Goal: Information Seeking & Learning: Check status

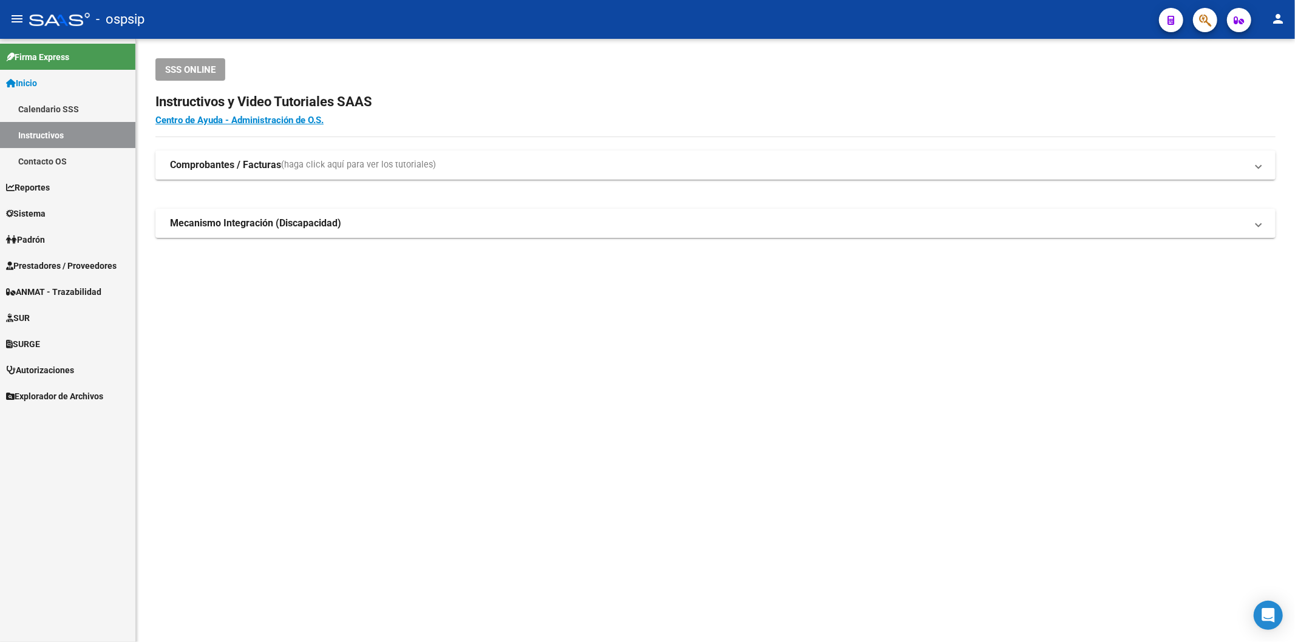
click at [89, 268] on span "Prestadores / Proveedores" at bounding box center [61, 265] width 110 height 13
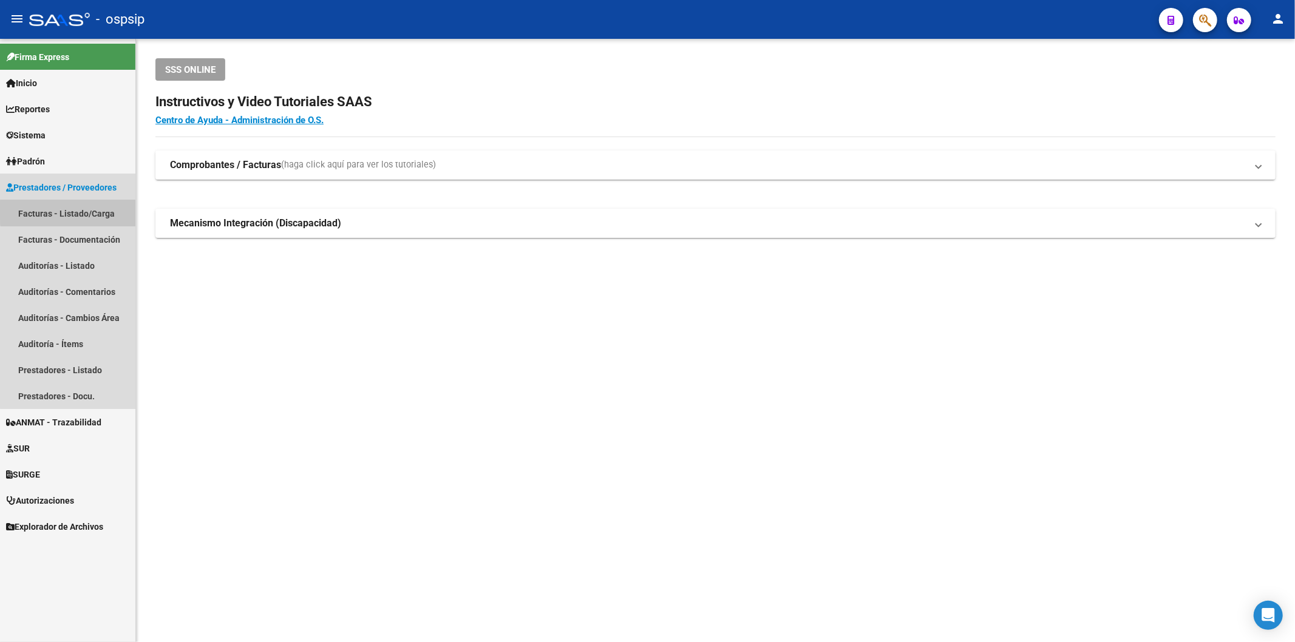
click at [89, 211] on link "Facturas - Listado/Carga" at bounding box center [67, 213] width 135 height 26
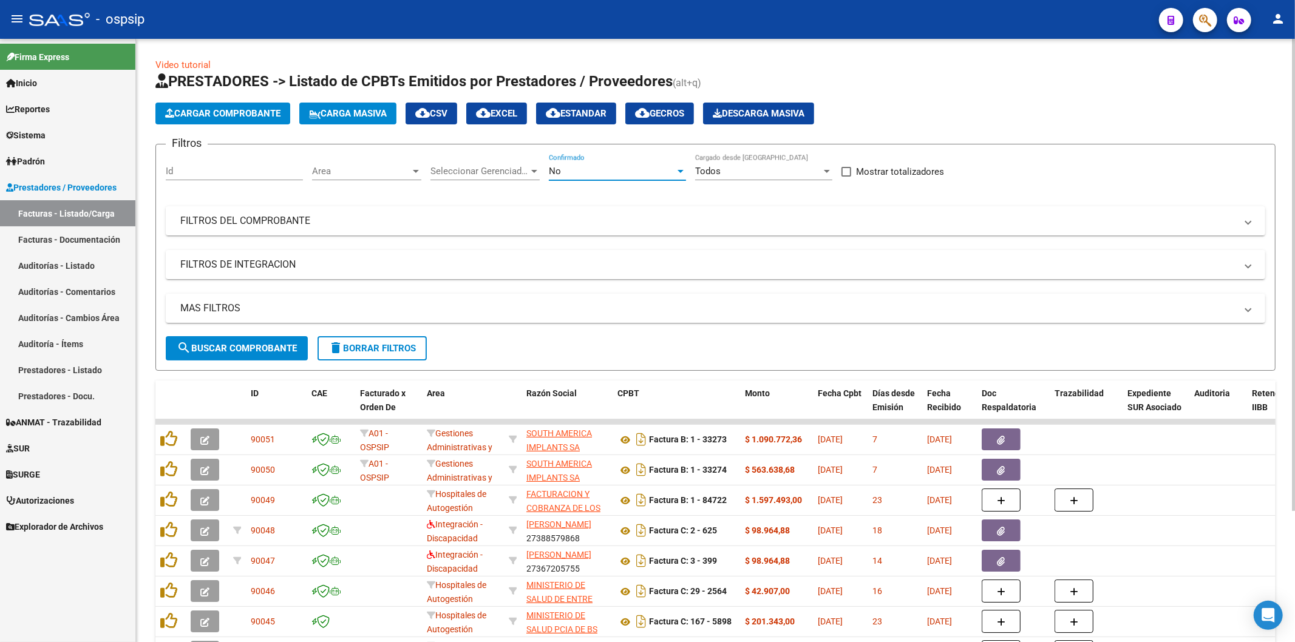
click at [583, 171] on div "No" at bounding box center [612, 171] width 126 height 11
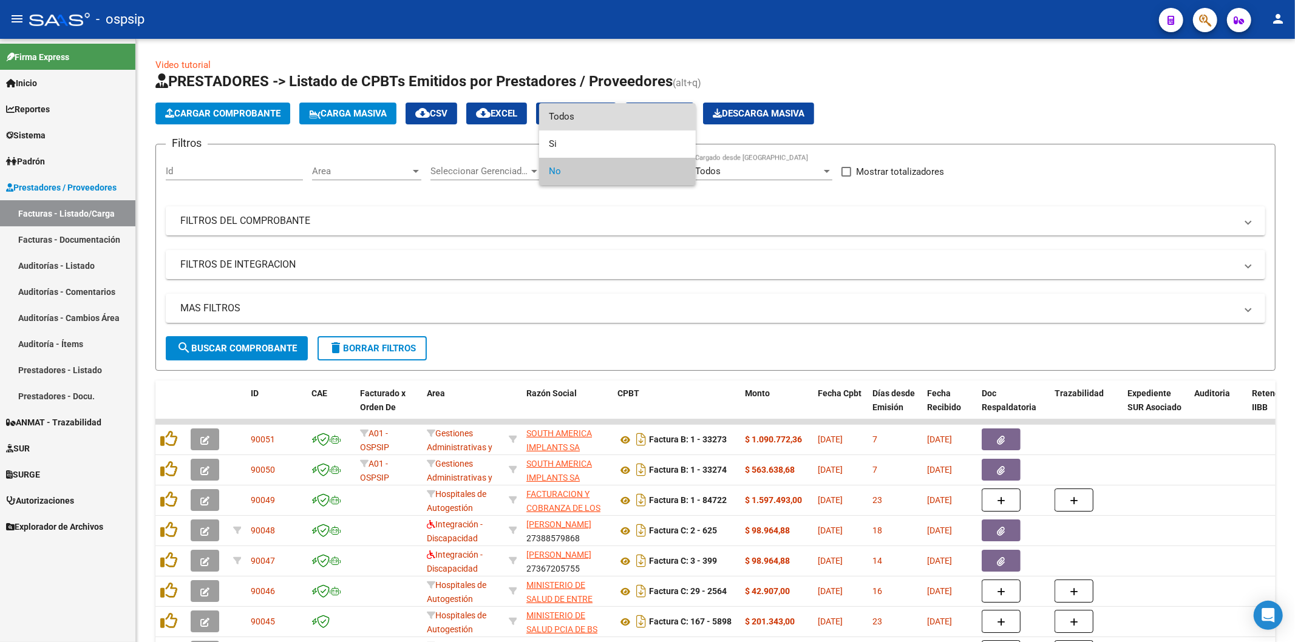
click at [571, 106] on span "Todos" at bounding box center [617, 116] width 137 height 27
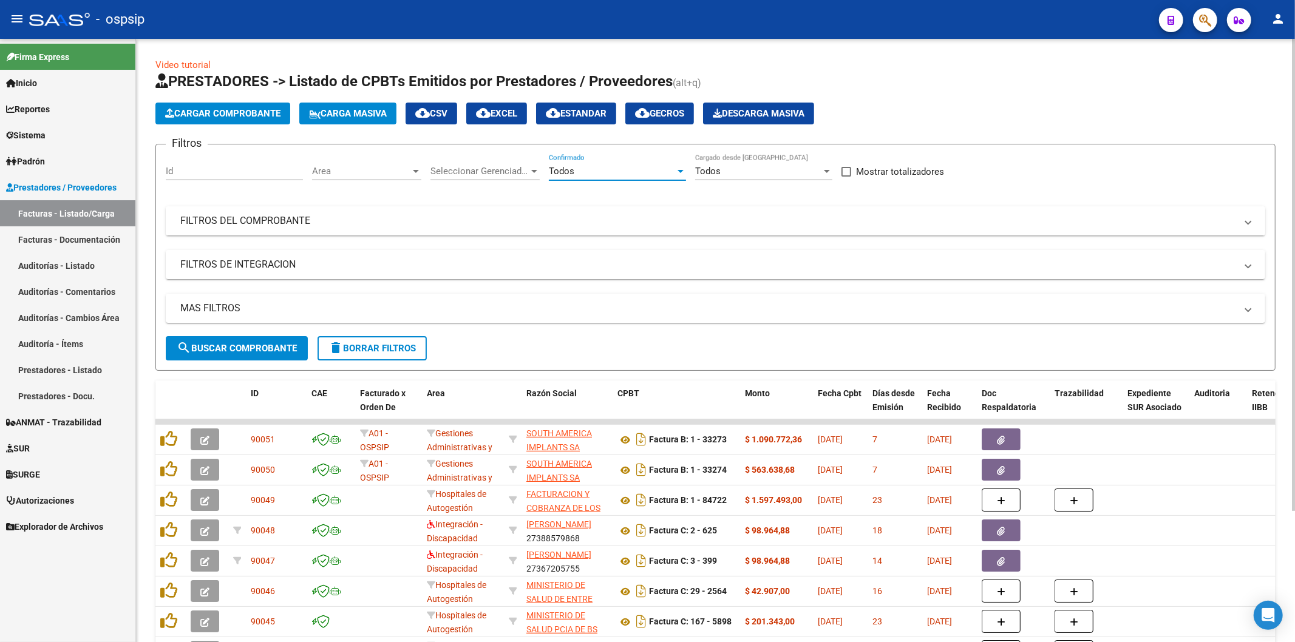
click at [256, 228] on mat-panel-title "FILTROS DEL COMPROBANTE" at bounding box center [707, 220] width 1055 height 13
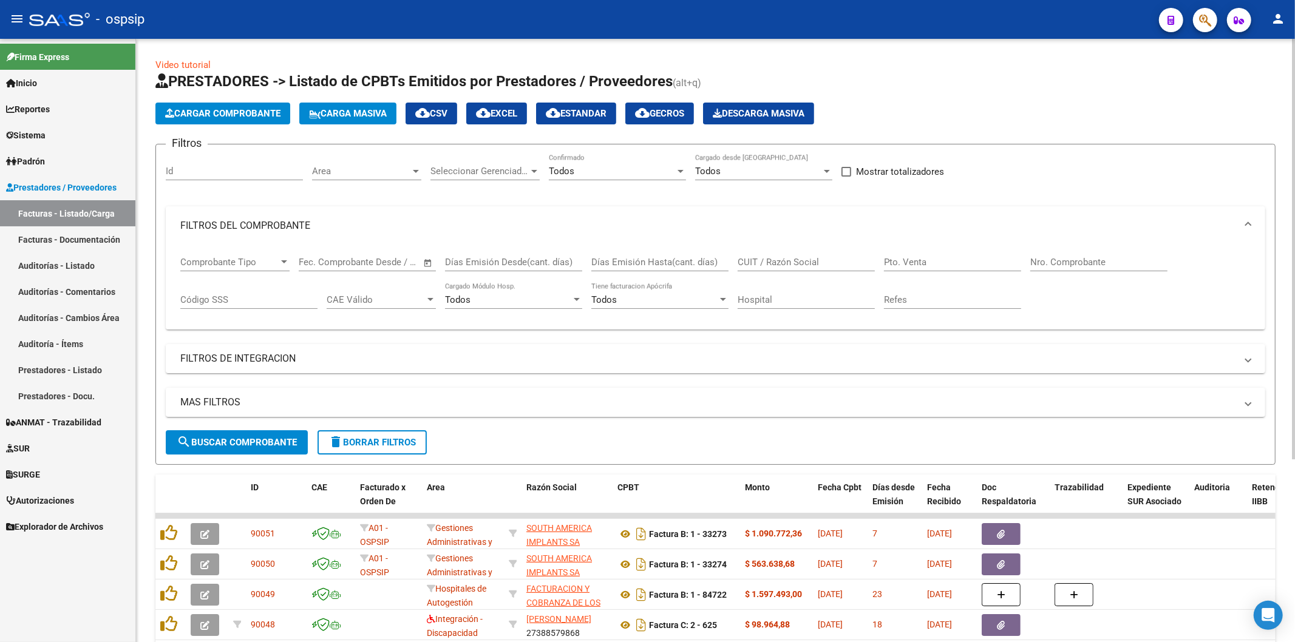
click at [1063, 259] on input "Nro. Comprobante" at bounding box center [1098, 262] width 137 height 11
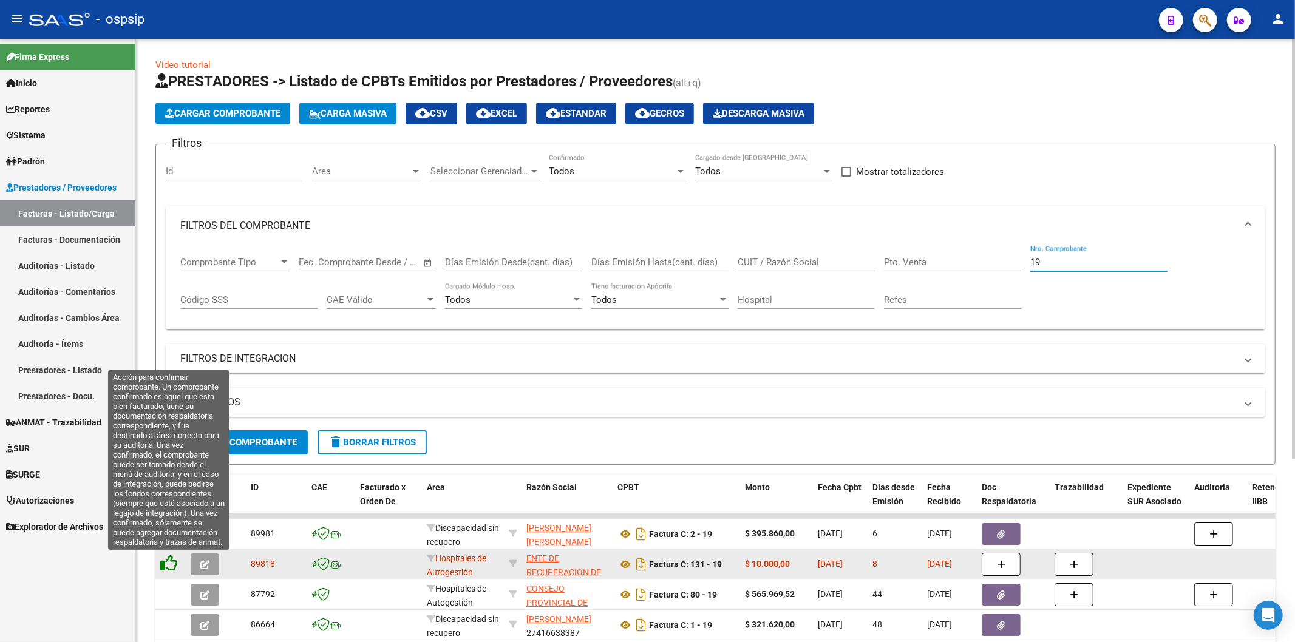
click at [168, 563] on icon at bounding box center [168, 563] width 17 height 17
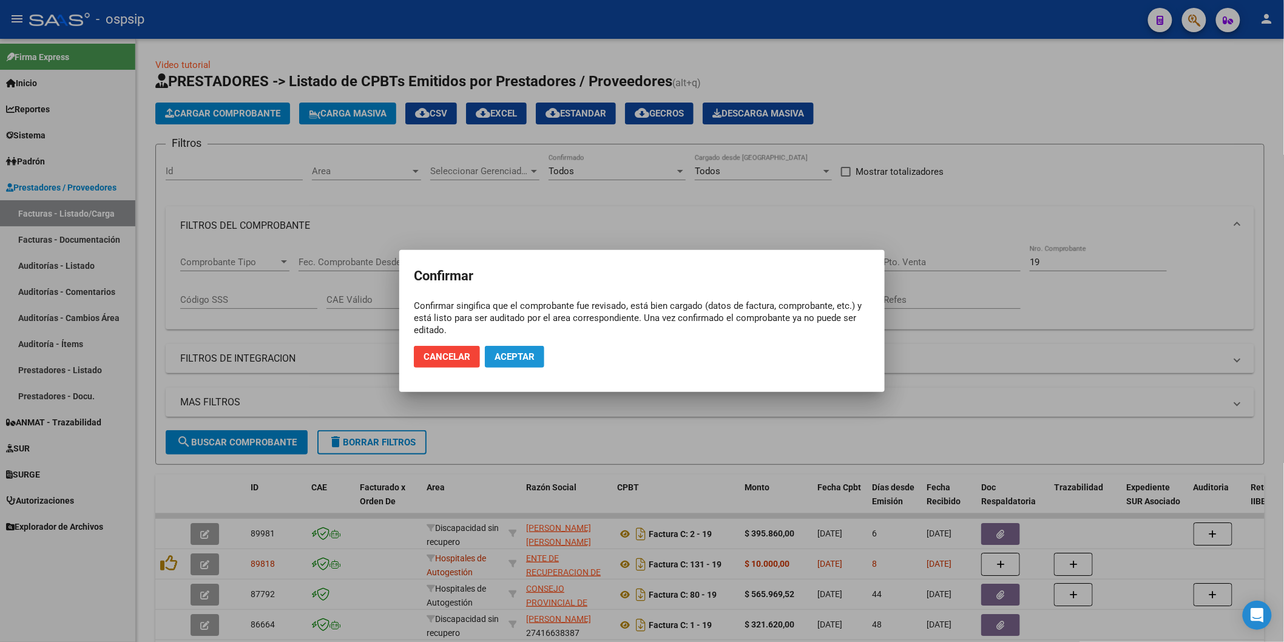
click at [507, 350] on button "Aceptar" at bounding box center [514, 357] width 59 height 22
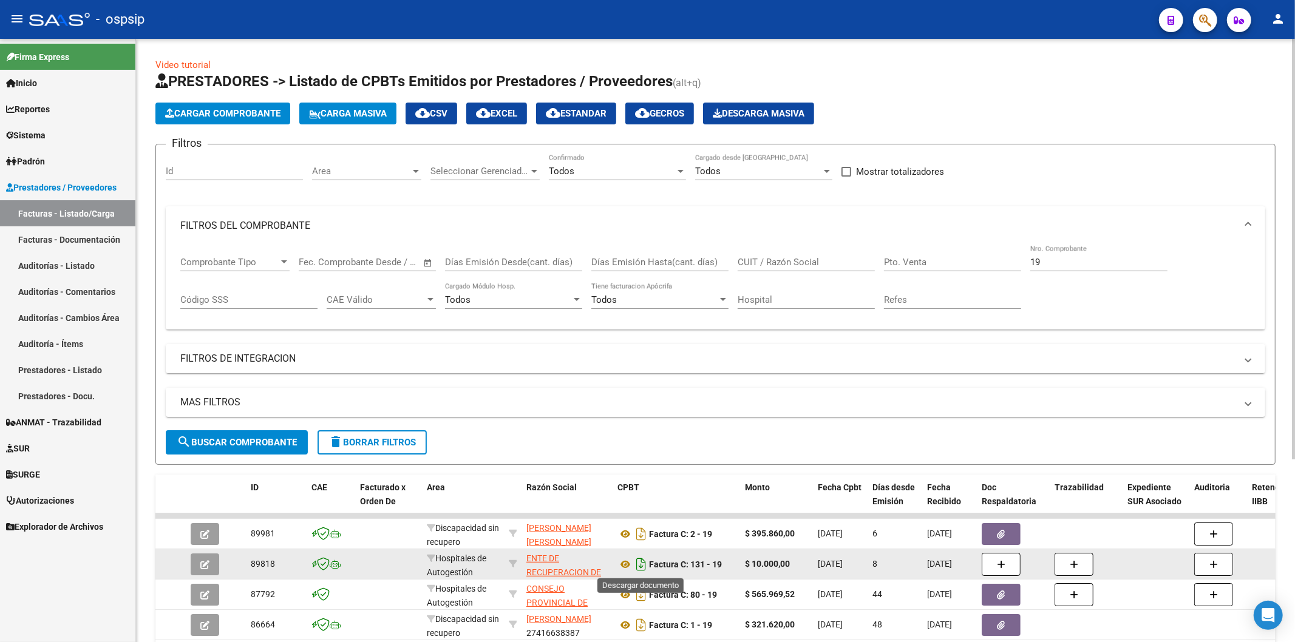
click at [642, 563] on icon "Descargar documento" at bounding box center [641, 564] width 16 height 19
click at [1067, 265] on input "19" at bounding box center [1098, 262] width 137 height 11
type input "1"
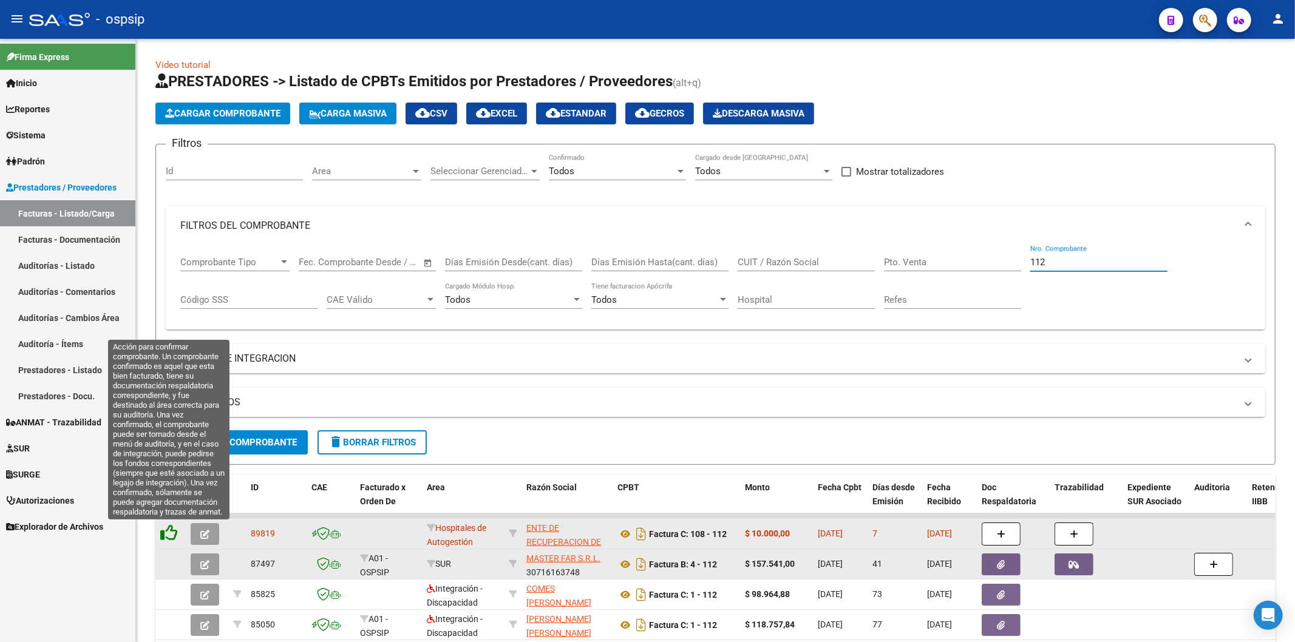
click at [168, 530] on icon at bounding box center [168, 532] width 17 height 17
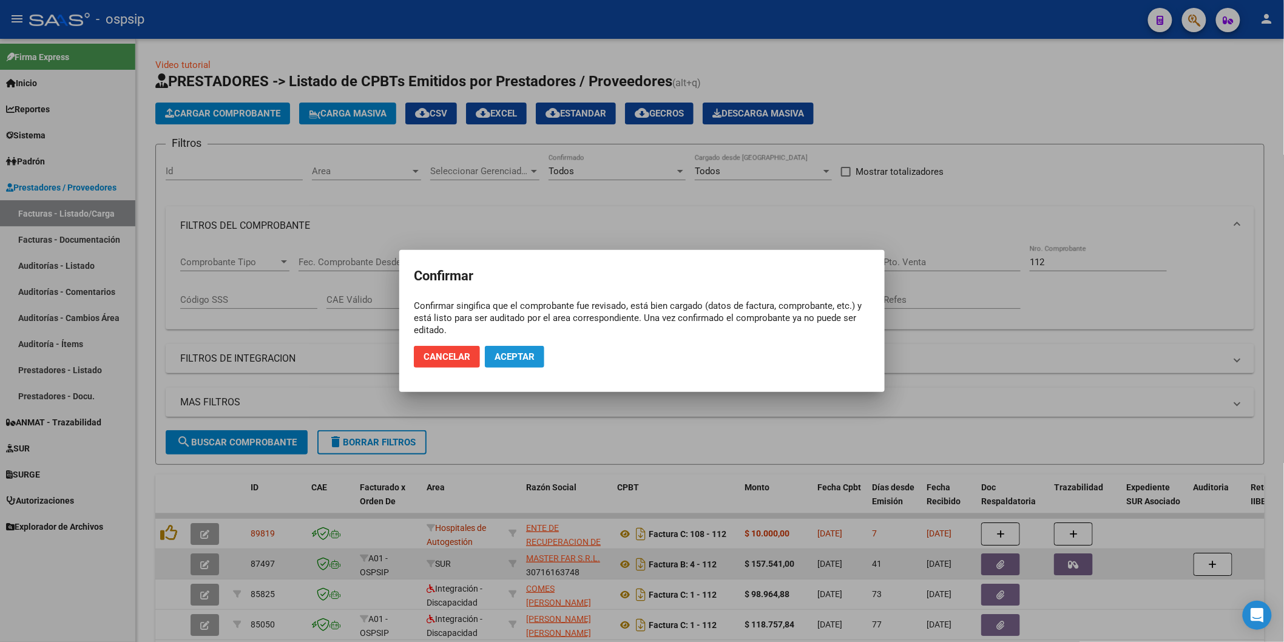
click at [535, 354] on span "Aceptar" at bounding box center [515, 356] width 40 height 11
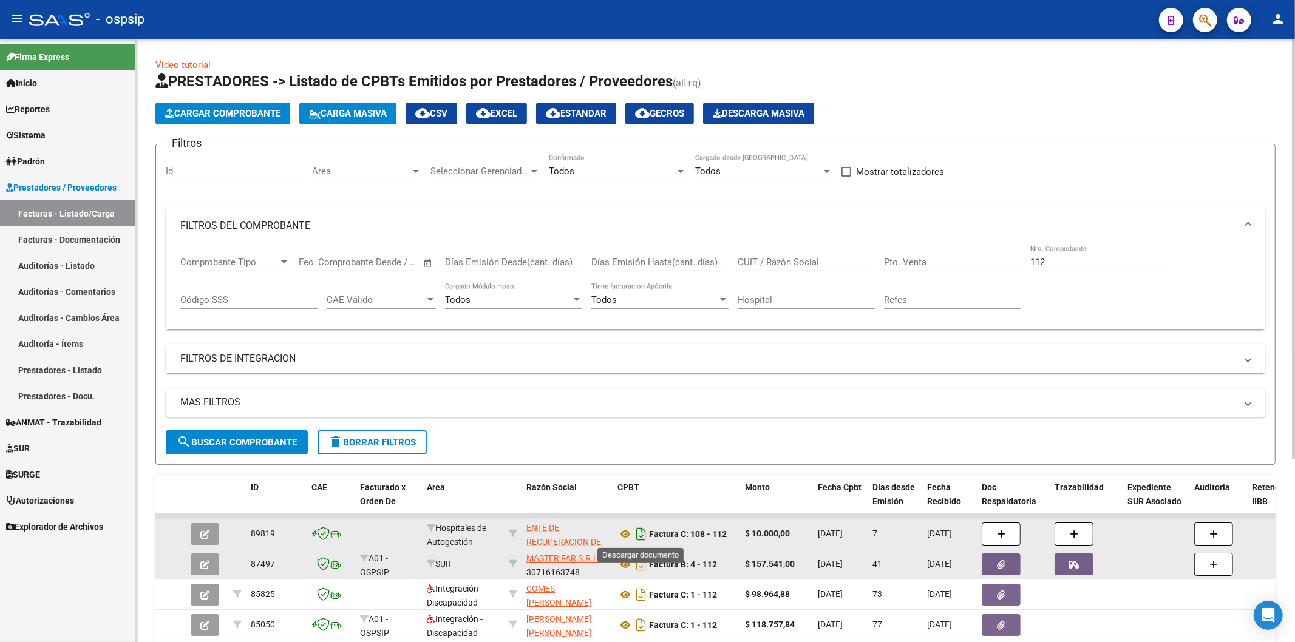
click at [645, 538] on icon "Descargar documento" at bounding box center [641, 533] width 16 height 19
click at [1051, 269] on div "112 Nro. Comprobante" at bounding box center [1098, 258] width 137 height 26
click at [1051, 266] on input "112" at bounding box center [1098, 262] width 137 height 11
type input "1"
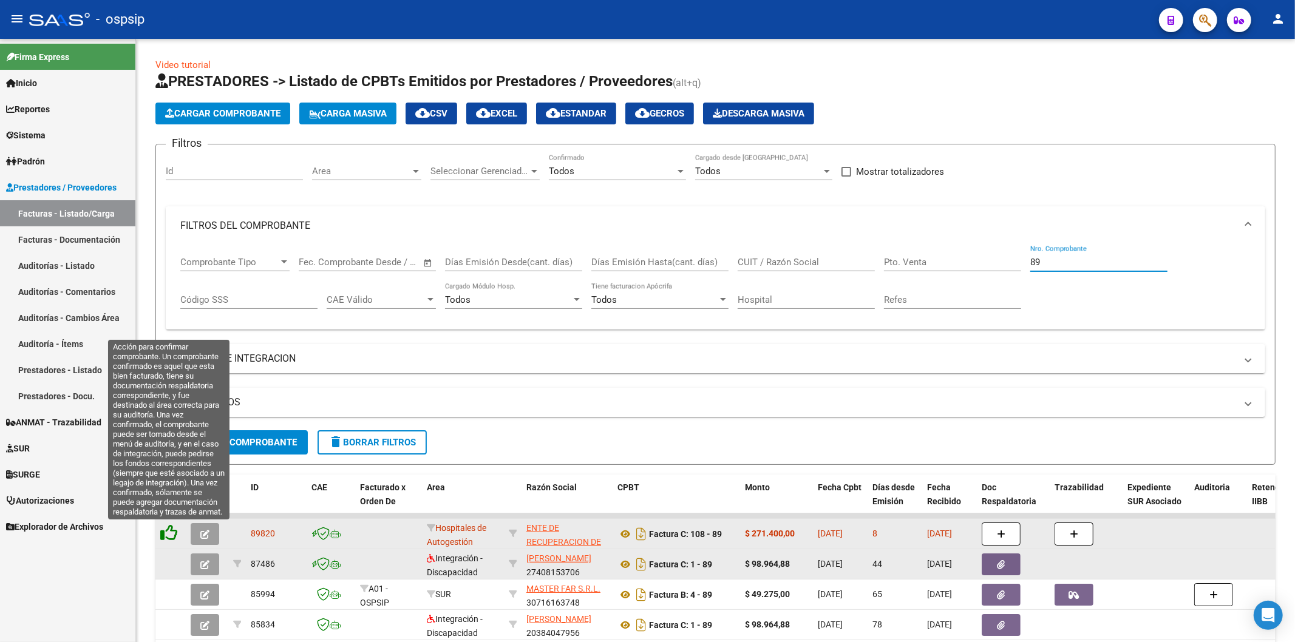
click at [169, 532] on icon at bounding box center [168, 532] width 17 height 17
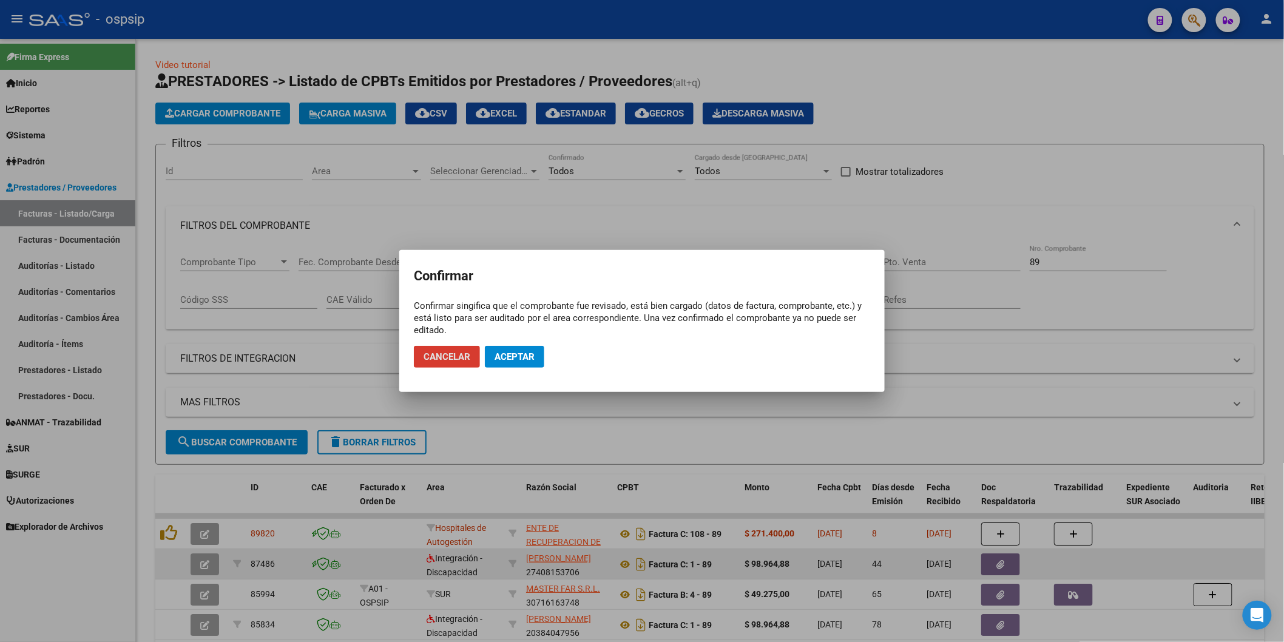
click at [529, 354] on span "Aceptar" at bounding box center [515, 356] width 40 height 11
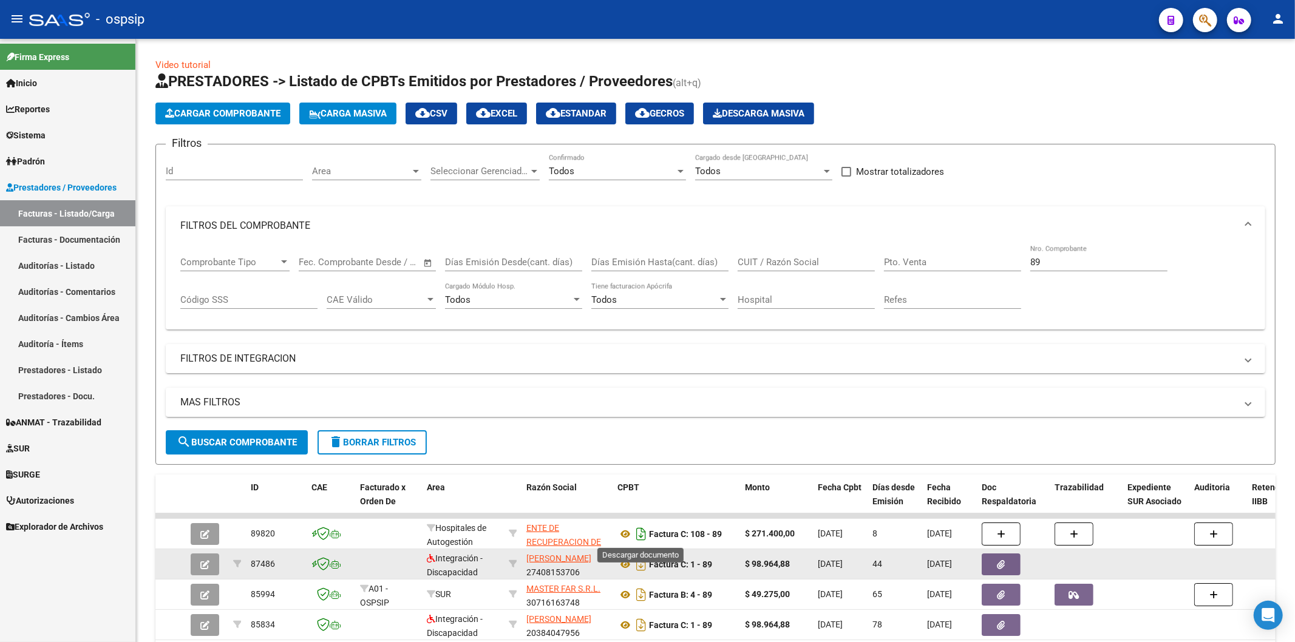
click at [637, 530] on icon "Descargar documento" at bounding box center [641, 533] width 16 height 19
click at [1089, 259] on input "89" at bounding box center [1098, 262] width 137 height 11
type input "8"
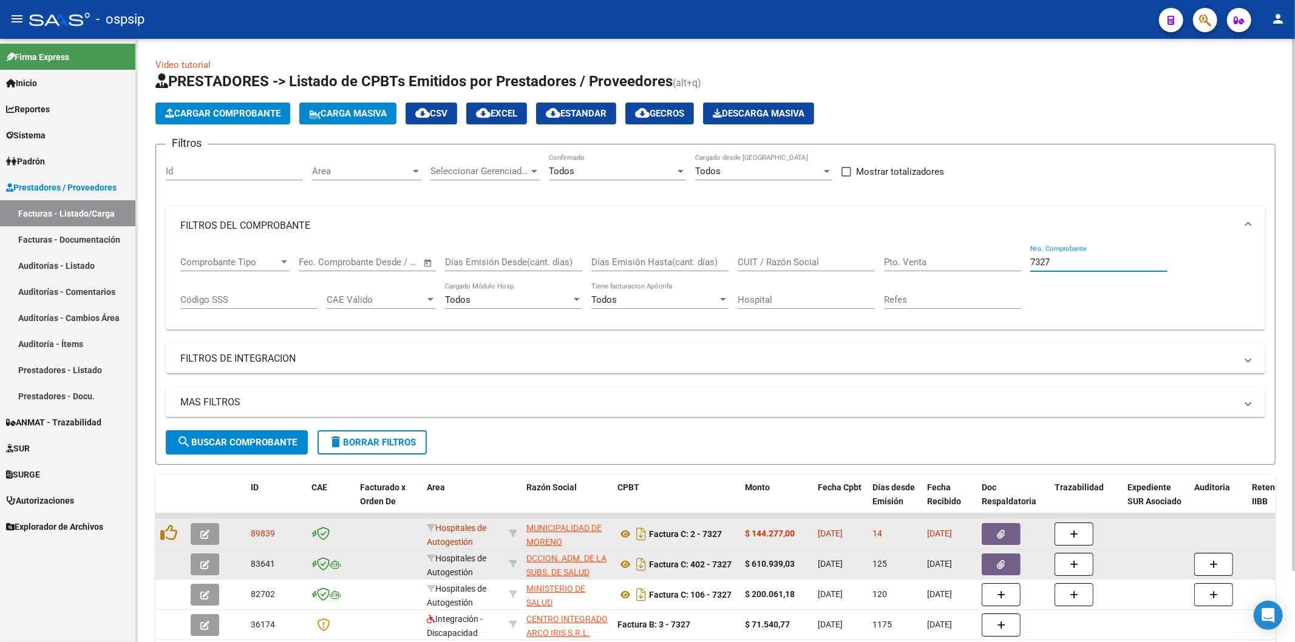
type input "7327"
click at [1004, 530] on icon "button" at bounding box center [1001, 534] width 8 height 9
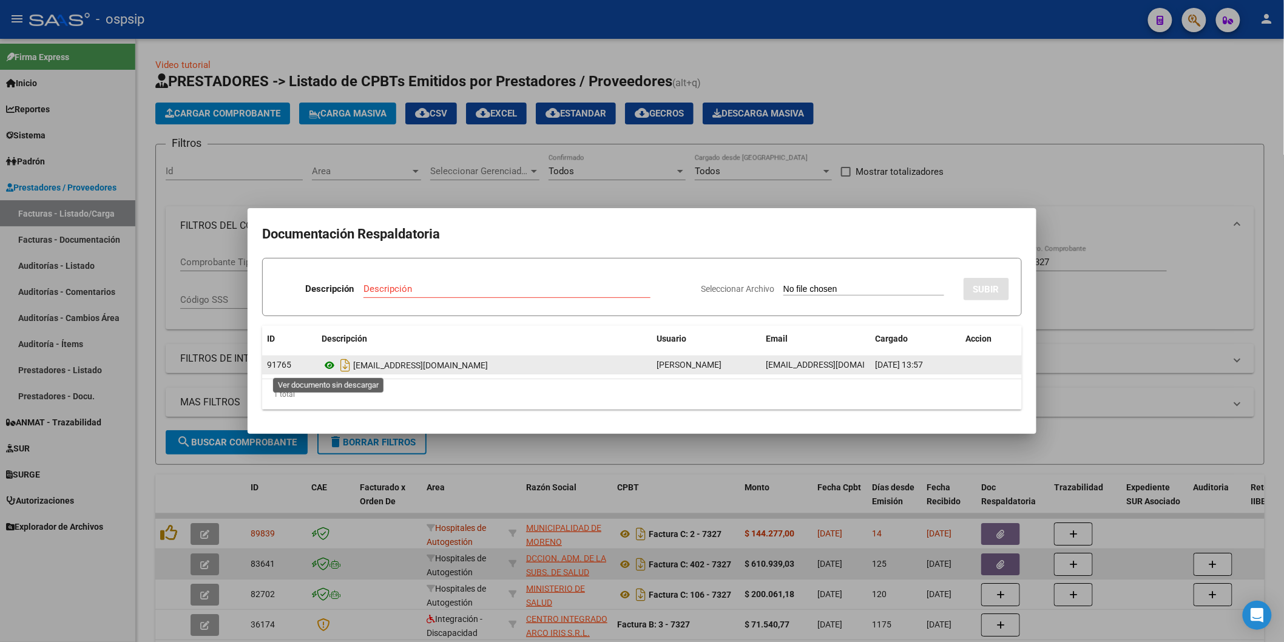
click at [327, 371] on icon at bounding box center [330, 365] width 16 height 15
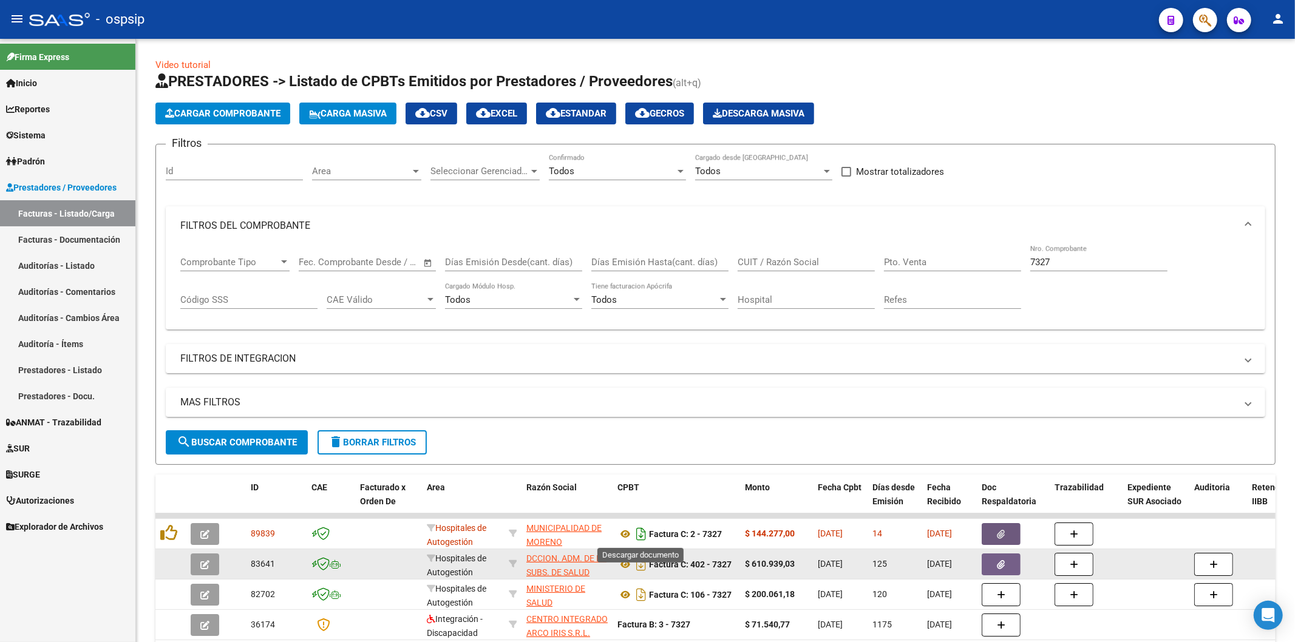
click at [637, 532] on icon "Descargar documento" at bounding box center [641, 533] width 16 height 19
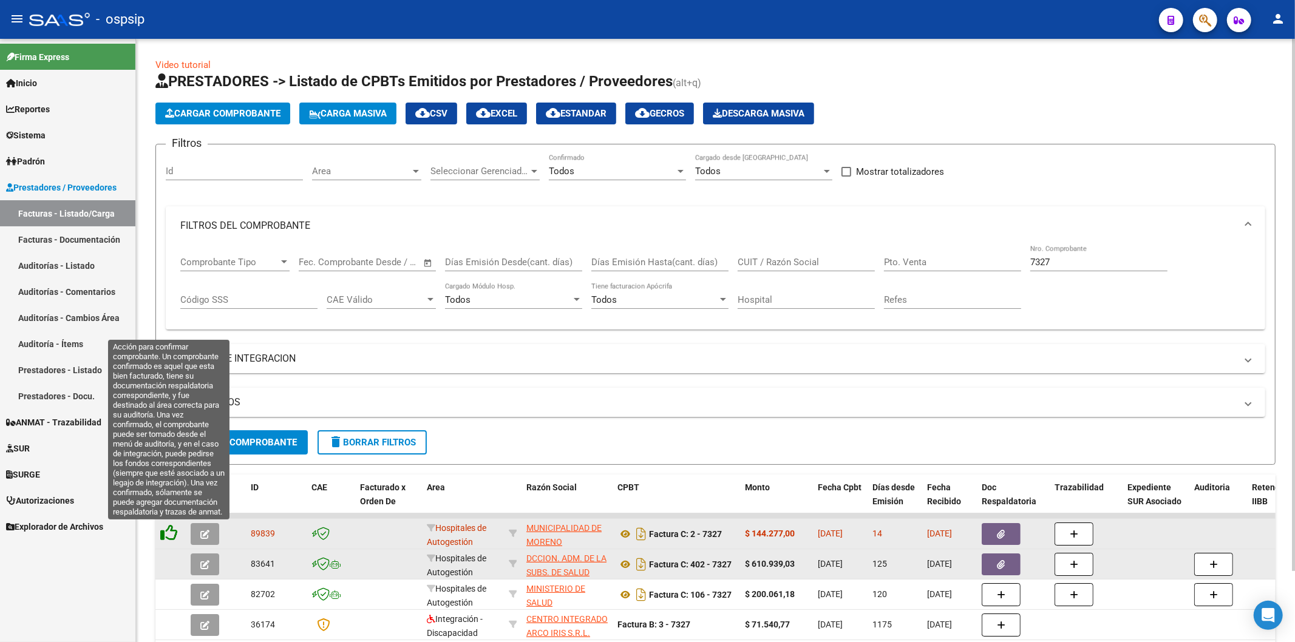
click at [168, 531] on icon at bounding box center [168, 532] width 17 height 17
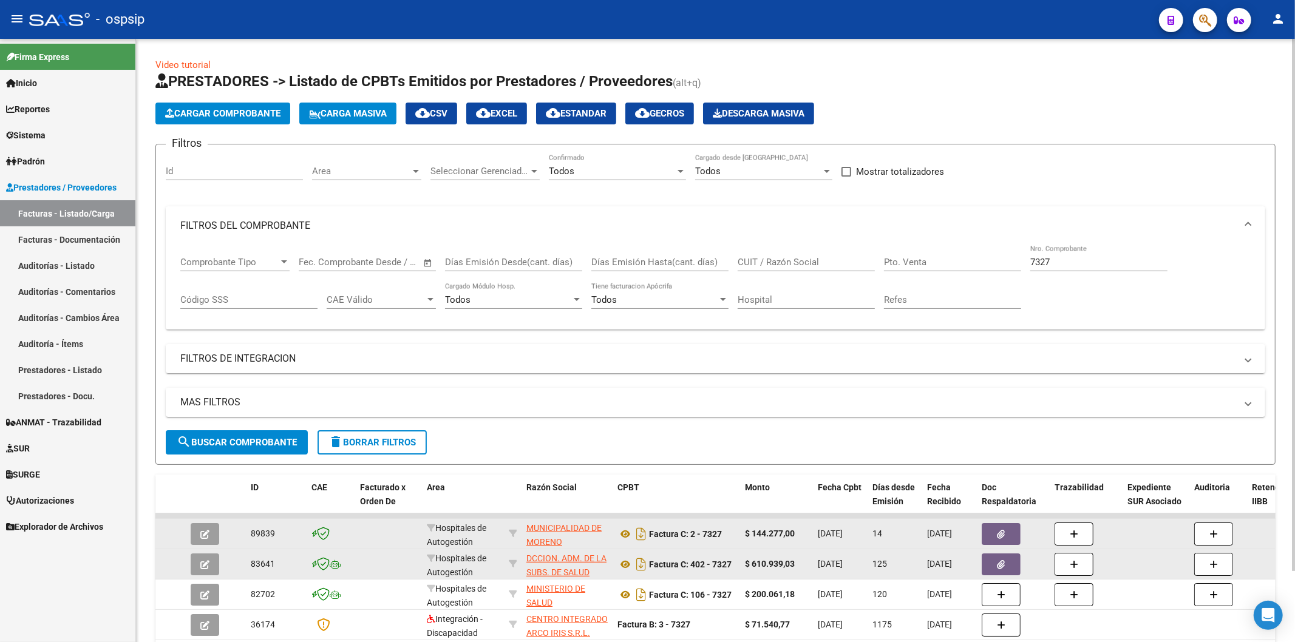
click at [1079, 253] on div "7327 Nro. Comprobante" at bounding box center [1098, 258] width 137 height 26
click at [1075, 256] on div "7327 Nro. Comprobante" at bounding box center [1098, 258] width 137 height 26
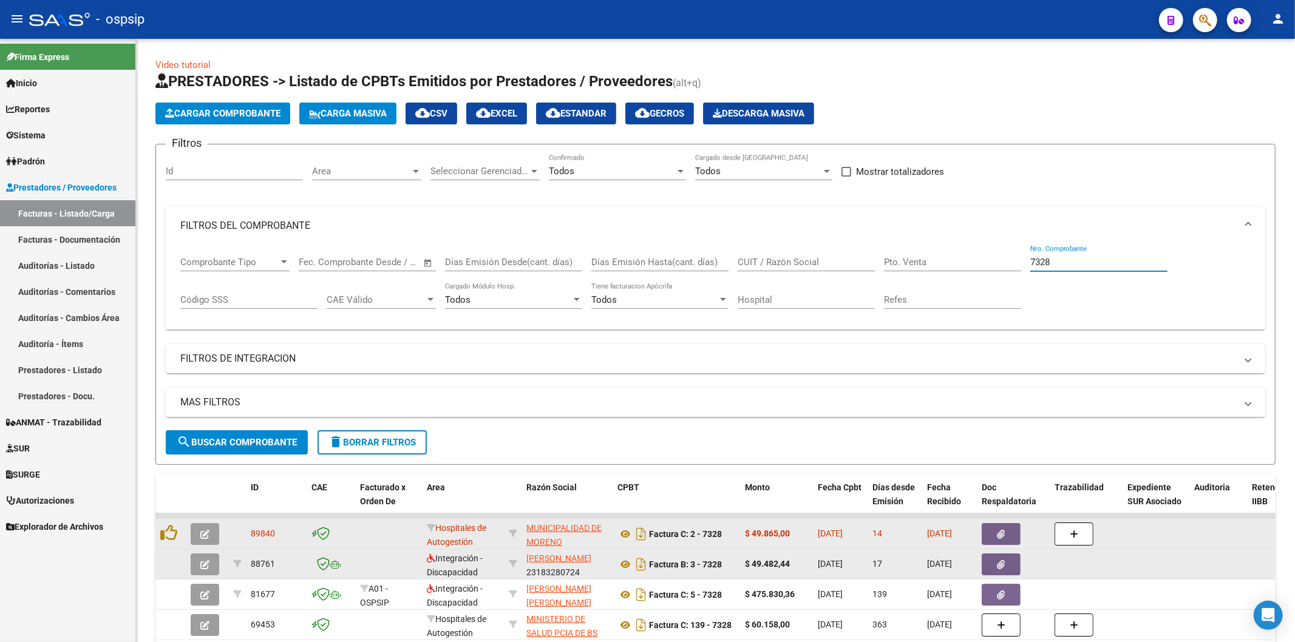
type input "7328"
click at [1004, 535] on icon "button" at bounding box center [1001, 534] width 8 height 9
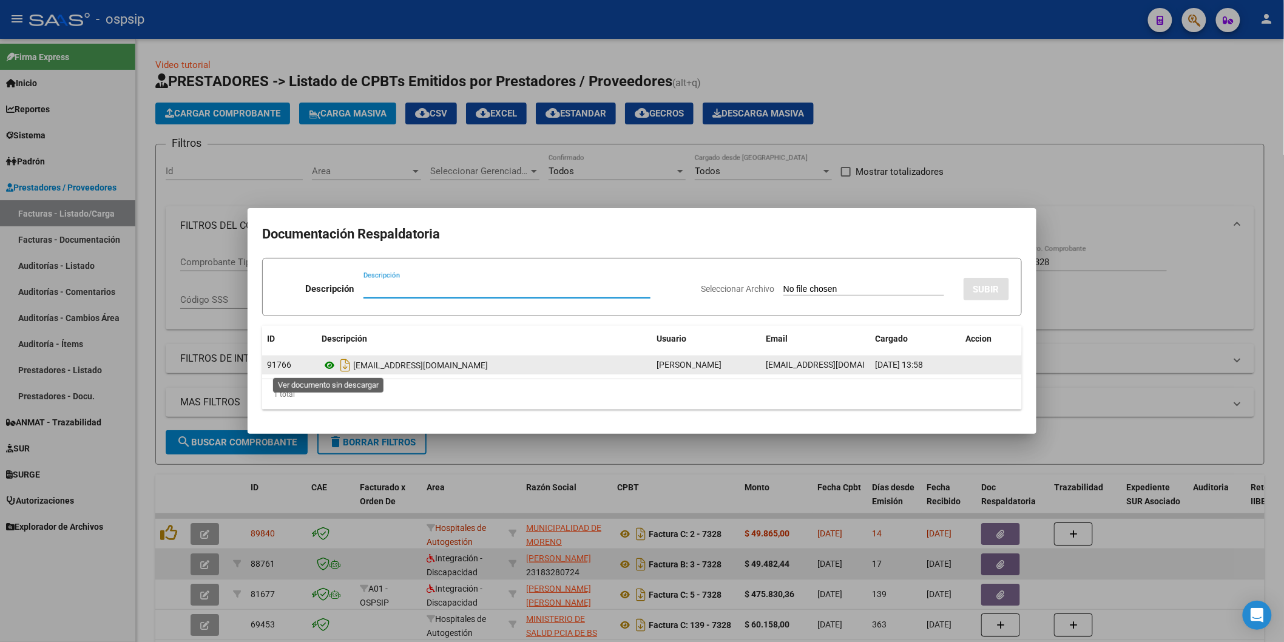
click at [330, 367] on icon at bounding box center [330, 365] width 16 height 15
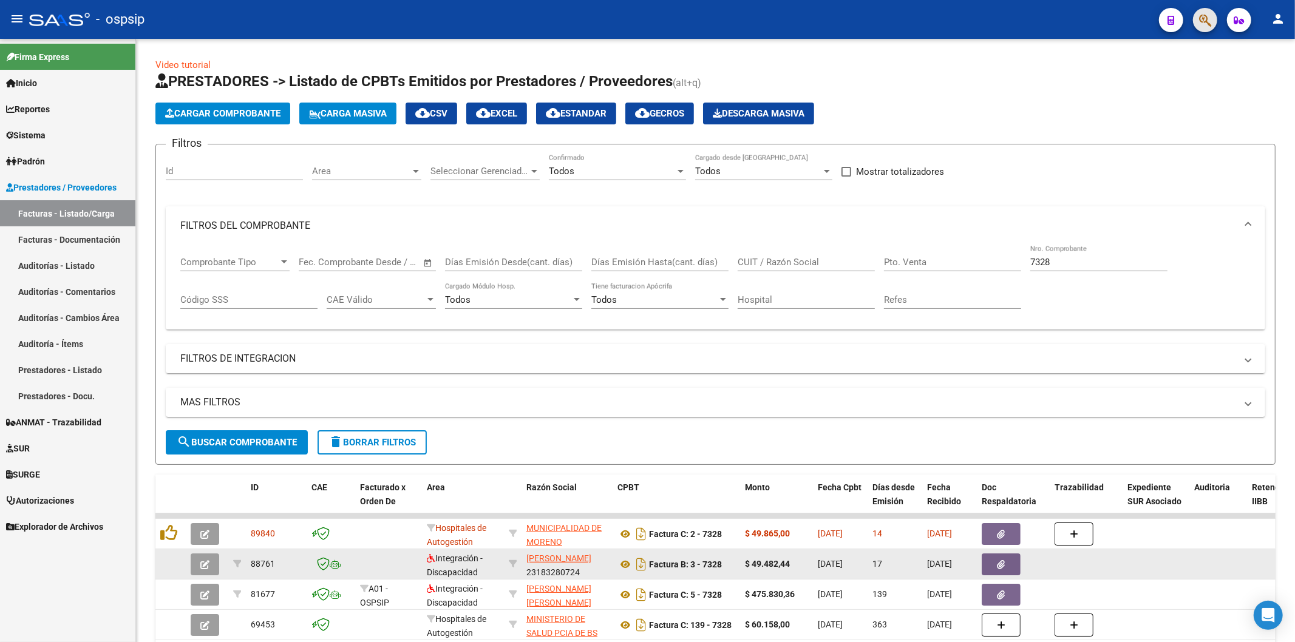
click at [1214, 16] on button "button" at bounding box center [1205, 20] width 24 height 24
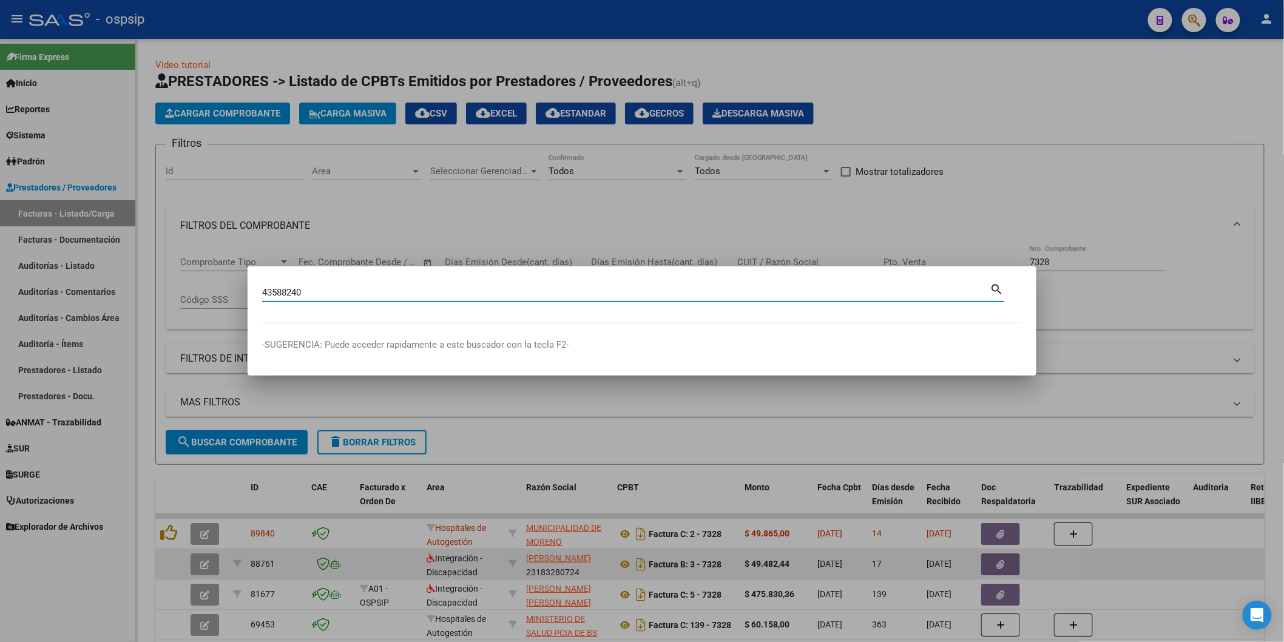
type input "43588240"
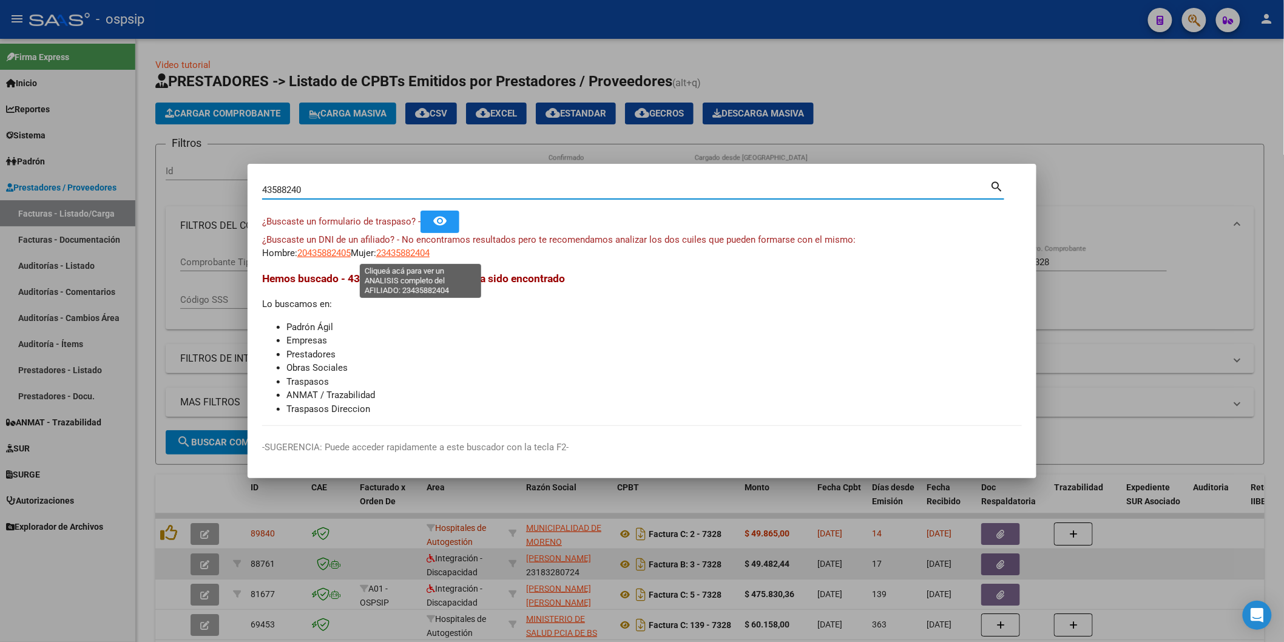
click at [430, 255] on span "23435882404" at bounding box center [402, 253] width 53 height 11
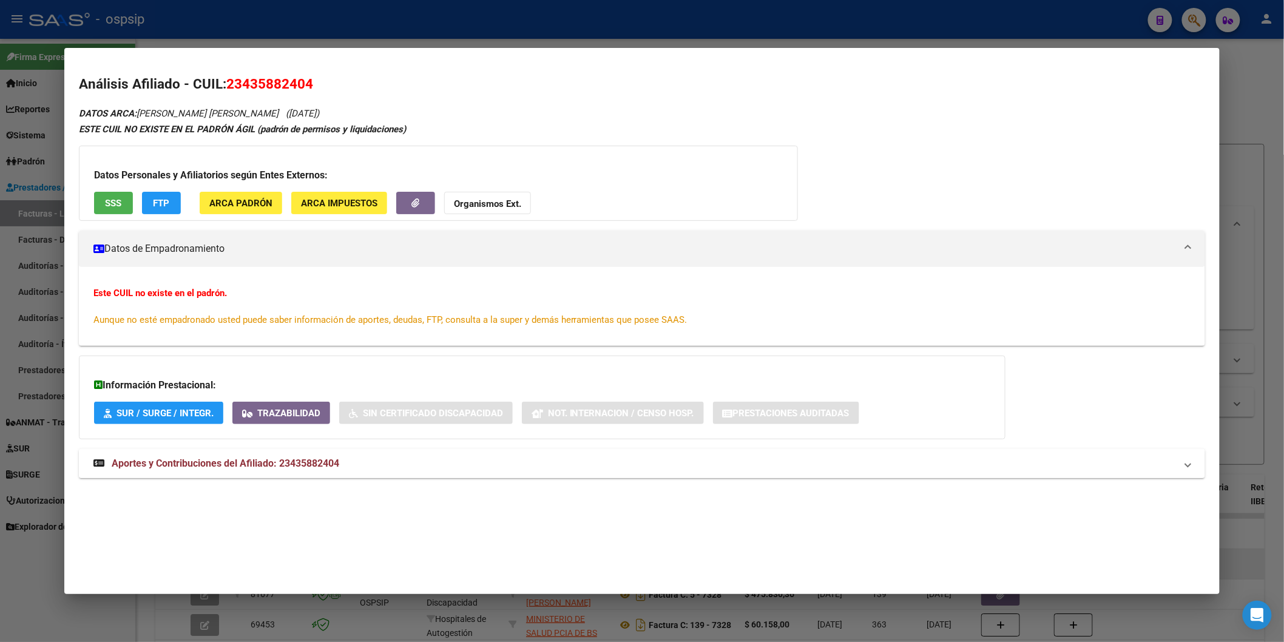
click at [234, 453] on mat-expansion-panel-header "Aportes y Contribuciones del Afiliado: 23435882404" at bounding box center [642, 463] width 1126 height 29
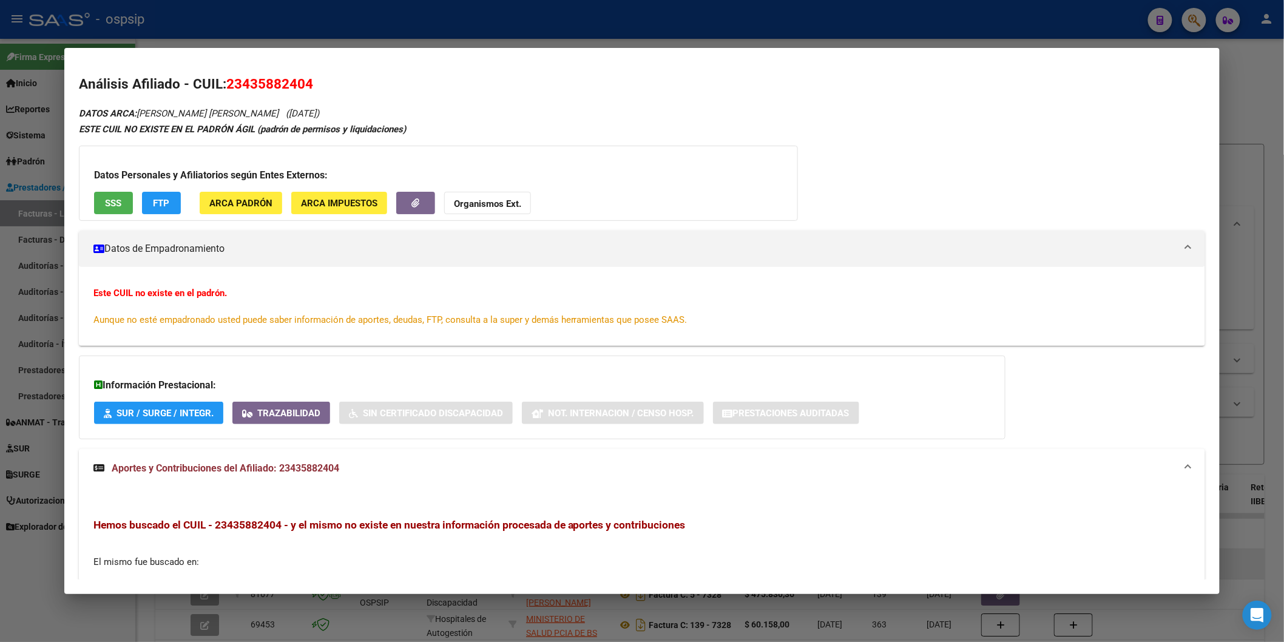
click at [454, 204] on strong "Organismos Ext." at bounding box center [487, 203] width 67 height 11
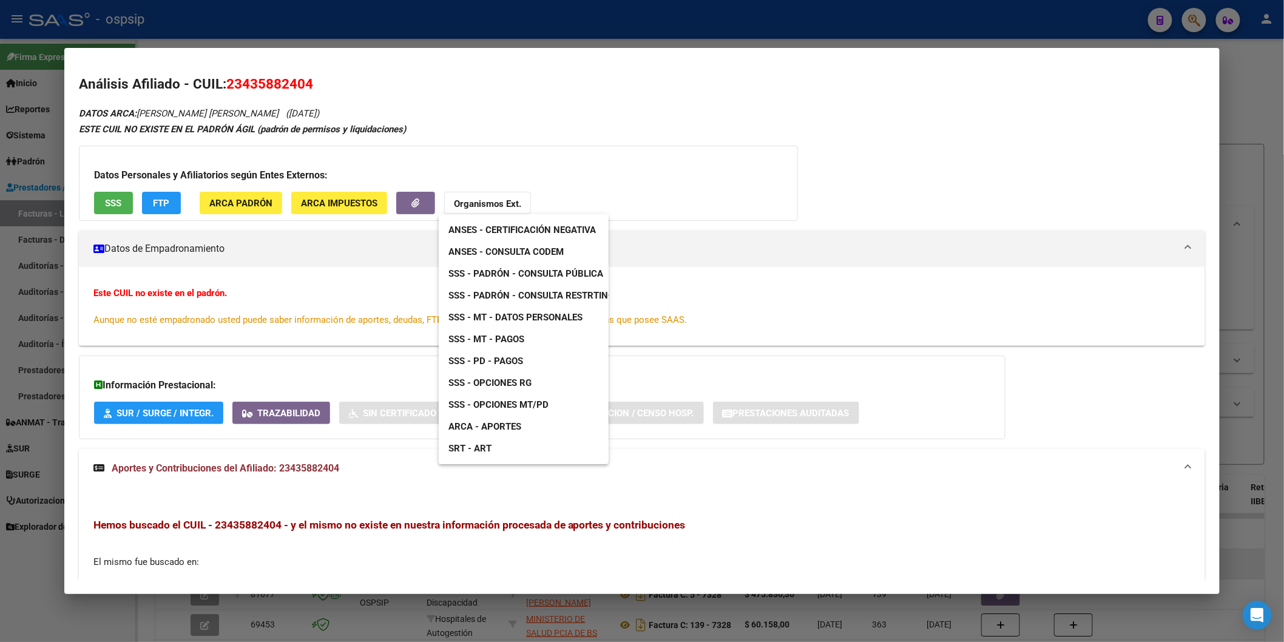
click at [567, 245] on link "ANSES - Consulta CODEM" at bounding box center [506, 252] width 135 height 22
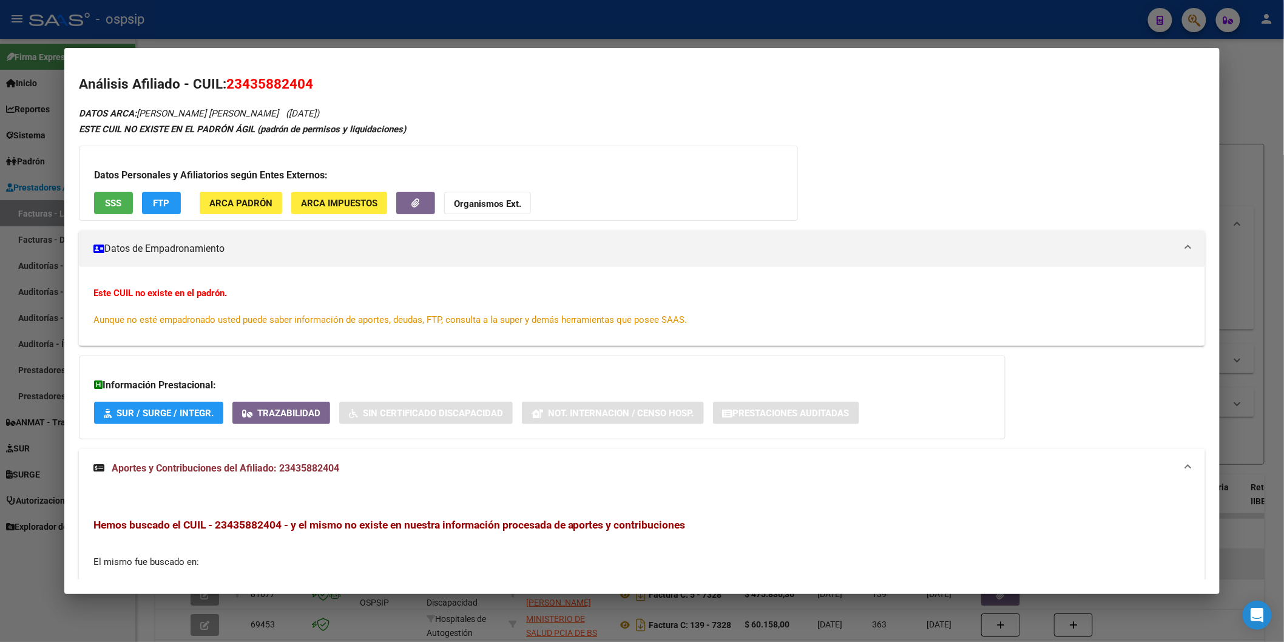
click at [106, 203] on span "SSS" at bounding box center [113, 203] width 16 height 11
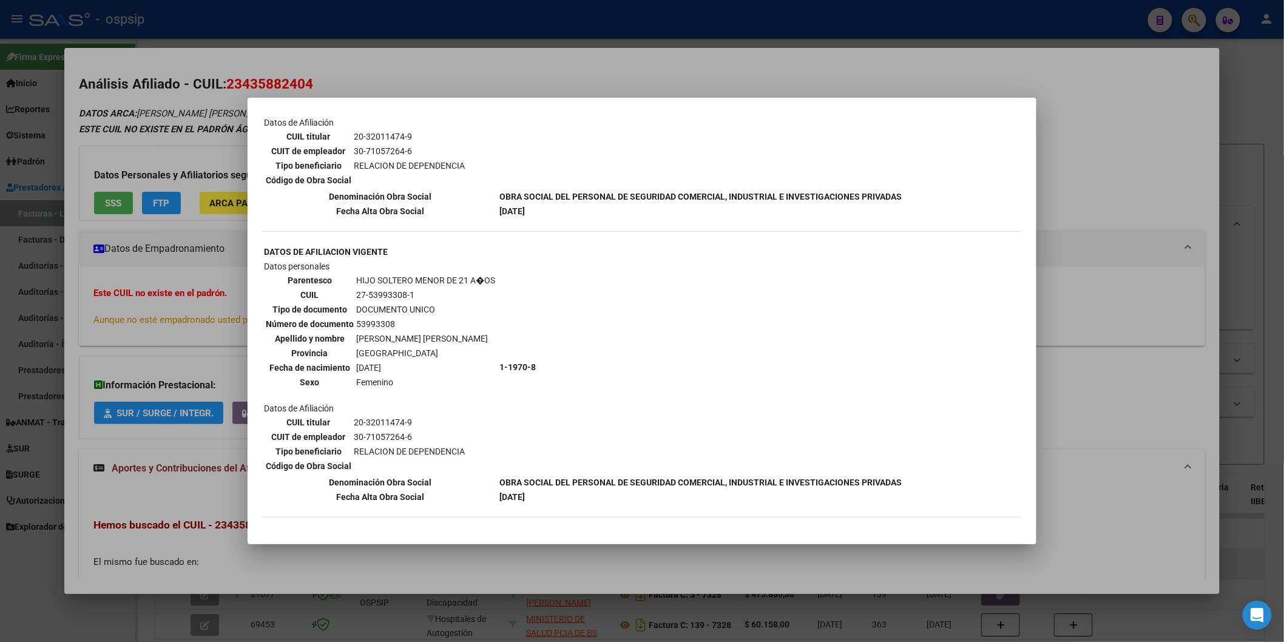
scroll to position [893, 0]
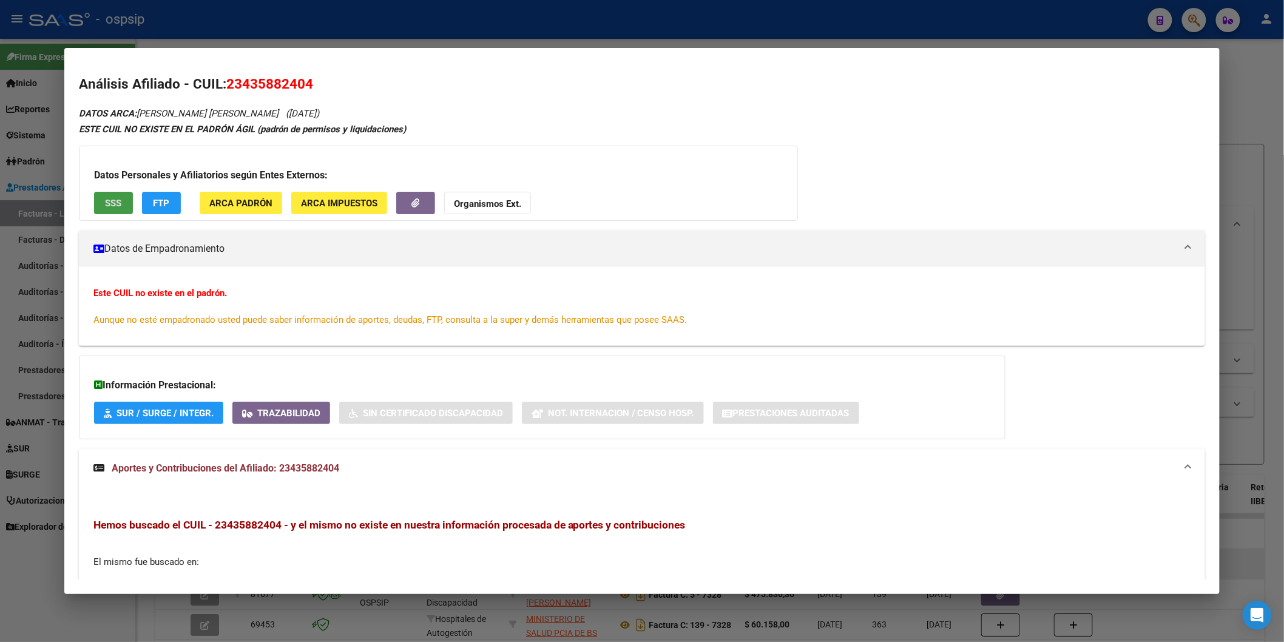
click at [487, 216] on div "Datos Personales y Afiliatorios según Entes Externos: SSS FTP ARCA Padrón ARCA …" at bounding box center [438, 183] width 719 height 75
click at [487, 213] on button "Organismos Ext." at bounding box center [487, 203] width 87 height 22
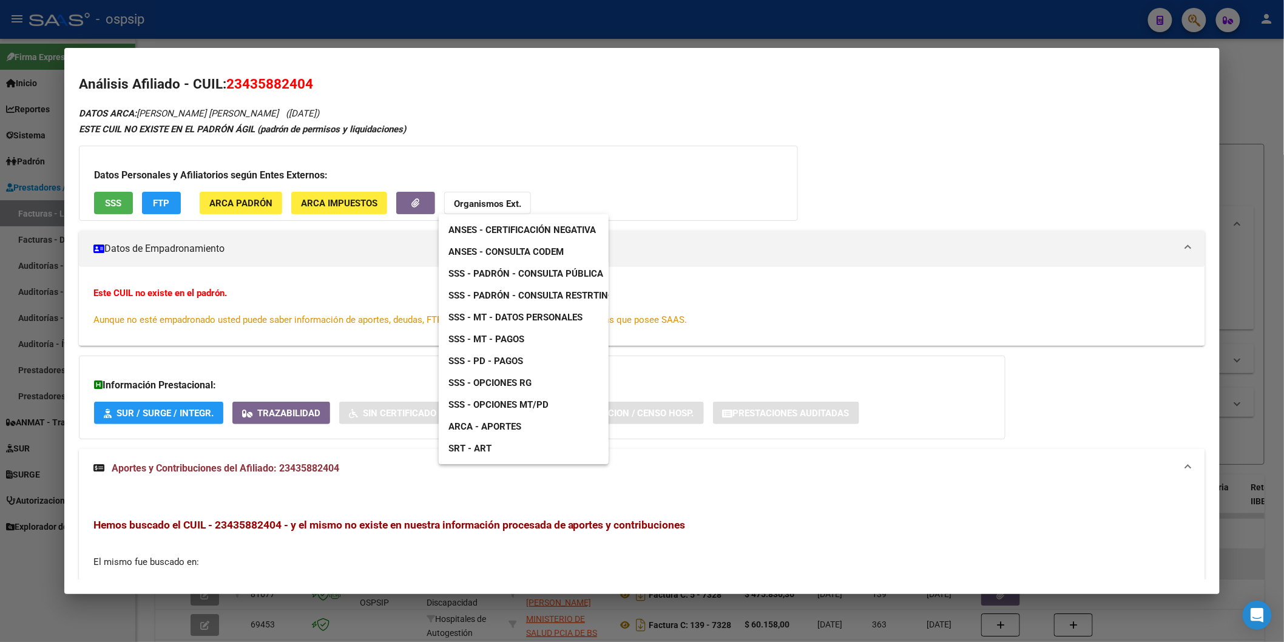
click at [939, 49] on div at bounding box center [642, 321] width 1284 height 642
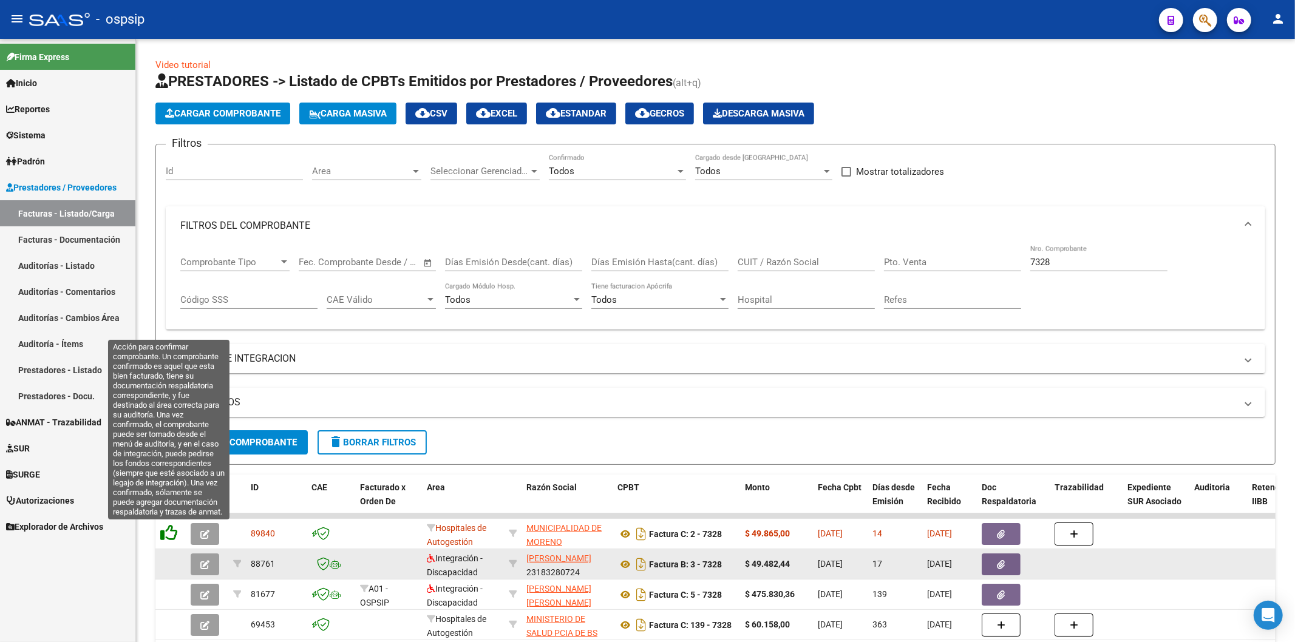
click at [166, 537] on icon at bounding box center [168, 532] width 17 height 17
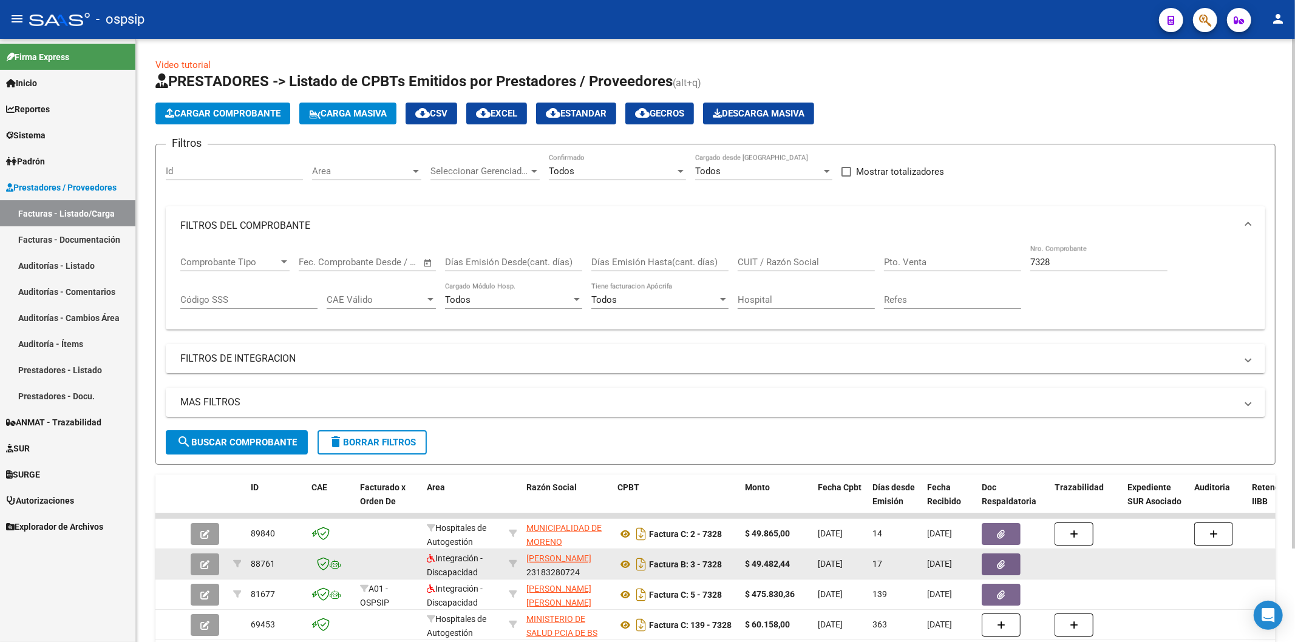
click at [1070, 262] on input "7328" at bounding box center [1098, 262] width 137 height 11
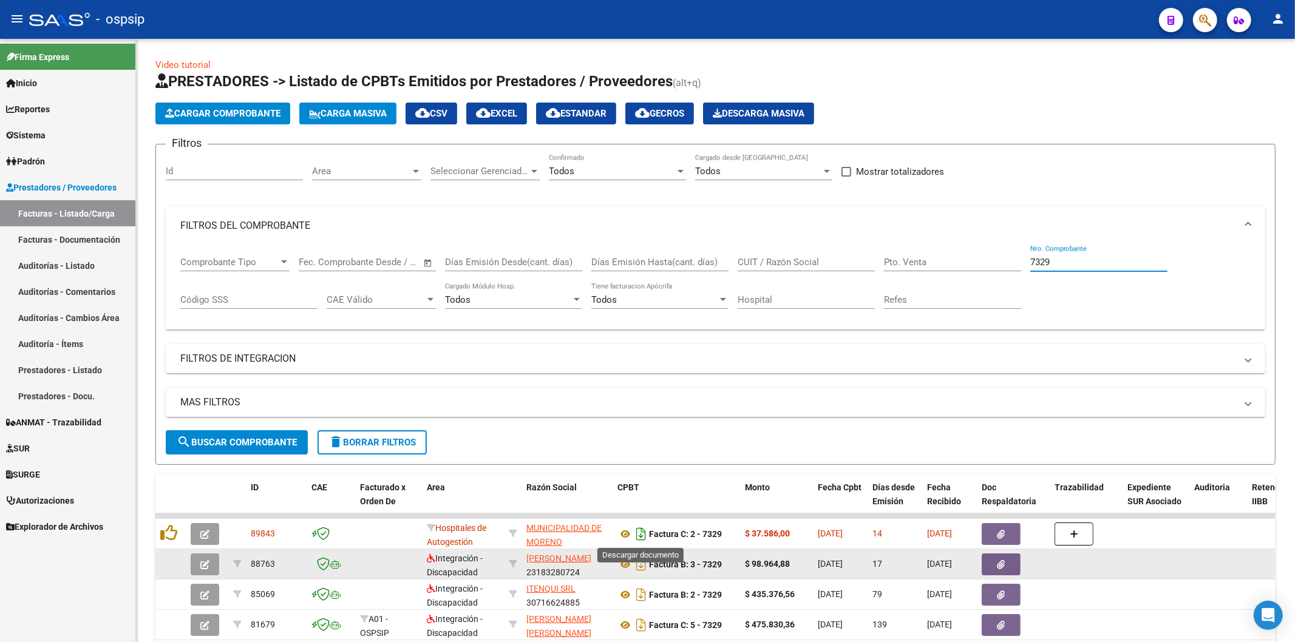
type input "7329"
click at [638, 533] on icon "Descargar documento" at bounding box center [641, 533] width 16 height 19
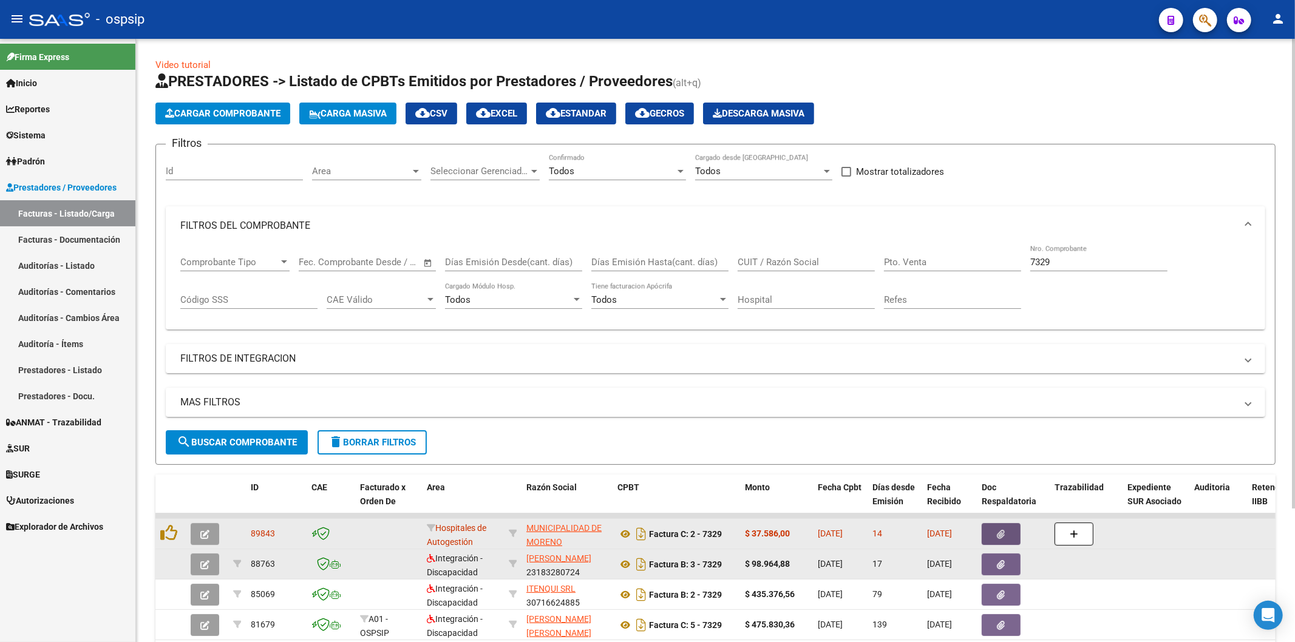
click at [998, 538] on icon "button" at bounding box center [1001, 534] width 8 height 9
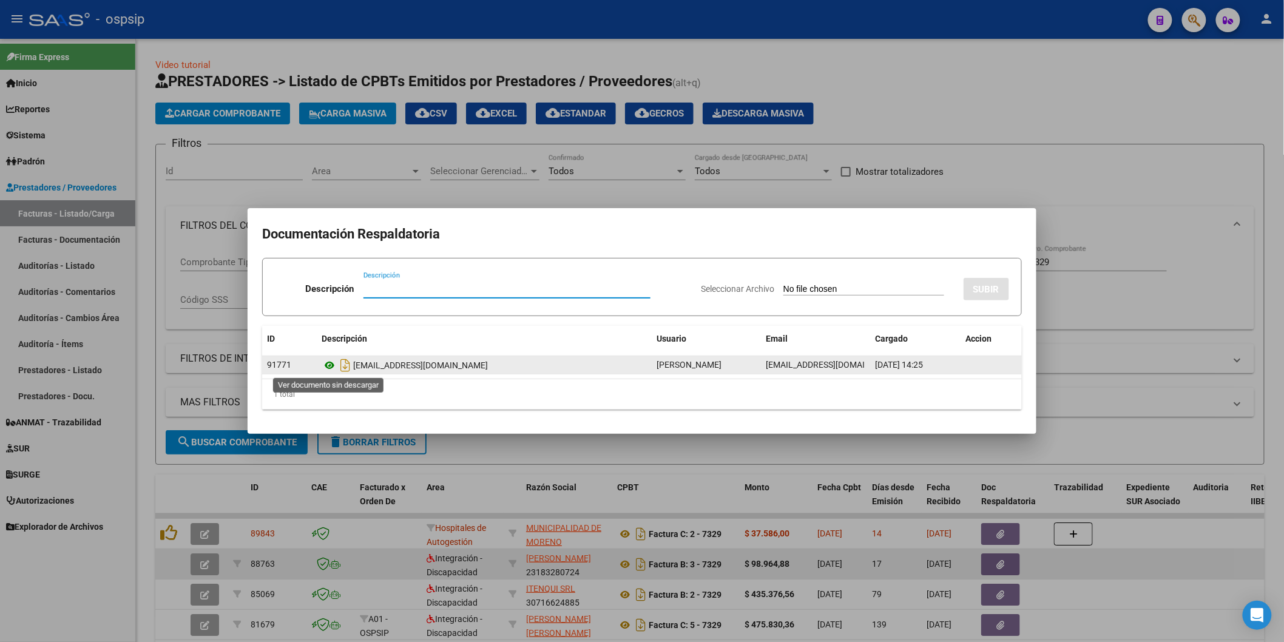
click at [331, 363] on icon at bounding box center [330, 365] width 16 height 15
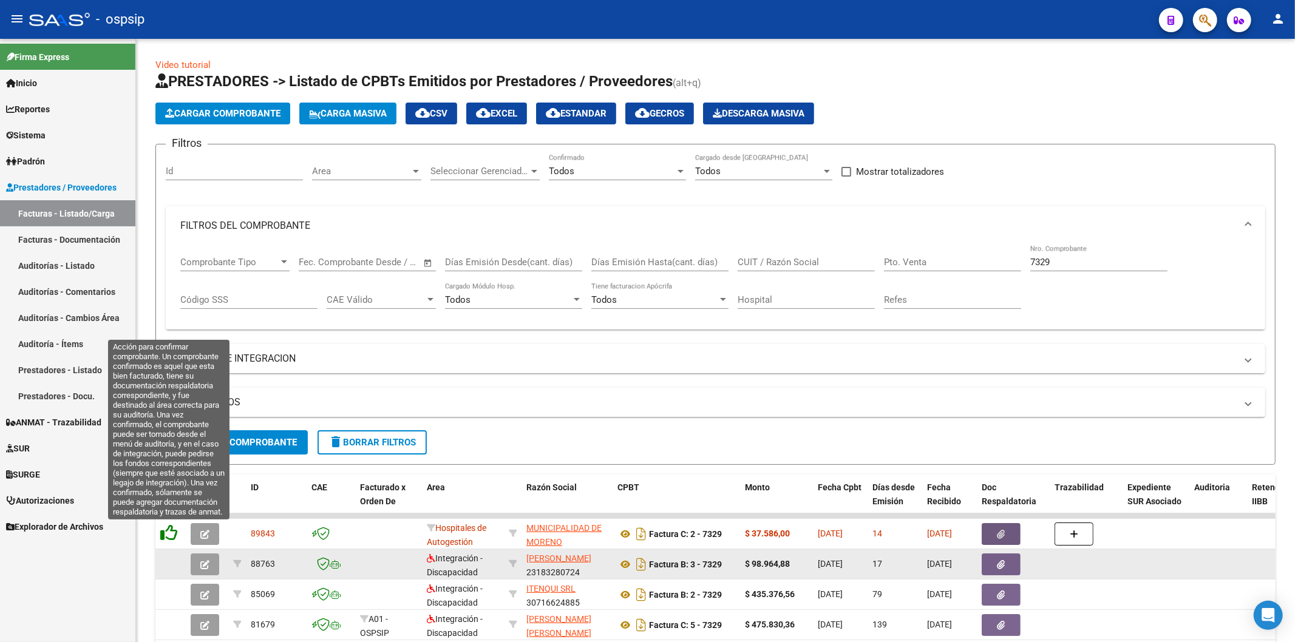
click at [164, 526] on icon at bounding box center [168, 532] width 17 height 17
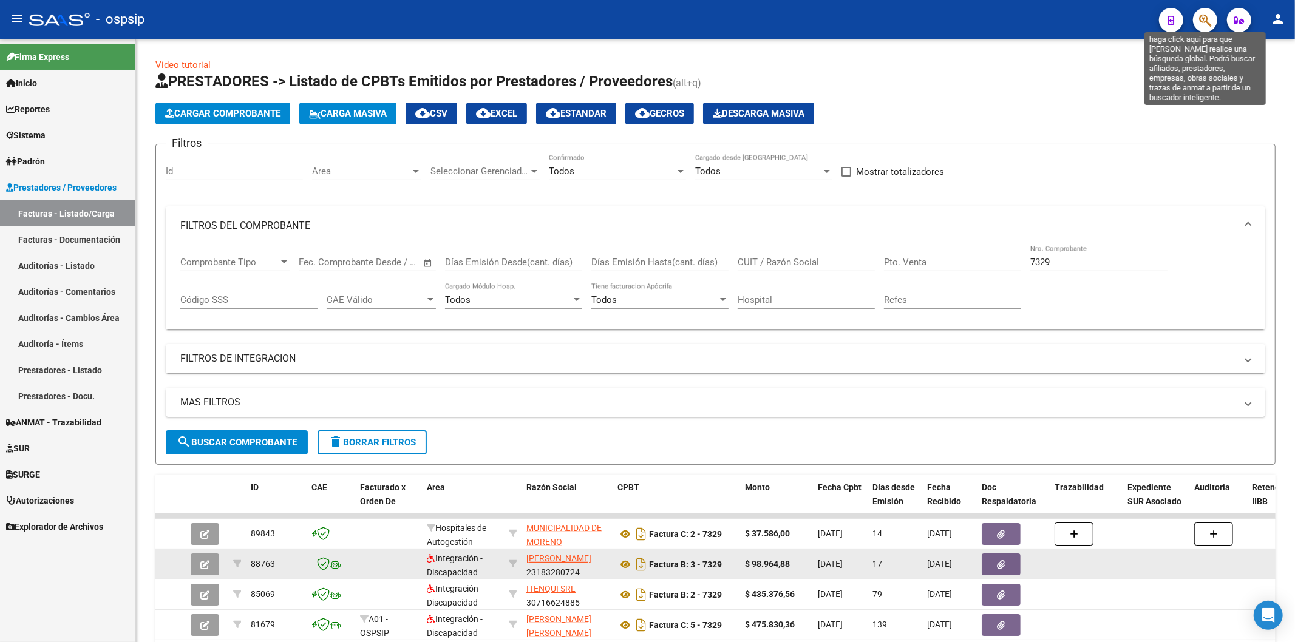
click at [1199, 22] on icon "button" at bounding box center [1205, 20] width 12 height 14
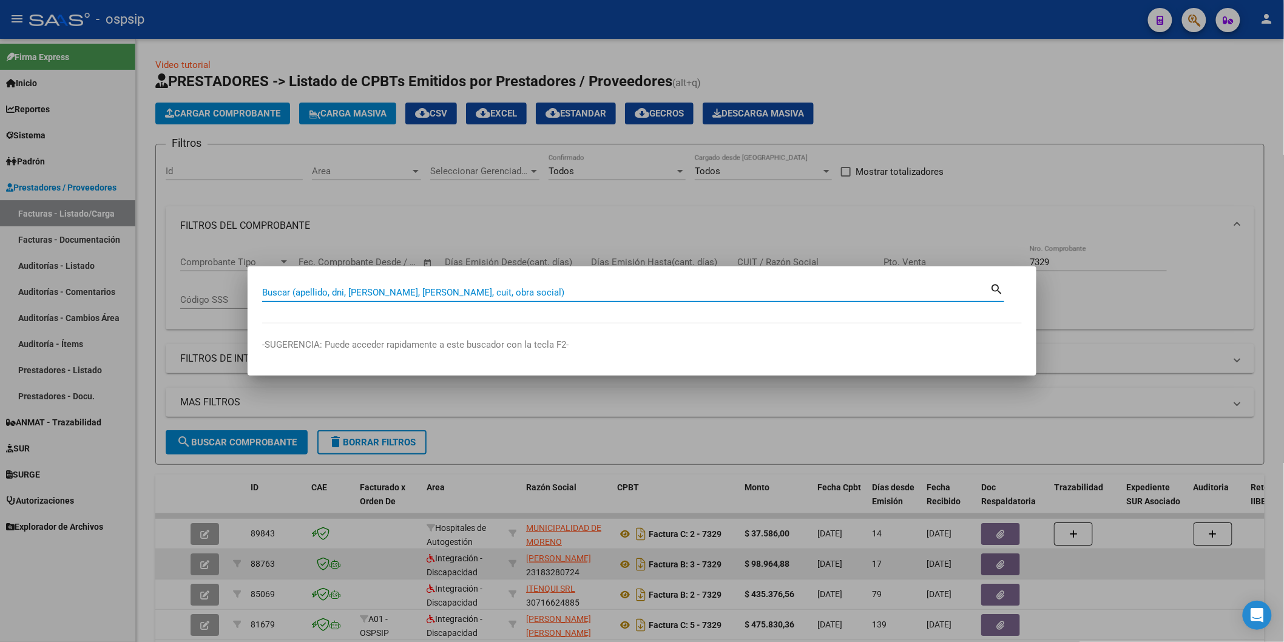
paste input "43749287"
type input "43749287"
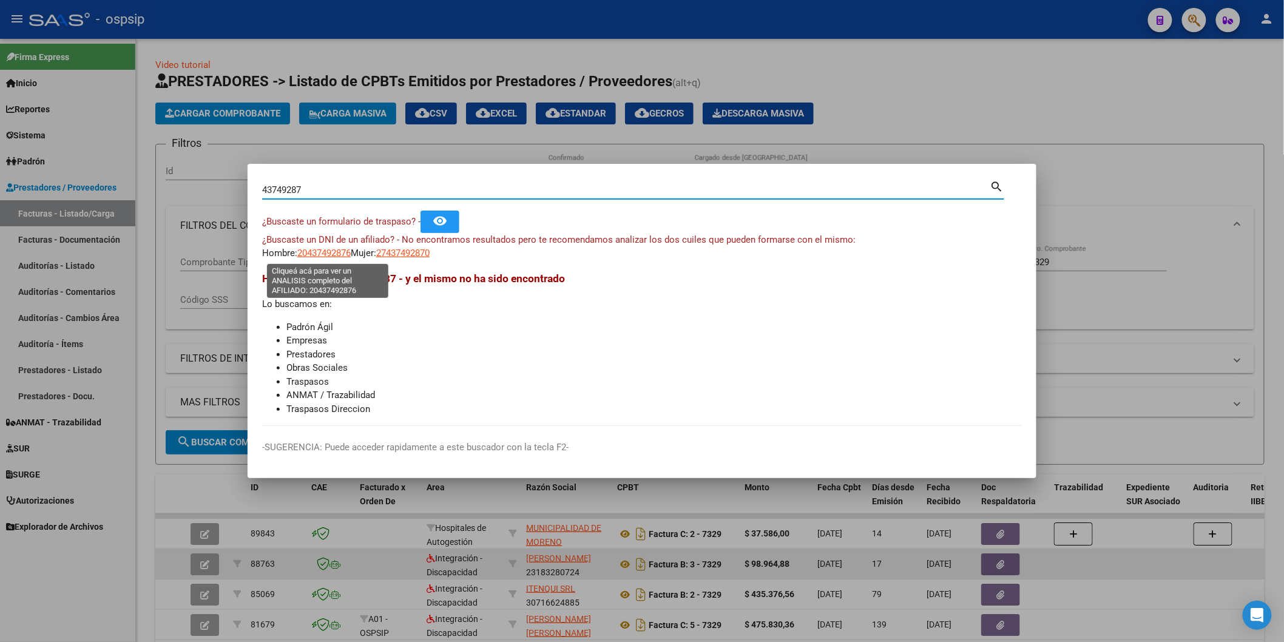
click at [319, 254] on span "20437492876" at bounding box center [323, 253] width 53 height 11
type textarea "20437492876"
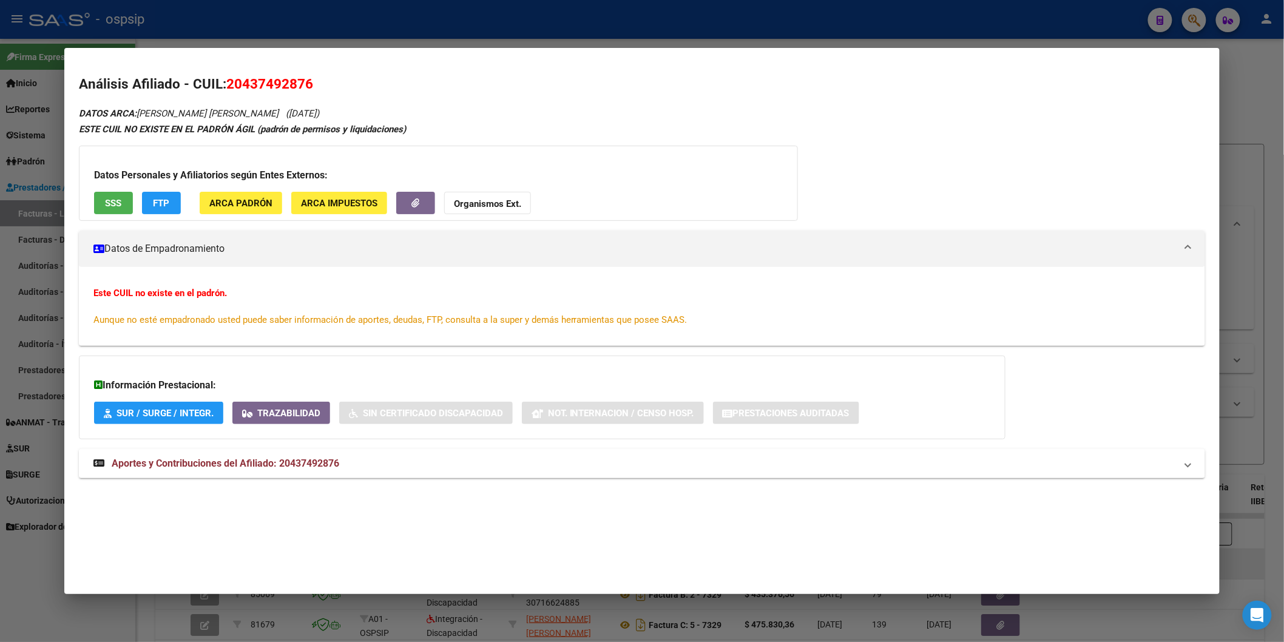
click at [114, 205] on span "SSS" at bounding box center [113, 203] width 16 height 11
click at [313, 475] on mat-expansion-panel-header "Aportes y Contribuciones del Afiliado: 20437492876" at bounding box center [642, 463] width 1126 height 29
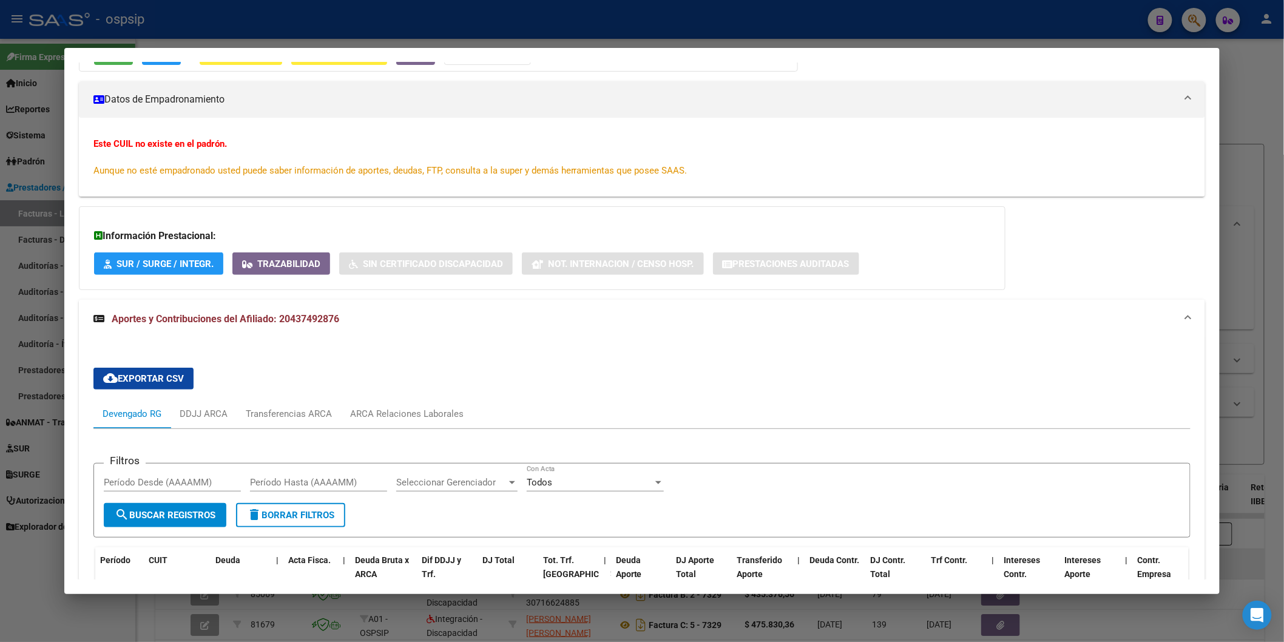
scroll to position [202, 0]
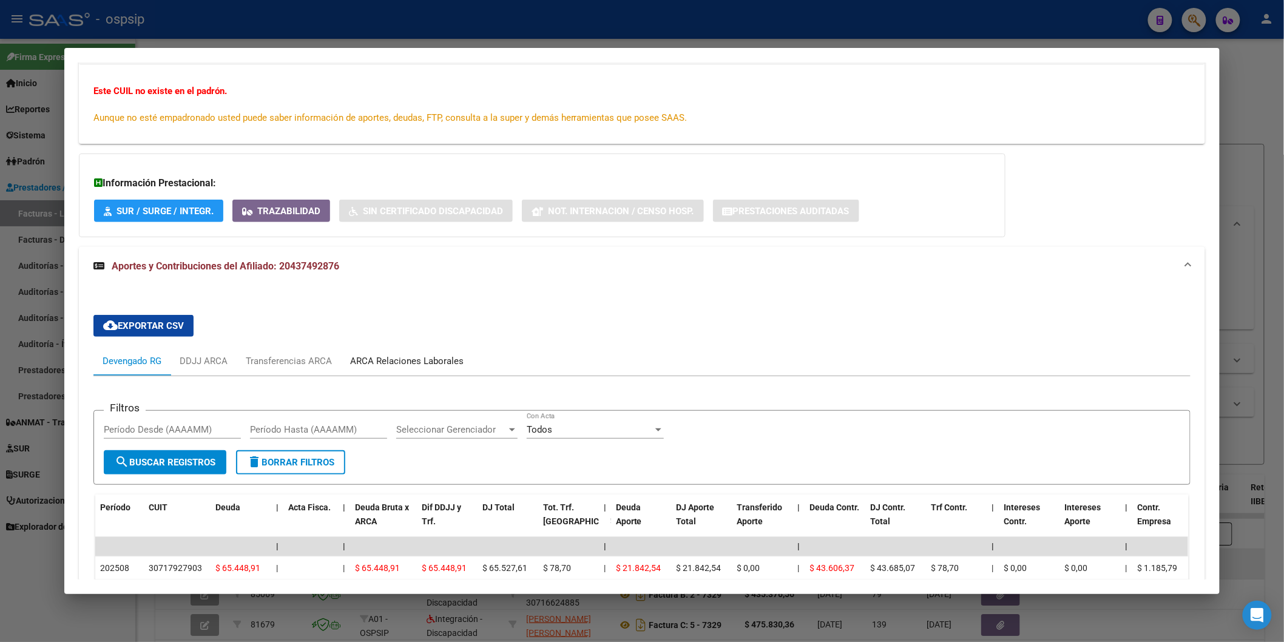
click at [375, 362] on div "ARCA Relaciones Laborales" at bounding box center [406, 360] width 113 height 13
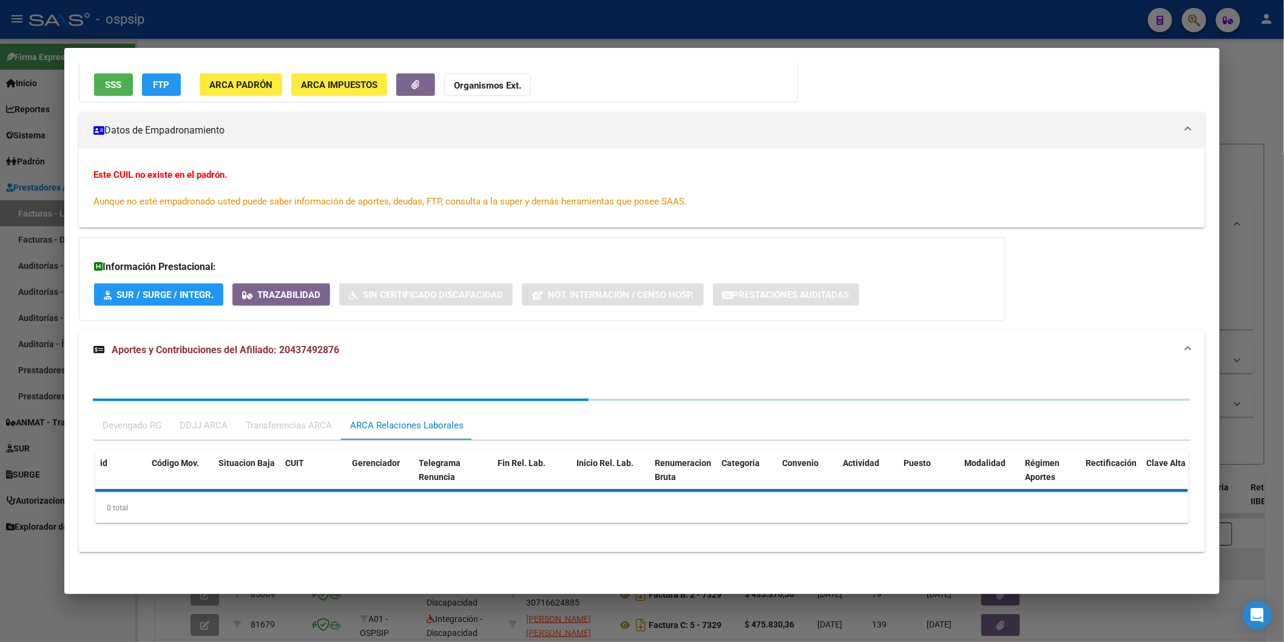
scroll to position [179, 0]
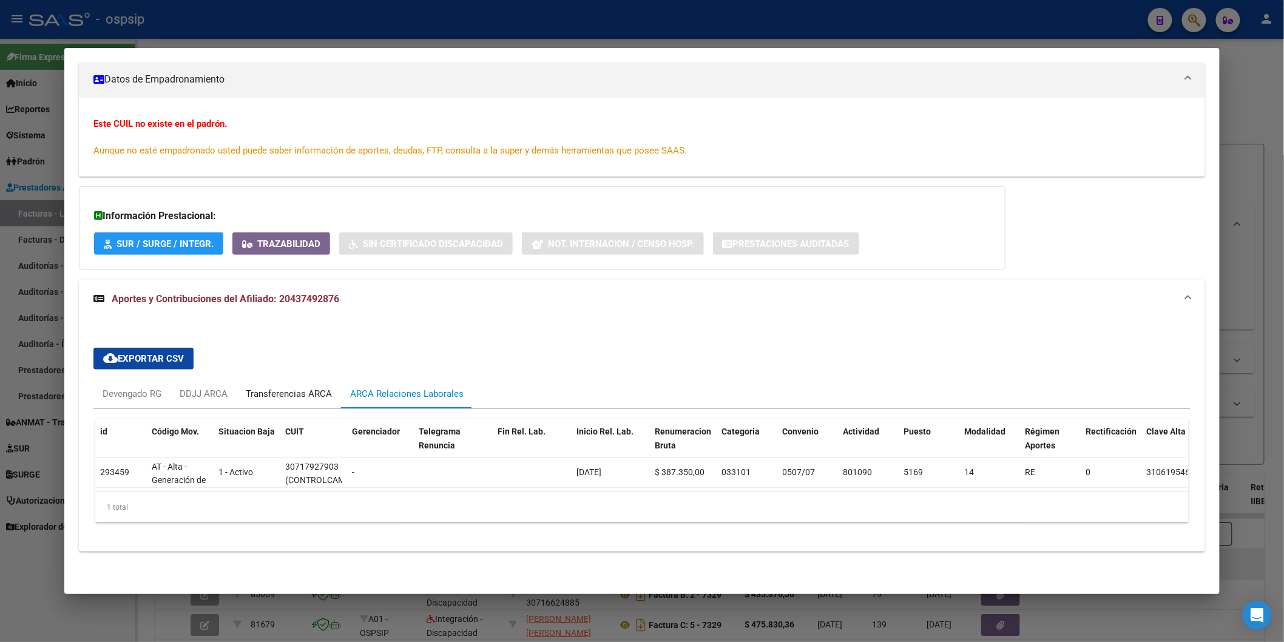
click at [282, 390] on div "Transferencias ARCA" at bounding box center [289, 393] width 86 height 13
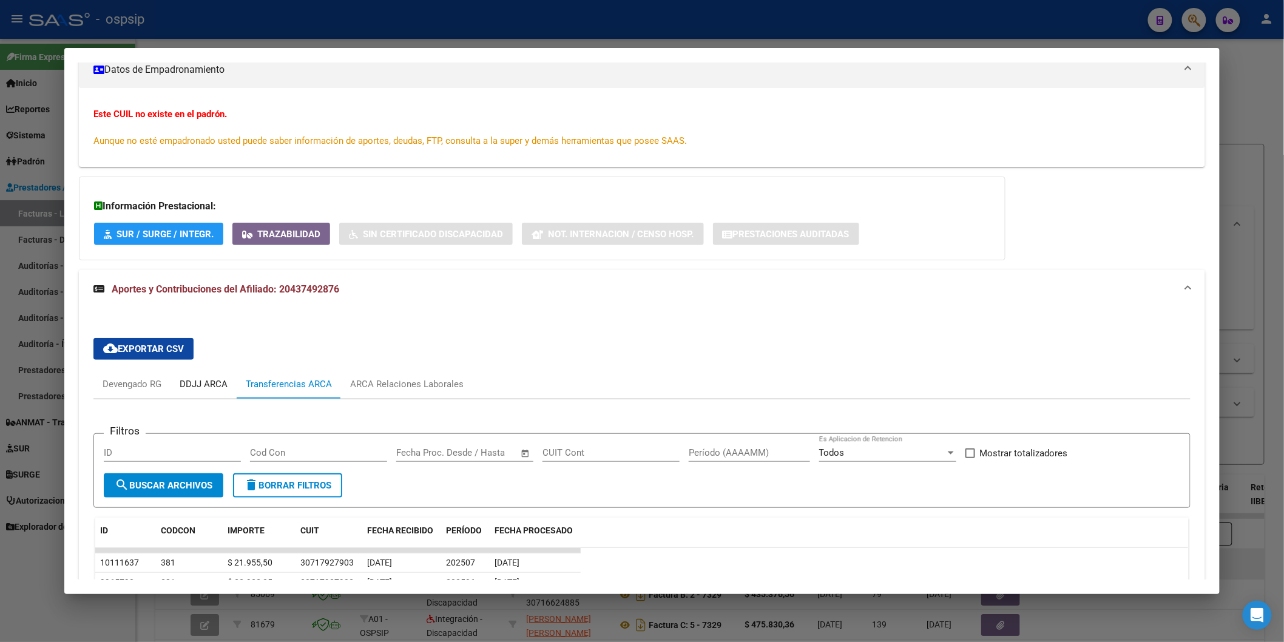
click at [209, 387] on div "DDJJ ARCA" at bounding box center [204, 384] width 48 height 13
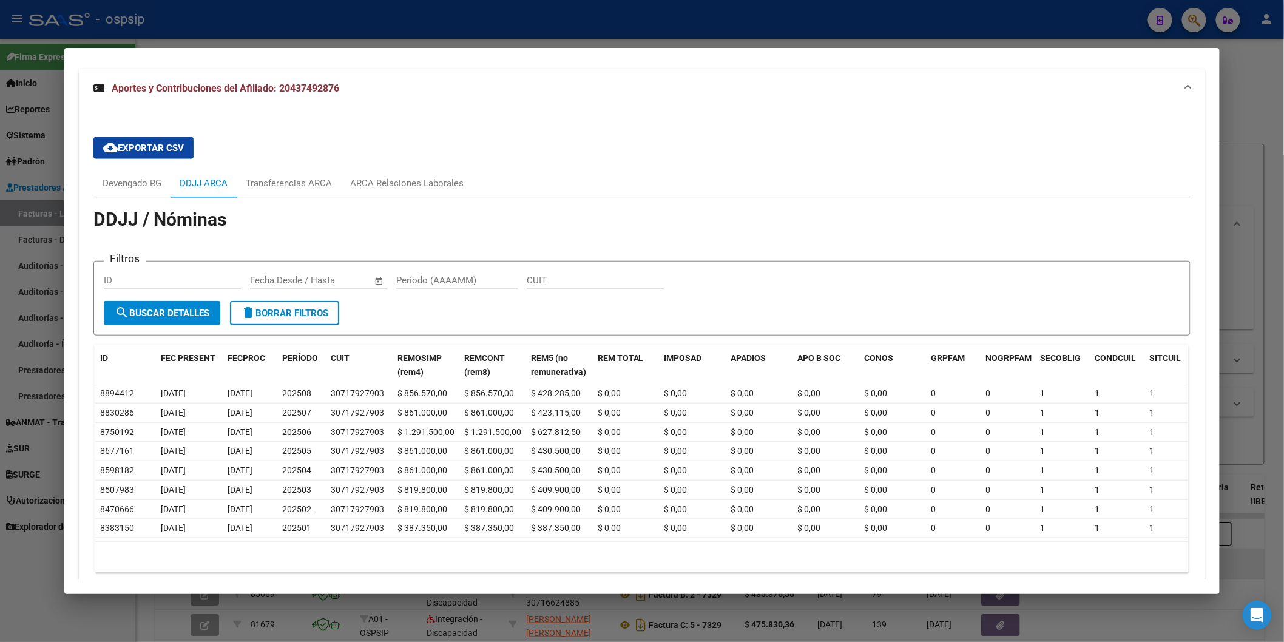
scroll to position [381, 0]
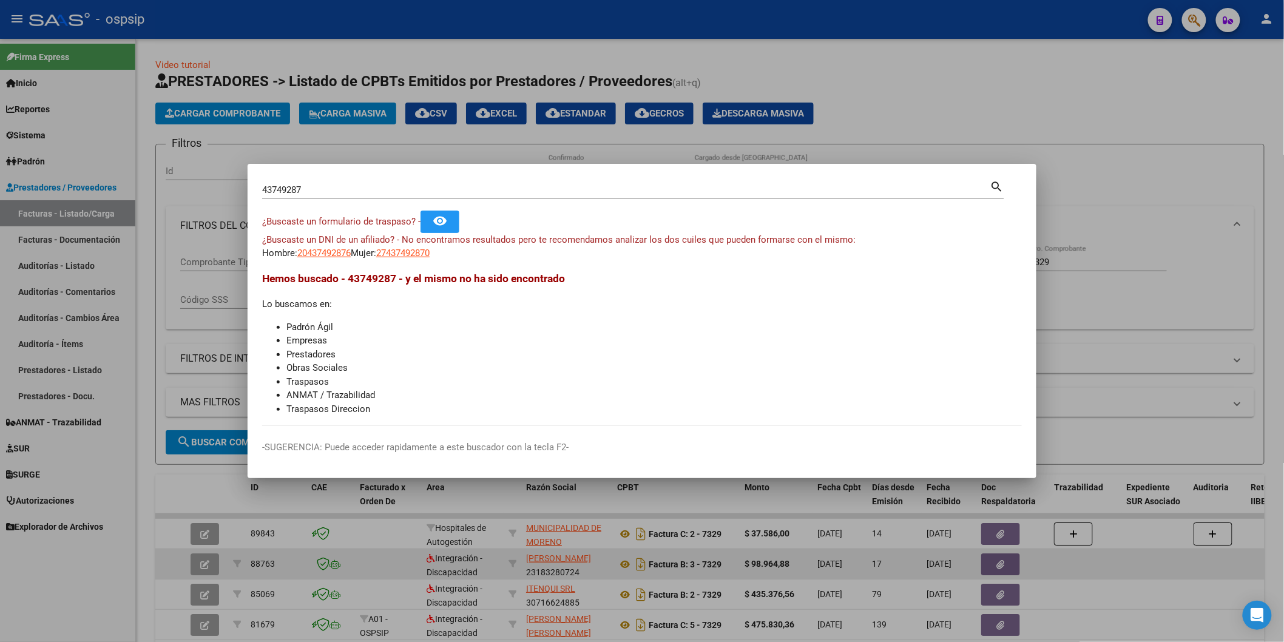
click at [385, 191] on input "43749287" at bounding box center [626, 190] width 728 height 11
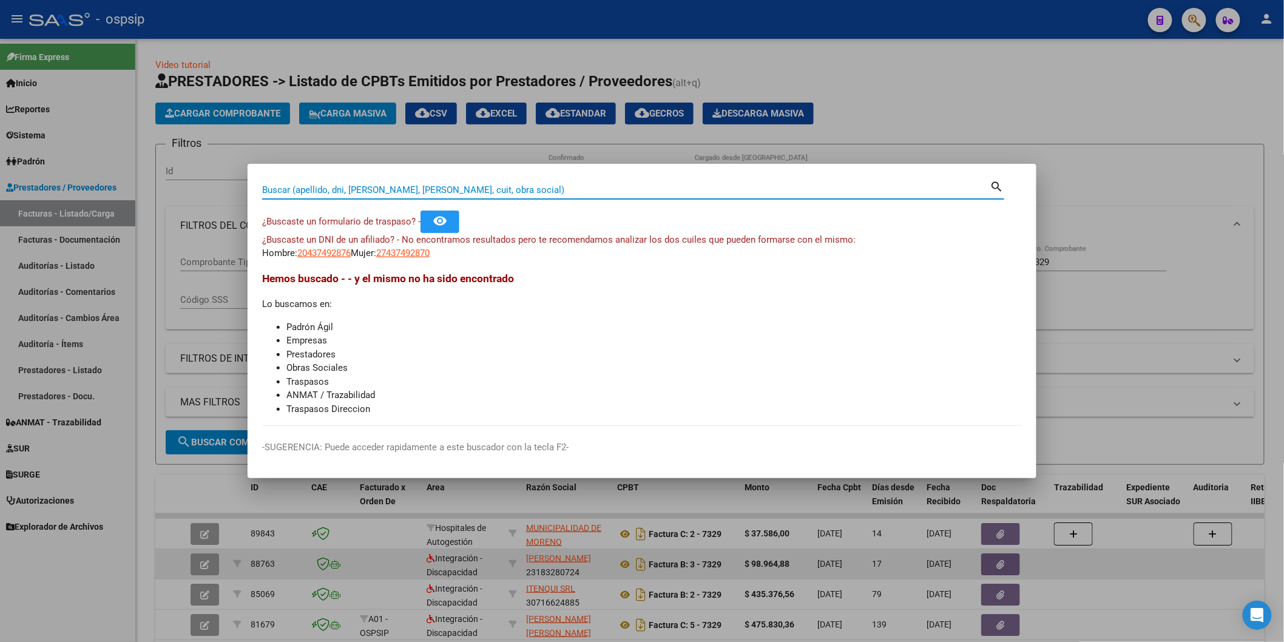
paste input "45361828"
type input "45361828"
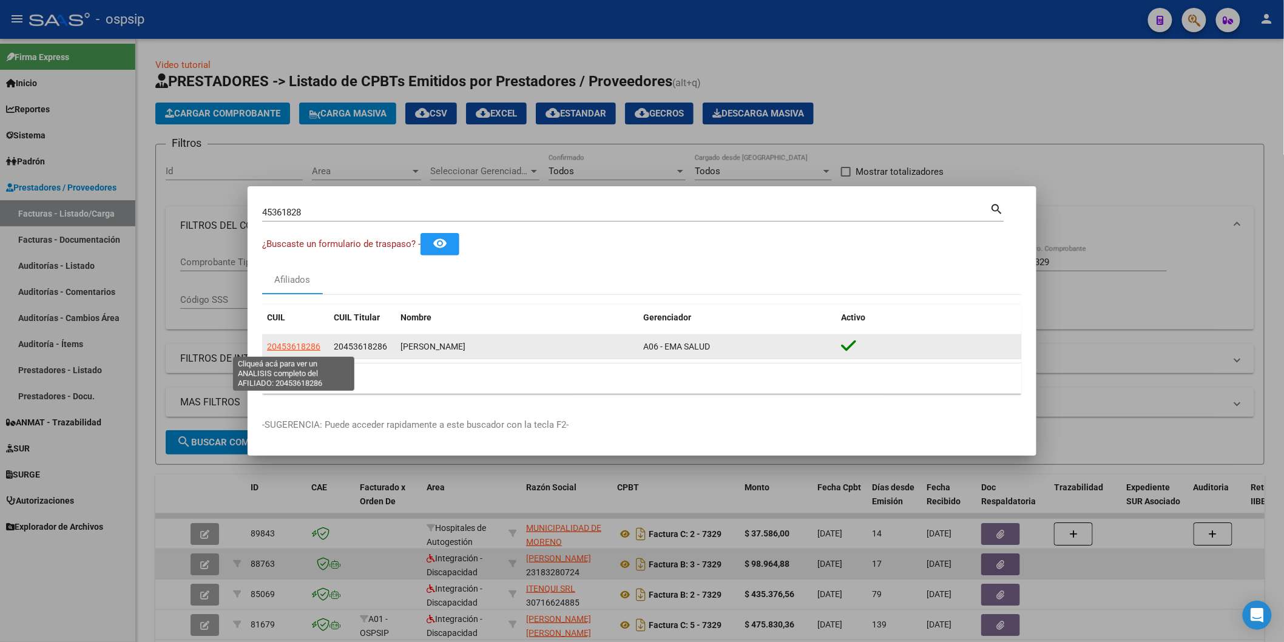
click at [294, 350] on span "20453618286" at bounding box center [293, 347] width 53 height 10
type textarea "20453618286"
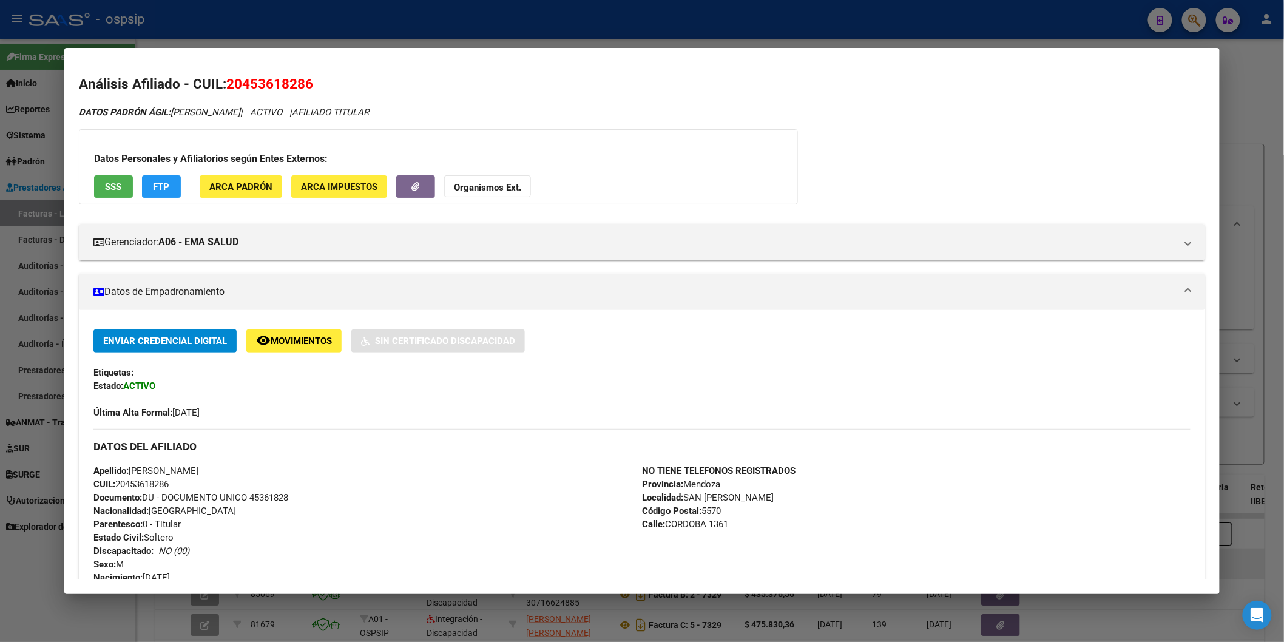
click at [105, 189] on span "SSS" at bounding box center [113, 186] width 16 height 11
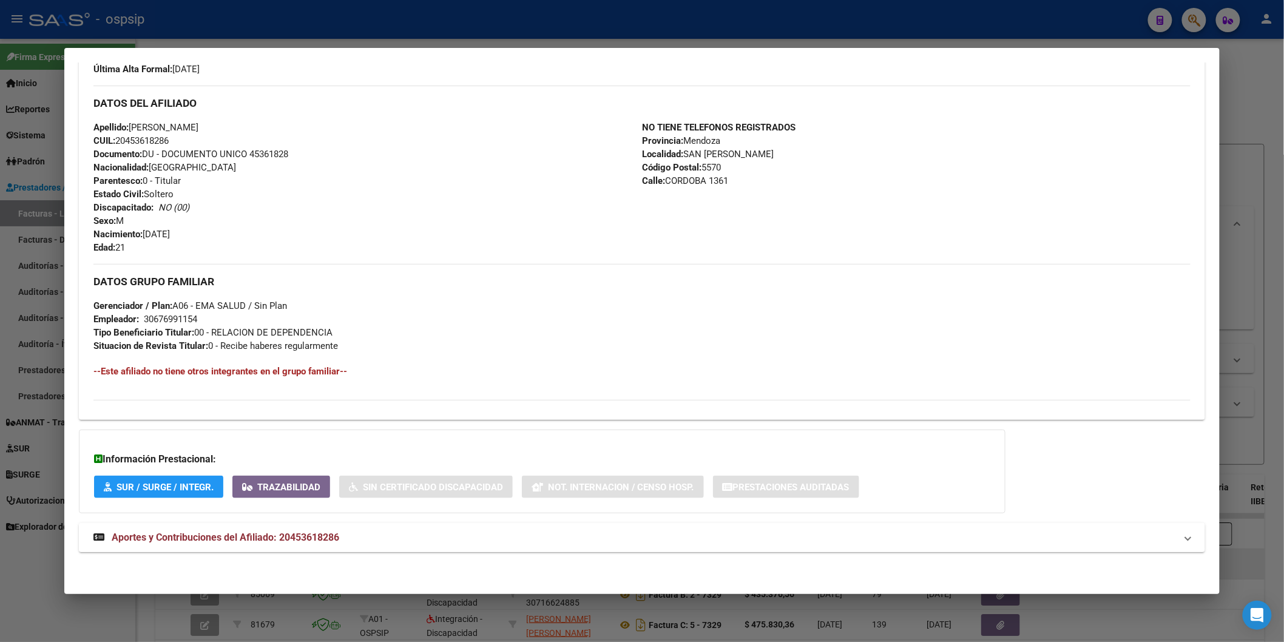
click at [247, 532] on span "Aportes y Contribuciones del Afiliado: 20453618286" at bounding box center [226, 538] width 228 height 12
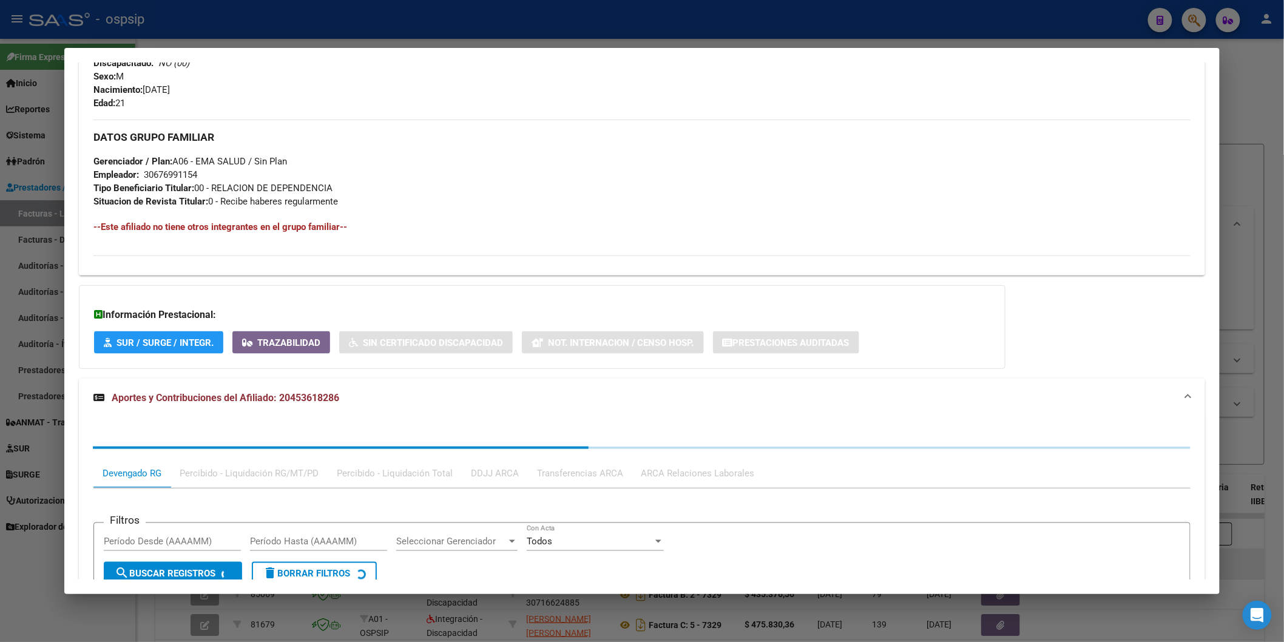
scroll to position [647, 0]
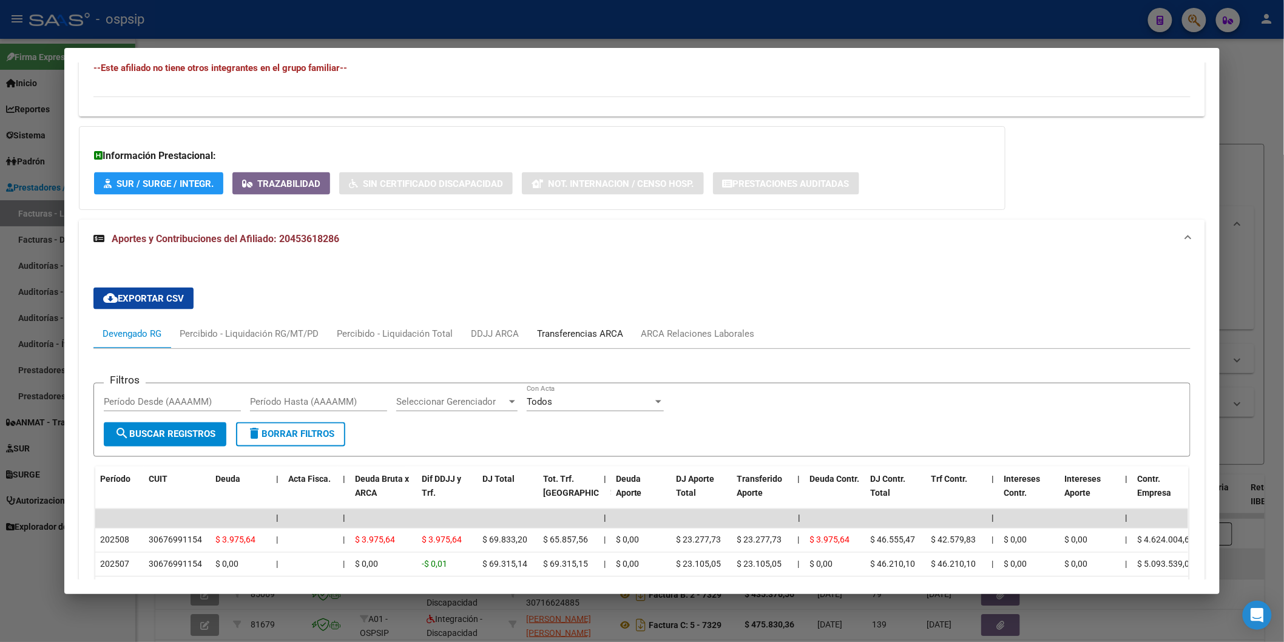
click at [578, 331] on div "Transferencias ARCA" at bounding box center [580, 333] width 86 height 13
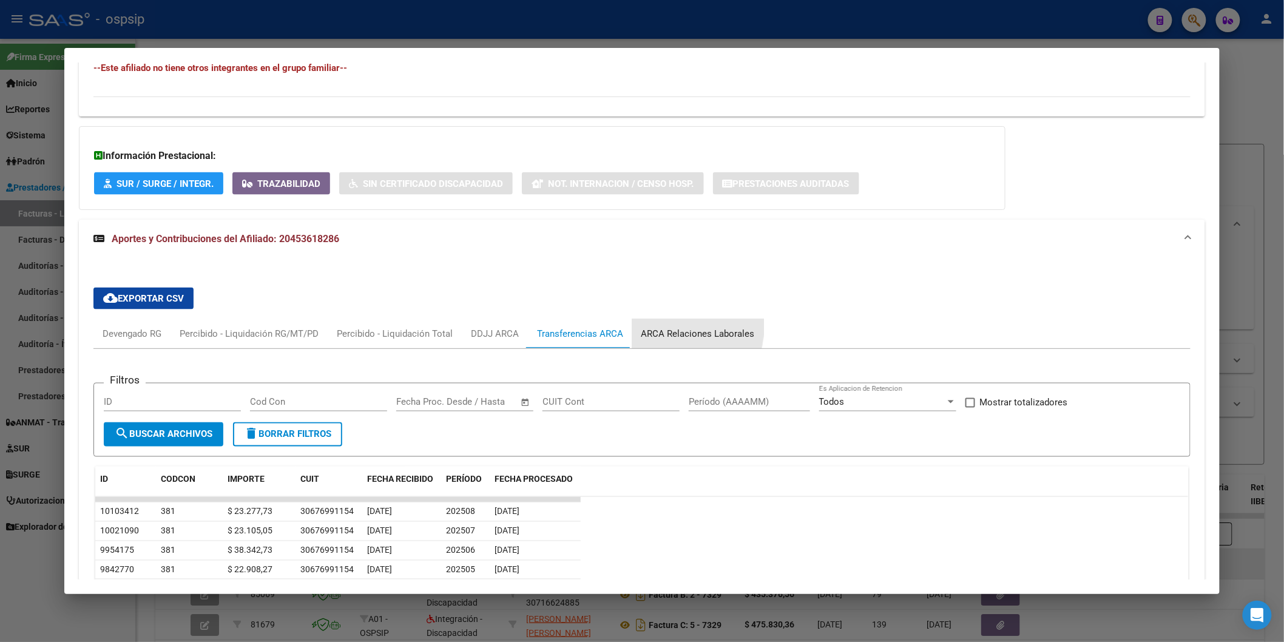
click at [657, 327] on div "ARCA Relaciones Laborales" at bounding box center [698, 333] width 113 height 13
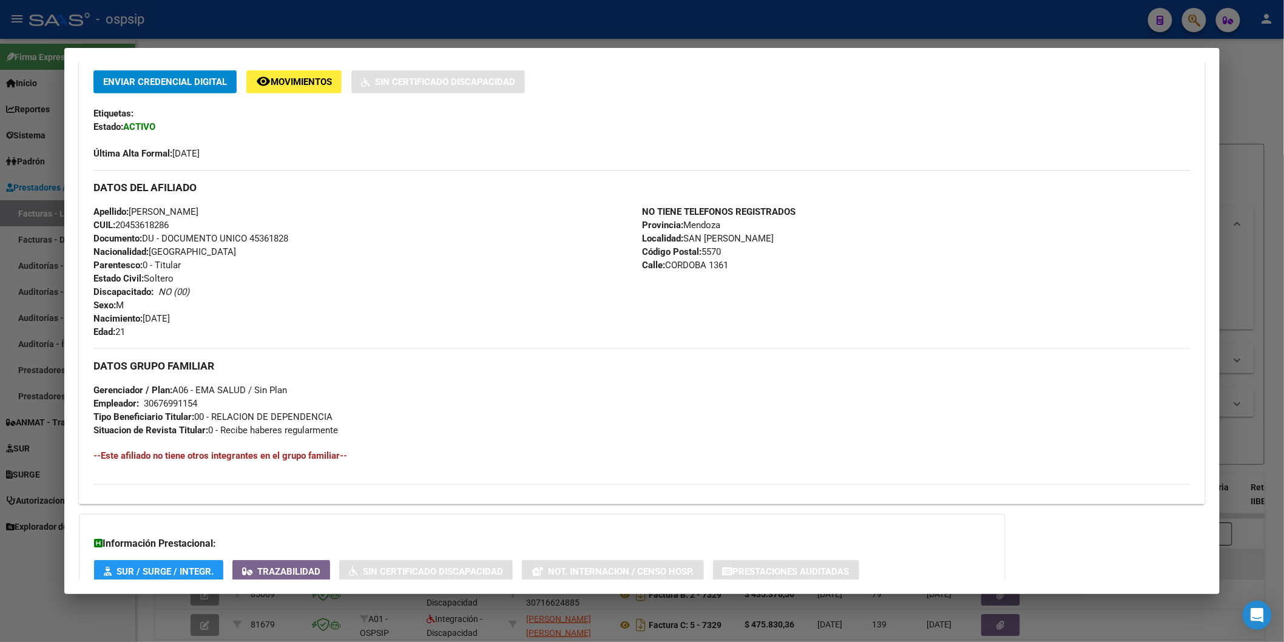
scroll to position [57, 0]
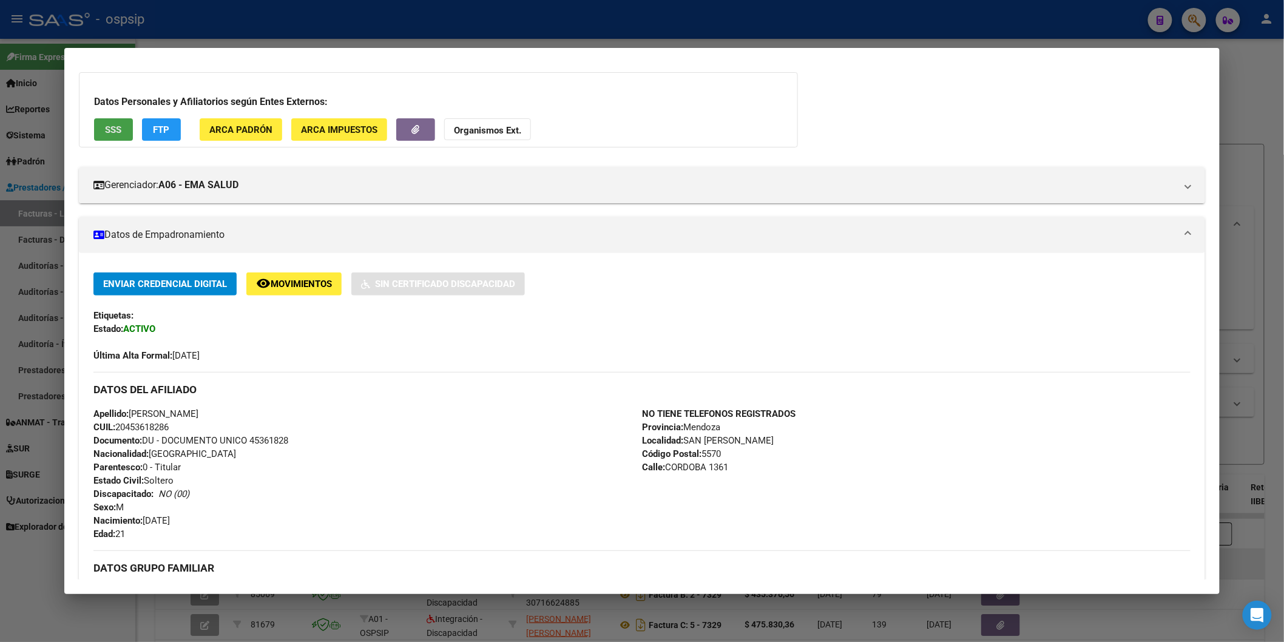
click at [105, 129] on span "SSS" at bounding box center [113, 129] width 16 height 11
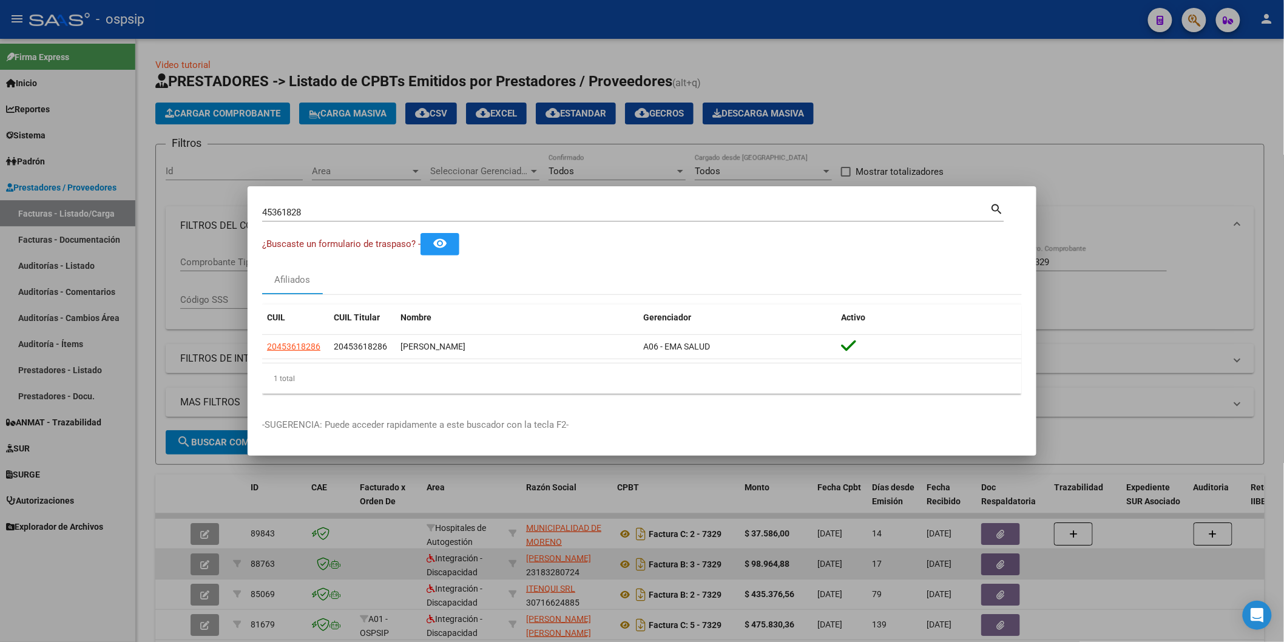
click at [441, 214] on input "45361828" at bounding box center [626, 212] width 728 height 11
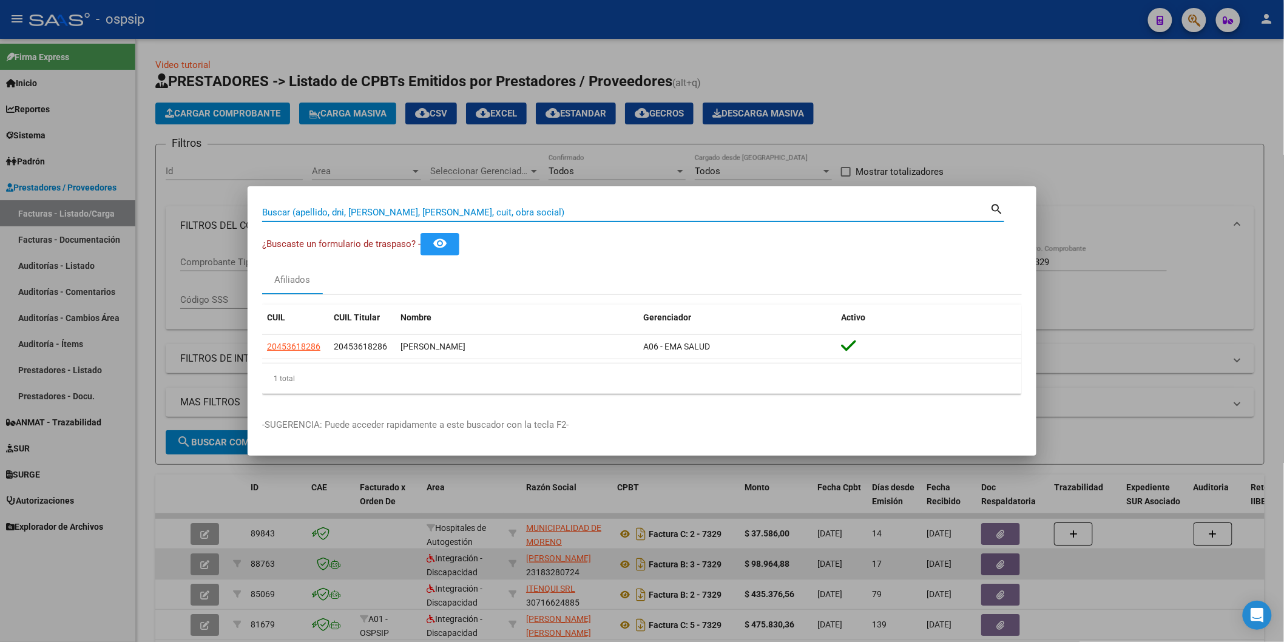
paste input "26768813"
type input "26768813"
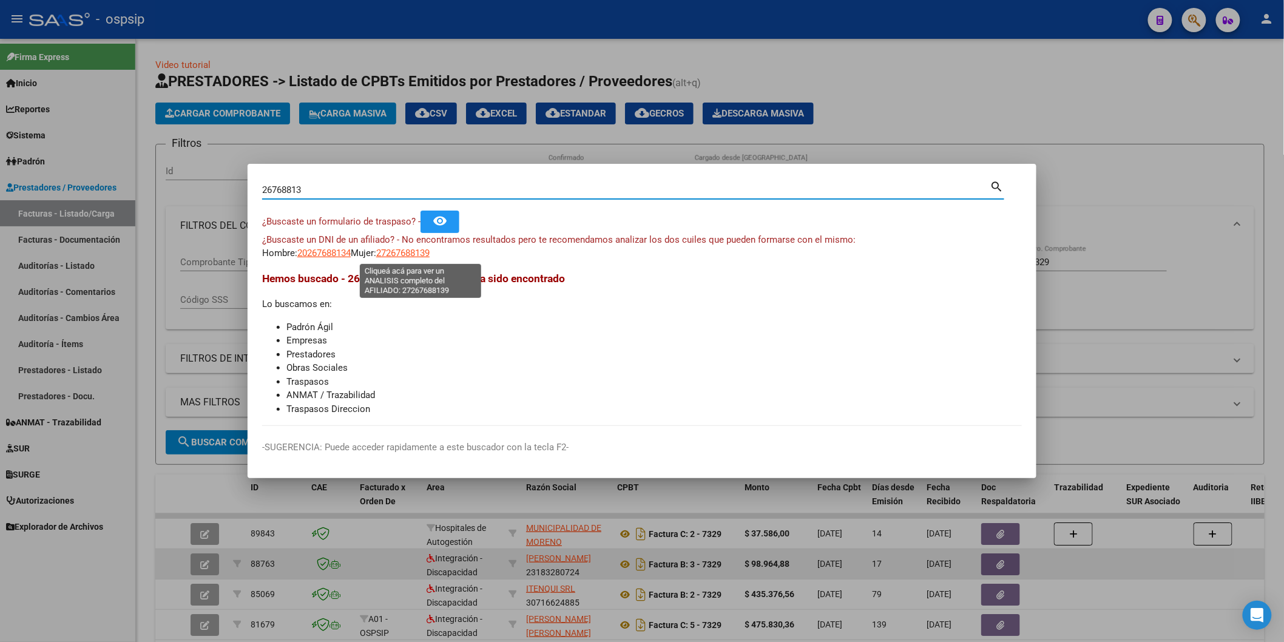
click at [421, 252] on span "27267688139" at bounding box center [402, 253] width 53 height 11
type textarea "27267688139"
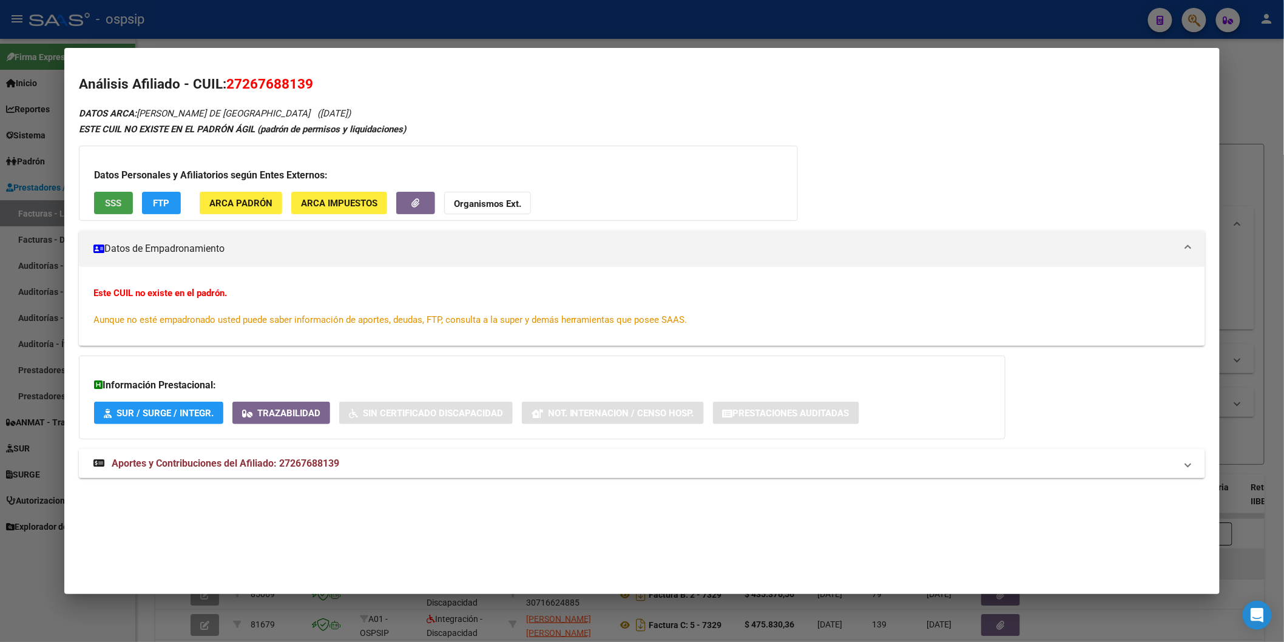
click at [124, 203] on button "SSS" at bounding box center [113, 203] width 39 height 22
click at [249, 465] on span "Aportes y Contribuciones del Afiliado: 27267688139" at bounding box center [226, 464] width 228 height 12
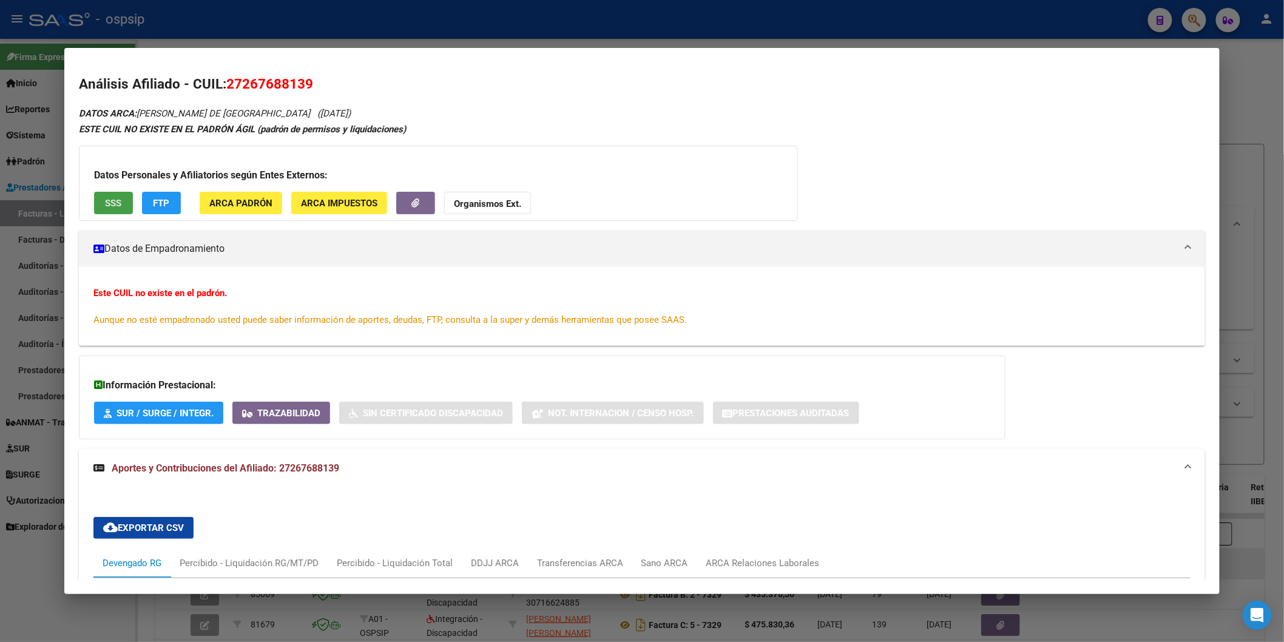
click at [113, 205] on span "SSS" at bounding box center [113, 203] width 16 height 11
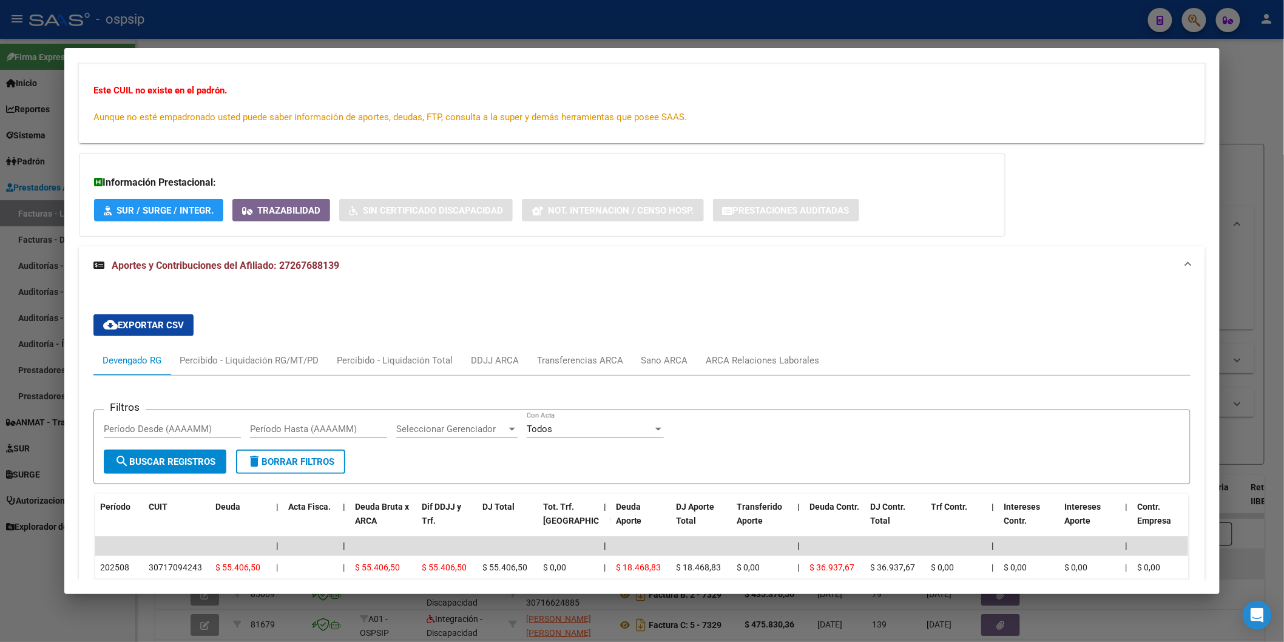
scroll to position [202, 0]
click at [557, 364] on div "Transferencias ARCA" at bounding box center [580, 360] width 86 height 13
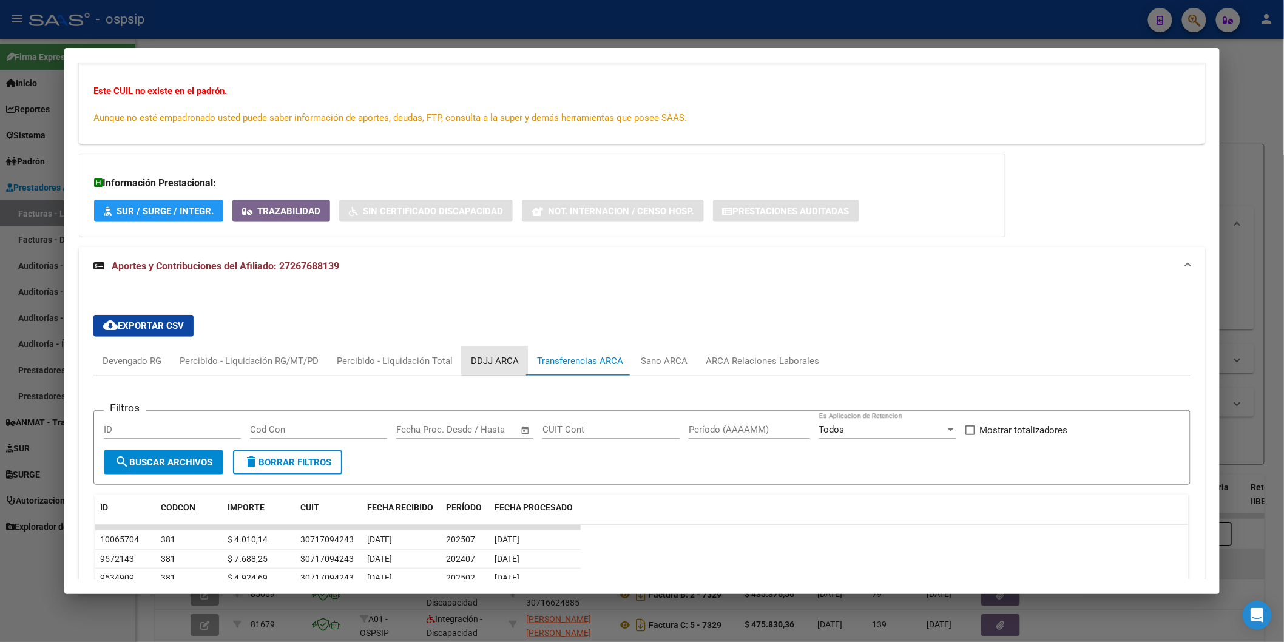
click at [504, 353] on div "DDJJ ARCA" at bounding box center [495, 361] width 66 height 29
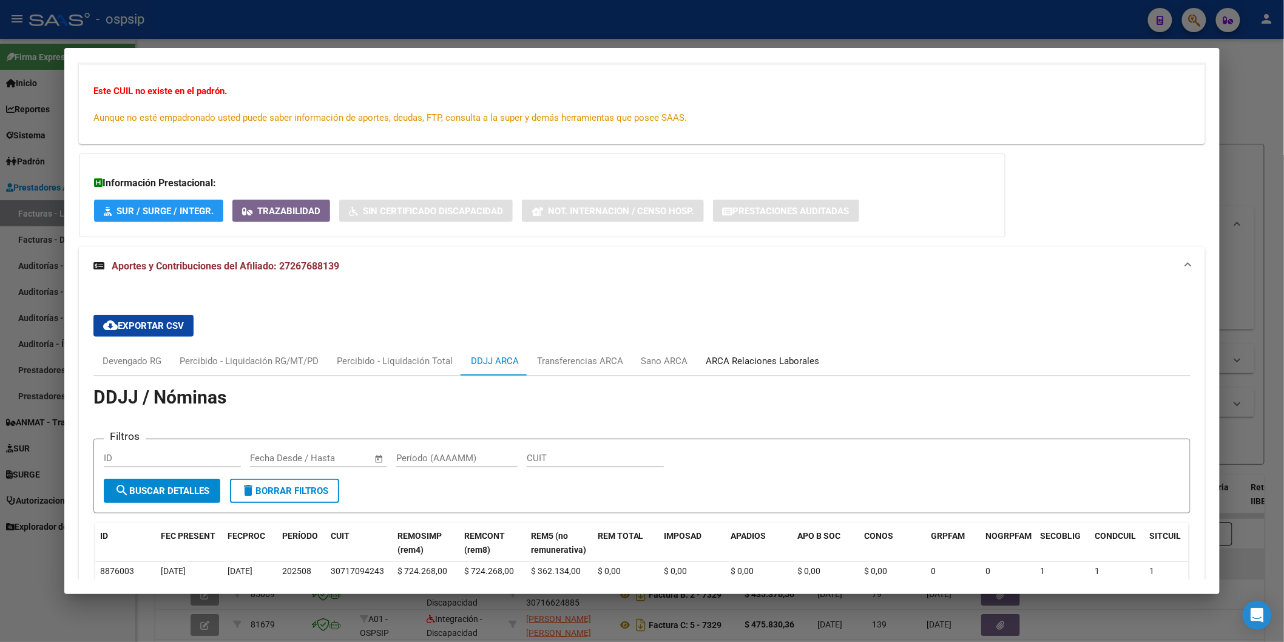
click at [745, 359] on div "ARCA Relaciones Laborales" at bounding box center [762, 360] width 113 height 13
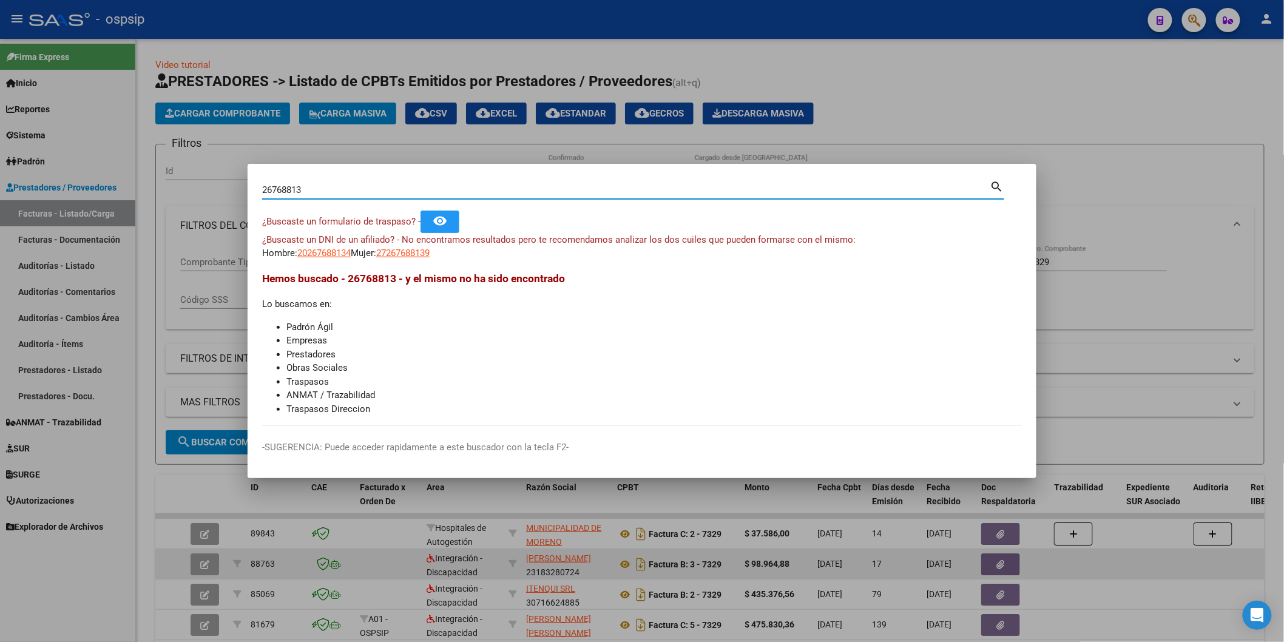
click at [336, 189] on input "26768813" at bounding box center [626, 190] width 728 height 11
paste input "43119494"
type input "43119494"
click at [333, 259] on app-link-go-to "20431194946" at bounding box center [323, 253] width 53 height 14
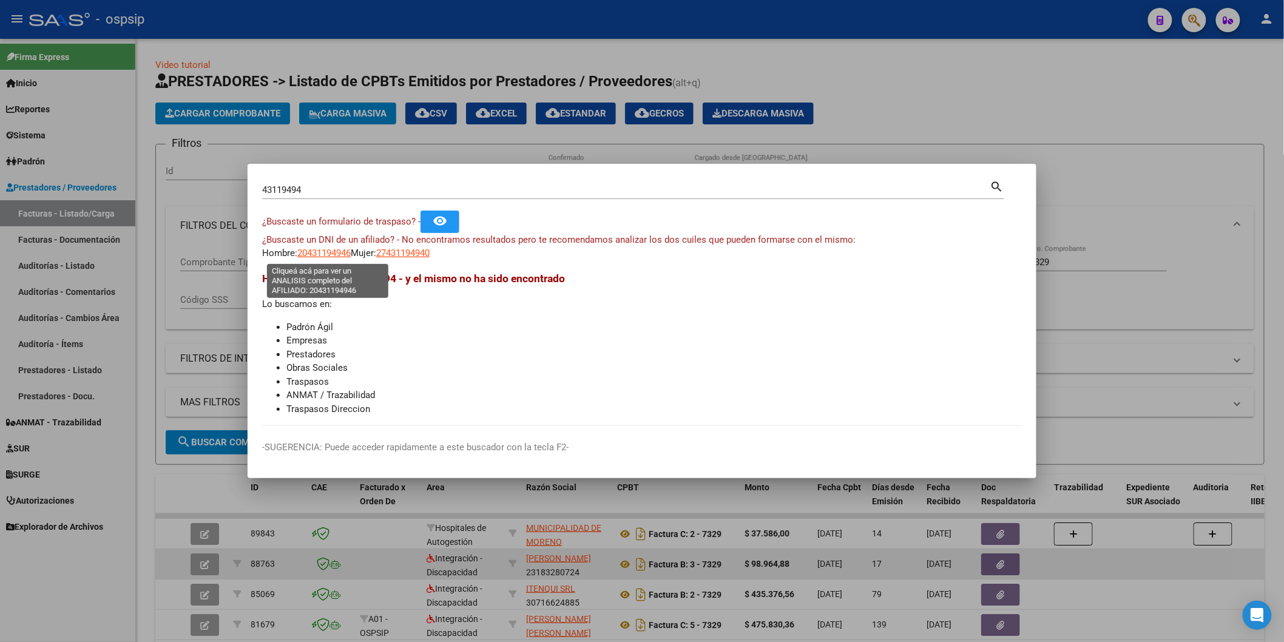
click at [333, 256] on span "20431194946" at bounding box center [323, 253] width 53 height 11
type textarea "20431194946"
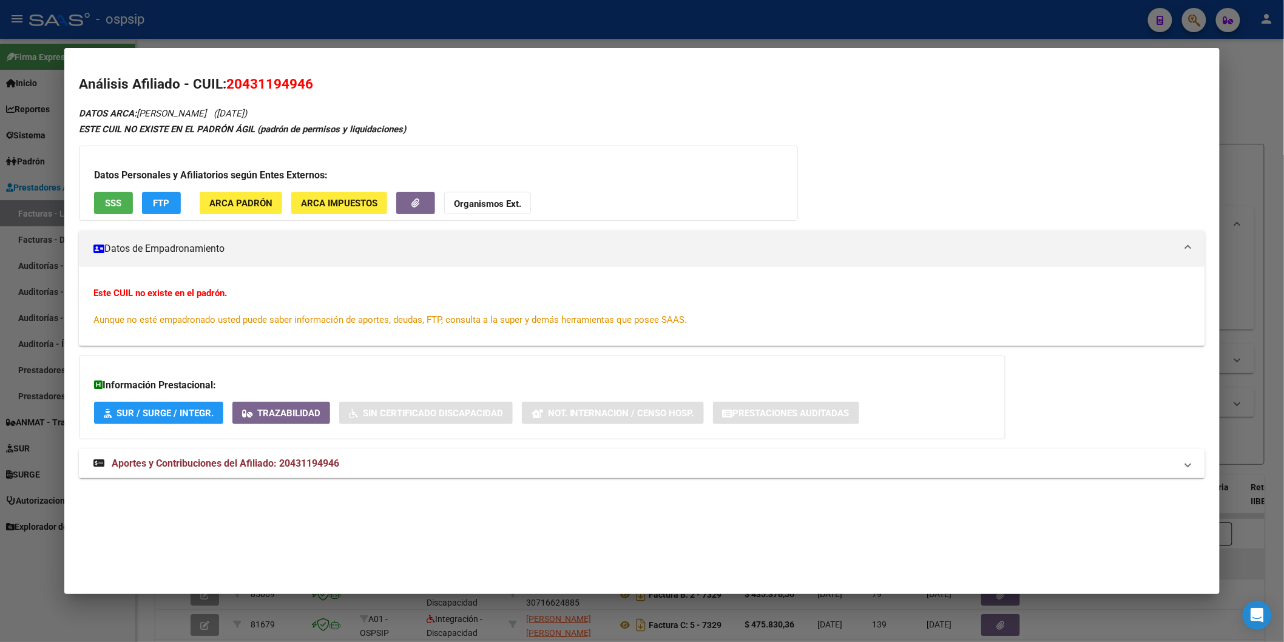
click at [118, 205] on button "SSS" at bounding box center [113, 203] width 39 height 22
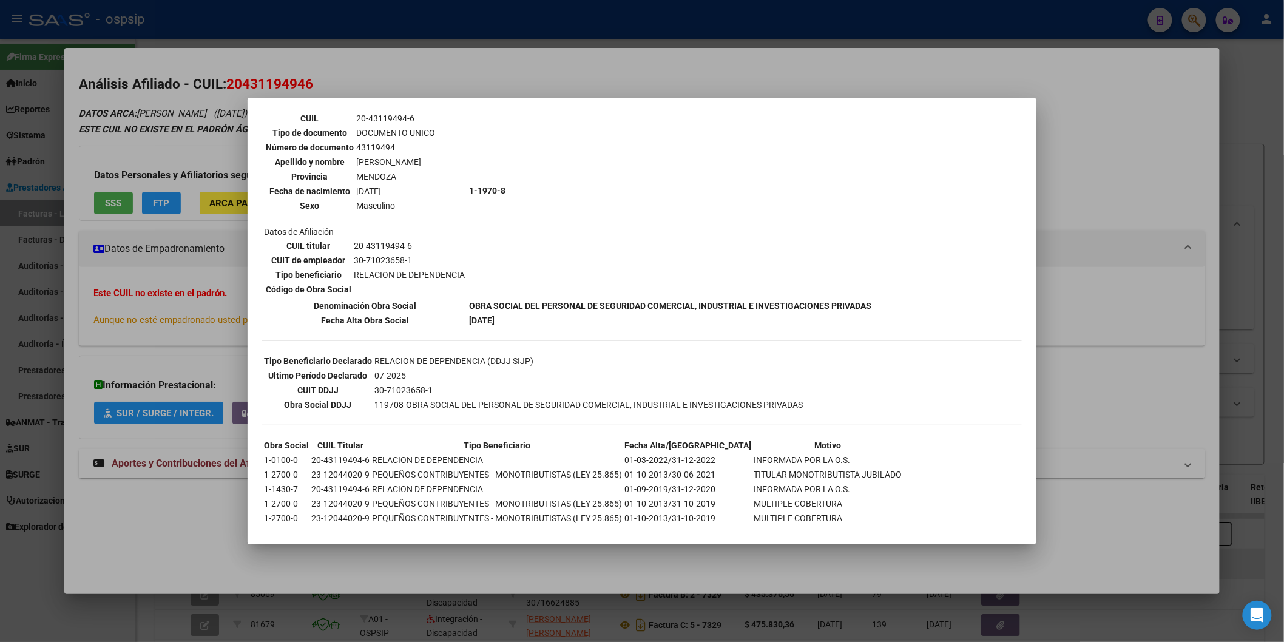
scroll to position [123, 0]
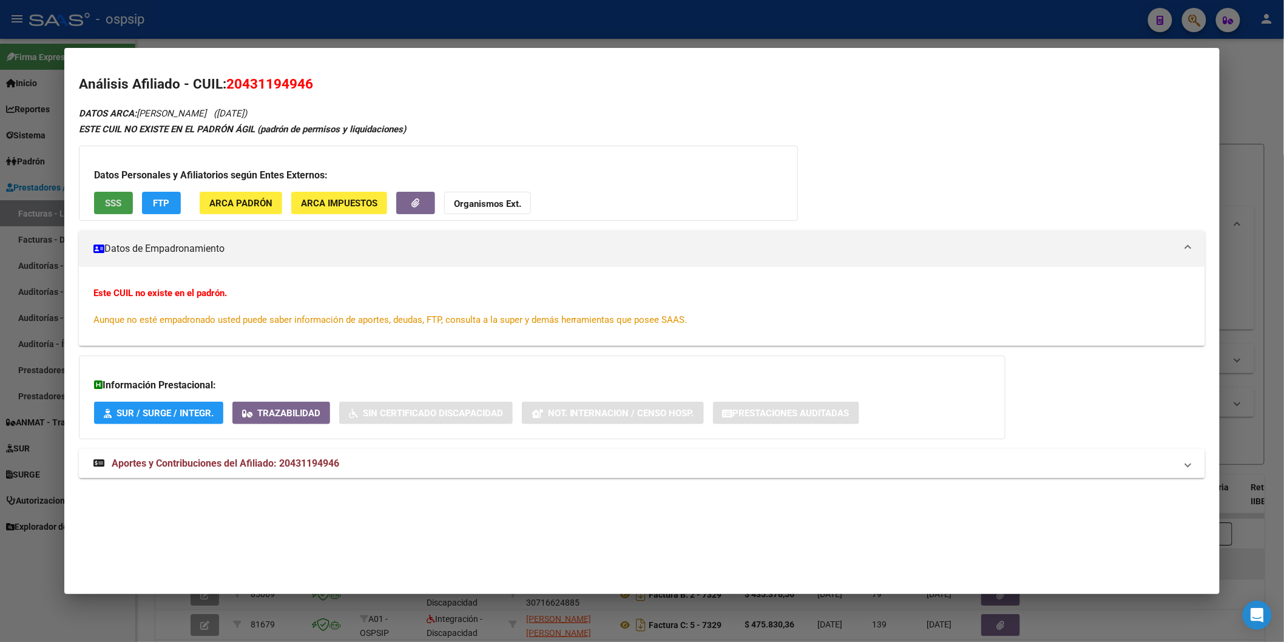
click at [493, 202] on strong "Organismos Ext." at bounding box center [487, 203] width 67 height 11
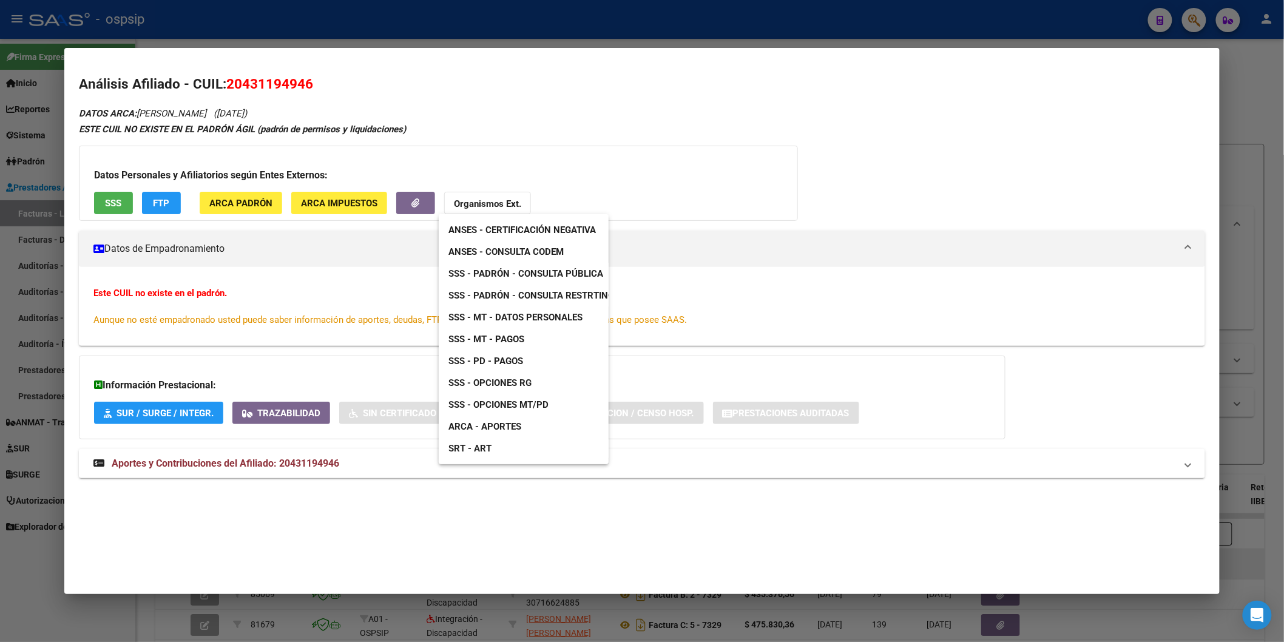
click at [294, 279] on div at bounding box center [642, 321] width 1284 height 642
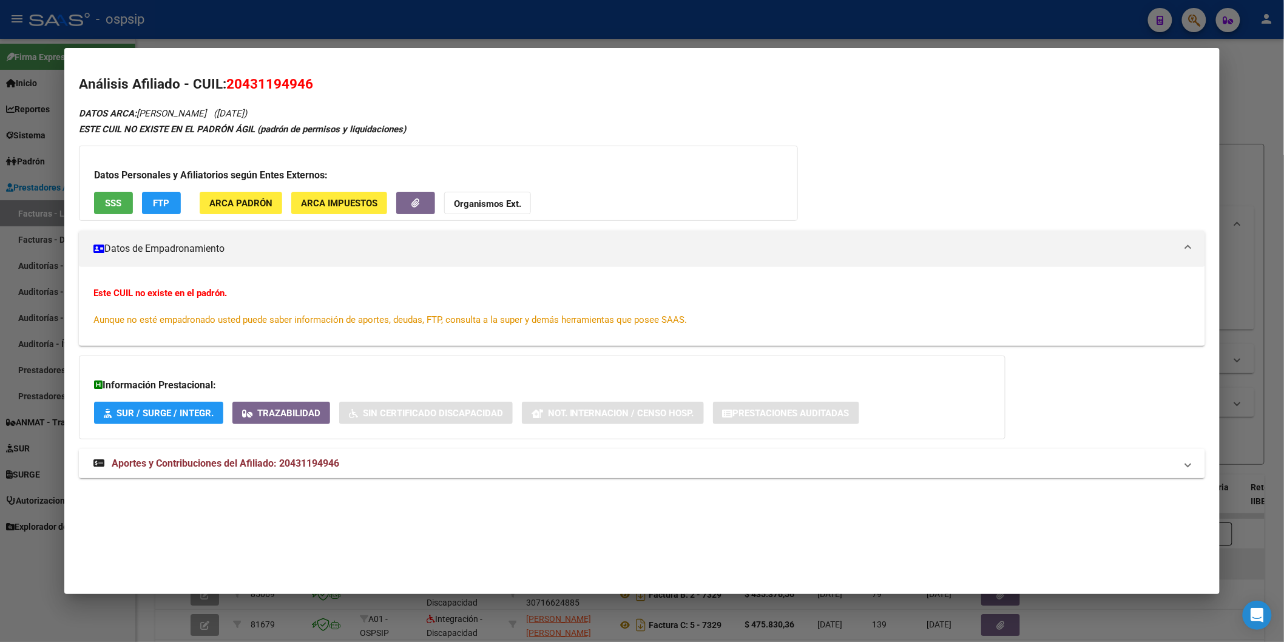
click at [209, 455] on mat-expansion-panel-header "Aportes y Contribuciones del Afiliado: 20431194946" at bounding box center [642, 463] width 1126 height 29
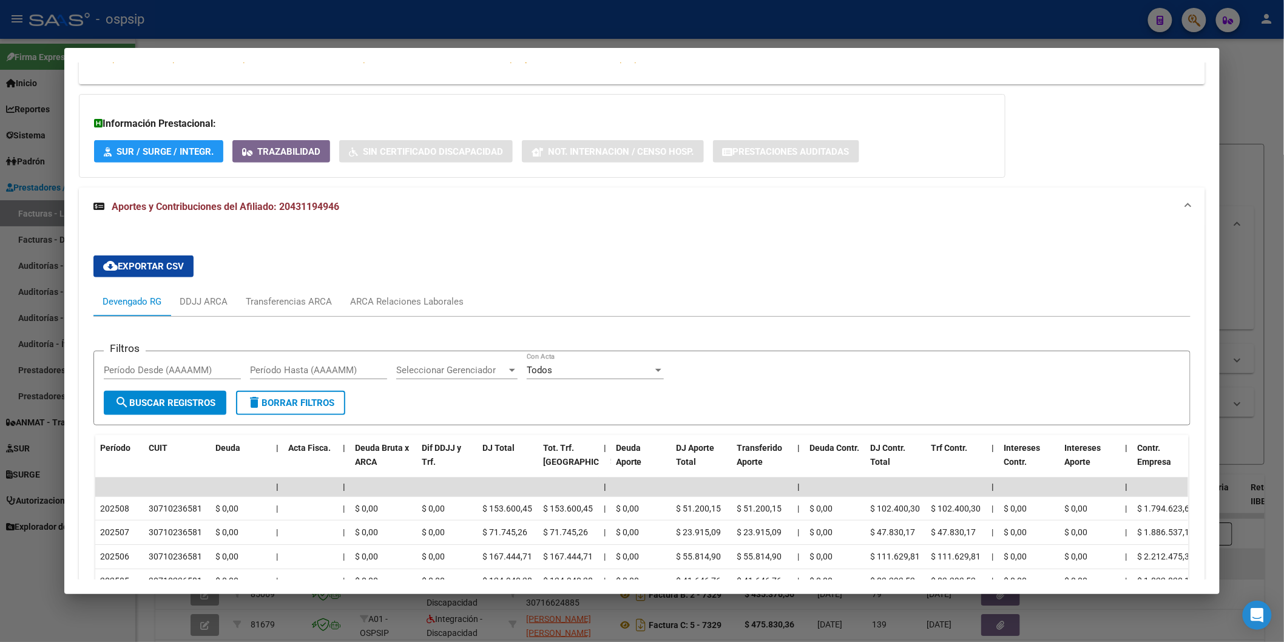
scroll to position [269, 0]
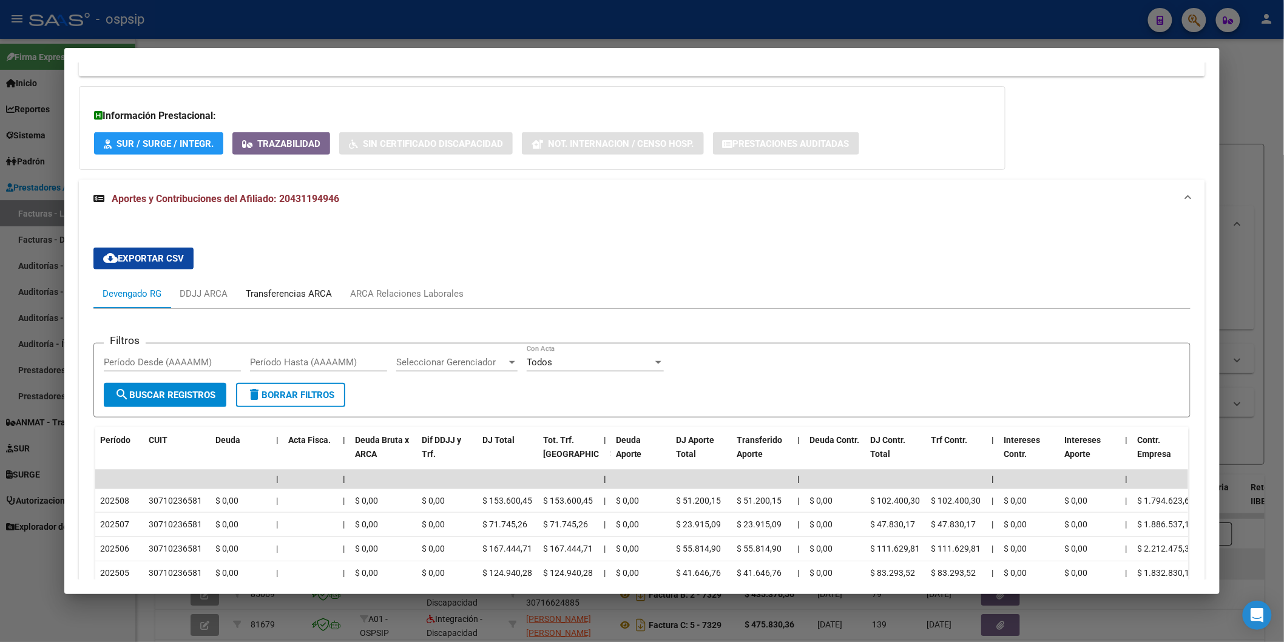
click at [300, 290] on div "Transferencias ARCA" at bounding box center [289, 293] width 86 height 13
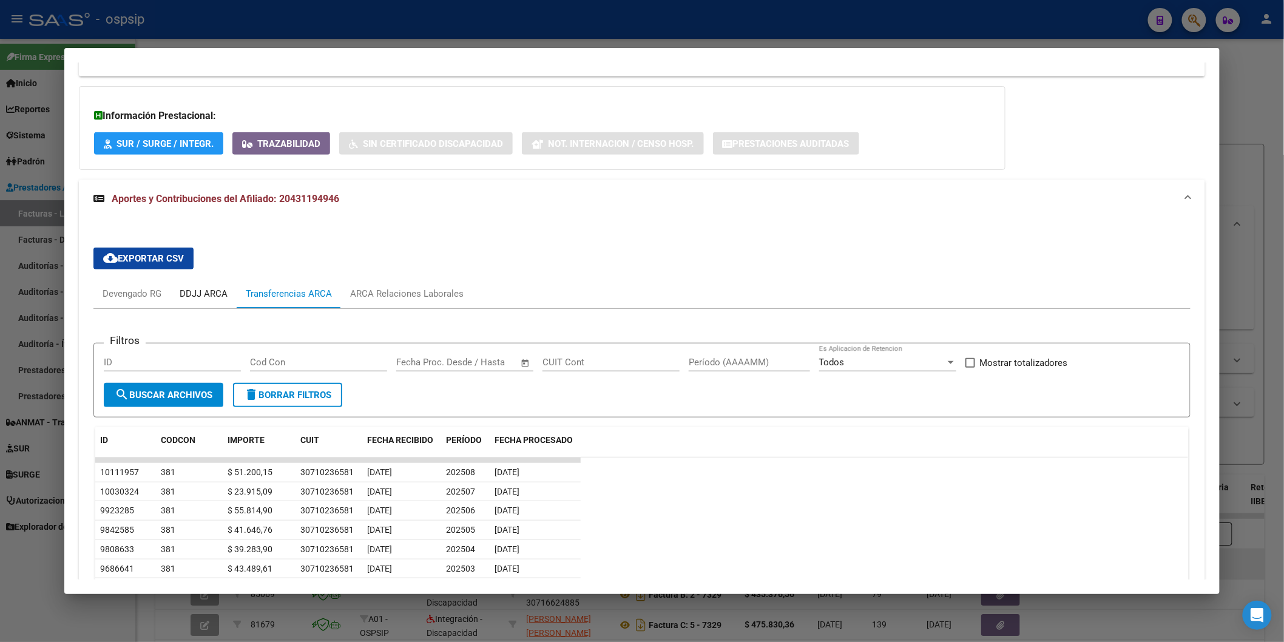
click at [194, 298] on div "DDJJ ARCA" at bounding box center [204, 293] width 48 height 13
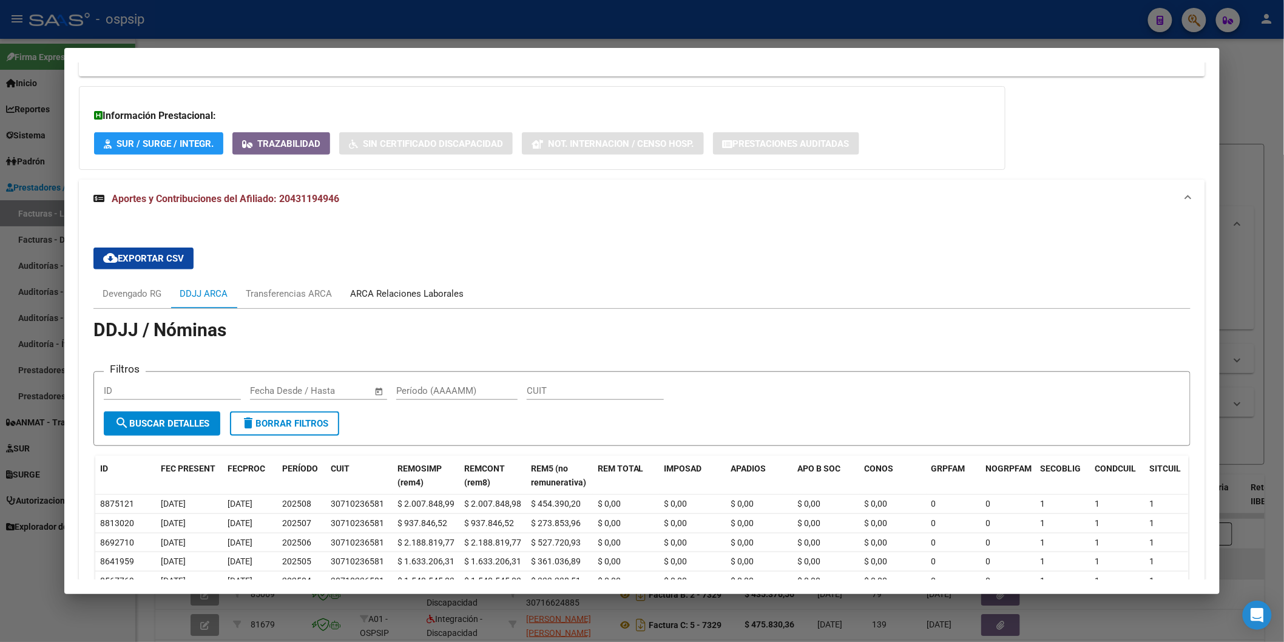
click at [435, 290] on div "ARCA Relaciones Laborales" at bounding box center [406, 293] width 113 height 13
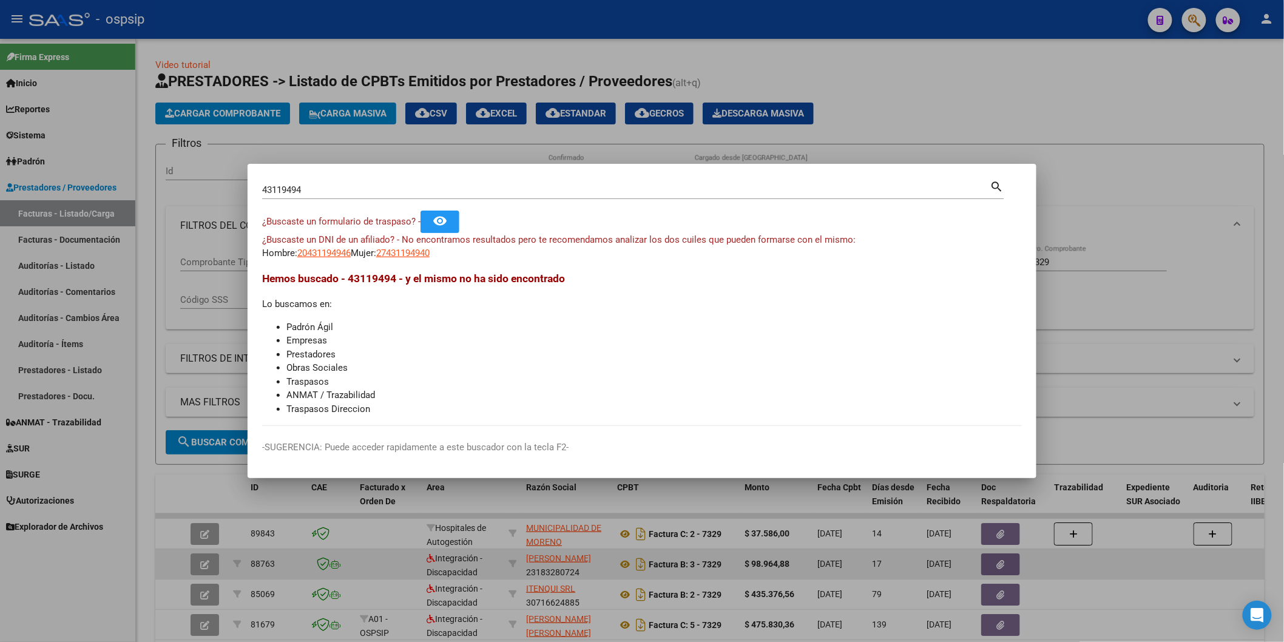
click at [313, 183] on div "43119494 Buscar (apellido, dni, [PERSON_NAME], [PERSON_NAME], cuit, obra social)" at bounding box center [626, 190] width 728 height 18
click at [316, 187] on input "43119494" at bounding box center [626, 190] width 728 height 11
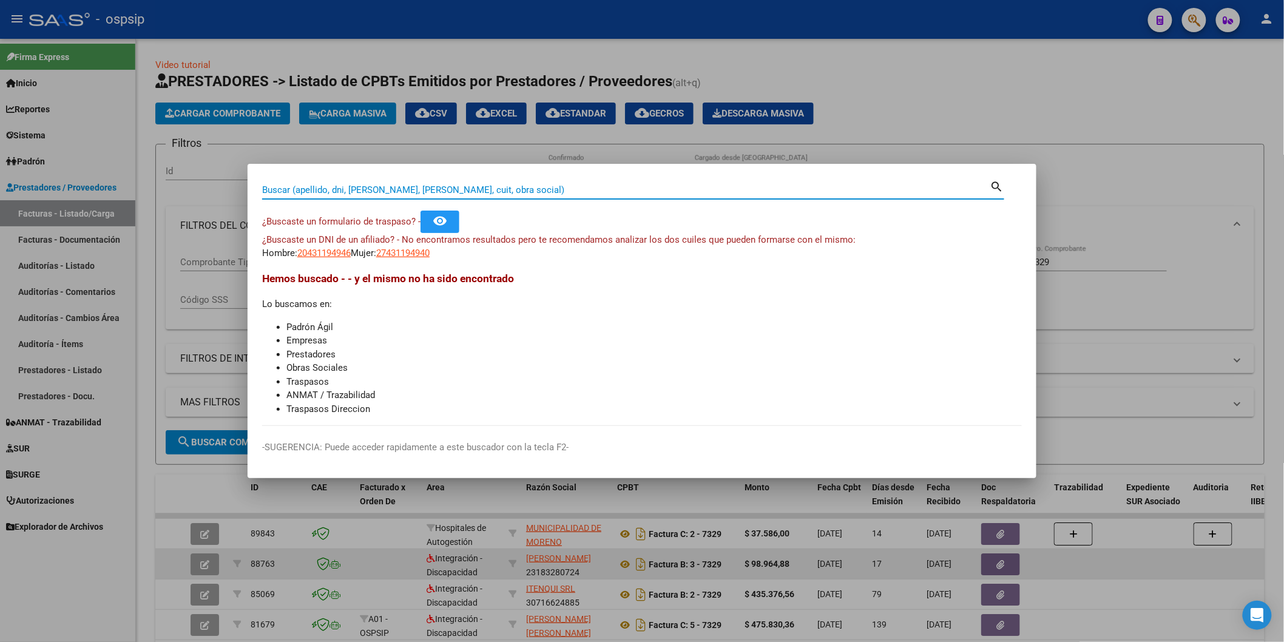
paste input "26947760"
type input "26947760"
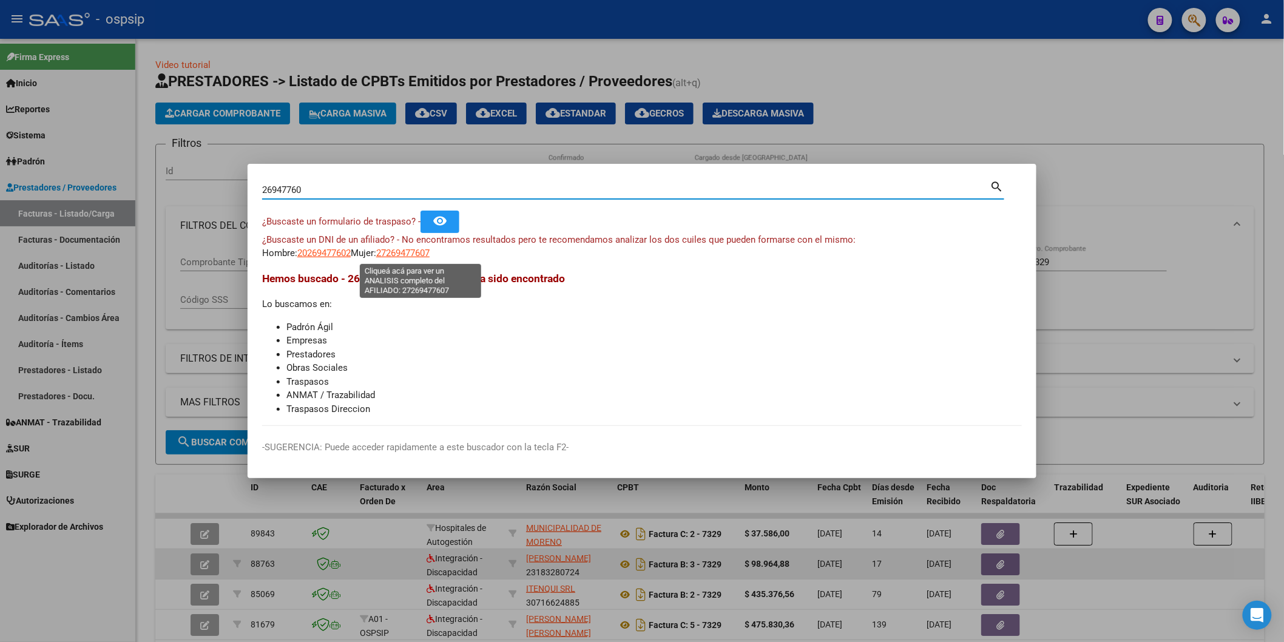
click at [415, 251] on span "27269477607" at bounding box center [402, 253] width 53 height 11
type textarea "27269477607"
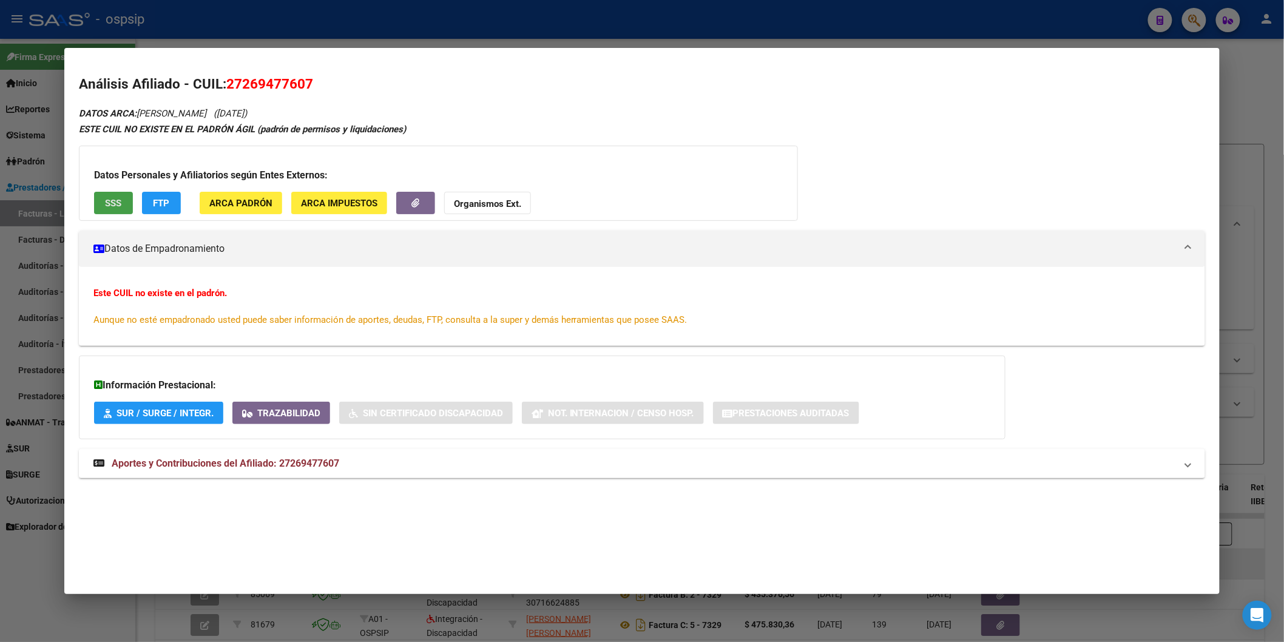
click at [113, 205] on span "SSS" at bounding box center [113, 203] width 16 height 11
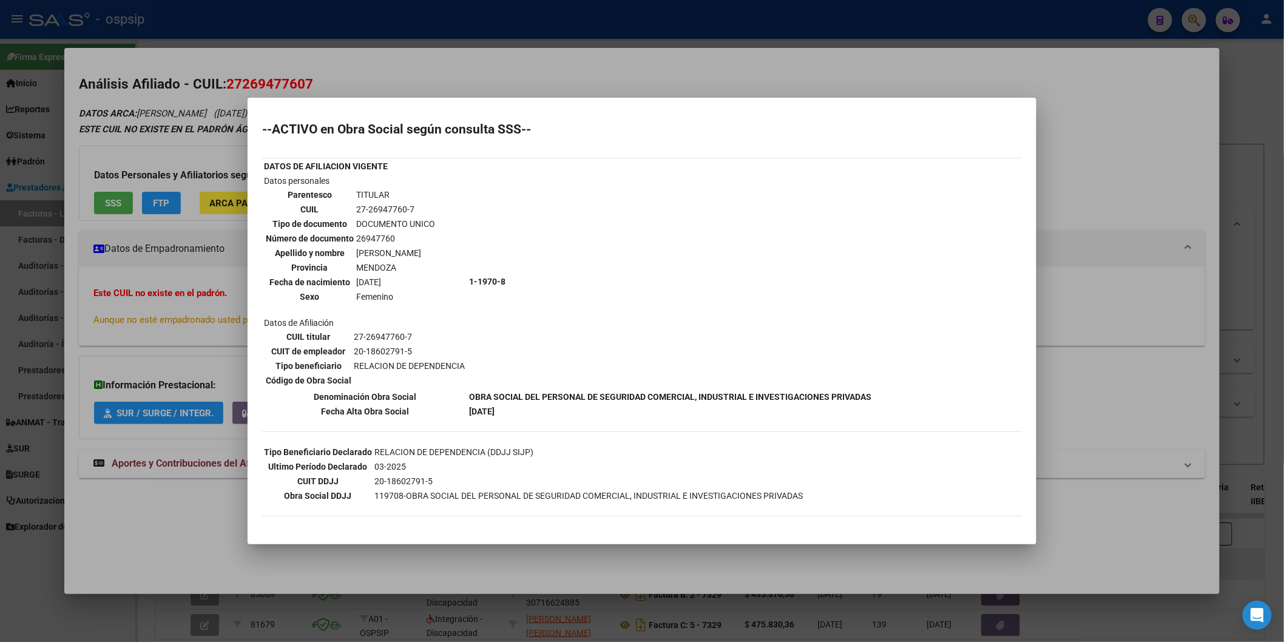
scroll to position [208, 0]
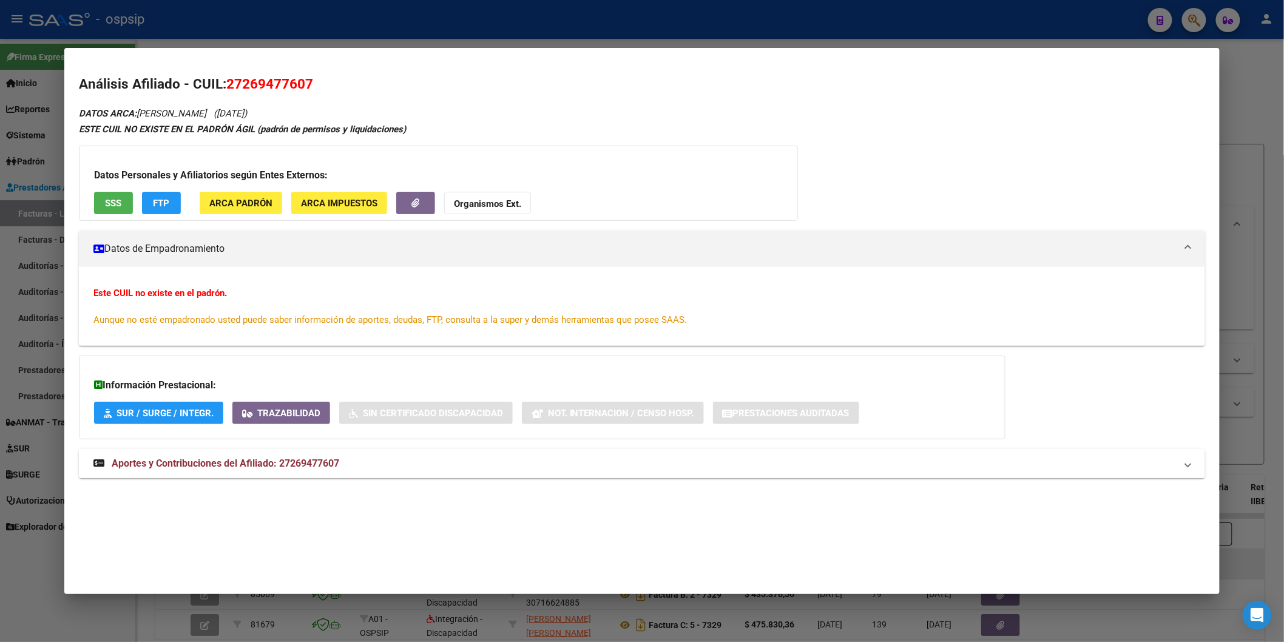
click at [285, 460] on span "Aportes y Contribuciones del Afiliado: 27269477607" at bounding box center [226, 464] width 228 height 12
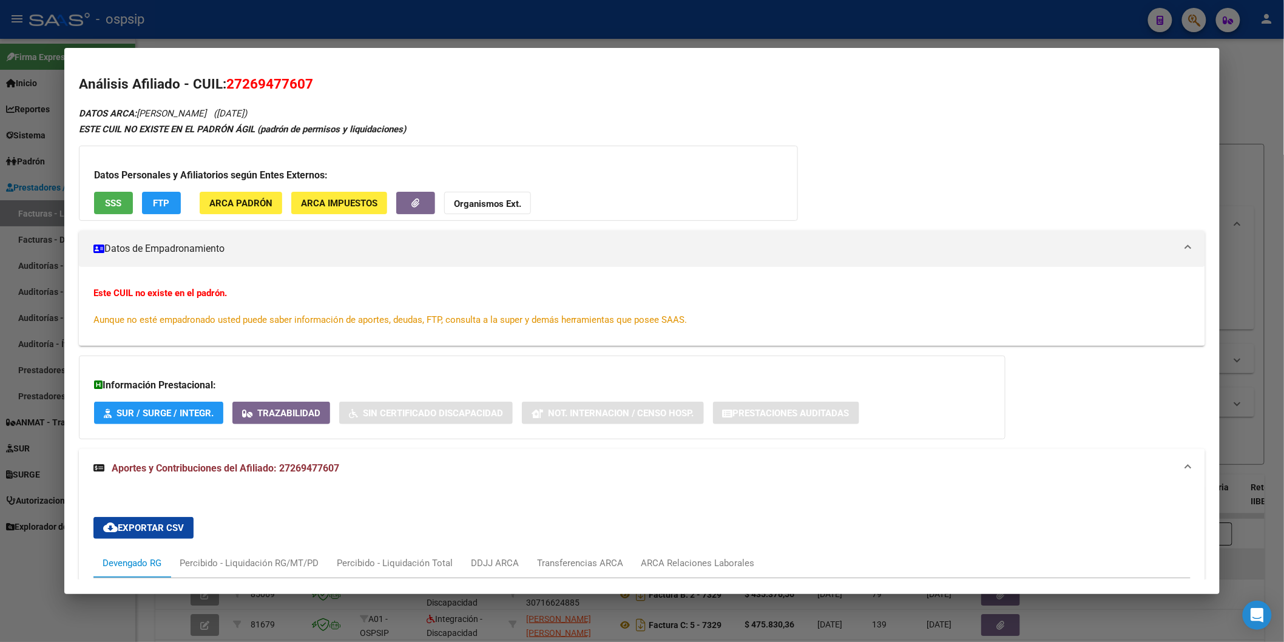
scroll to position [269, 0]
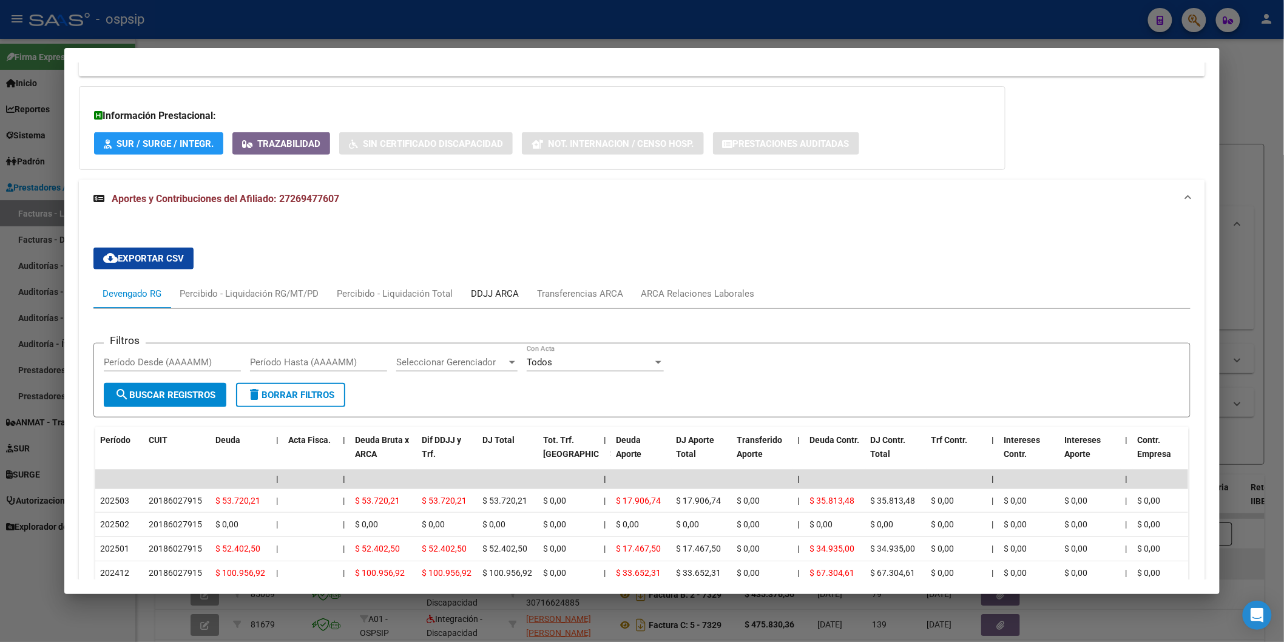
click at [496, 284] on div "DDJJ ARCA" at bounding box center [495, 293] width 66 height 29
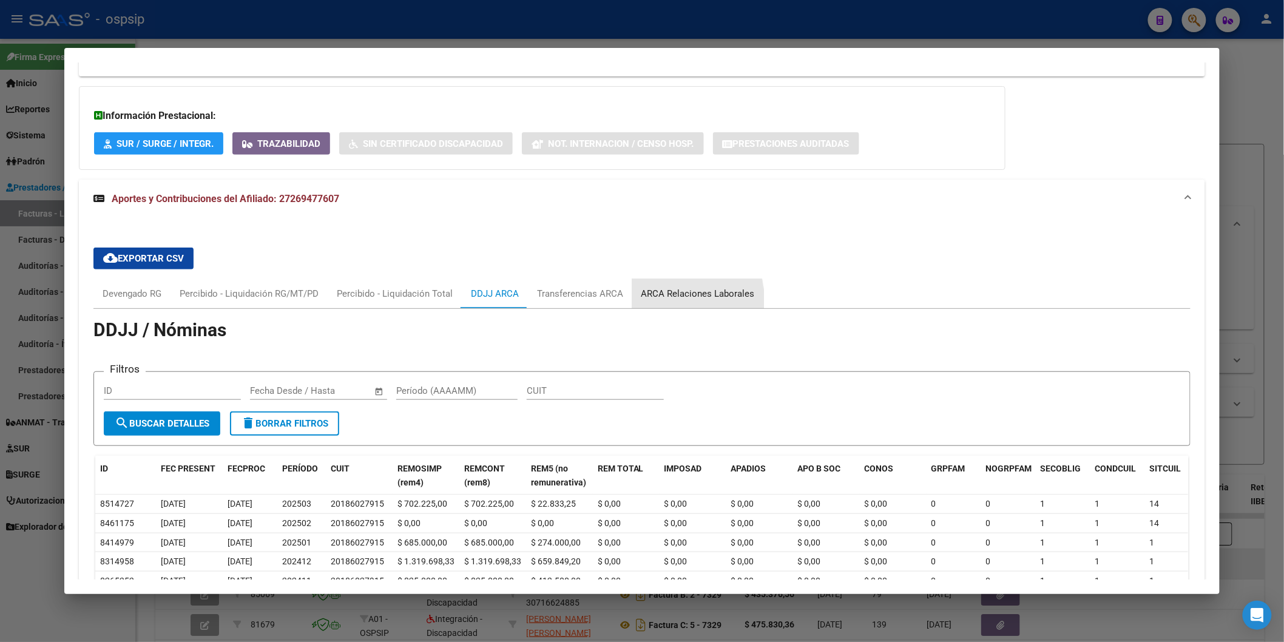
click at [664, 300] on div "ARCA Relaciones Laborales" at bounding box center [698, 293] width 113 height 13
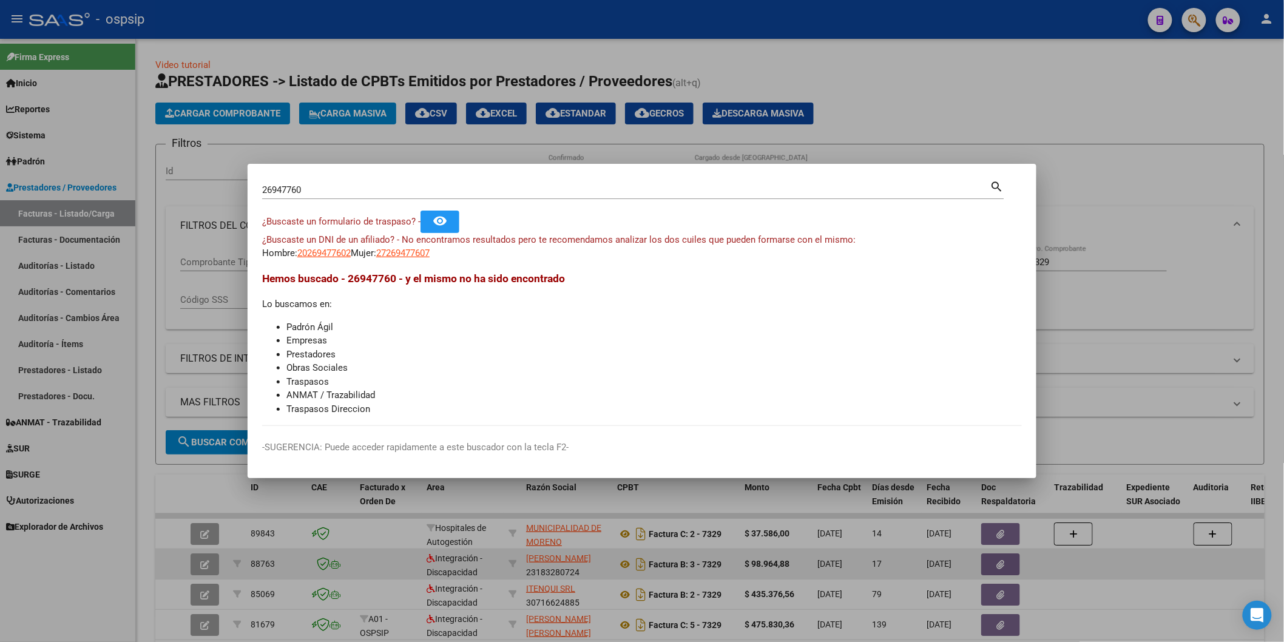
click at [330, 189] on input "26947760" at bounding box center [626, 190] width 728 height 11
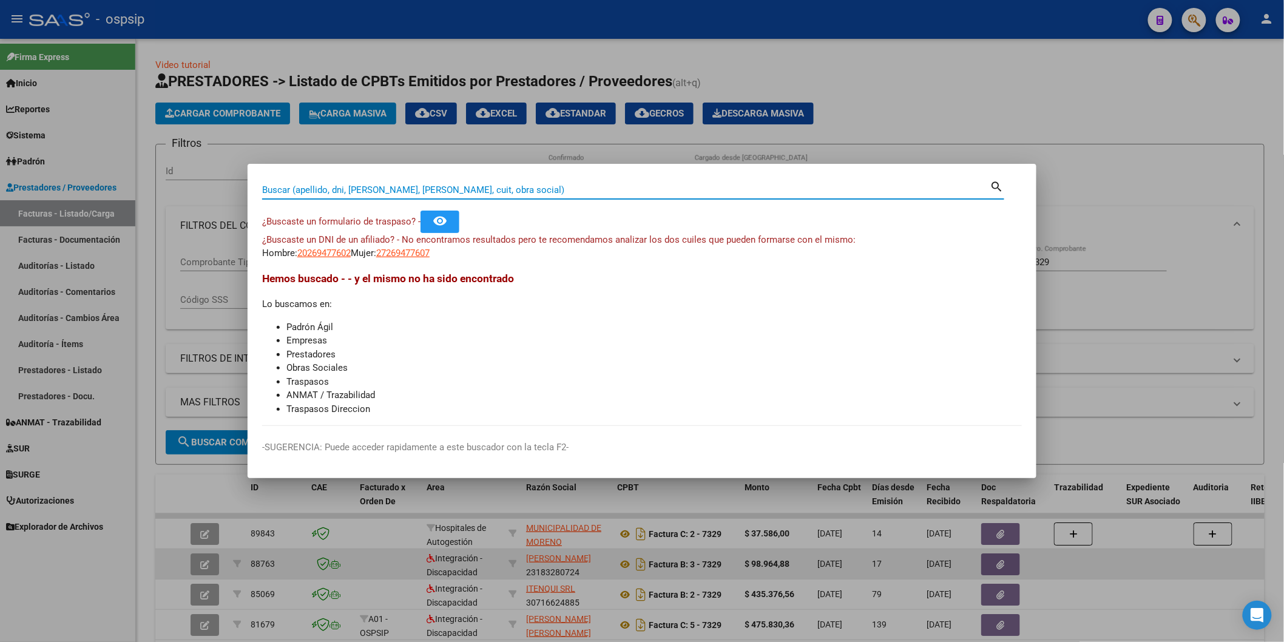
paste input "37136222"
type input "37136222"
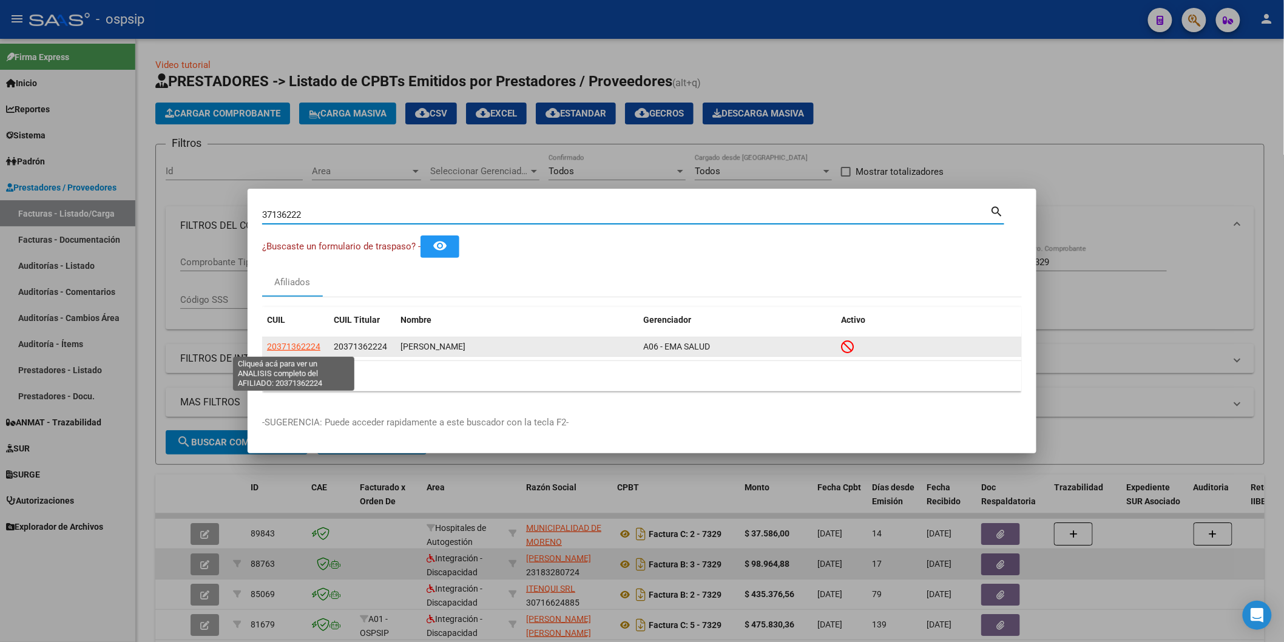
click at [314, 346] on span "20371362224" at bounding box center [293, 347] width 53 height 10
type textarea "20371362224"
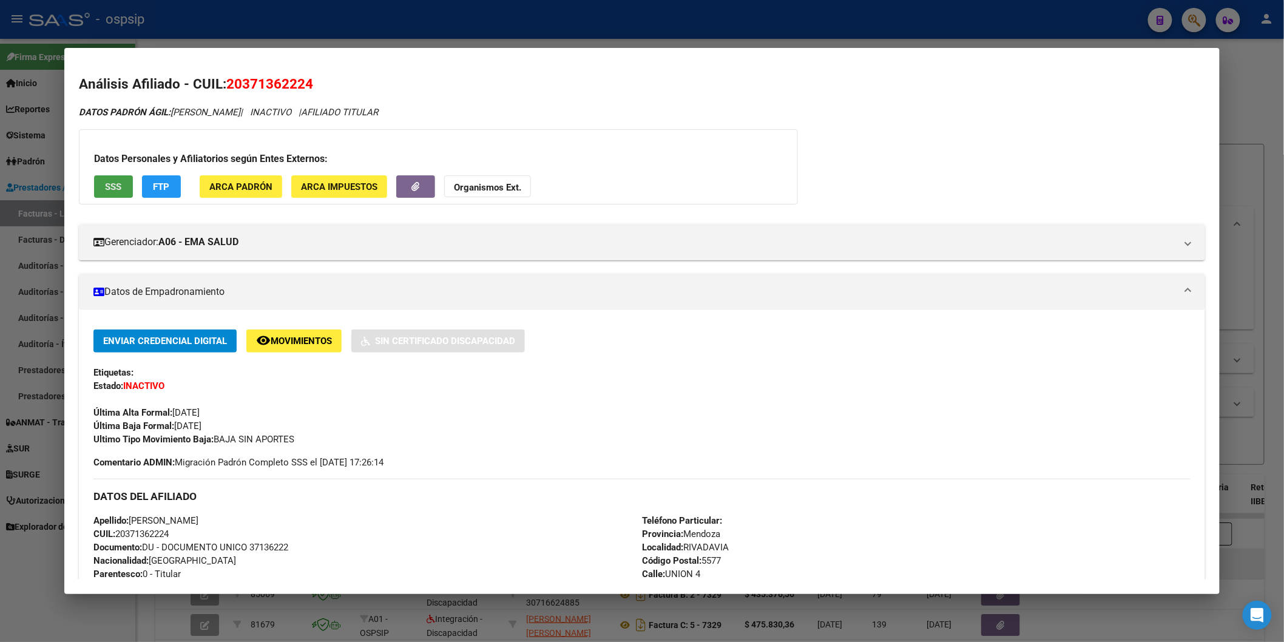
click at [116, 185] on span "SSS" at bounding box center [113, 186] width 16 height 11
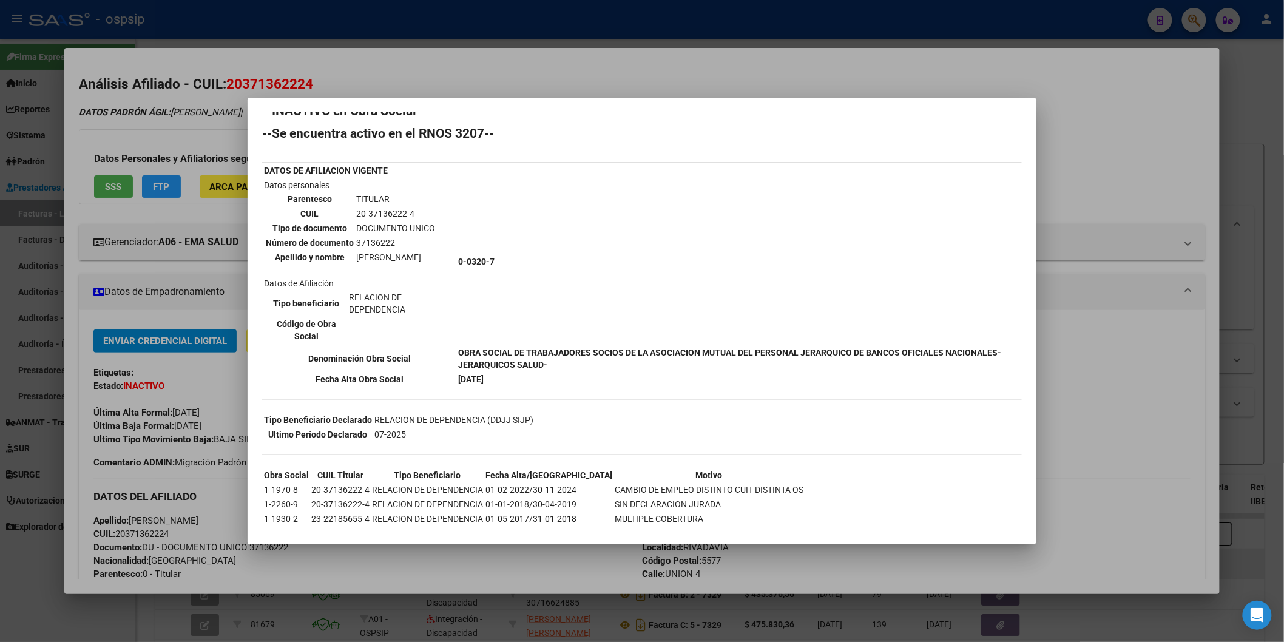
scroll to position [0, 0]
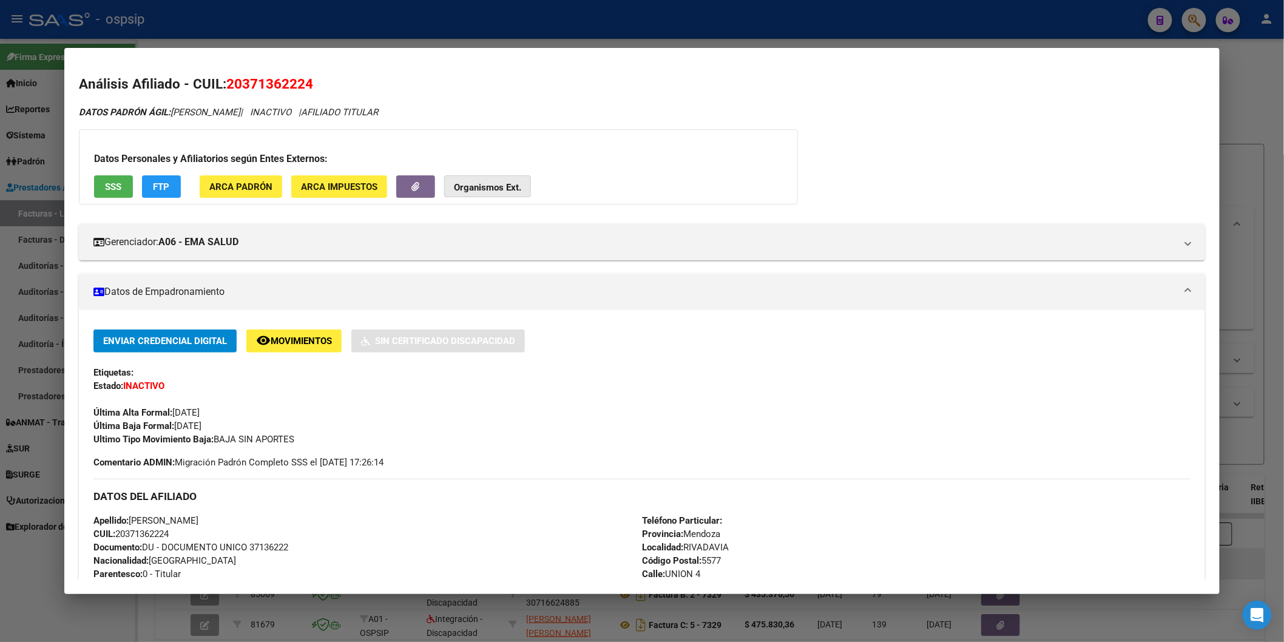
click at [489, 188] on strong "Organismos Ext." at bounding box center [487, 187] width 67 height 11
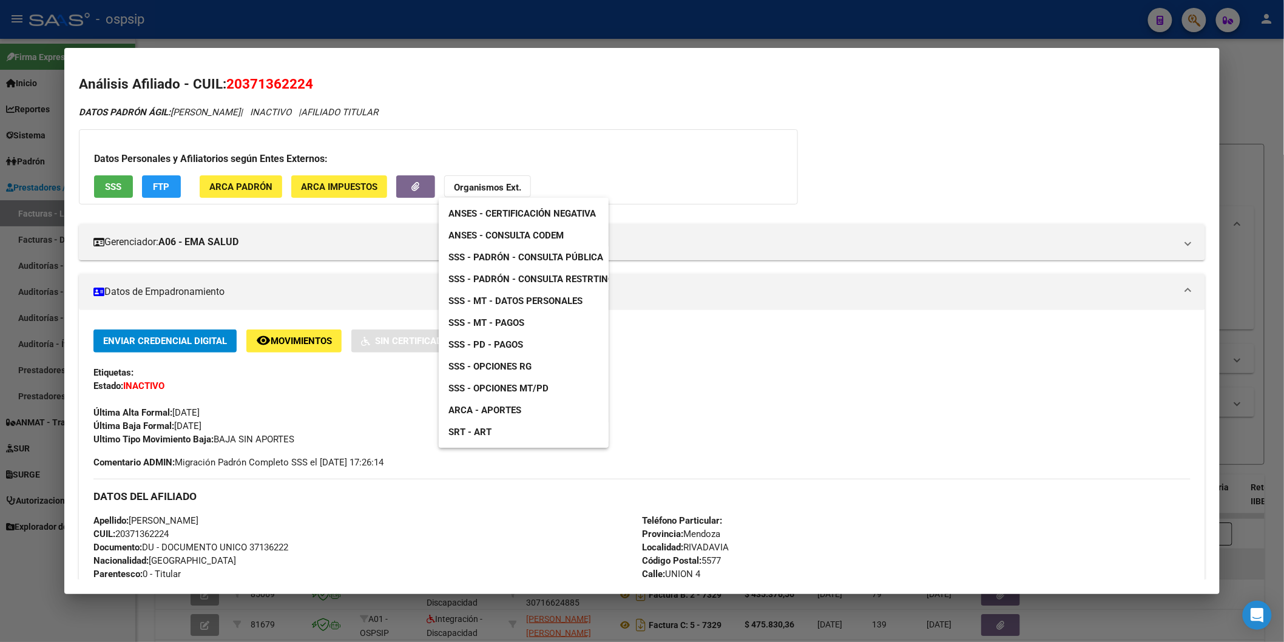
click at [569, 261] on span "SSS - Padrón - Consulta Pública" at bounding box center [526, 257] width 155 height 11
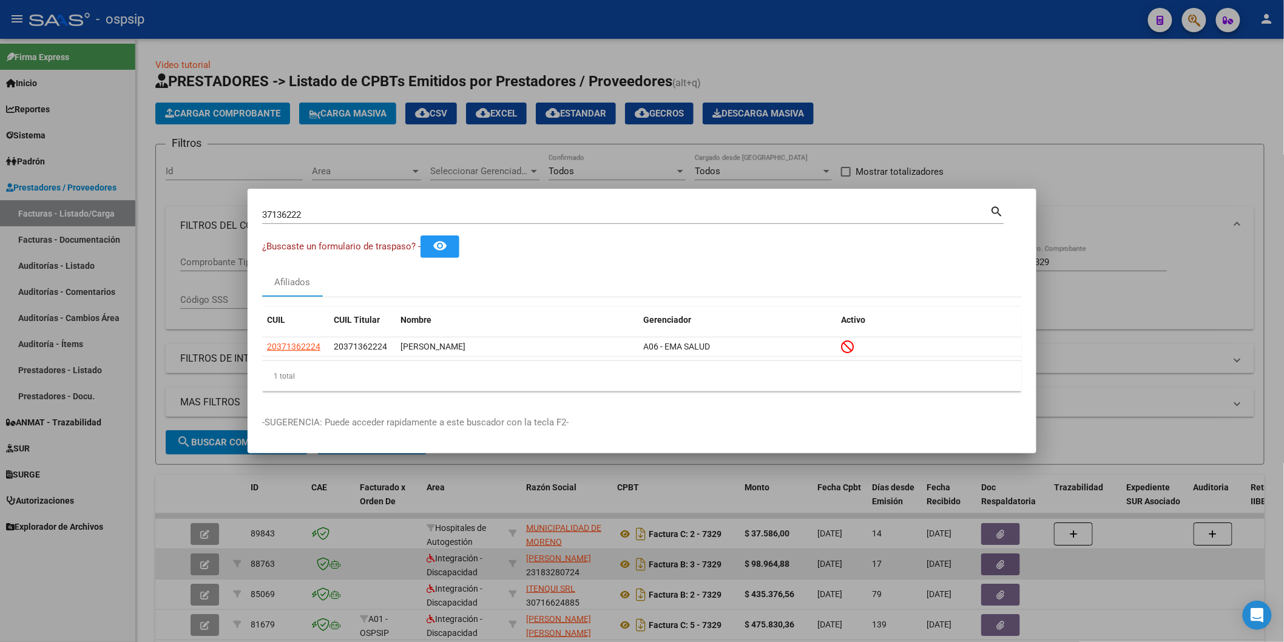
click at [380, 216] on input "37136222" at bounding box center [626, 214] width 728 height 11
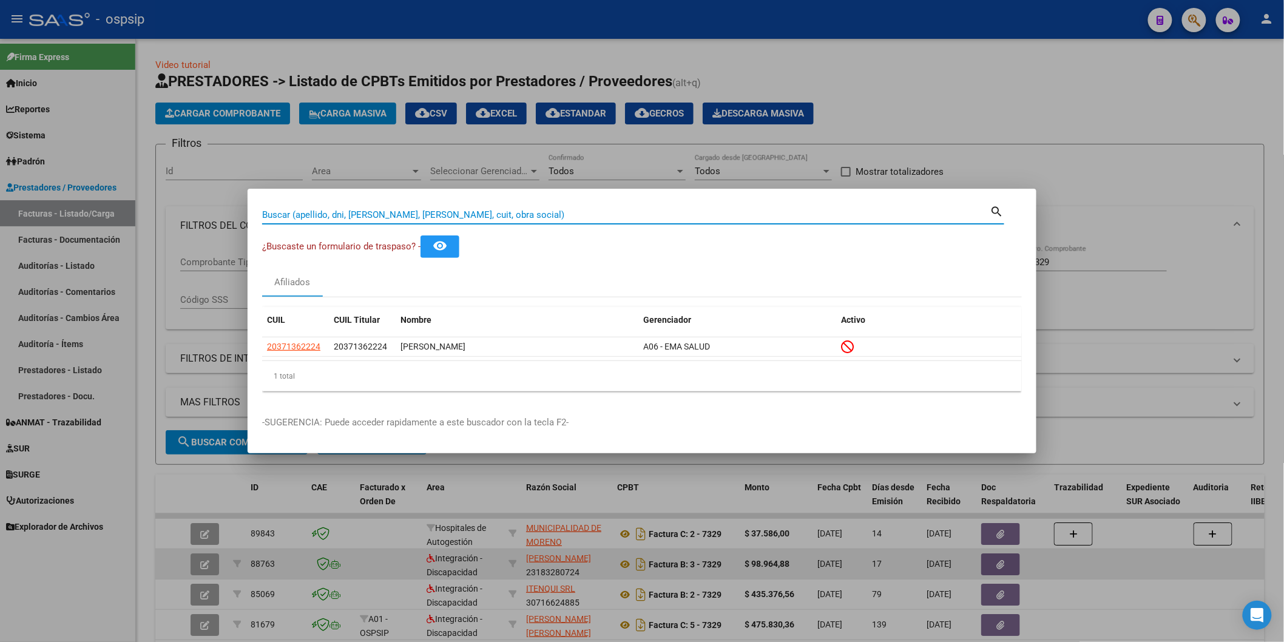
paste input "43119494"
type input "43119494"
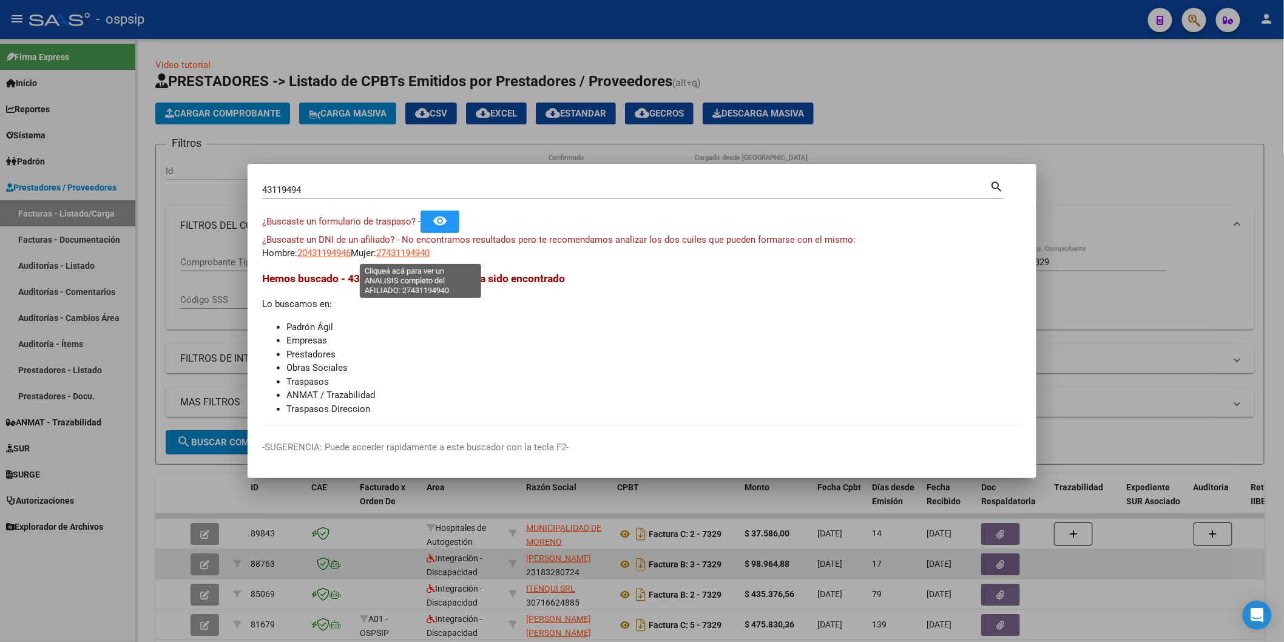
click at [413, 249] on span "27431194940" at bounding box center [402, 253] width 53 height 11
type textarea "27431194940"
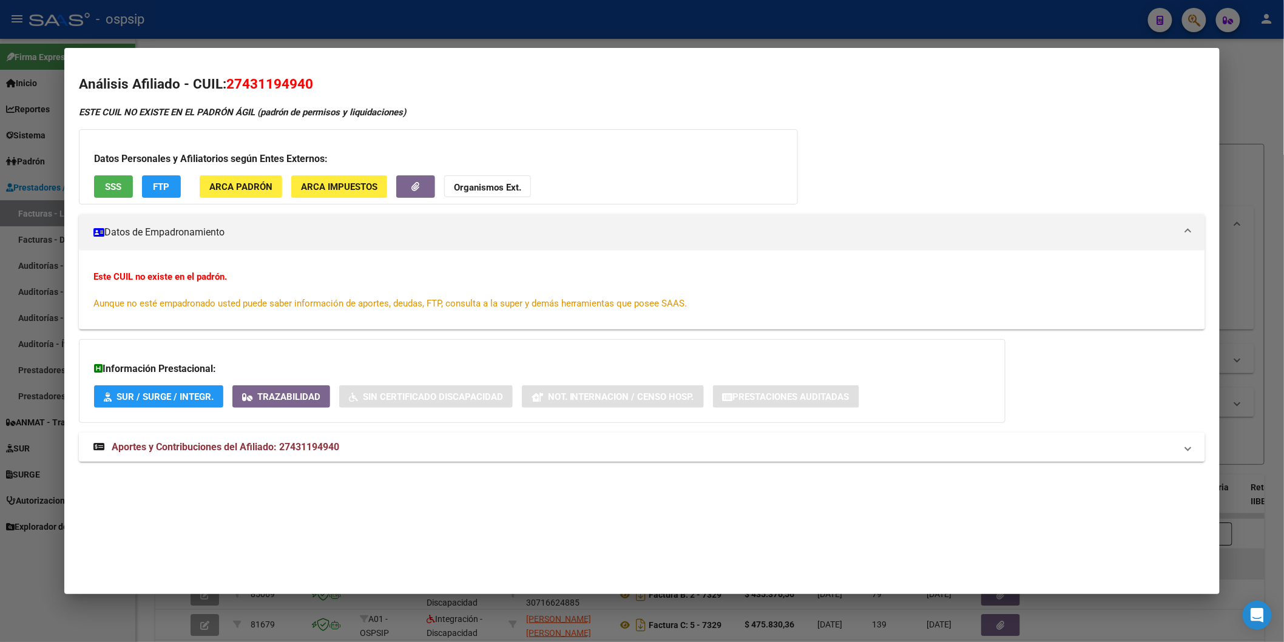
click at [118, 193] on button "SSS" at bounding box center [113, 186] width 39 height 22
click at [204, 454] on strong "Aportes y Contribuciones del Afiliado: 27431194940" at bounding box center [216, 447] width 246 height 15
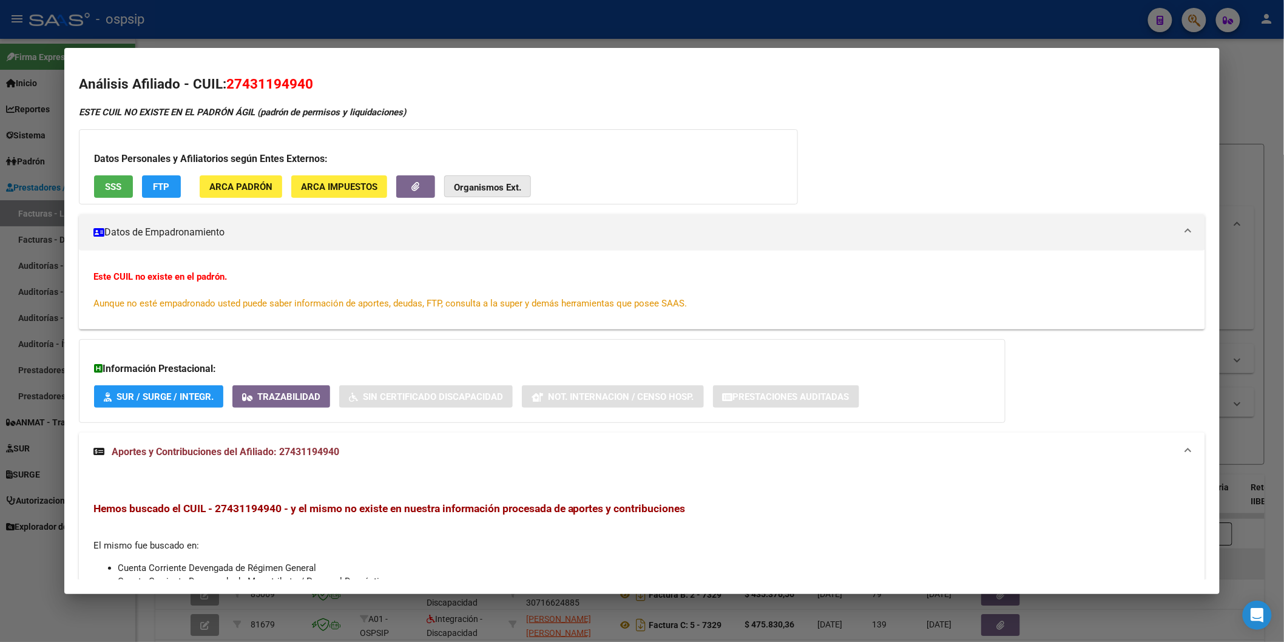
click at [479, 183] on strong "Organismos Ext." at bounding box center [487, 187] width 67 height 11
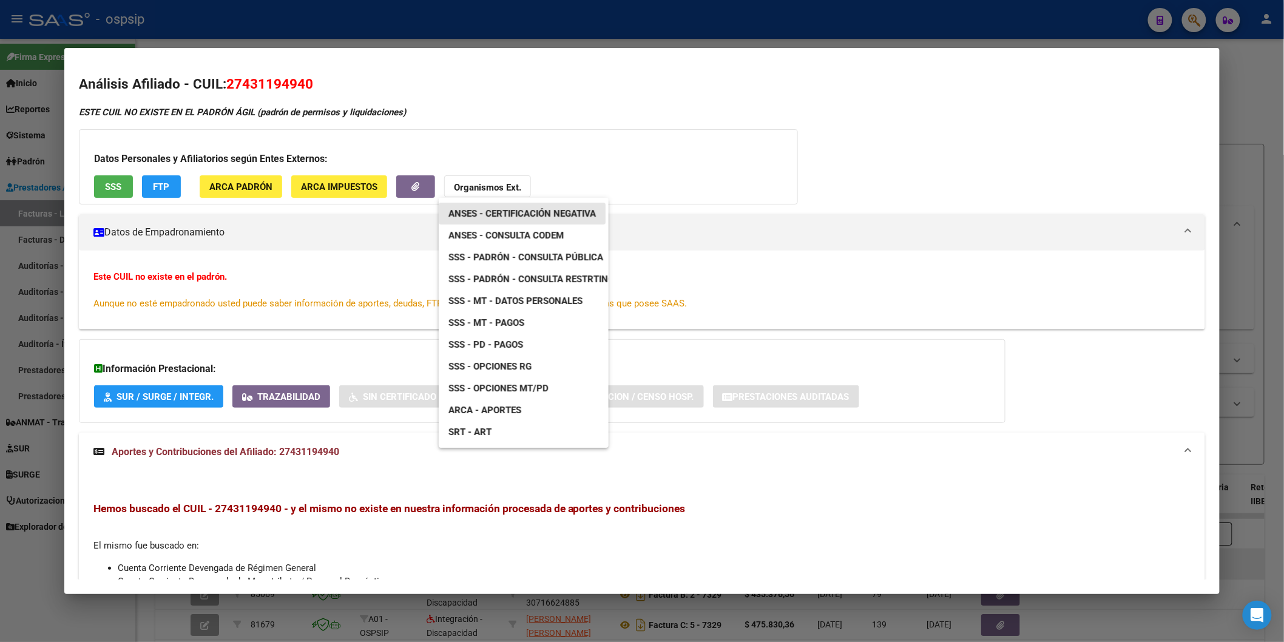
click at [510, 222] on link "ANSES - Certificación Negativa" at bounding box center [522, 214] width 167 height 22
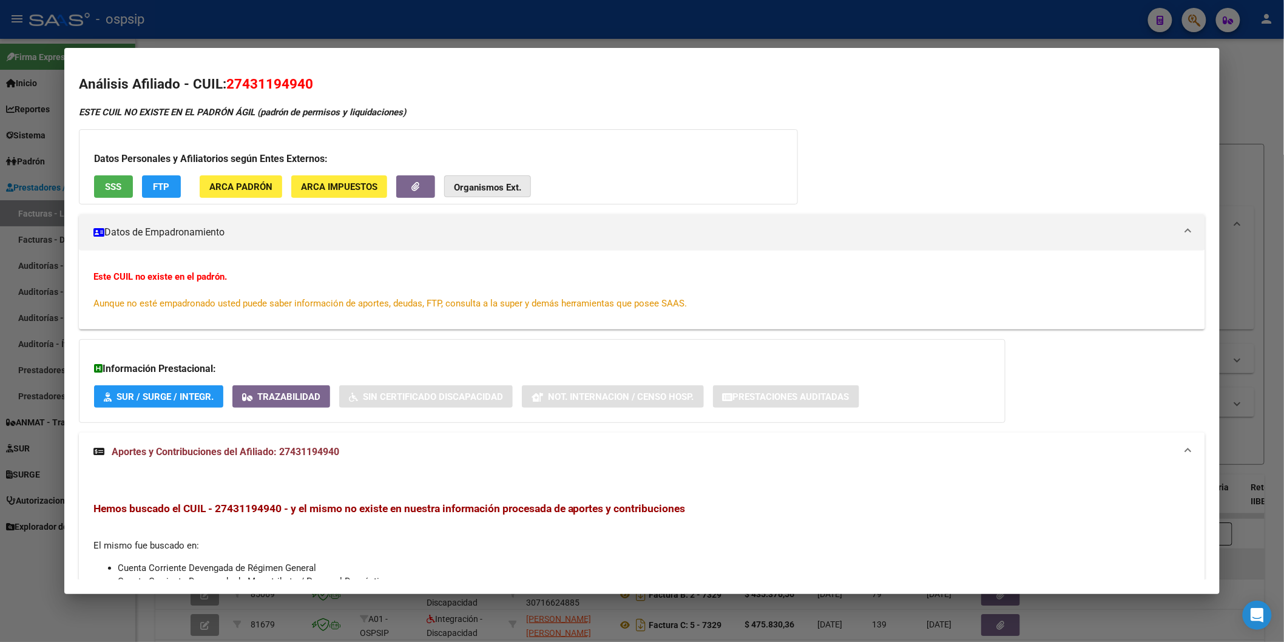
click at [469, 192] on strong "Organismos Ext." at bounding box center [487, 187] width 67 height 11
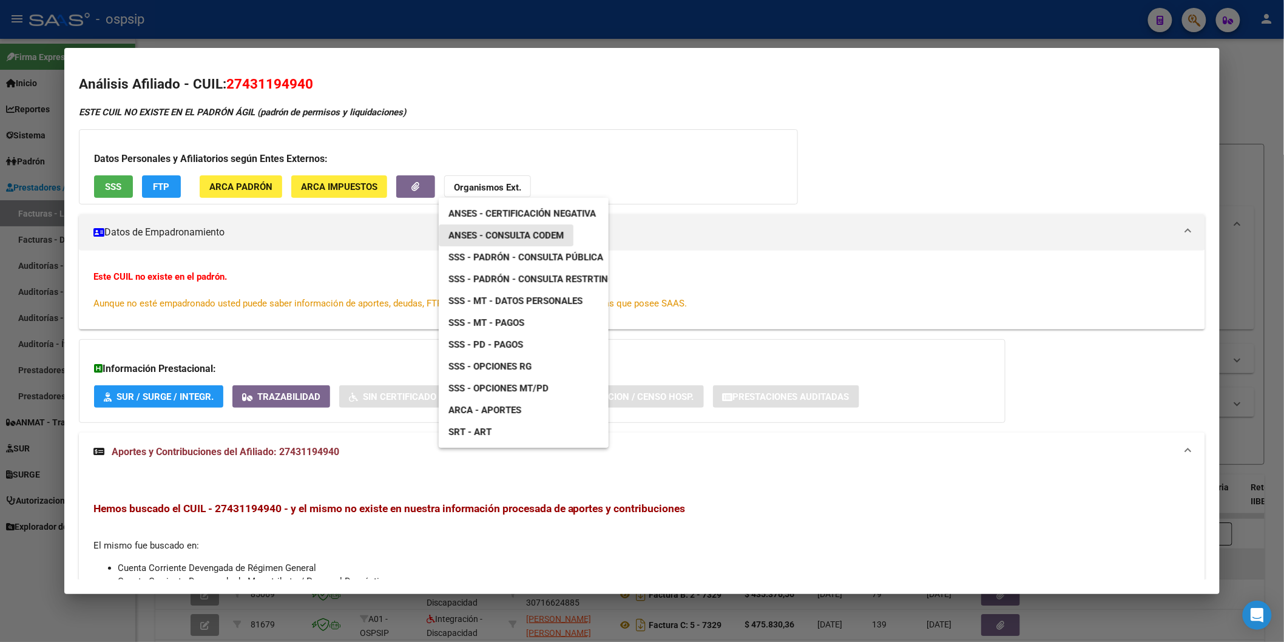
click at [537, 237] on span "ANSES - Consulta CODEM" at bounding box center [506, 235] width 115 height 11
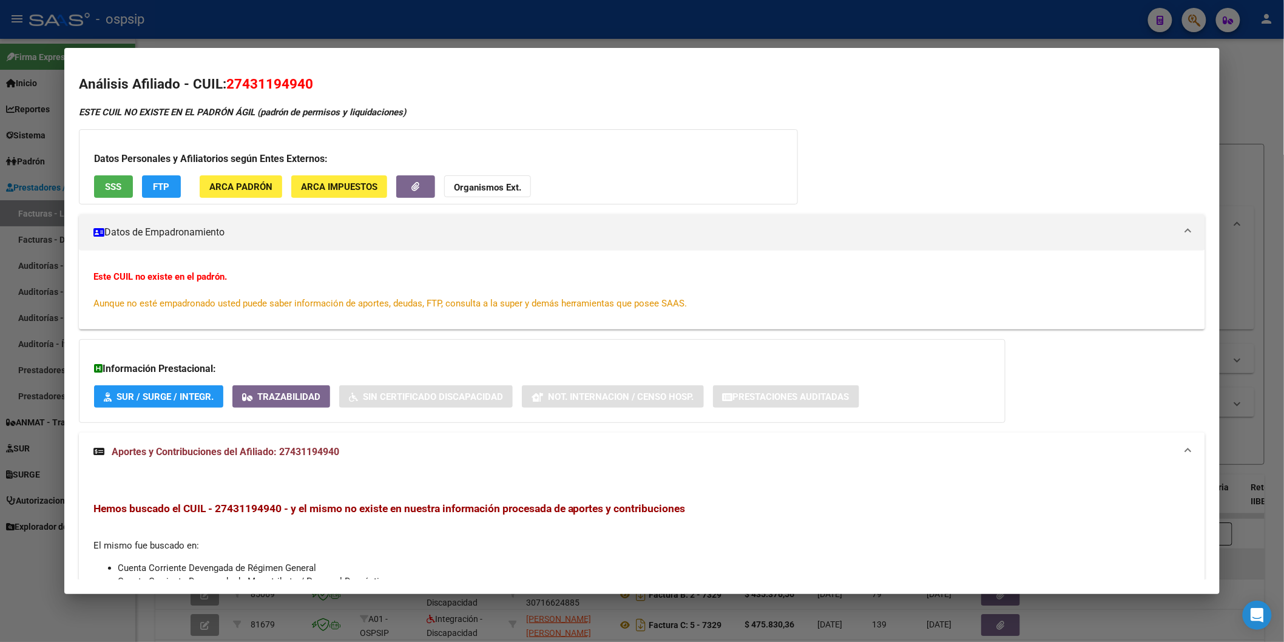
click at [479, 194] on button "Organismos Ext." at bounding box center [487, 186] width 87 height 22
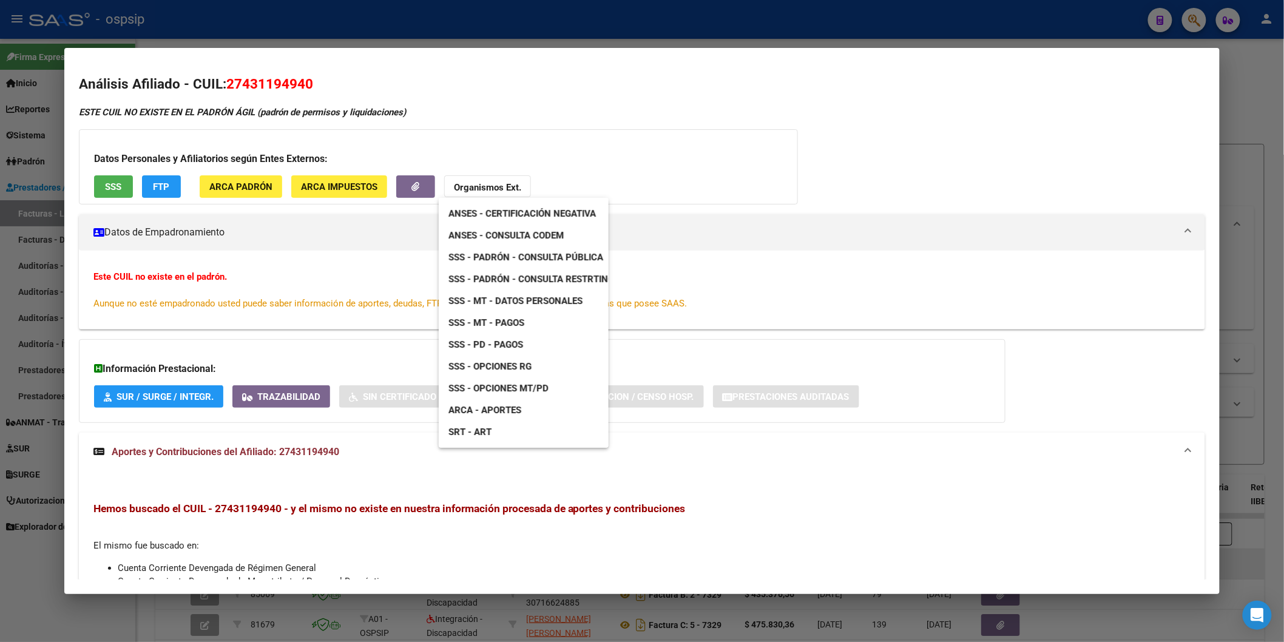
click at [1037, 101] on div at bounding box center [642, 321] width 1284 height 642
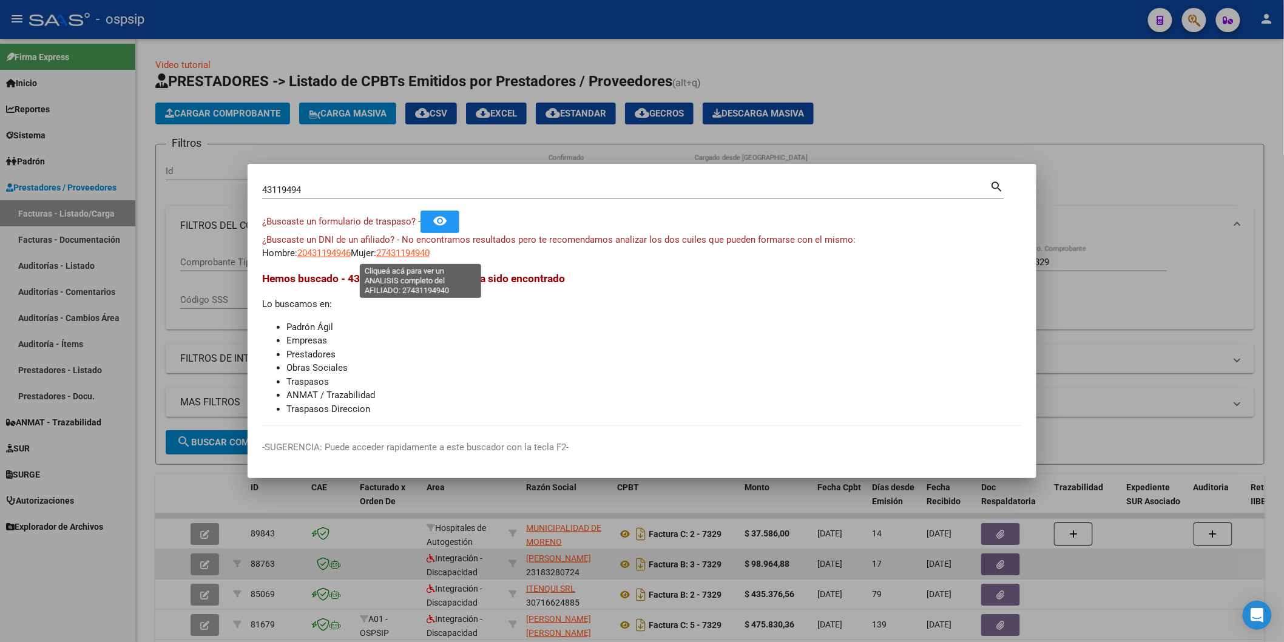
click at [407, 256] on span "27431194940" at bounding box center [402, 253] width 53 height 11
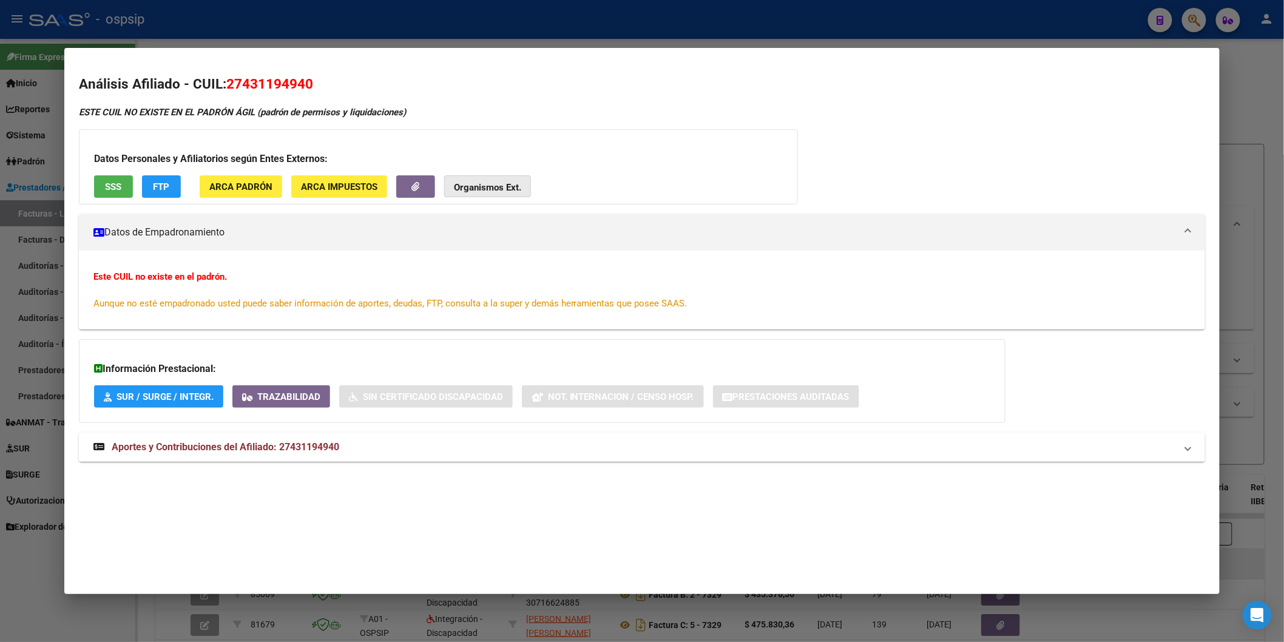
click at [471, 195] on button "Organismos Ext." at bounding box center [487, 186] width 87 height 22
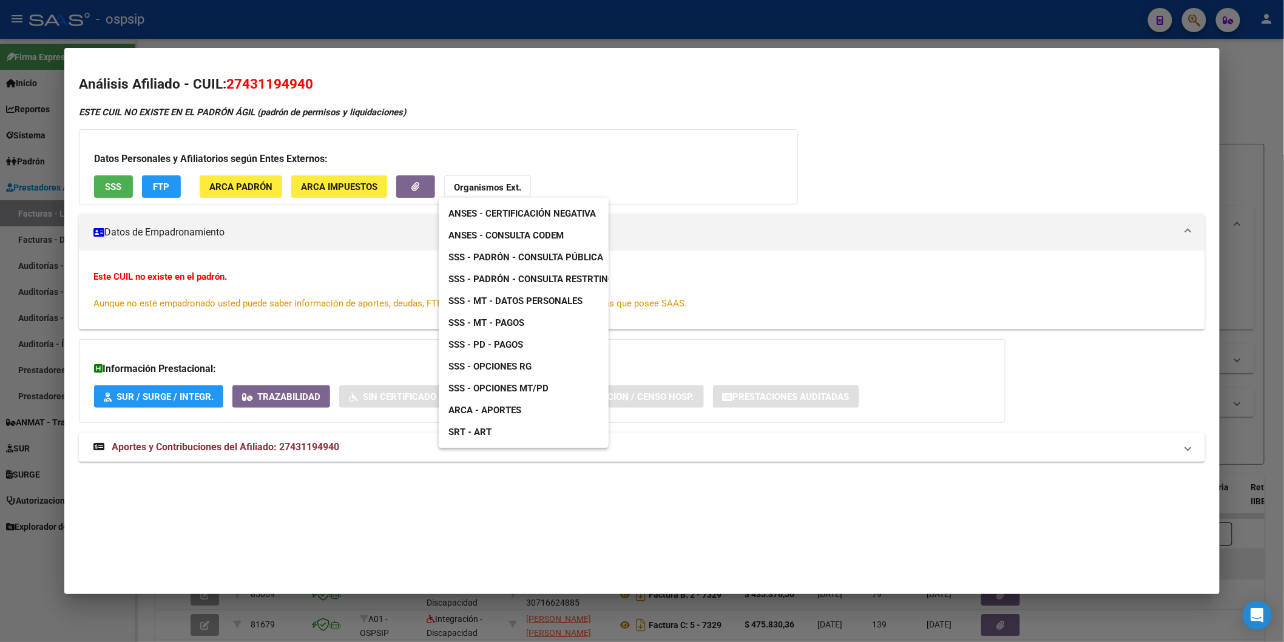
click at [541, 252] on span "SSS - Padrón - Consulta Pública" at bounding box center [526, 257] width 155 height 11
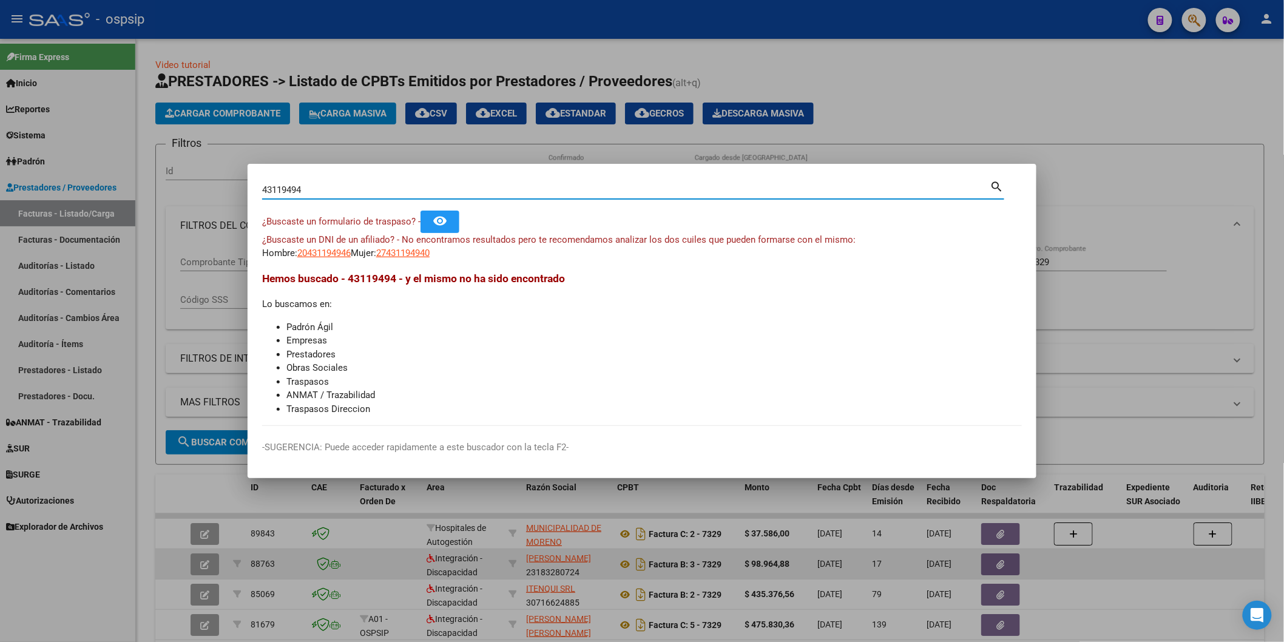
click at [355, 185] on input "43119494" at bounding box center [626, 190] width 728 height 11
click at [350, 187] on input "43119494" at bounding box center [626, 190] width 728 height 11
paste input "24035442"
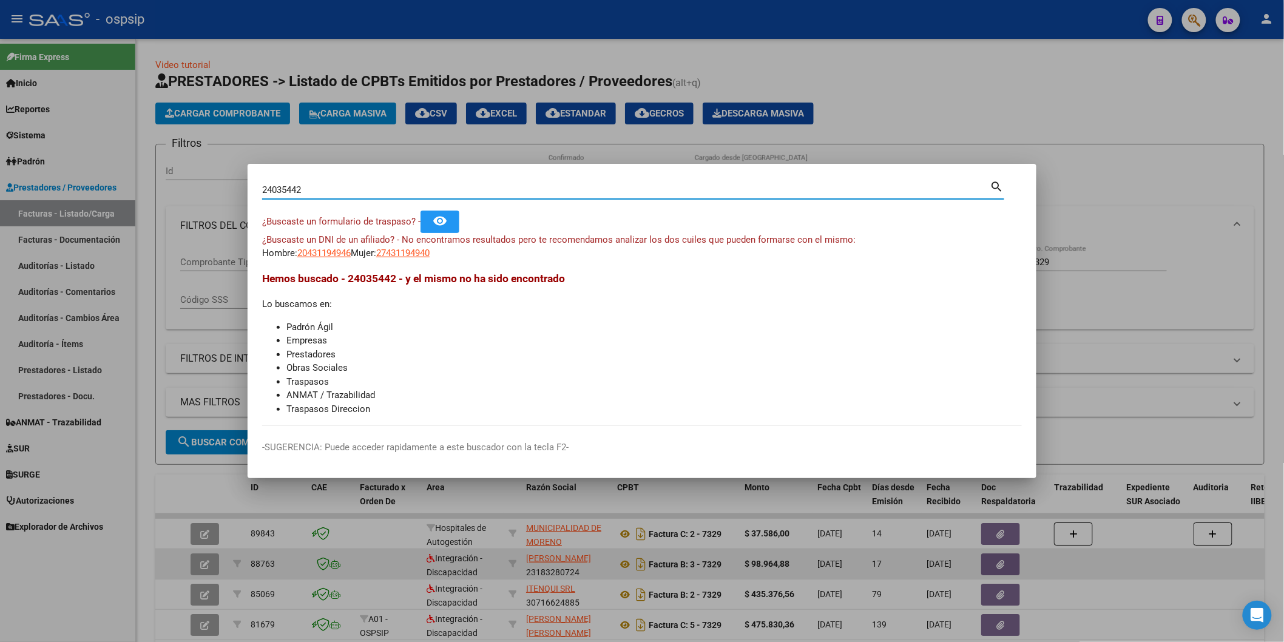
type input "24035442"
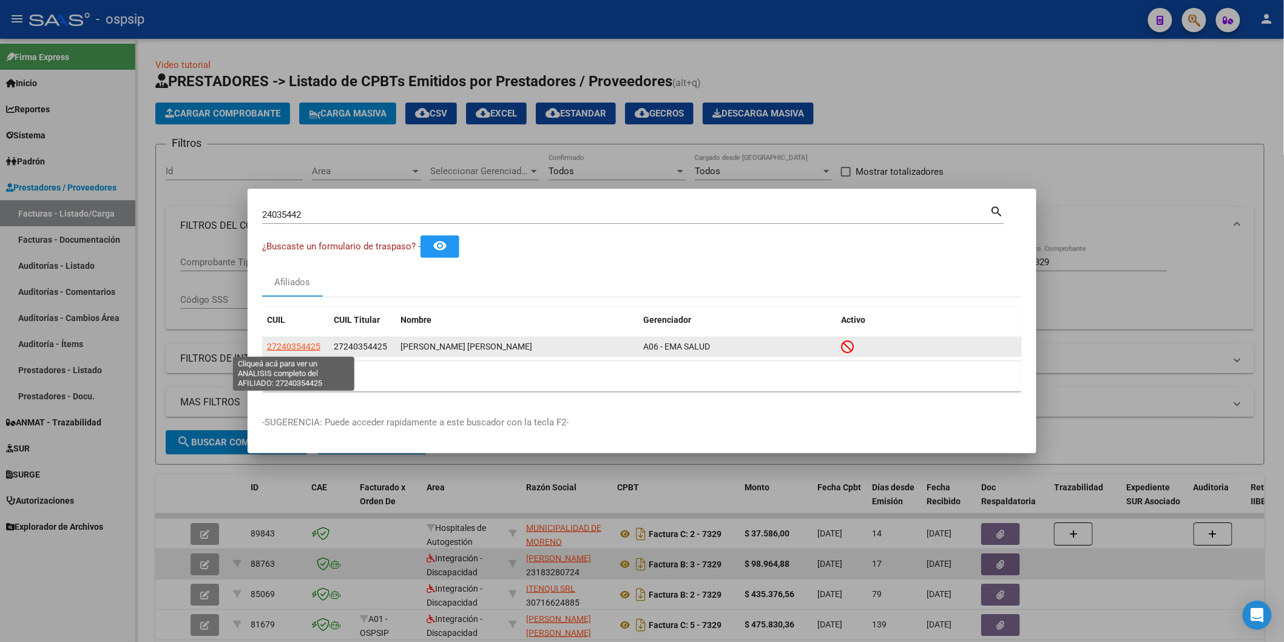
click at [313, 346] on span "27240354425" at bounding box center [293, 347] width 53 height 10
type textarea "27240354425"
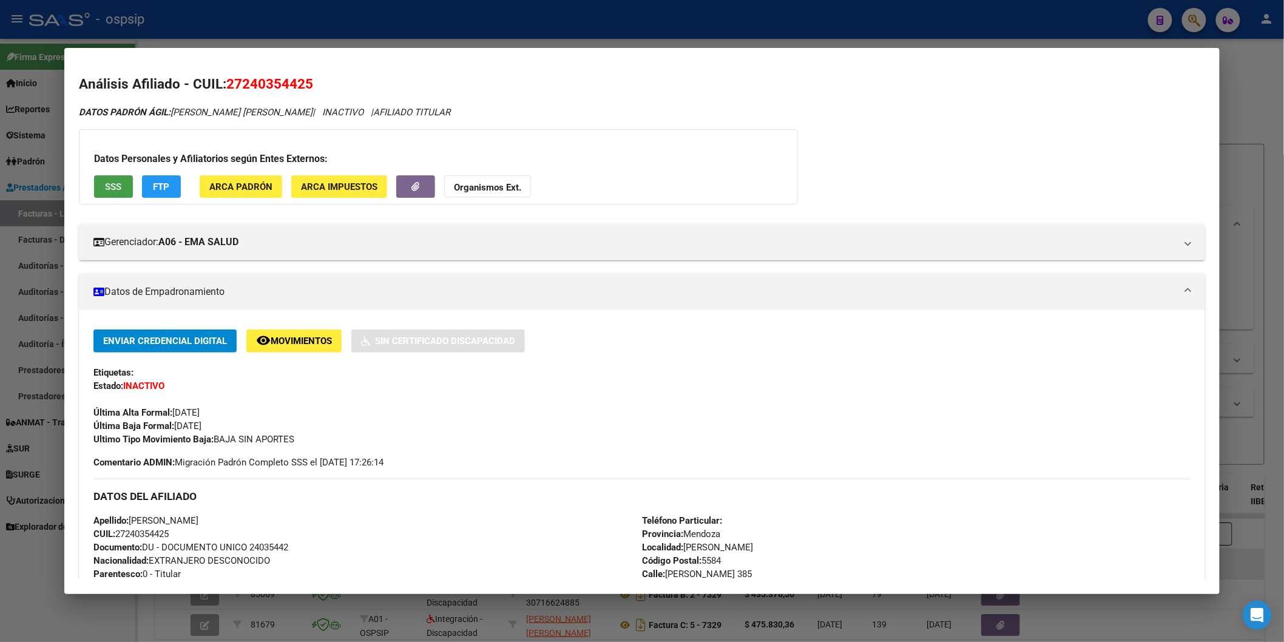
click at [99, 191] on button "SSS" at bounding box center [113, 186] width 39 height 22
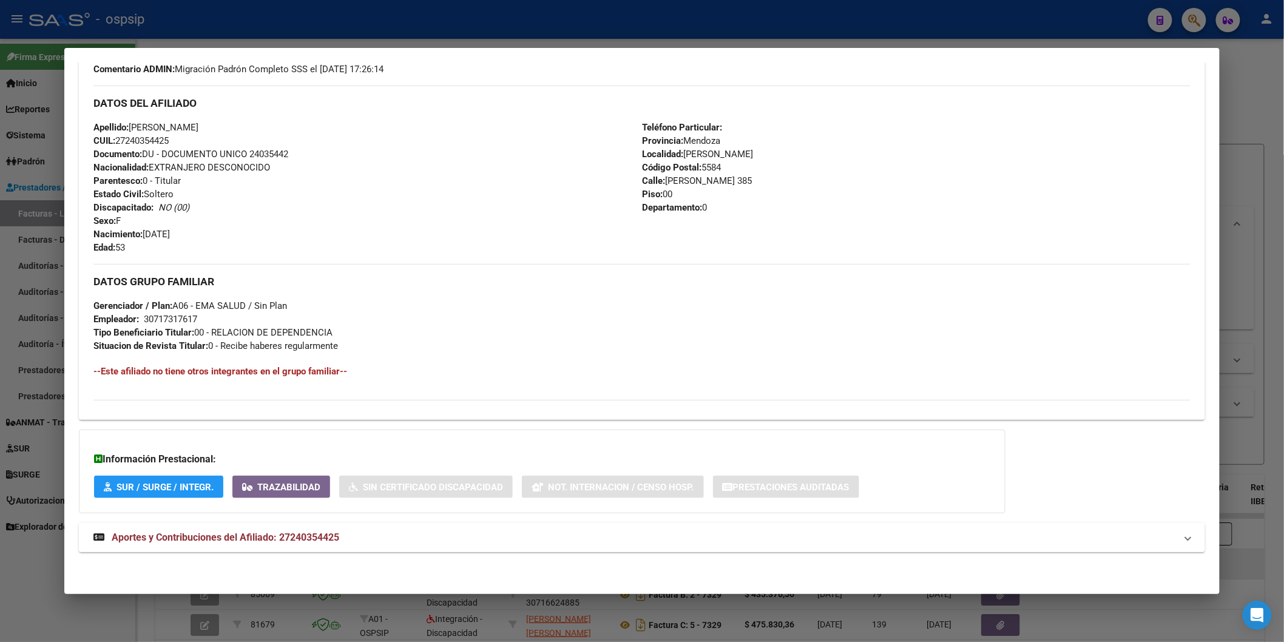
click at [264, 535] on span "Aportes y Contribuciones del Afiliado: 27240354425" at bounding box center [226, 538] width 228 height 12
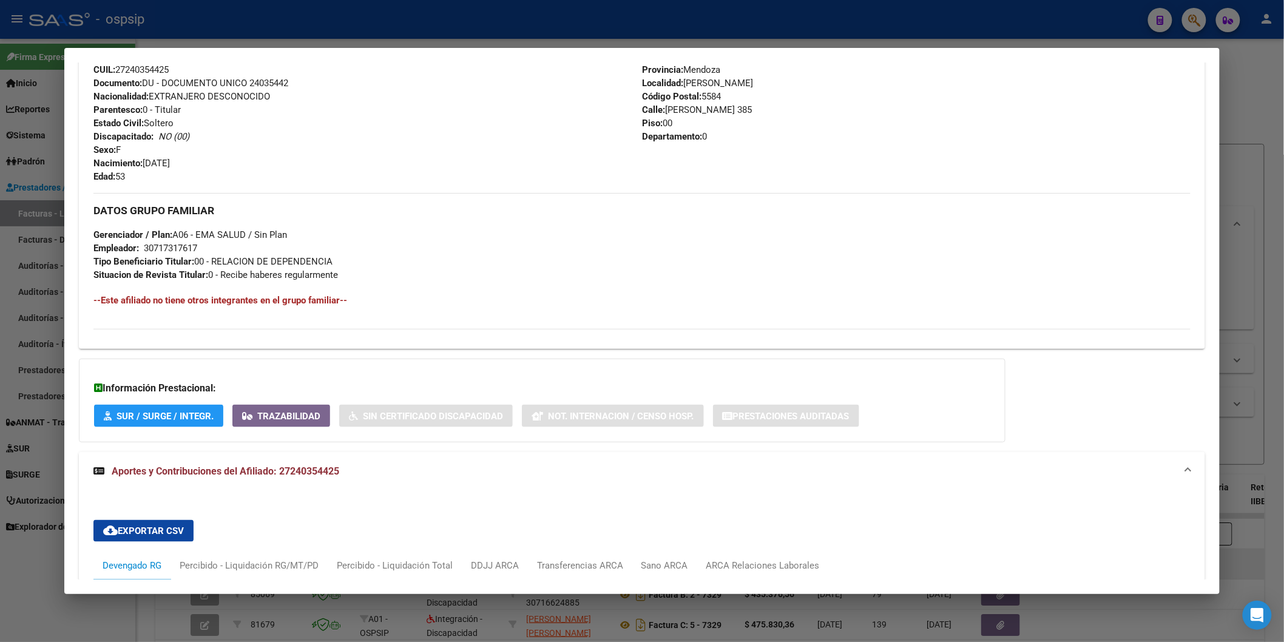
scroll to position [666, 0]
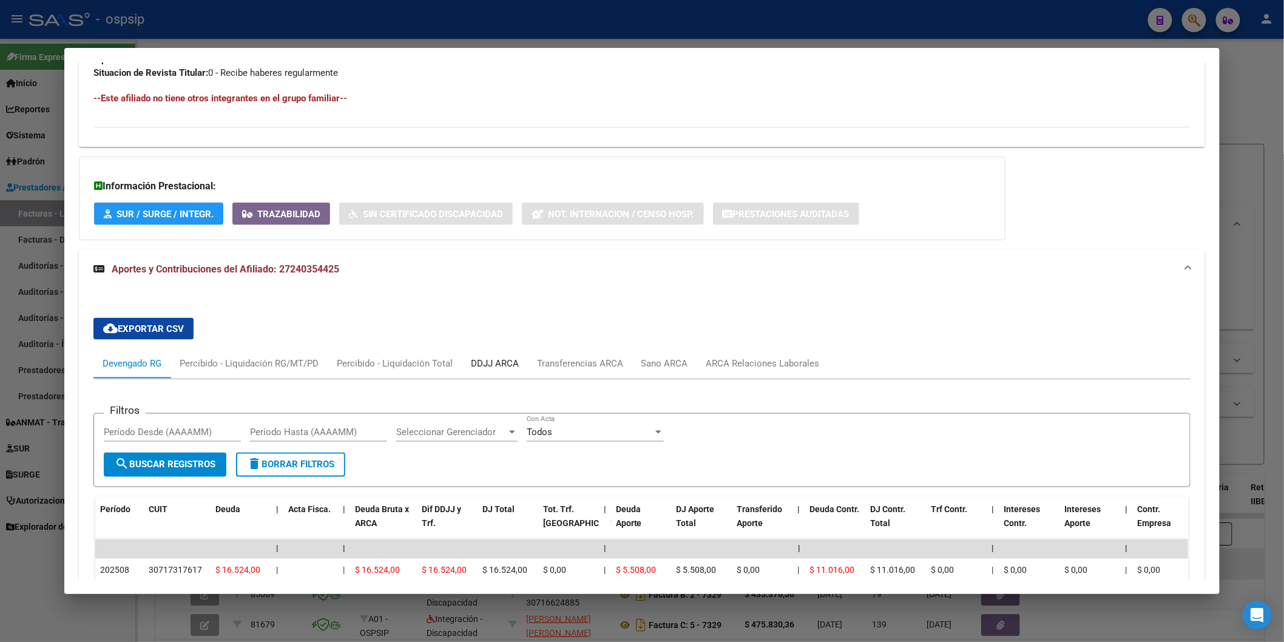
click at [478, 356] on div "DDJJ ARCA" at bounding box center [495, 364] width 66 height 29
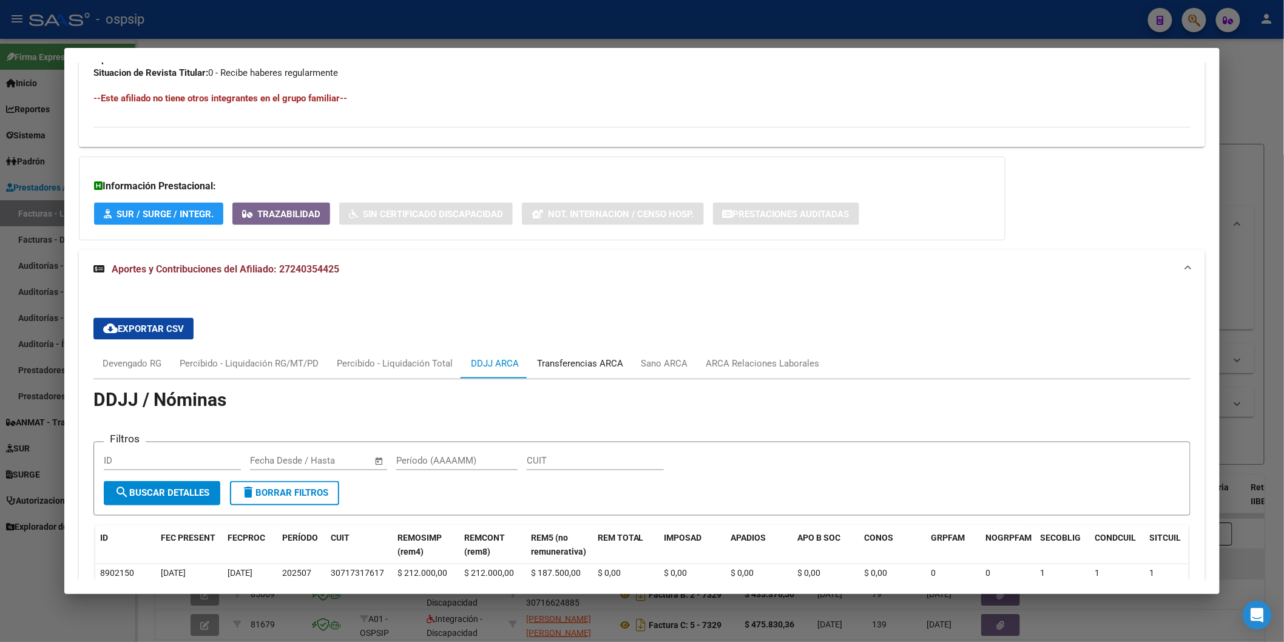
click at [602, 362] on div "Transferencias ARCA" at bounding box center [580, 363] width 86 height 13
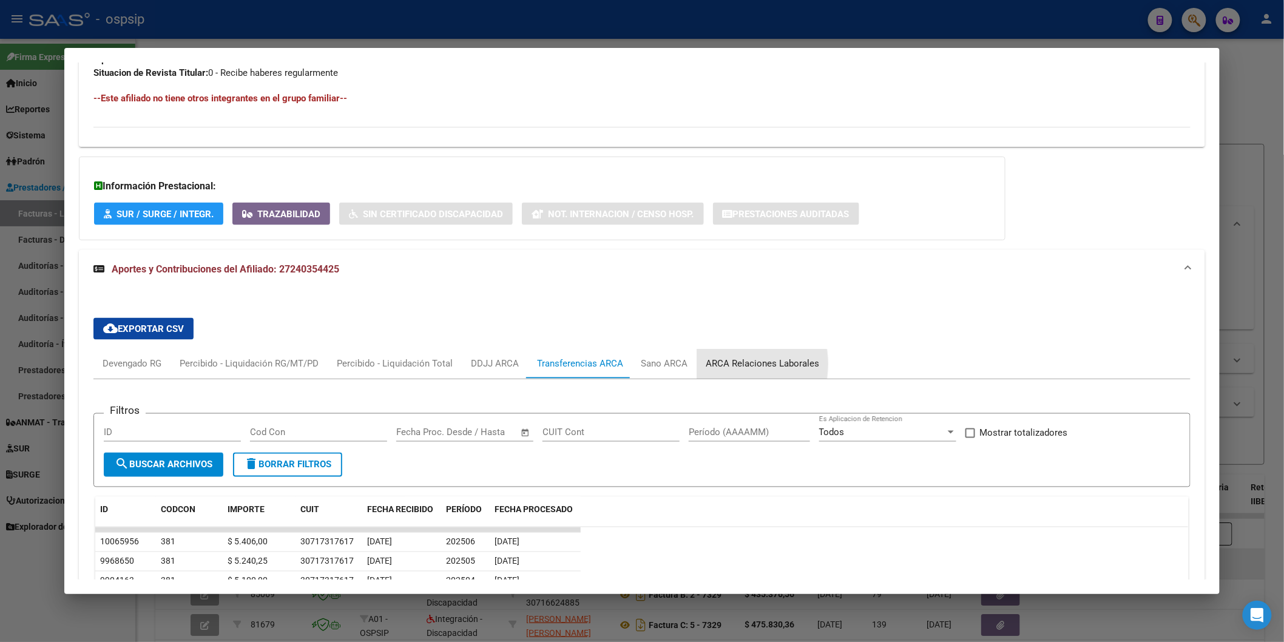
click at [706, 365] on div "ARCA Relaciones Laborales" at bounding box center [762, 363] width 113 height 13
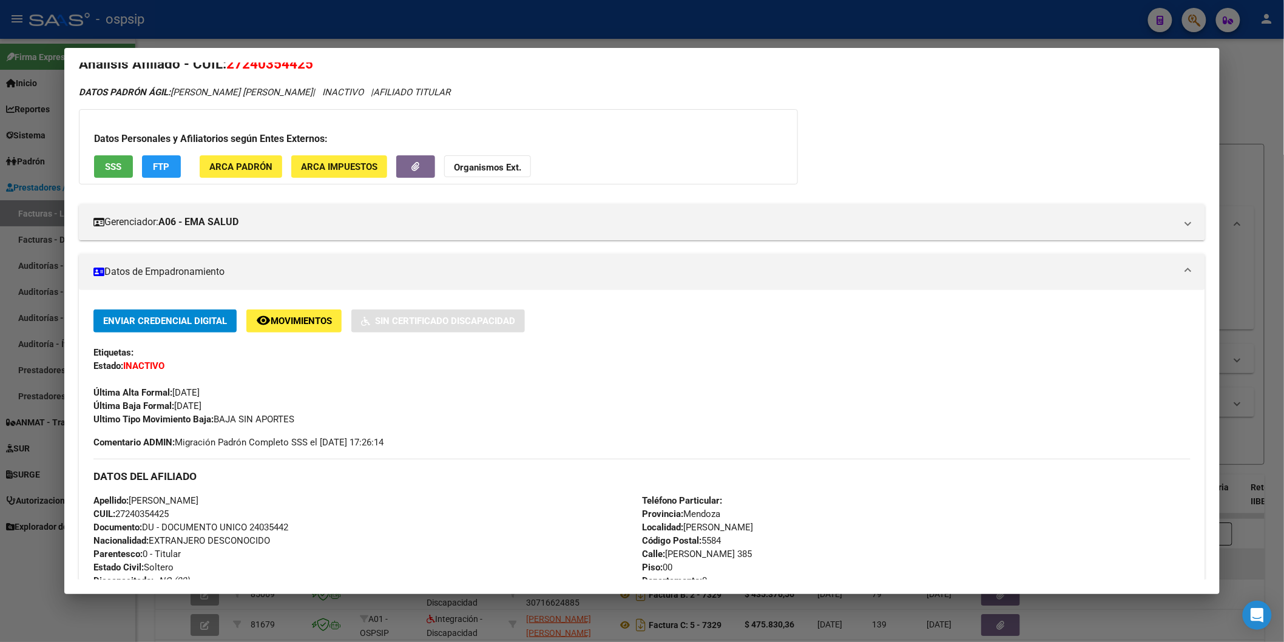
scroll to position [0, 0]
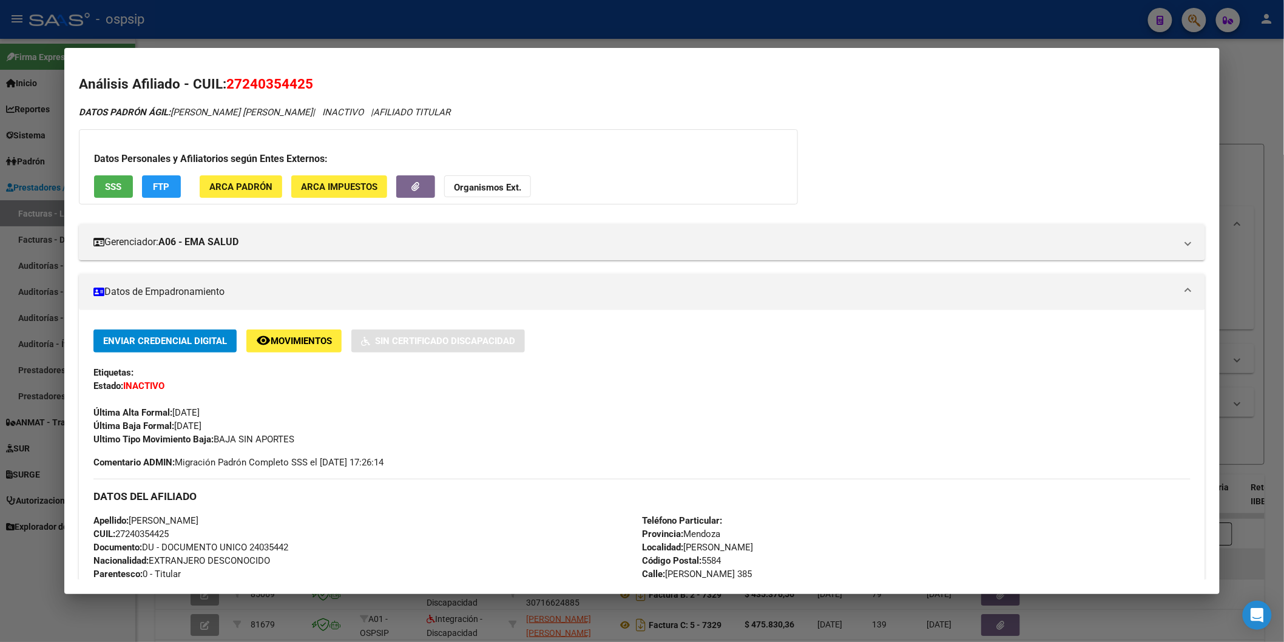
click at [464, 191] on strong "Organismos Ext." at bounding box center [487, 187] width 67 height 11
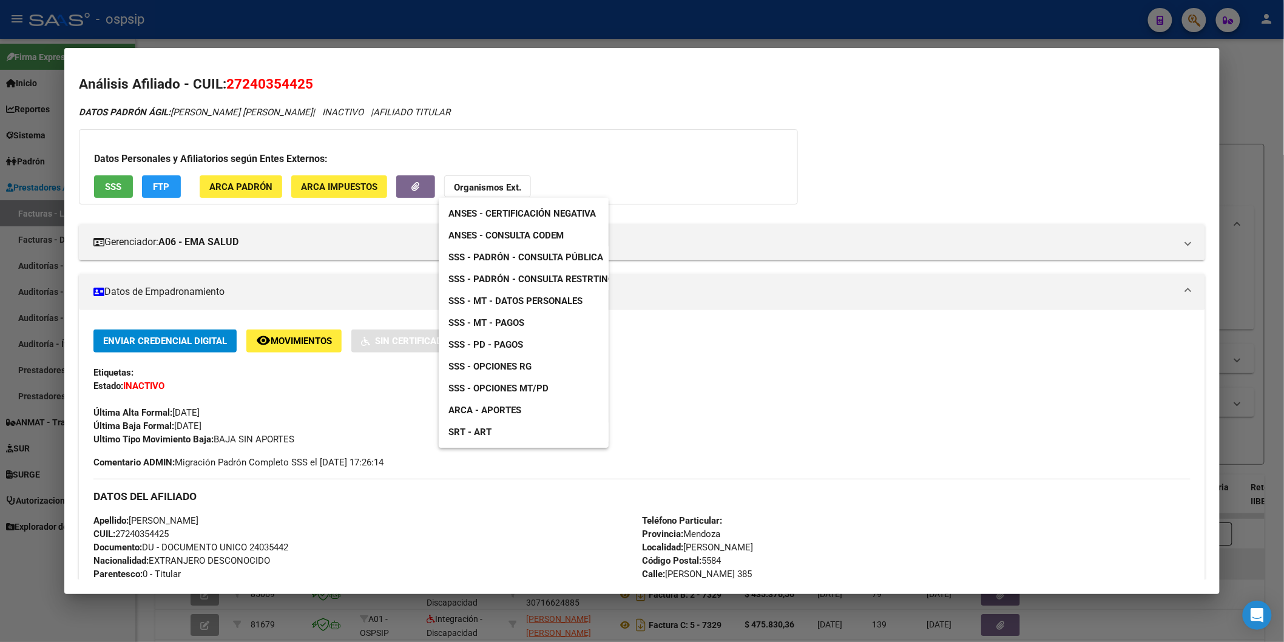
click at [552, 230] on span "ANSES - Consulta CODEM" at bounding box center [506, 235] width 115 height 11
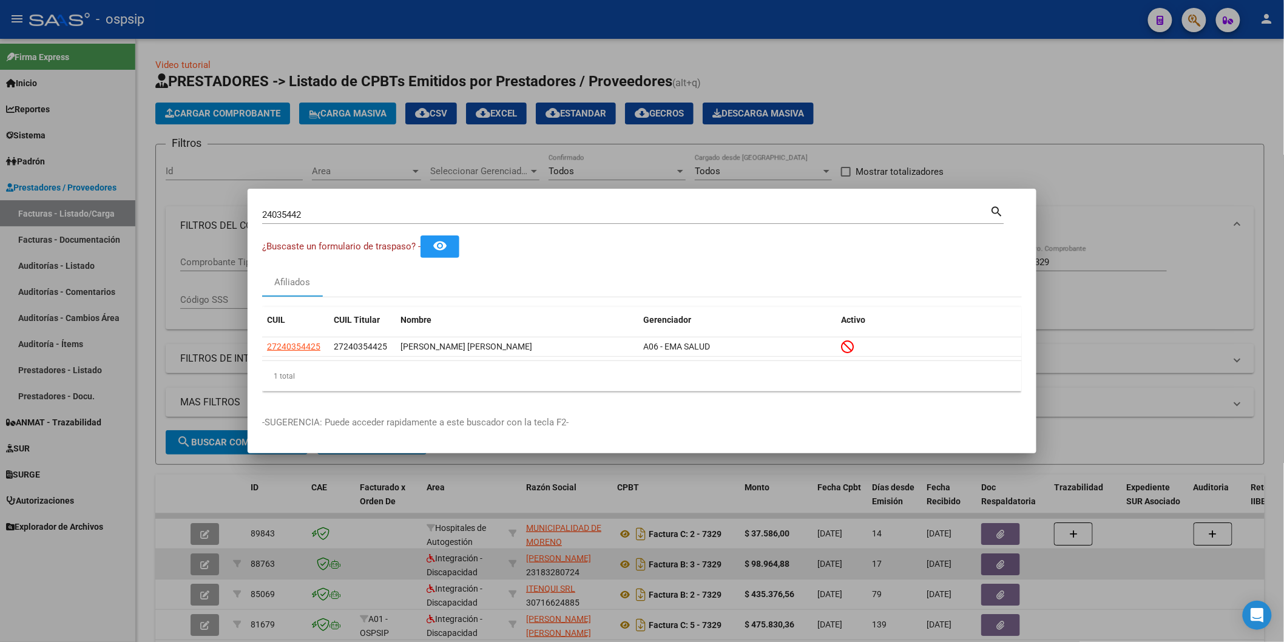
click at [371, 209] on input "24035442" at bounding box center [626, 214] width 728 height 11
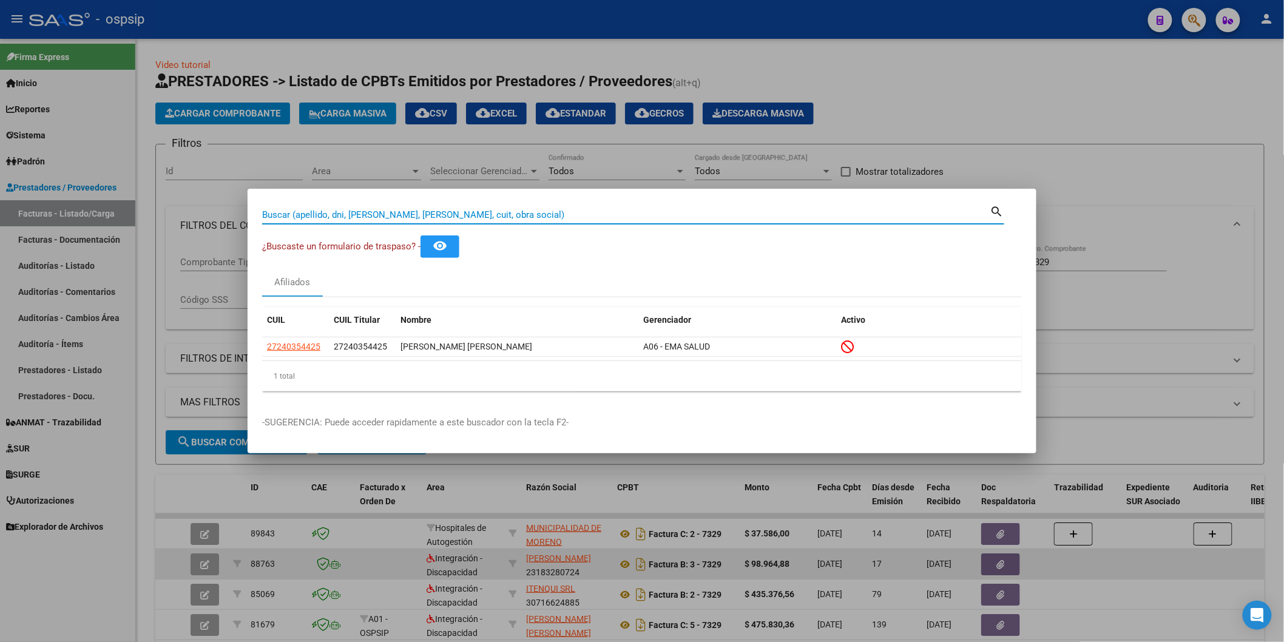
paste input "41863459"
type input "41863459"
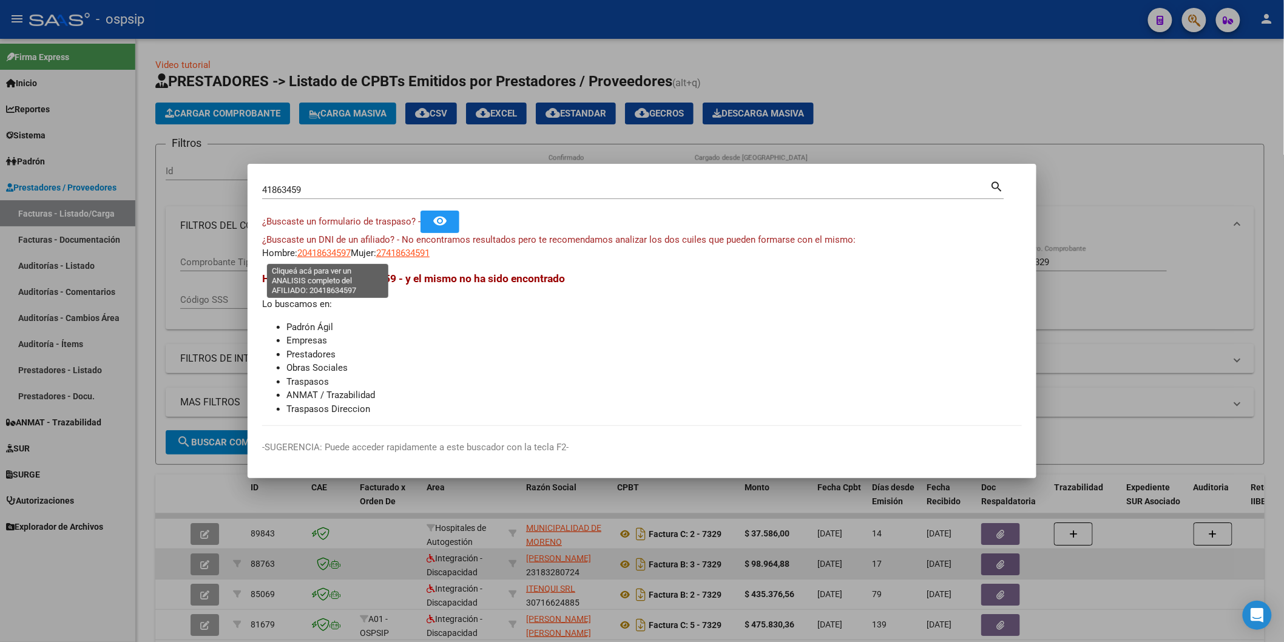
click at [344, 251] on span "20418634597" at bounding box center [323, 253] width 53 height 11
type textarea "20418634597"
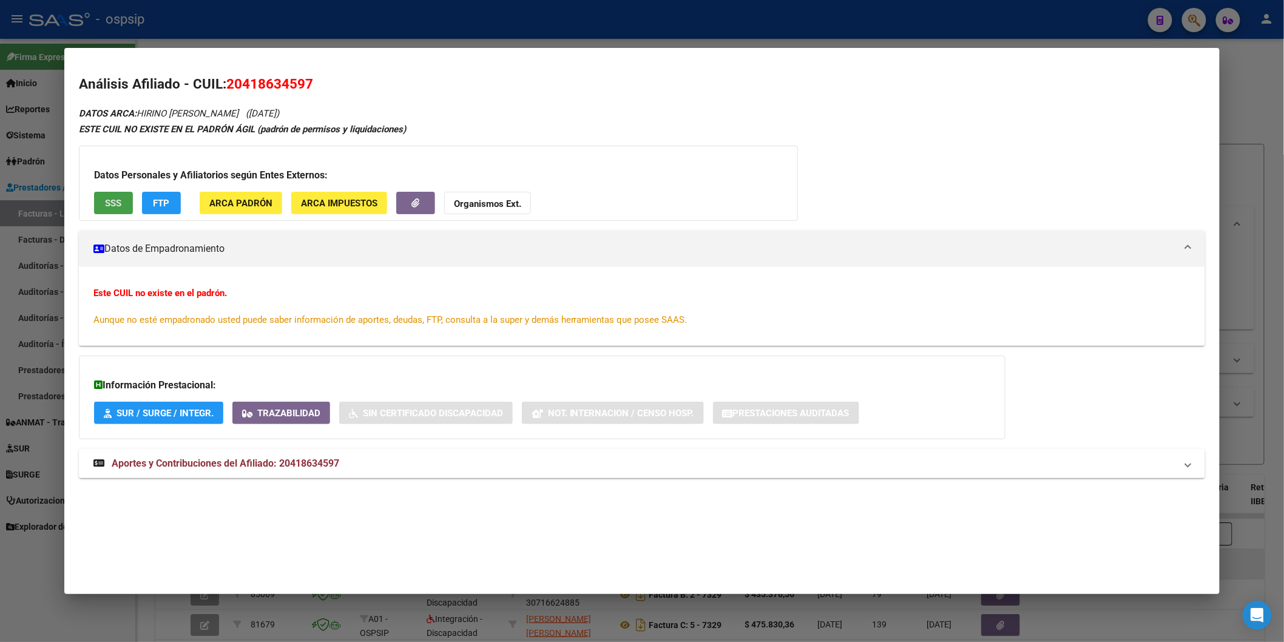
click at [105, 202] on span "SSS" at bounding box center [113, 203] width 16 height 11
click at [503, 201] on strong "Organismos Ext." at bounding box center [487, 203] width 67 height 11
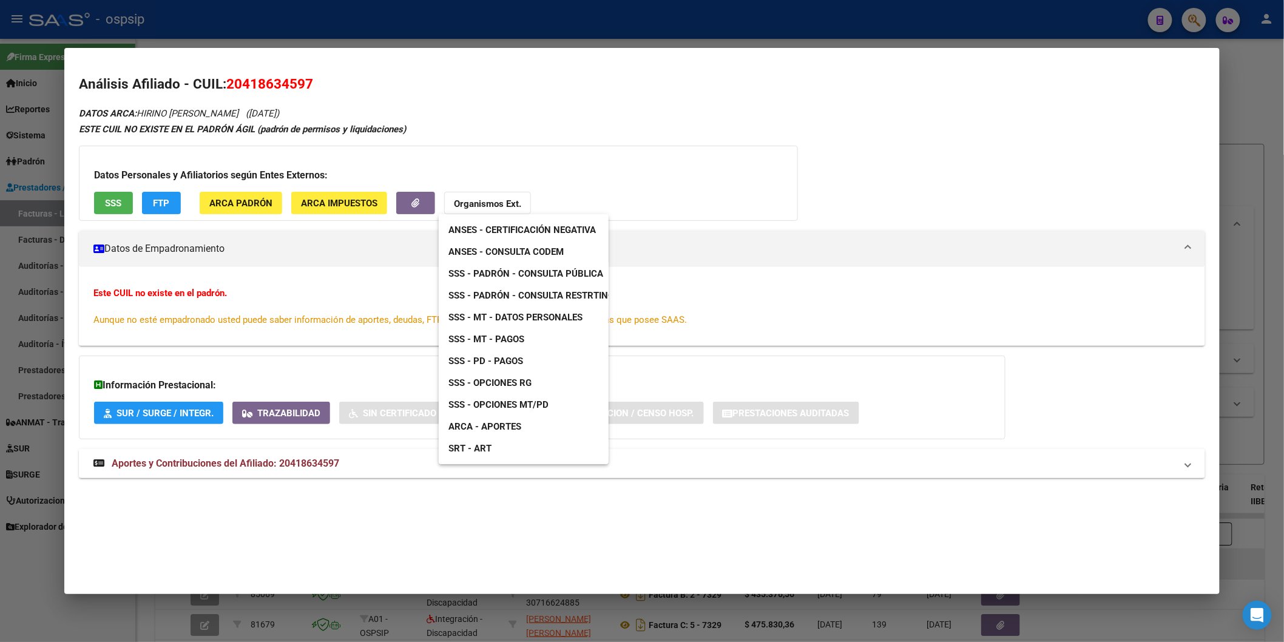
click at [532, 243] on link "ANSES - Consulta CODEM" at bounding box center [506, 252] width 135 height 22
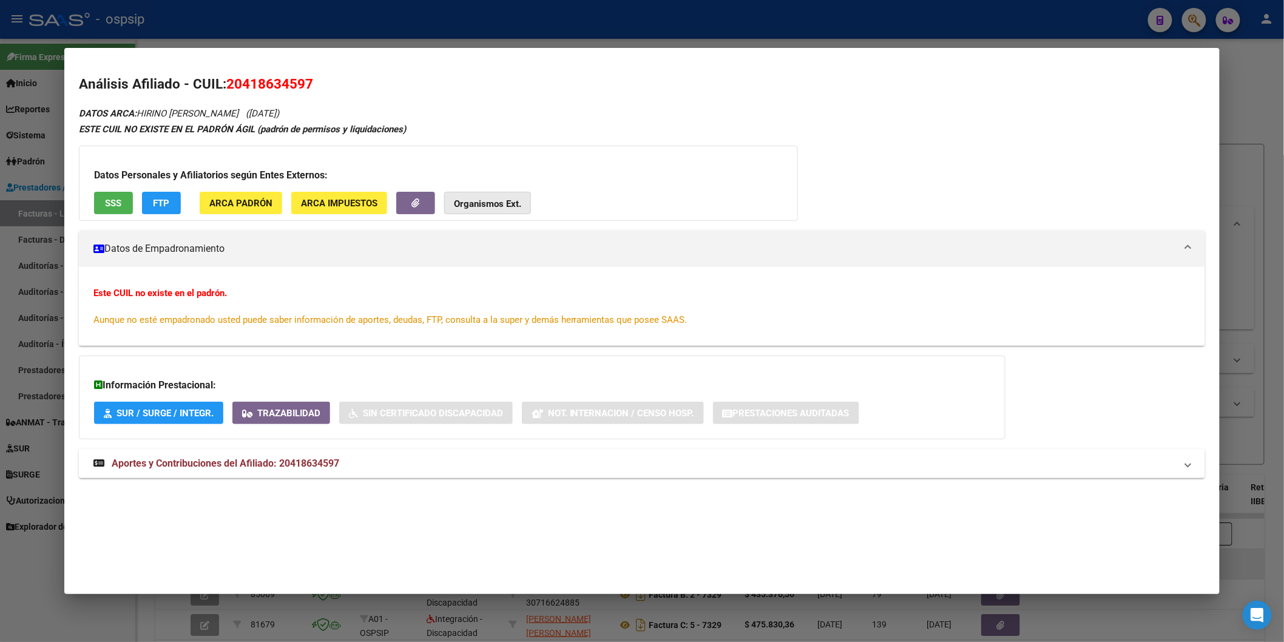
click at [498, 197] on button "Organismos Ext." at bounding box center [487, 203] width 87 height 22
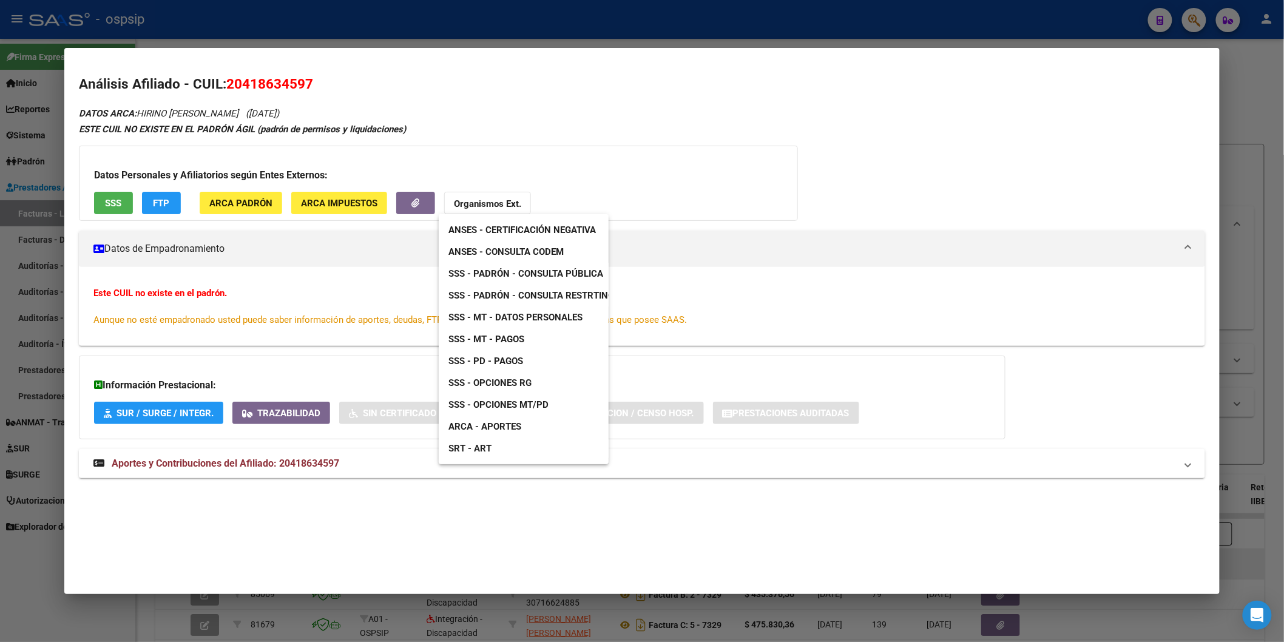
click at [554, 276] on span "SSS - Padrón - Consulta Pública" at bounding box center [526, 273] width 155 height 11
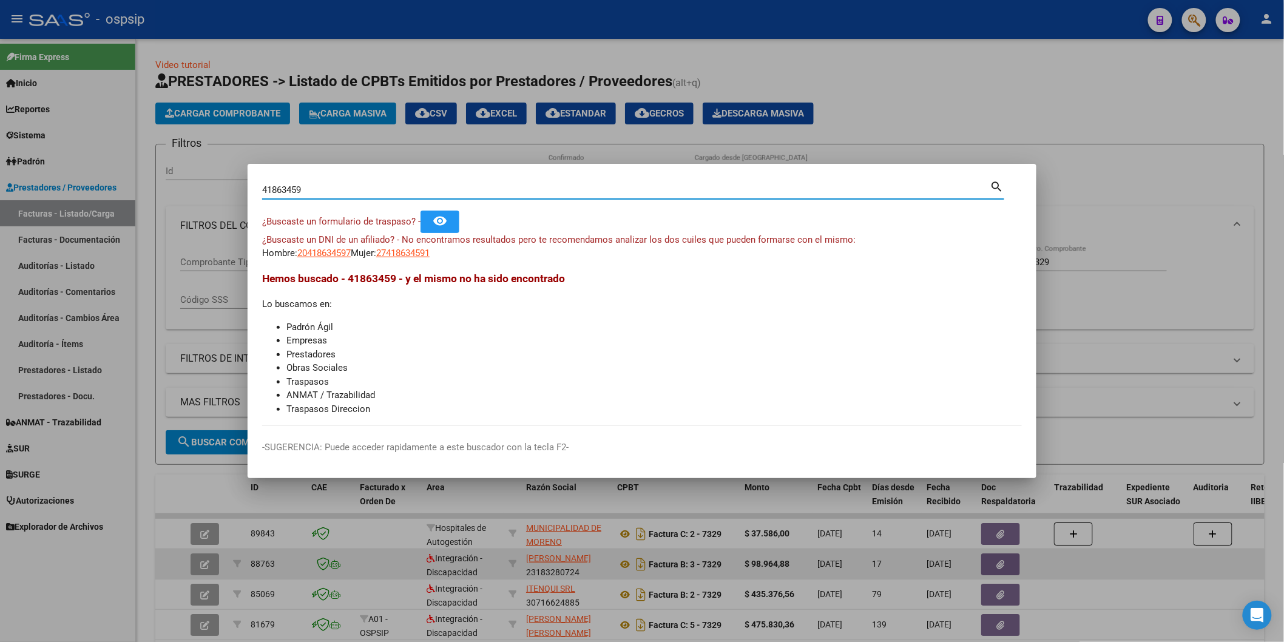
click at [369, 192] on input "41863459" at bounding box center [626, 190] width 728 height 11
paste input "37136599"
type input "37136599"
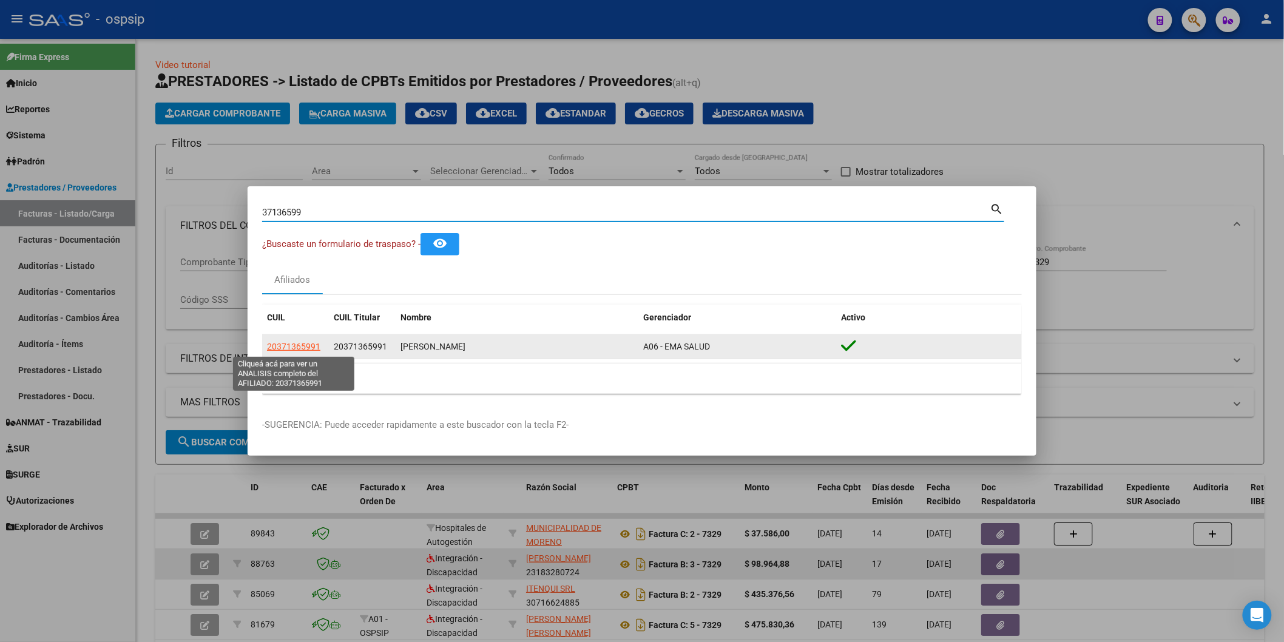
click at [301, 347] on span "20371365991" at bounding box center [293, 347] width 53 height 10
type textarea "20371365991"
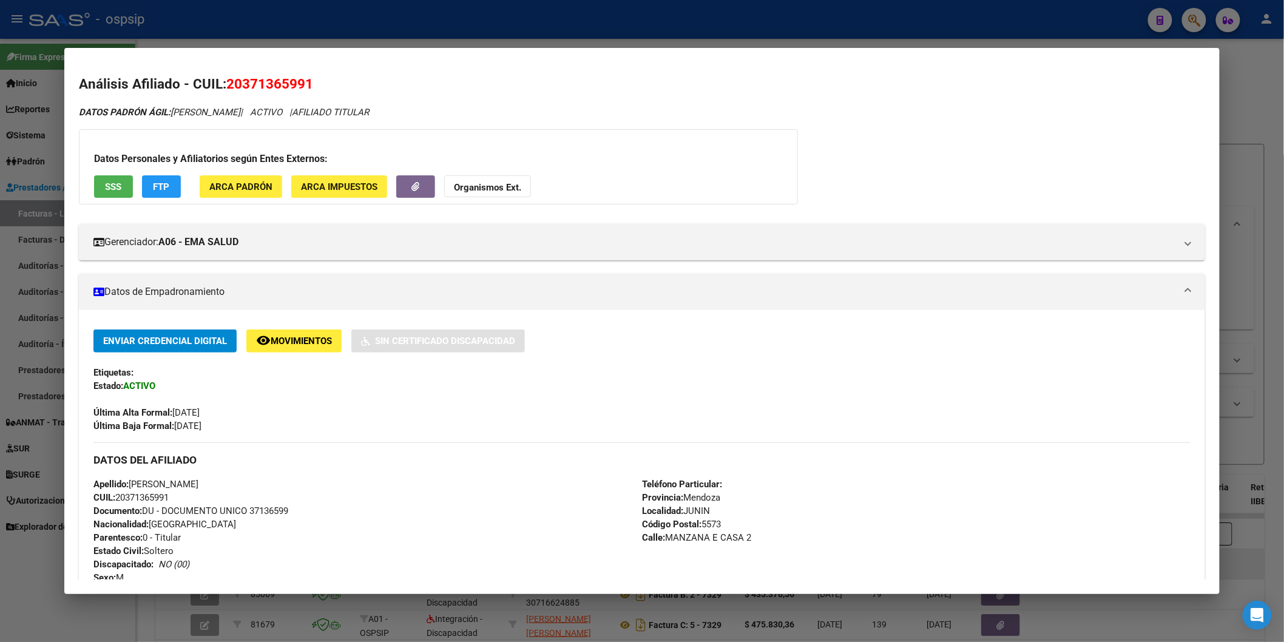
click at [110, 184] on span "SSS" at bounding box center [113, 186] width 16 height 11
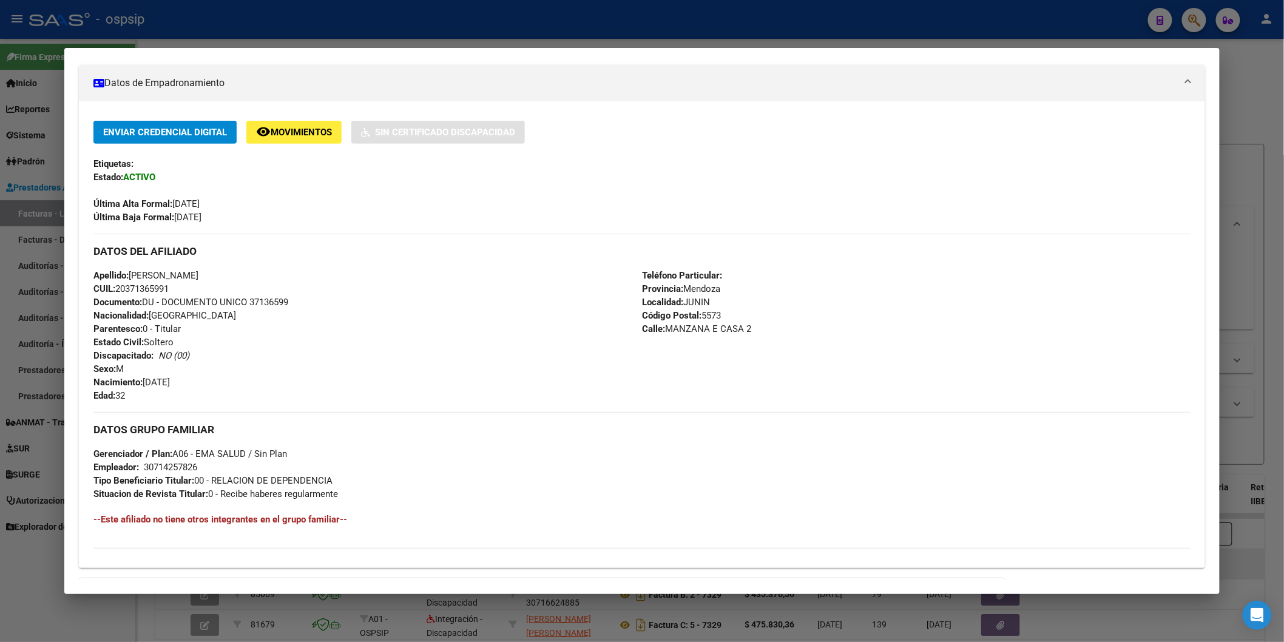
scroll to position [357, 0]
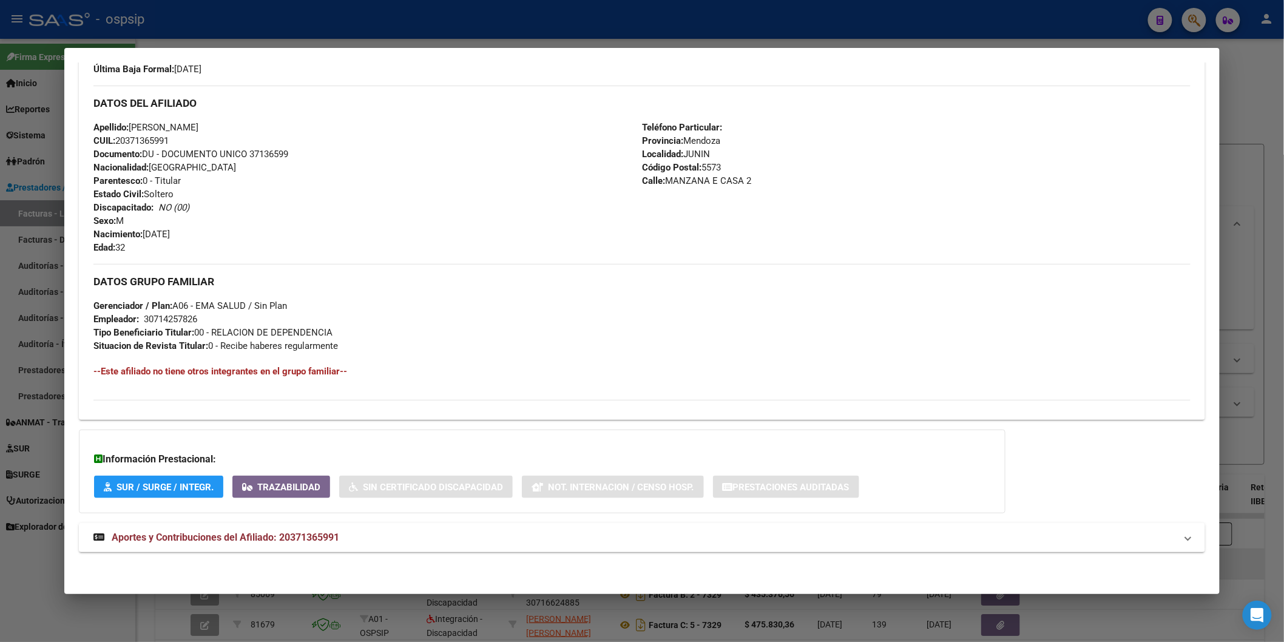
click at [209, 561] on div "DATOS PADRÓN ÁGIL: [PERSON_NAME] | ACTIVO | AFILIADO TITULAR Datos Personales y…" at bounding box center [642, 157] width 1126 height 817
click at [215, 550] on mat-expansion-panel-header "Aportes y Contribuciones del Afiliado: 20371365991" at bounding box center [642, 537] width 1126 height 29
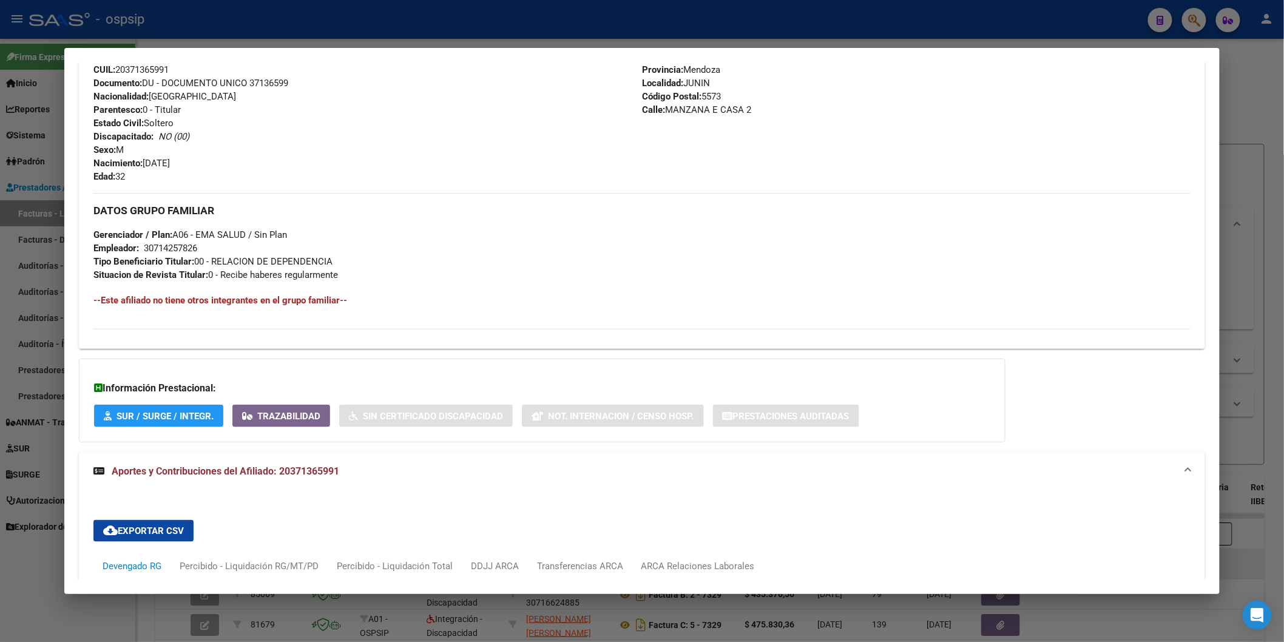
scroll to position [698, 0]
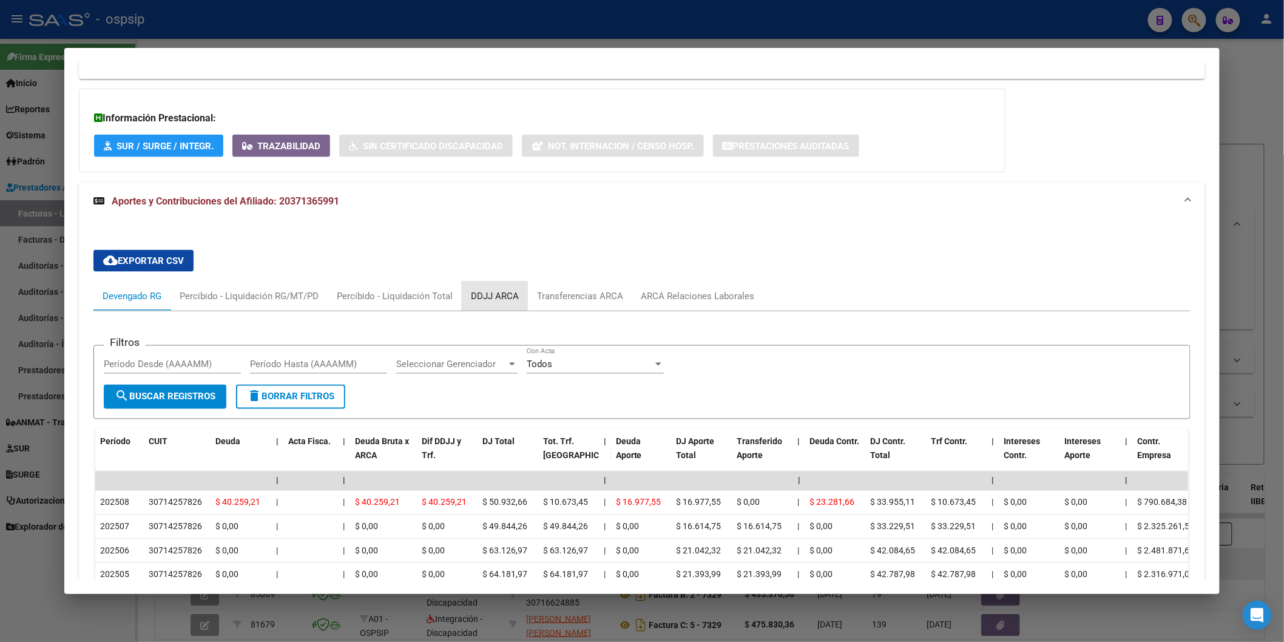
click at [483, 286] on div "DDJJ ARCA" at bounding box center [495, 296] width 66 height 29
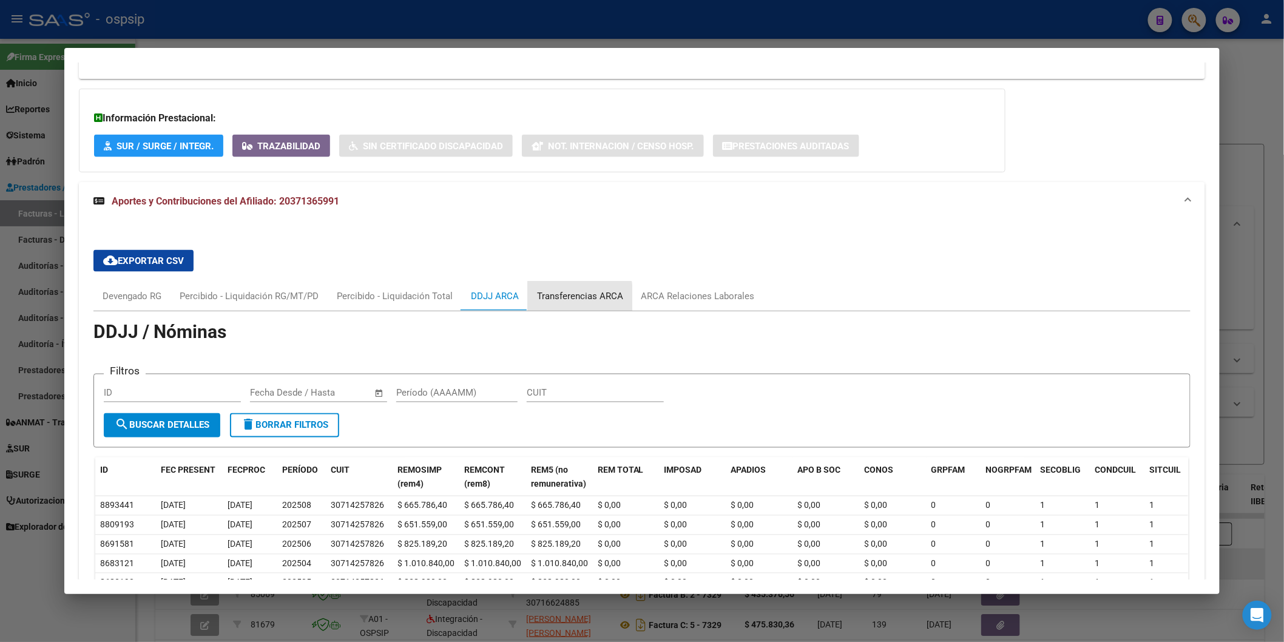
click at [563, 299] on div "Transferencias ARCA" at bounding box center [580, 296] width 86 height 13
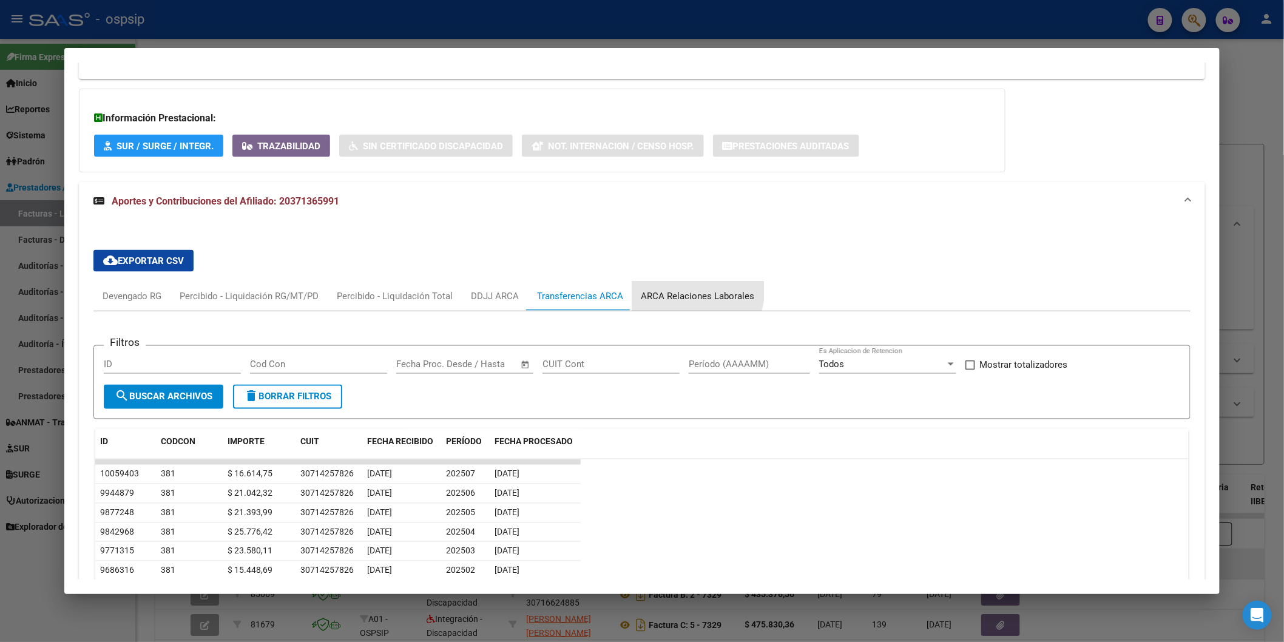
click at [663, 288] on div "ARCA Relaciones Laborales" at bounding box center [698, 296] width 132 height 29
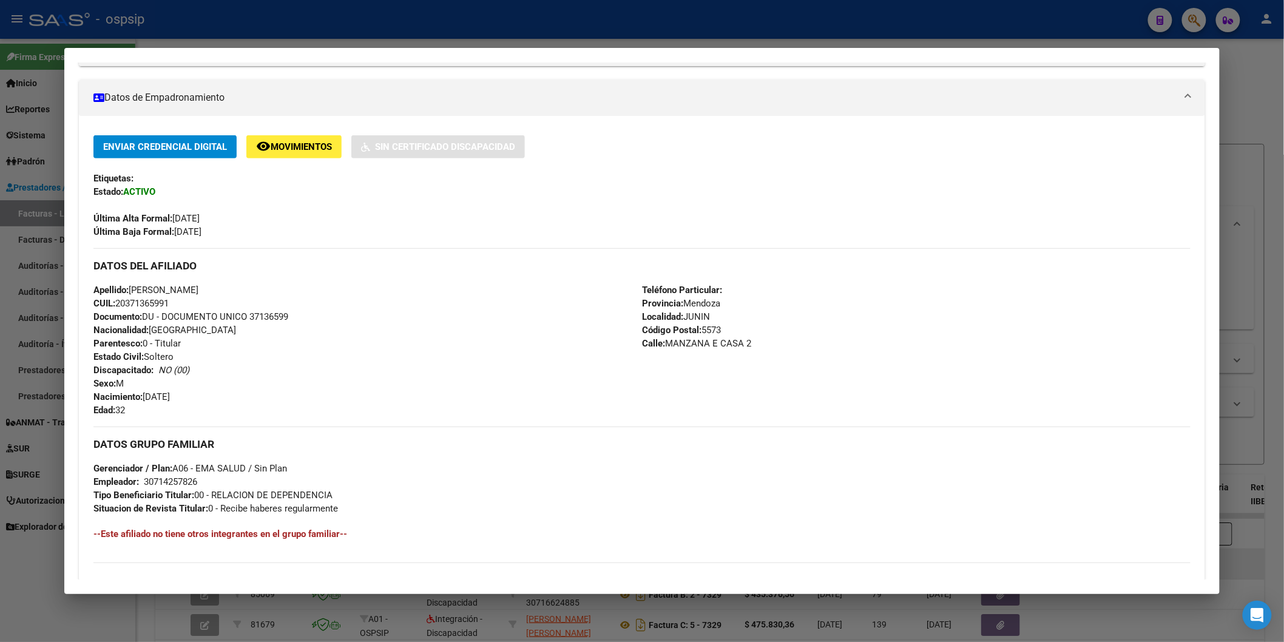
scroll to position [64, 0]
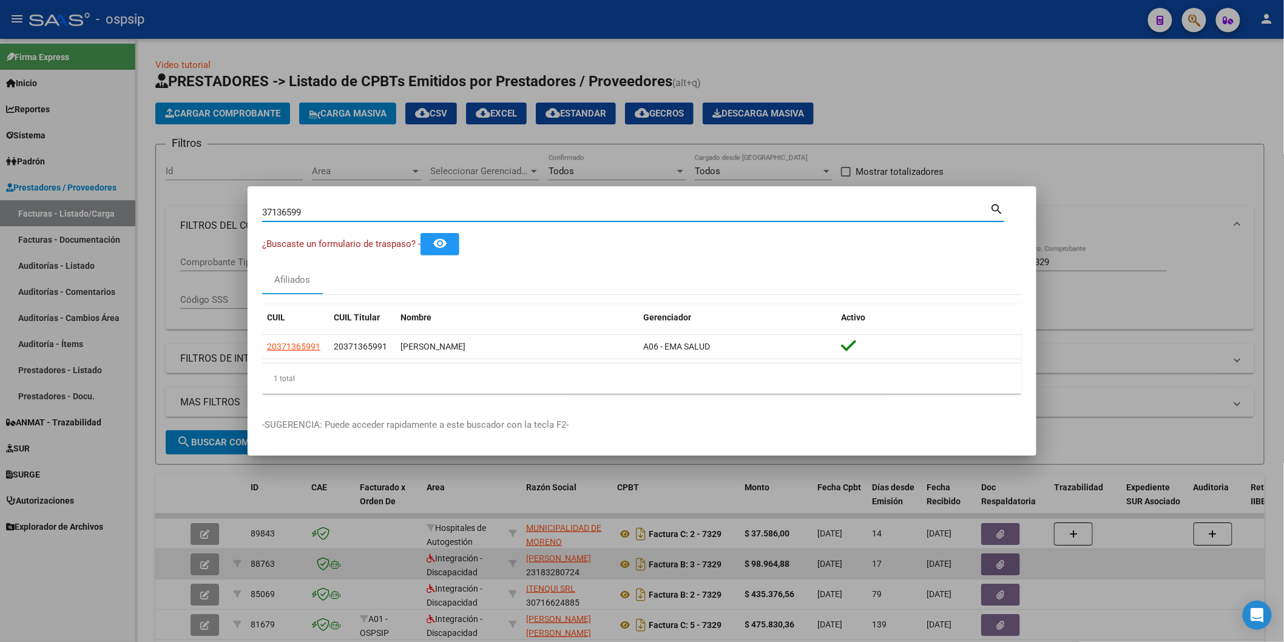
click at [367, 211] on input "37136599" at bounding box center [626, 212] width 728 height 11
paste input "37136090"
type input "37136090"
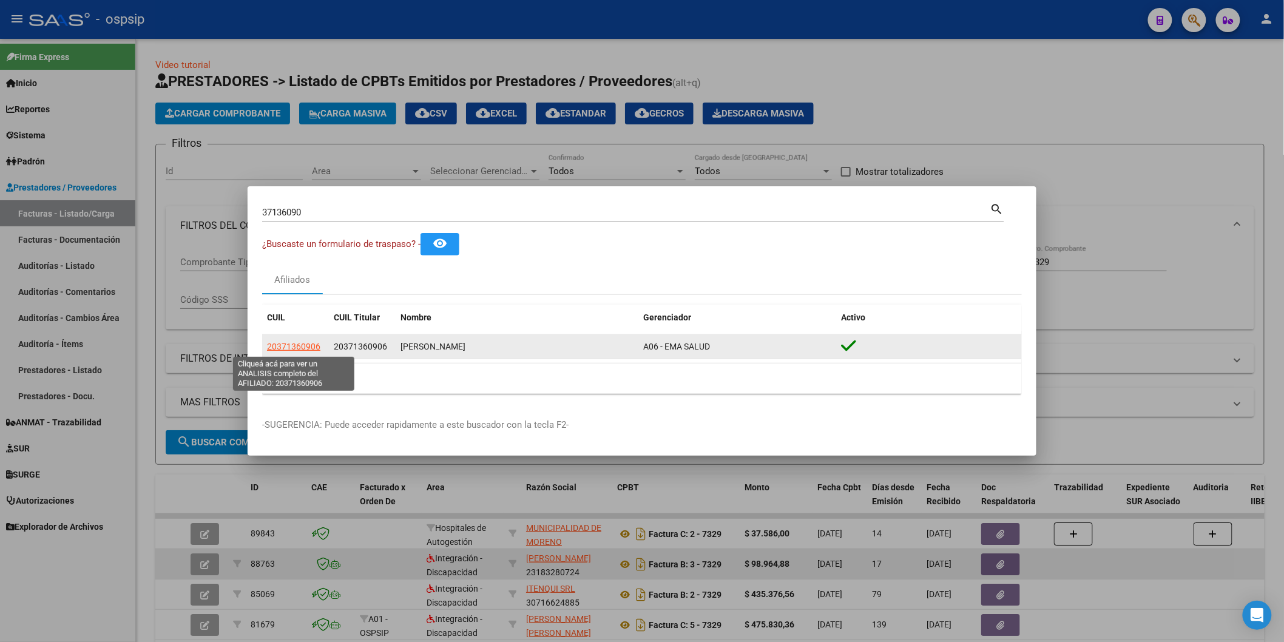
click at [292, 347] on span "20371360906" at bounding box center [293, 347] width 53 height 10
type textarea "20371360906"
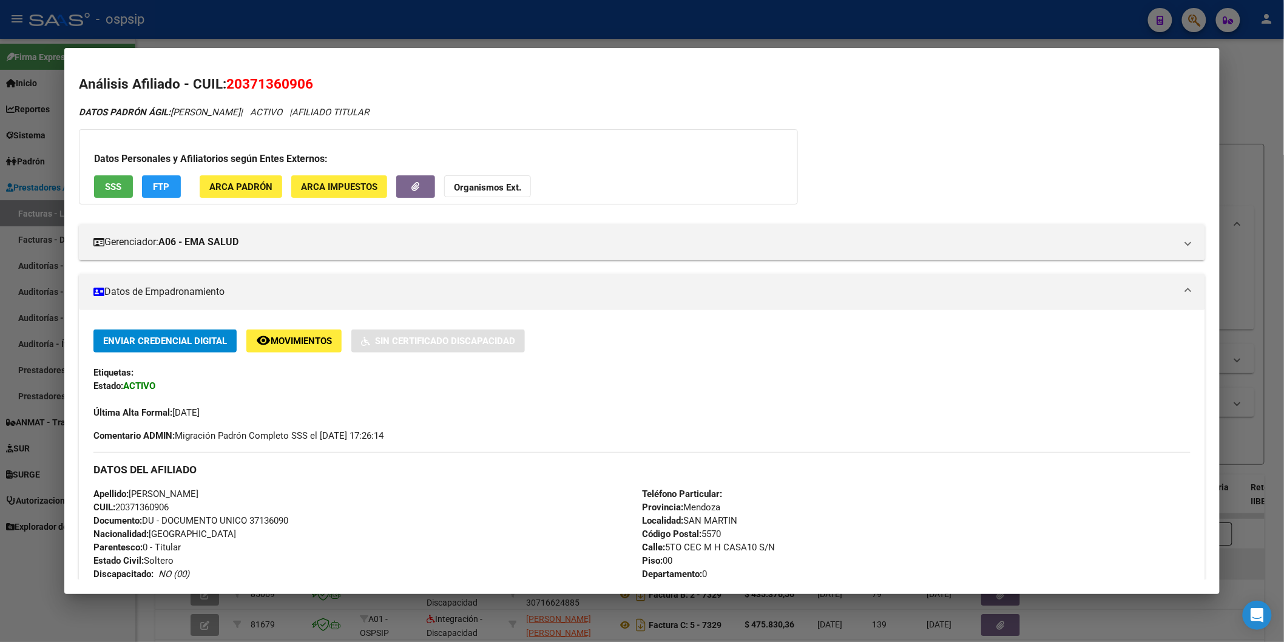
click at [106, 181] on span "SSS" at bounding box center [113, 186] width 16 height 11
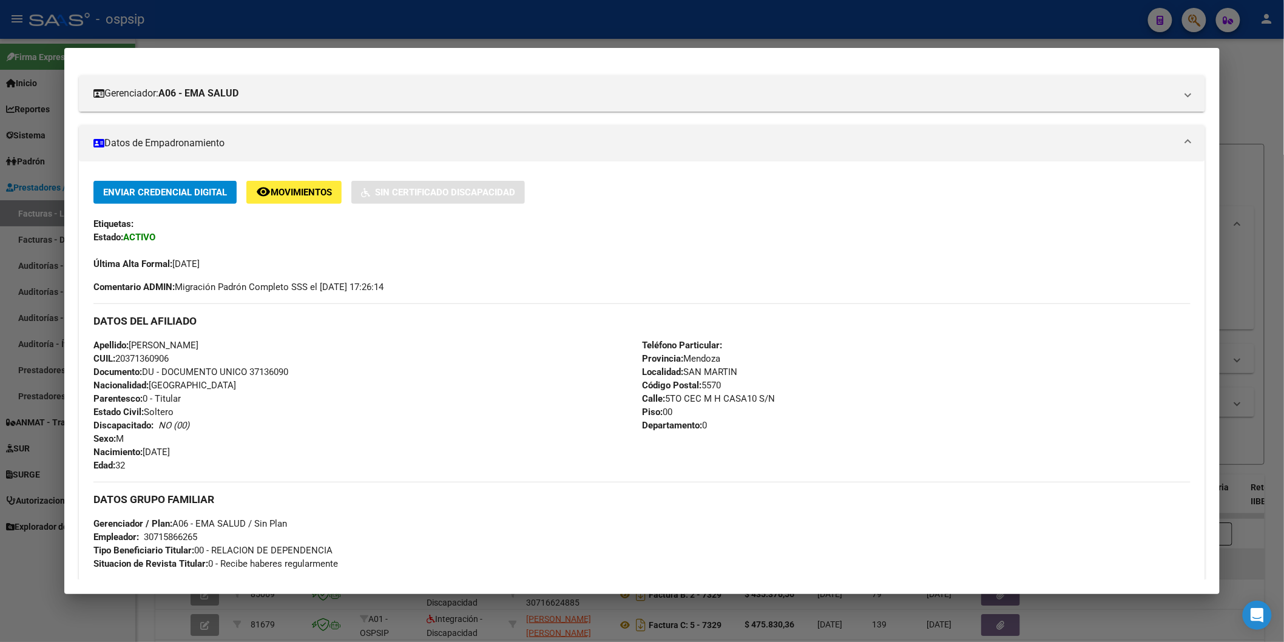
scroll to position [458, 0]
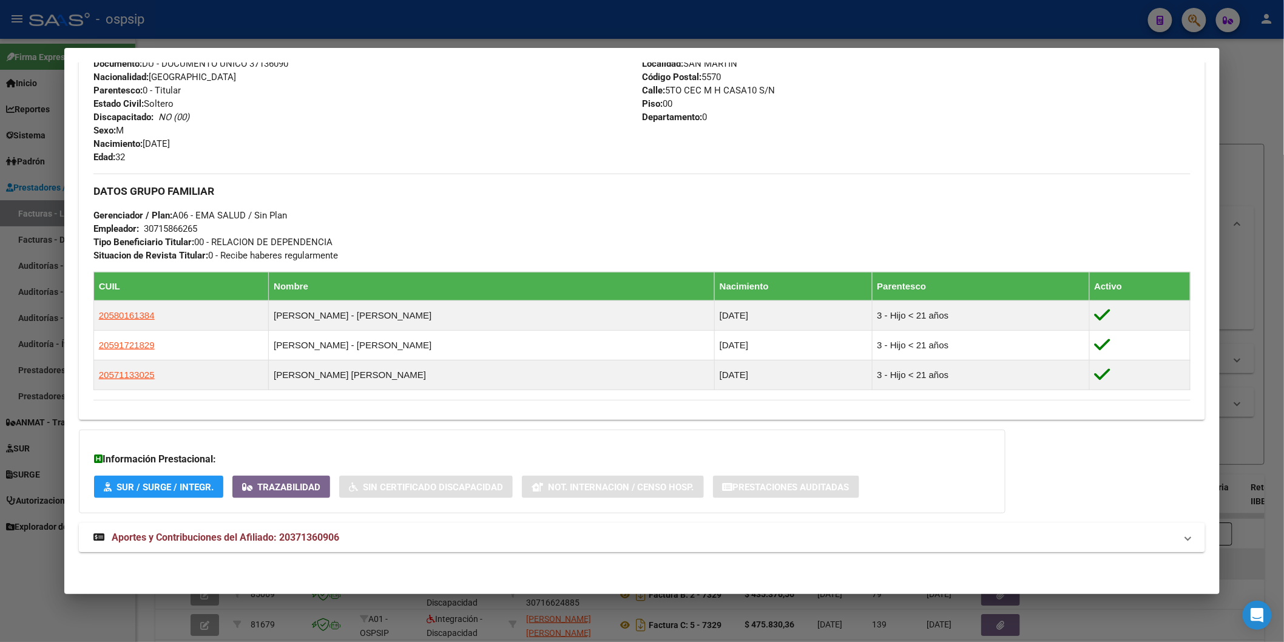
click at [280, 530] on strong "Aportes y Contribuciones del Afiliado: 20371360906" at bounding box center [216, 537] width 246 height 15
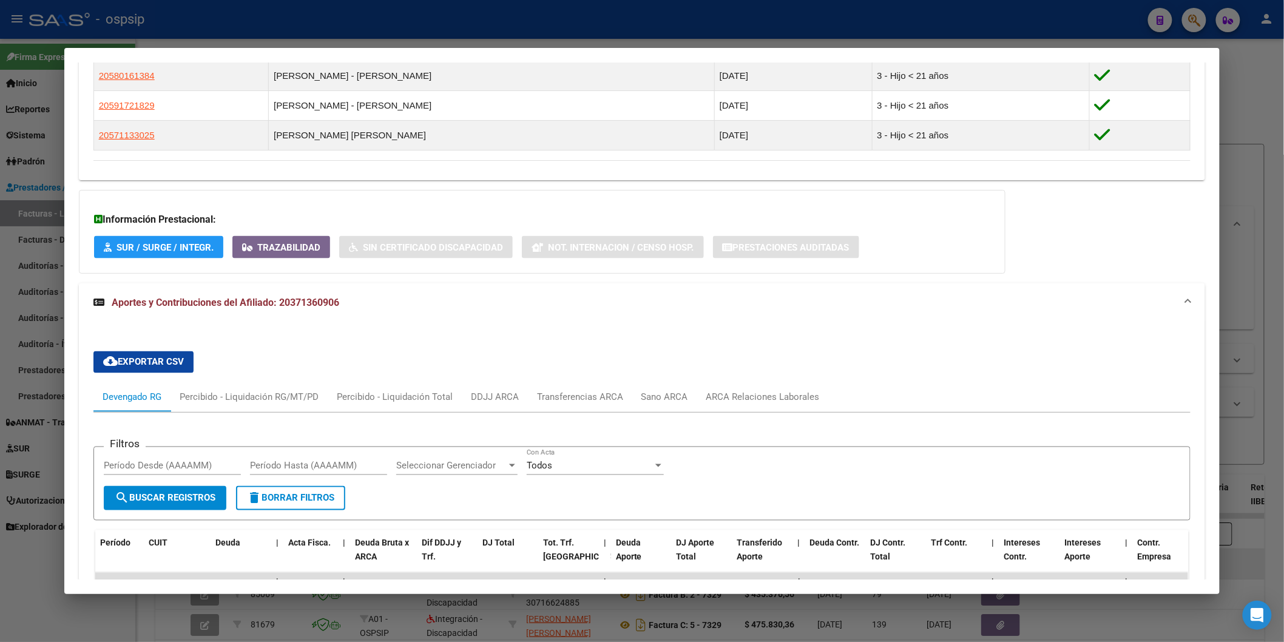
scroll to position [865, 0]
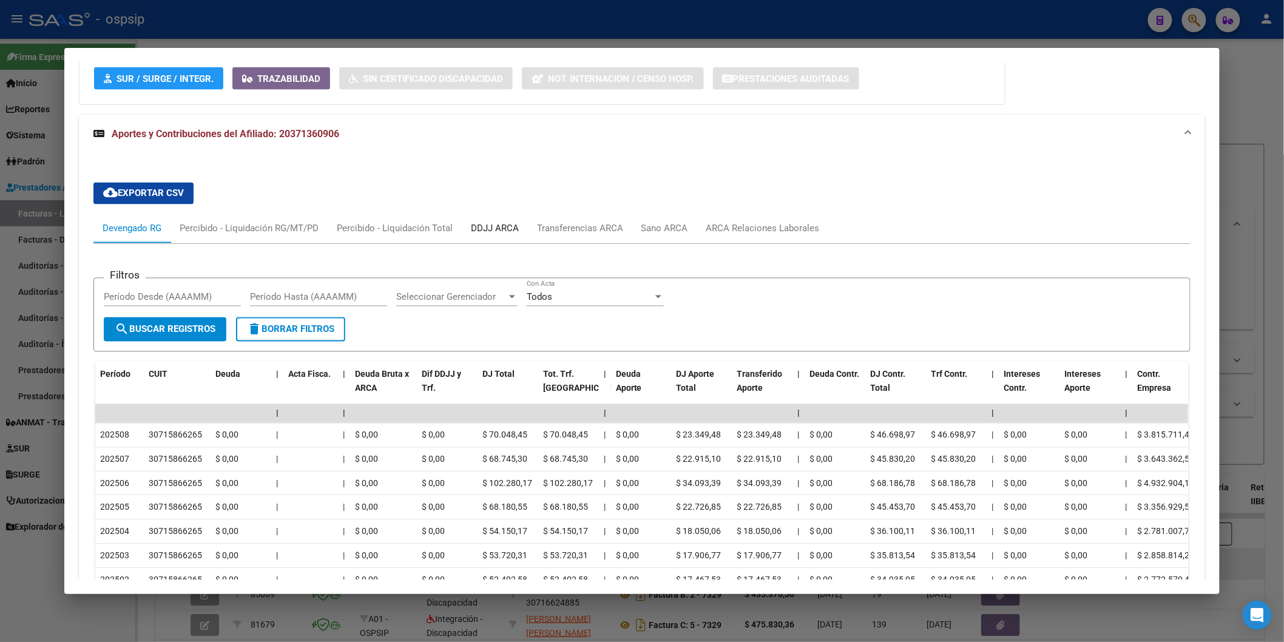
click at [500, 234] on div "DDJJ ARCA" at bounding box center [495, 228] width 48 height 13
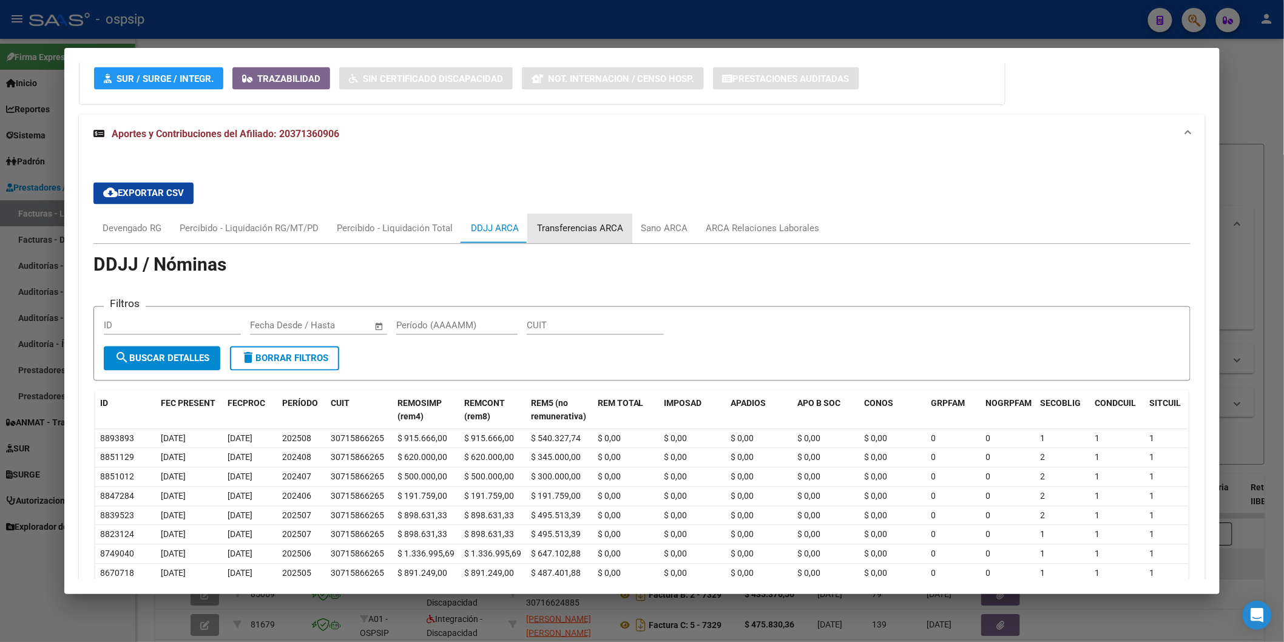
click at [589, 227] on div "Transferencias ARCA" at bounding box center [580, 228] width 86 height 13
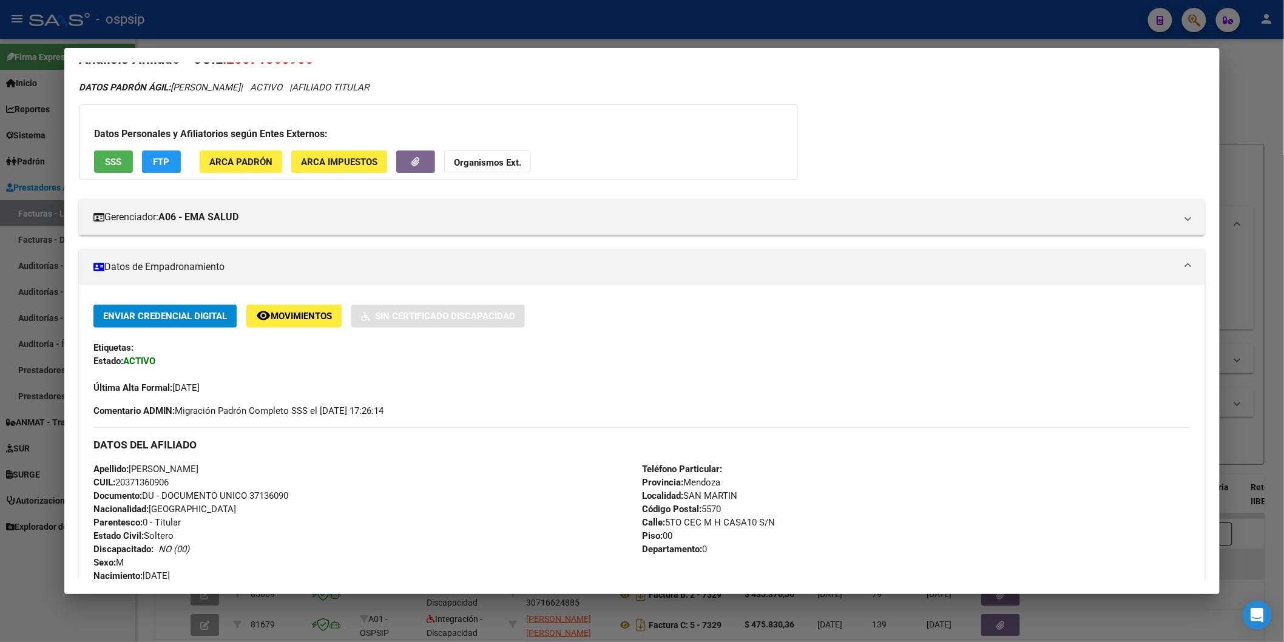
scroll to position [0, 0]
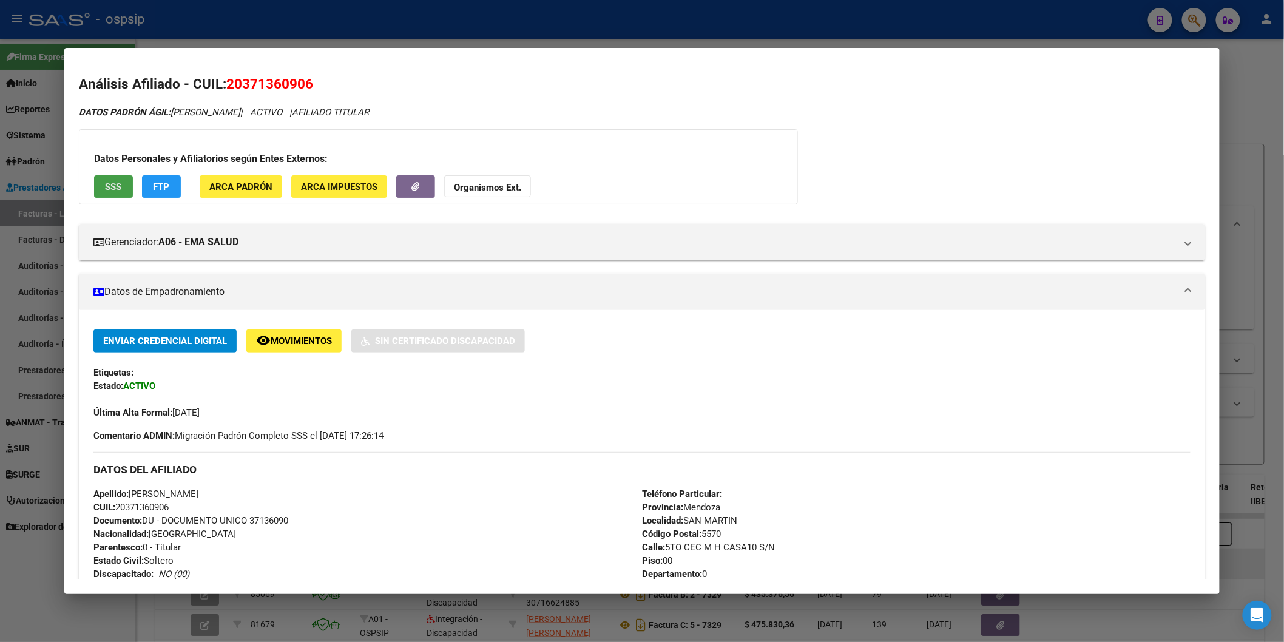
click at [110, 191] on span "SSS" at bounding box center [113, 186] width 16 height 11
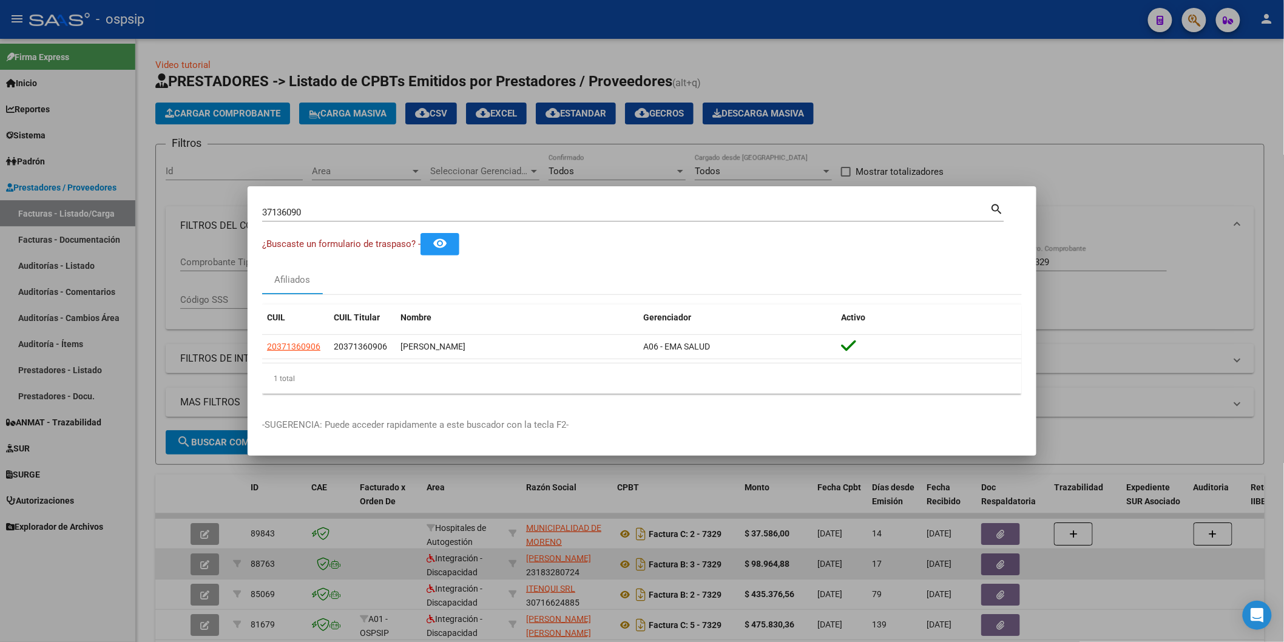
click at [361, 208] on input "37136090" at bounding box center [626, 212] width 728 height 11
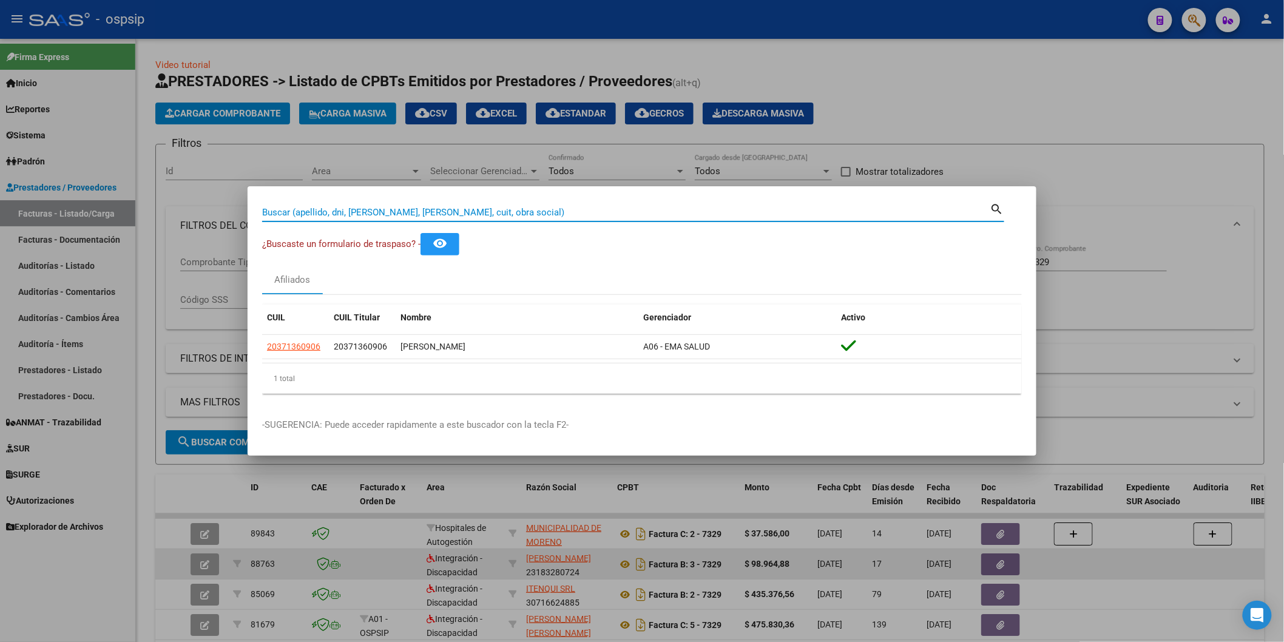
paste input "30029869"
type input "30029869"
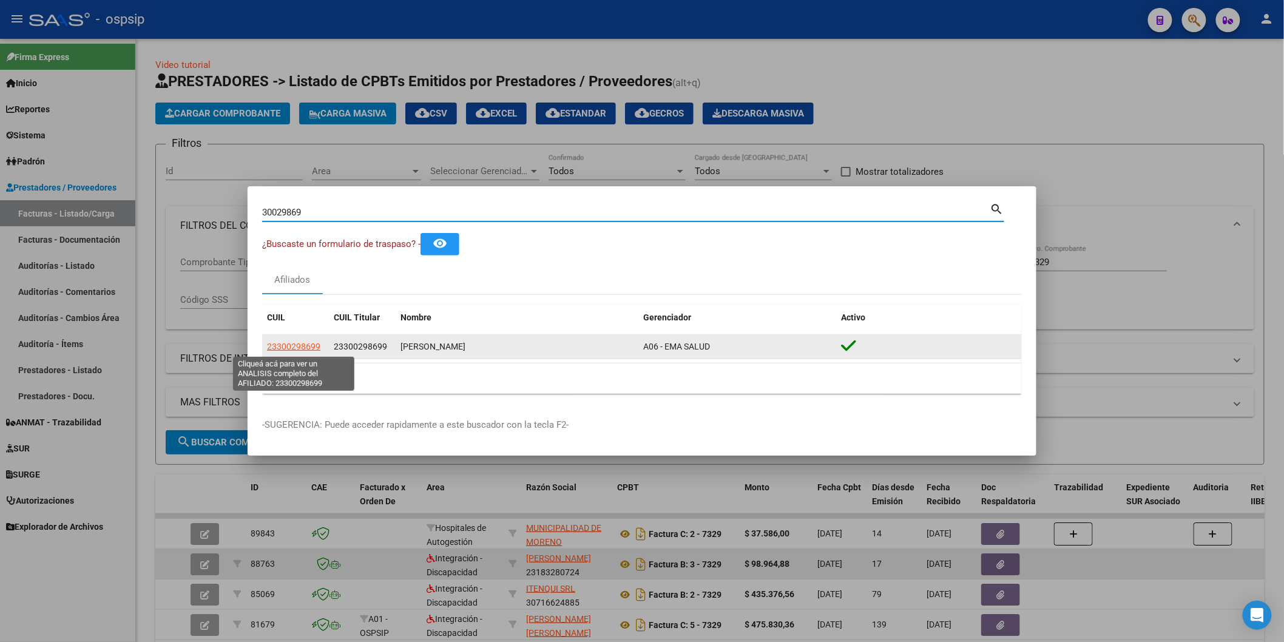
click at [310, 344] on span "23300298699" at bounding box center [293, 347] width 53 height 10
type textarea "23300298699"
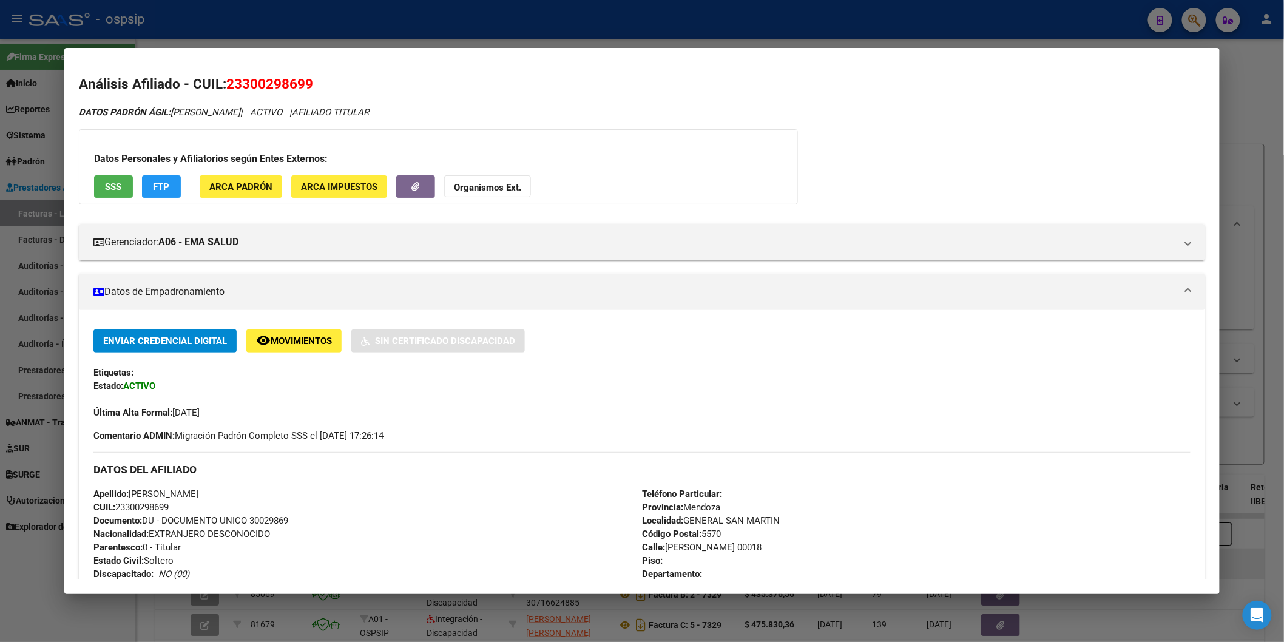
click at [105, 186] on span "SSS" at bounding box center [113, 186] width 16 height 11
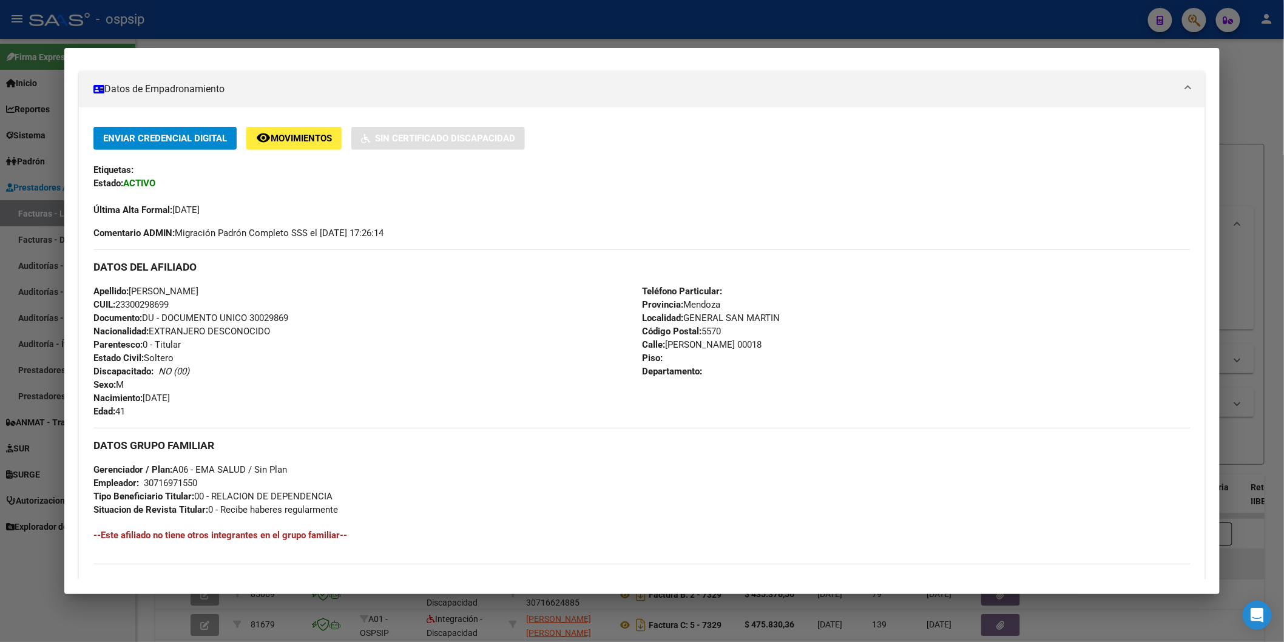
scroll to position [367, 0]
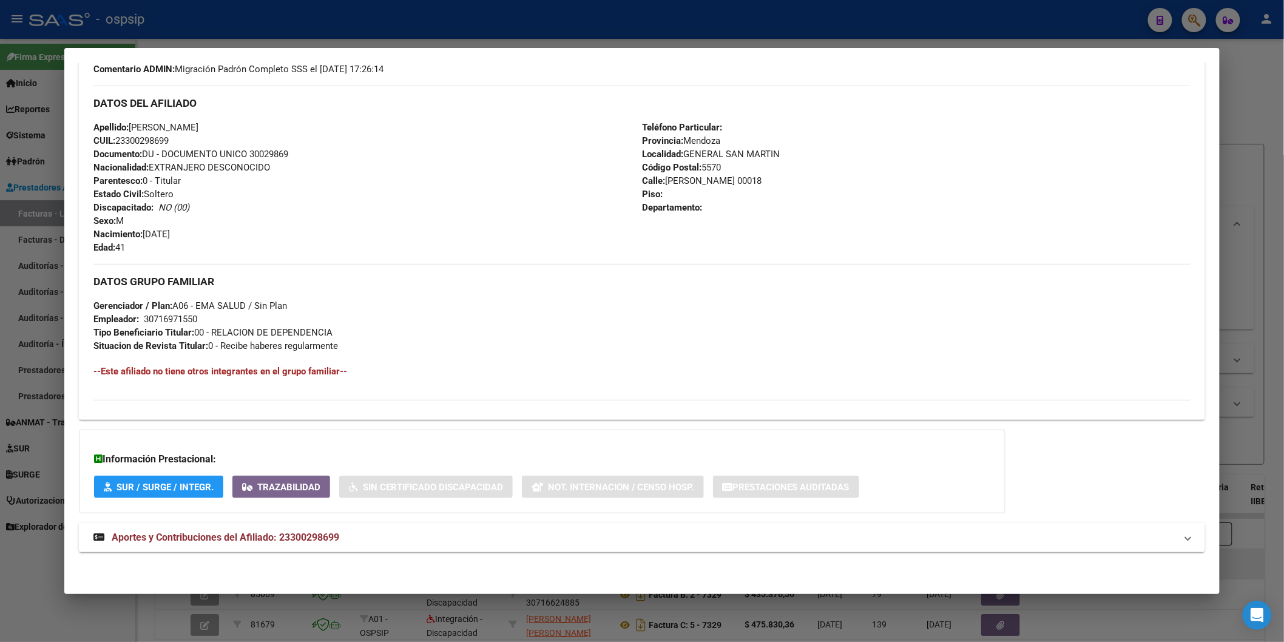
click at [239, 520] on div "DATOS PADRÓN ÁGIL: [PERSON_NAME] | ACTIVO | AFILIADO TITULAR Datos Personales y…" at bounding box center [642, 152] width 1126 height 827
click at [244, 527] on mat-expansion-panel-header "Aportes y Contribuciones del Afiliado: 23300298699" at bounding box center [642, 537] width 1126 height 29
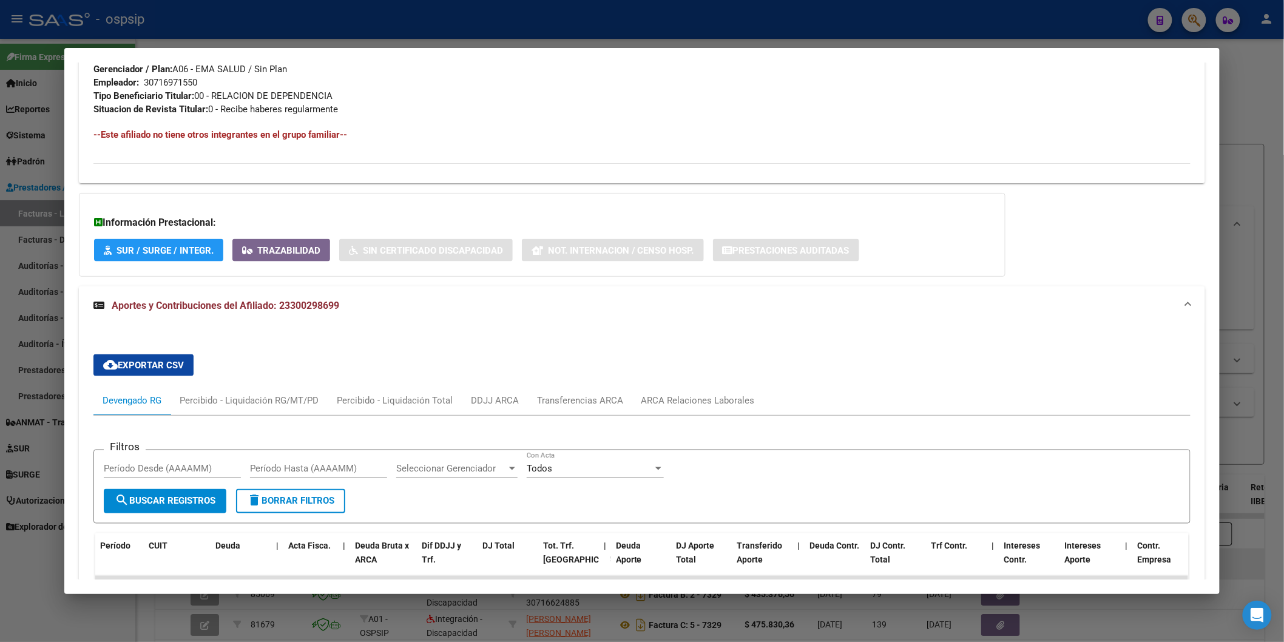
scroll to position [771, 0]
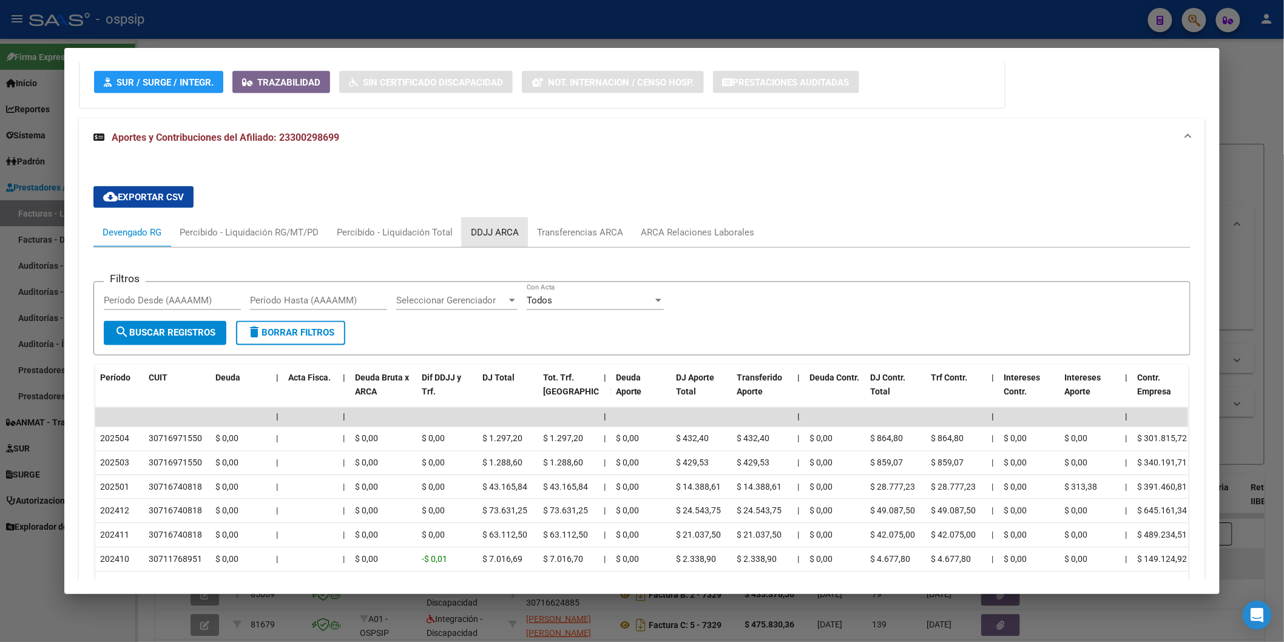
click at [493, 223] on div "DDJJ ARCA" at bounding box center [495, 232] width 66 height 29
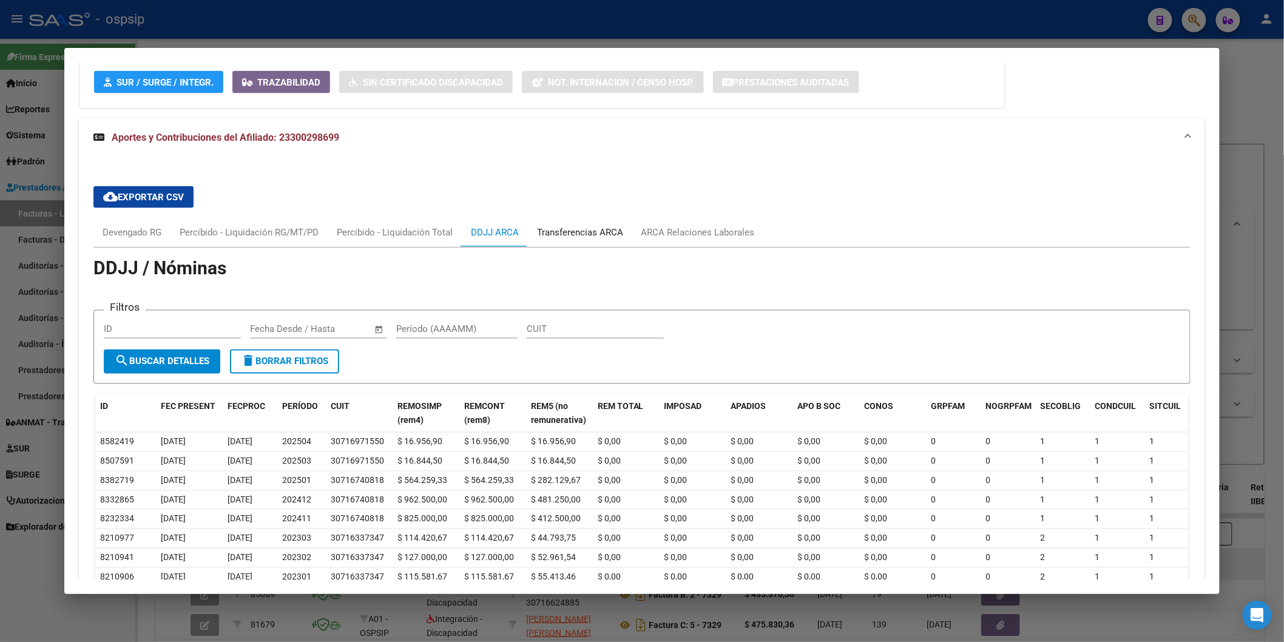
click at [596, 234] on div "Transferencias ARCA" at bounding box center [580, 232] width 86 height 13
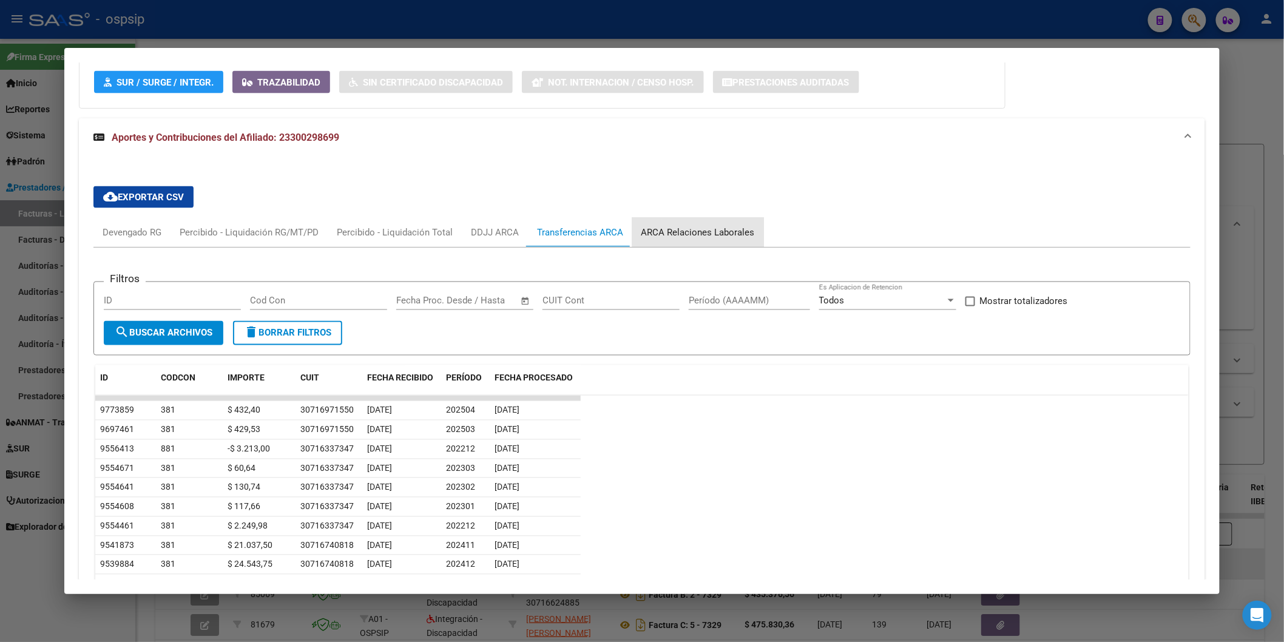
click at [706, 232] on div "ARCA Relaciones Laborales" at bounding box center [698, 232] width 113 height 13
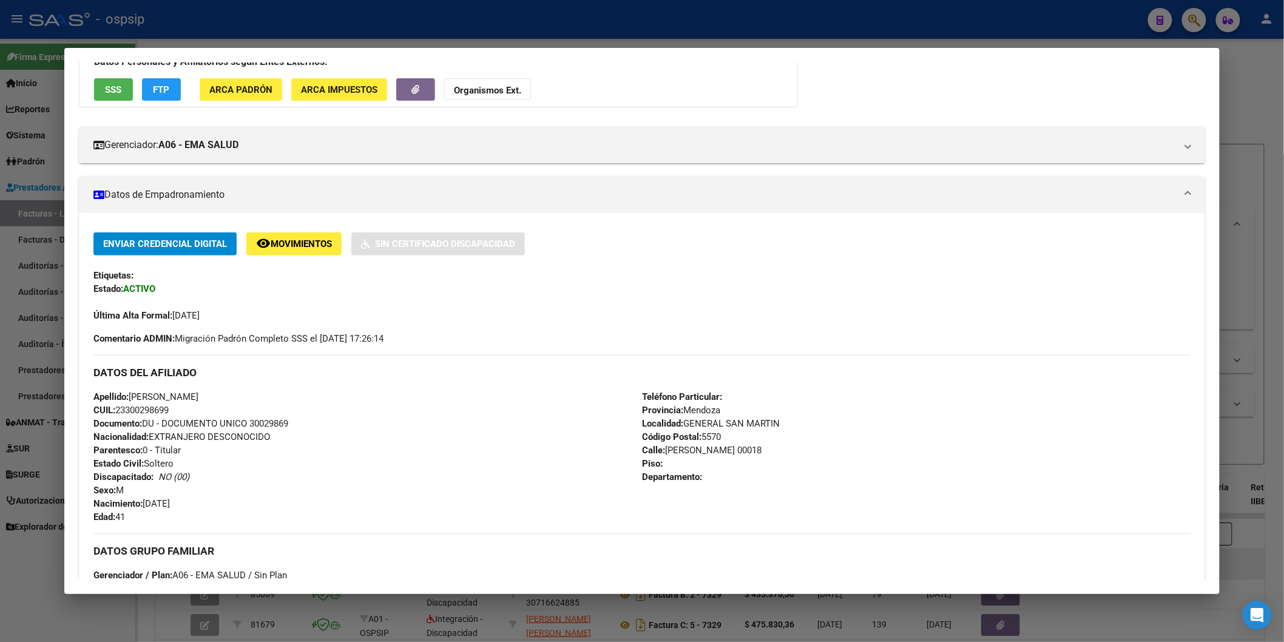
scroll to position [0, 0]
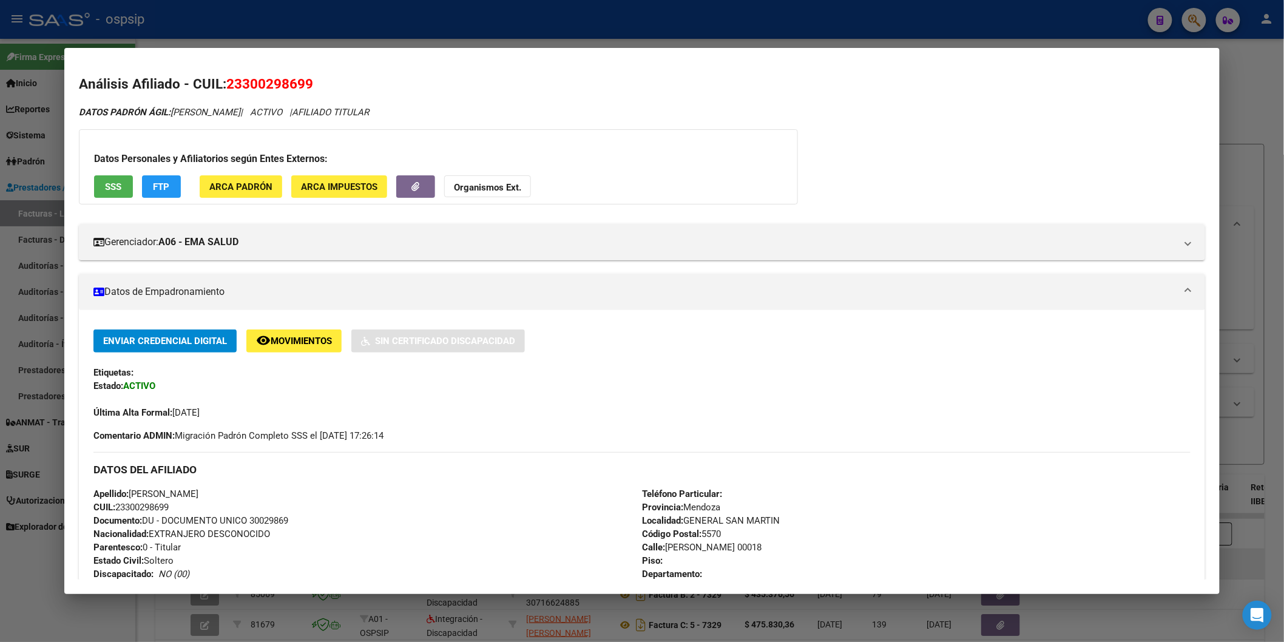
click at [111, 186] on span "SSS" at bounding box center [113, 186] width 16 height 11
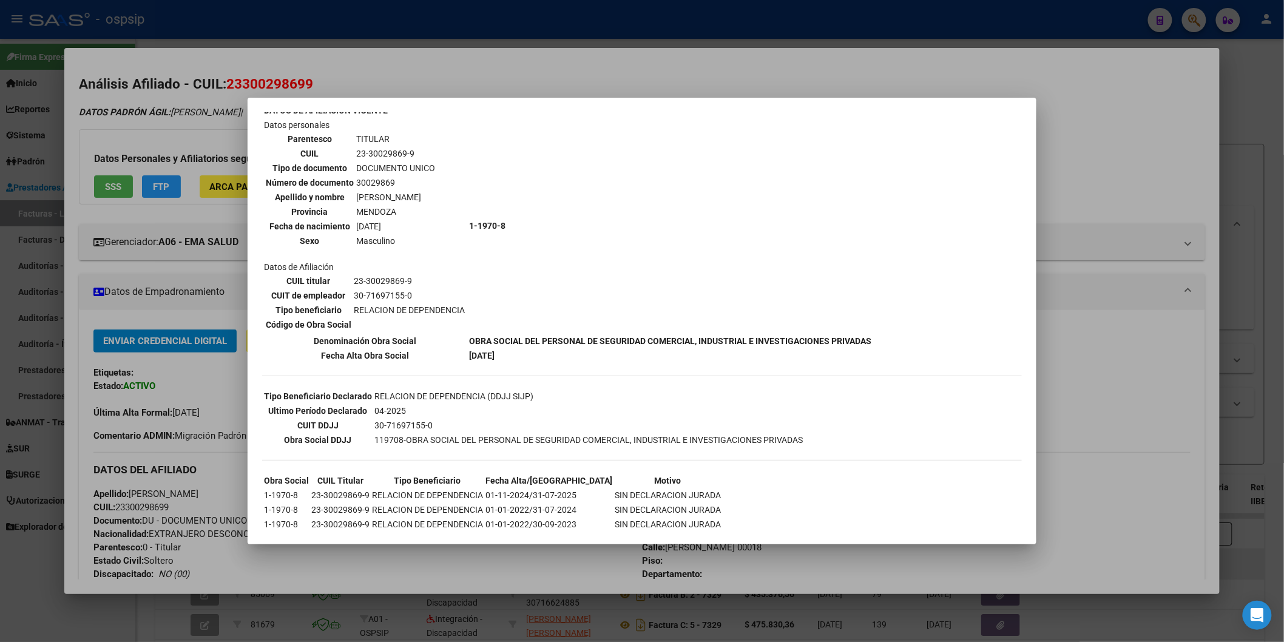
scroll to position [95, 0]
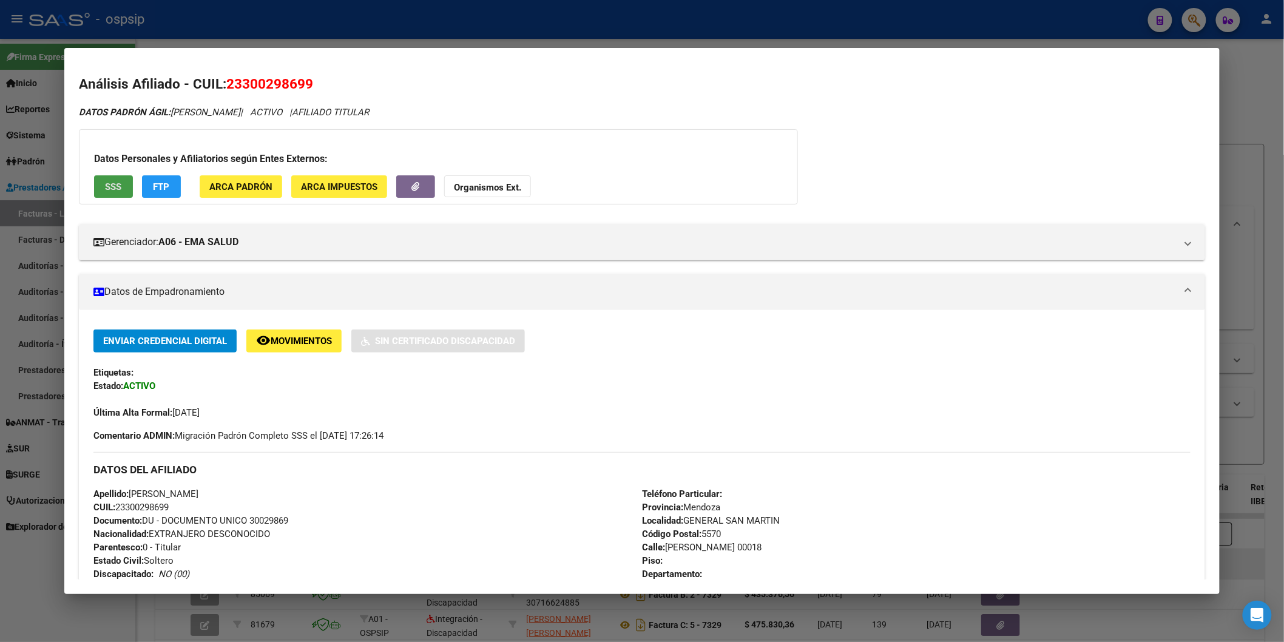
click at [498, 186] on strong "Organismos Ext." at bounding box center [487, 187] width 67 height 11
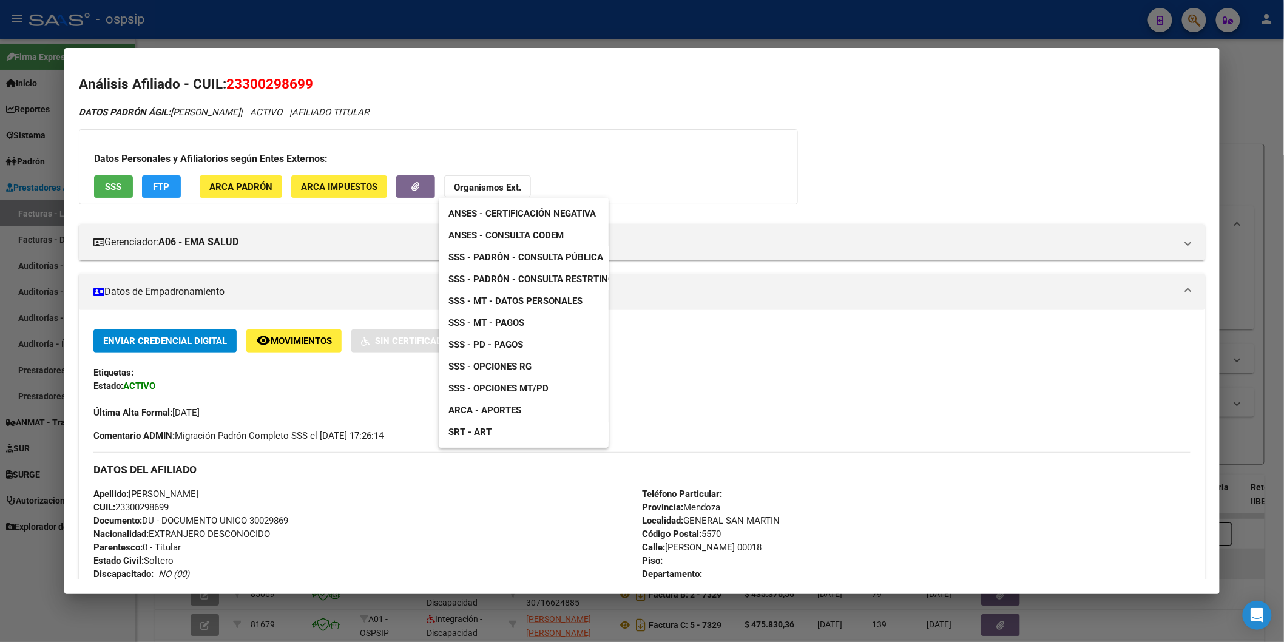
click at [575, 231] on div "ANSES - Certificación Negativa ANSES - Consulta CODEM SSS - Padrón - Consulta P…" at bounding box center [524, 323] width 170 height 250
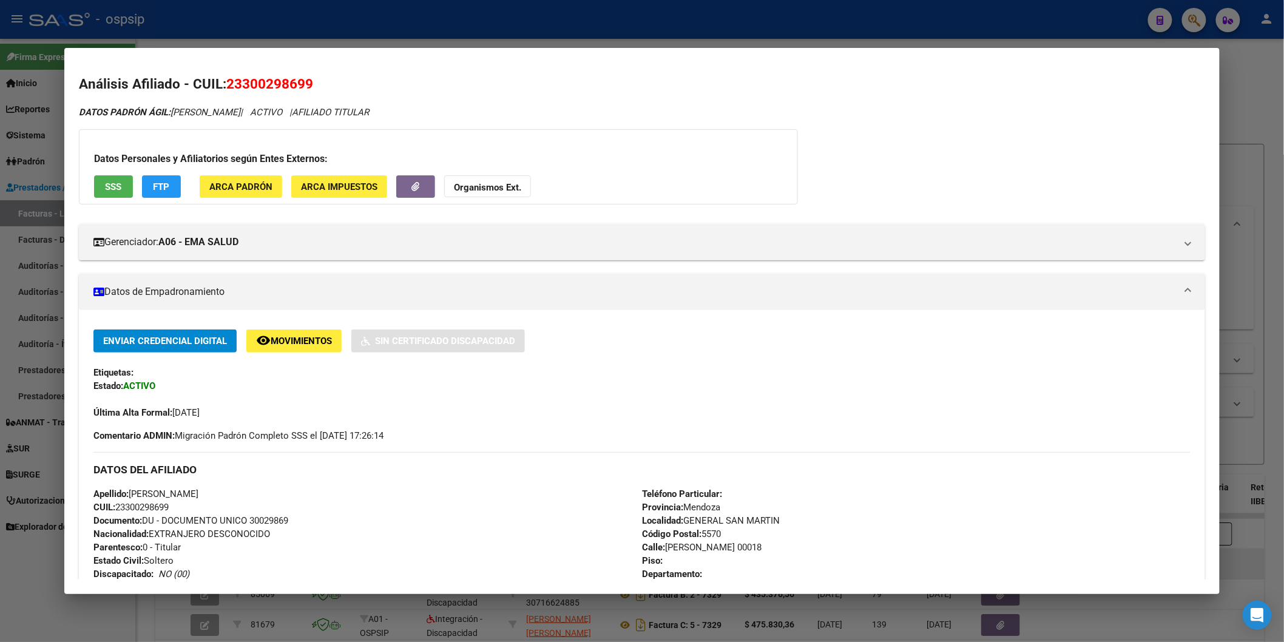
click at [107, 180] on button "SSS" at bounding box center [113, 186] width 39 height 22
click at [463, 191] on strong "Organismos Ext." at bounding box center [487, 187] width 67 height 11
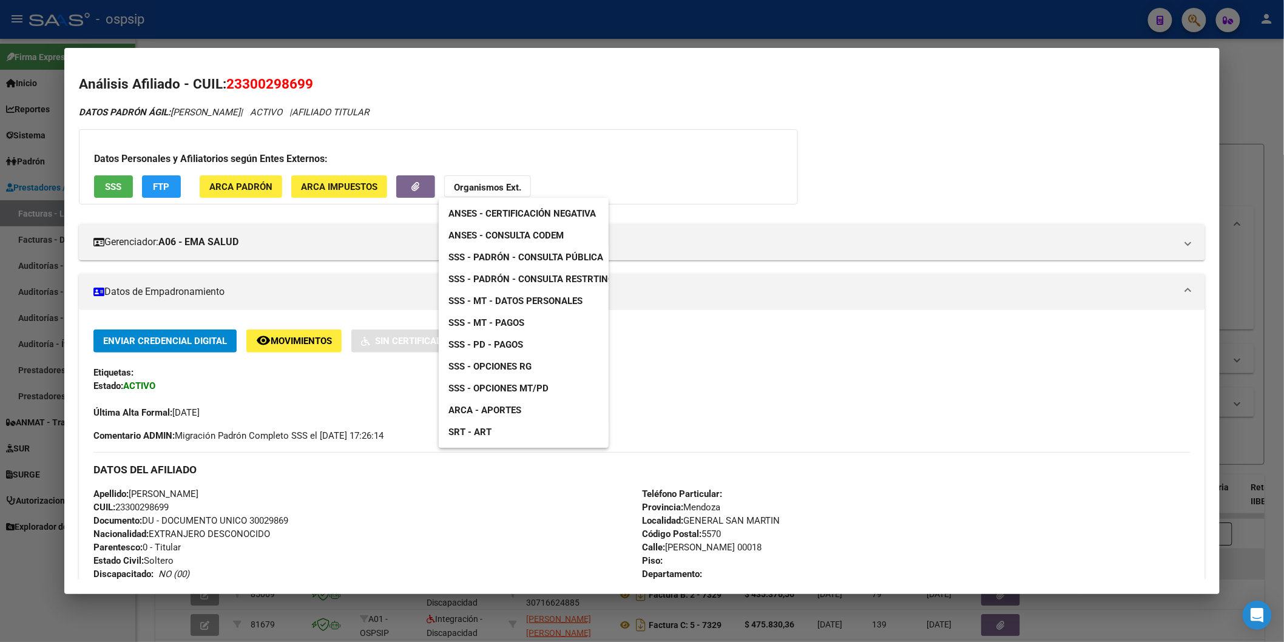
click at [509, 243] on link "ANSES - Consulta CODEM" at bounding box center [506, 236] width 135 height 22
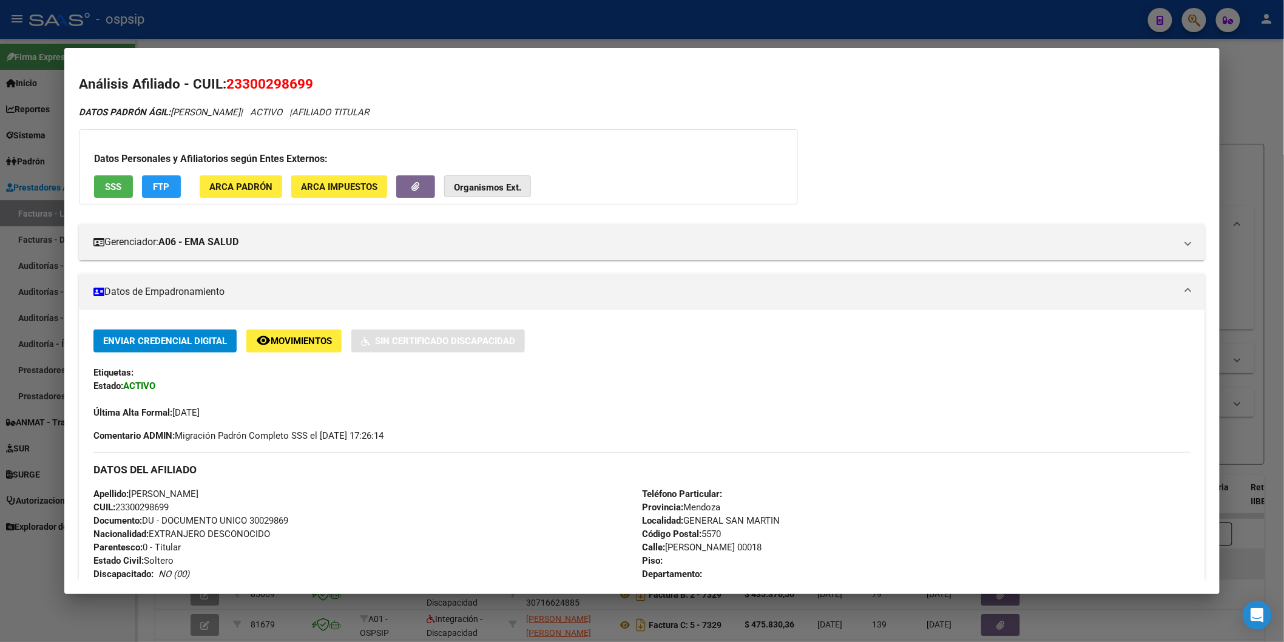
click at [467, 180] on button "Organismos Ext." at bounding box center [487, 186] width 87 height 22
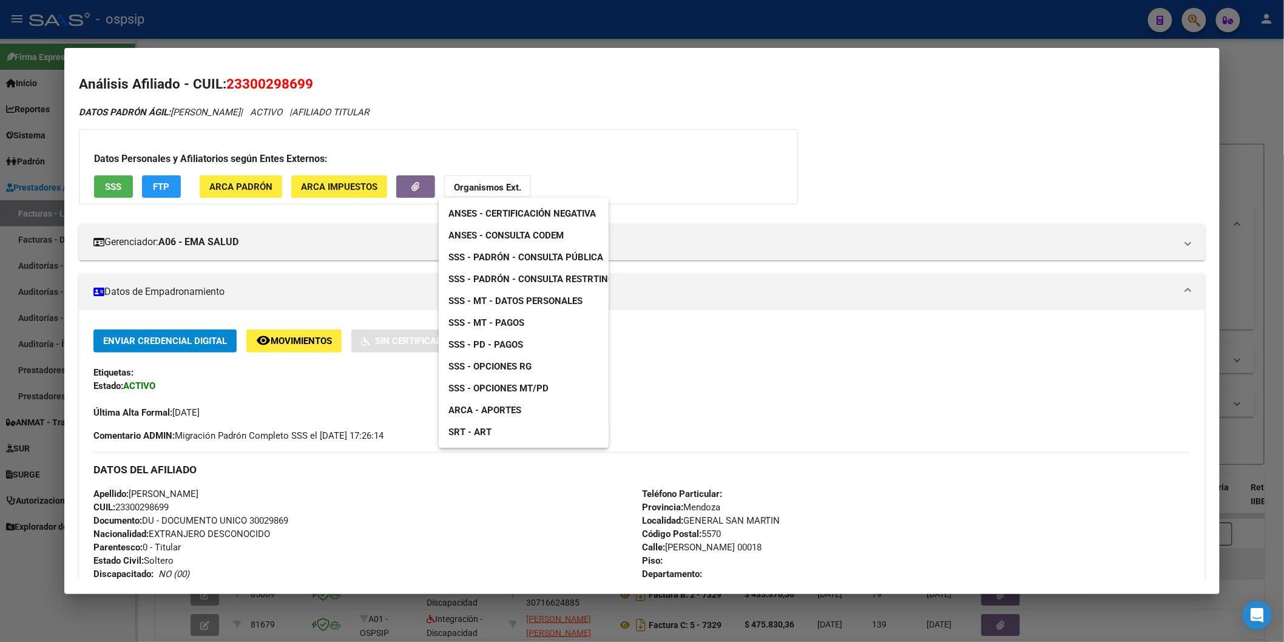
click at [517, 277] on span "SSS - Padrón - Consulta Restrtingida" at bounding box center [539, 279] width 180 height 11
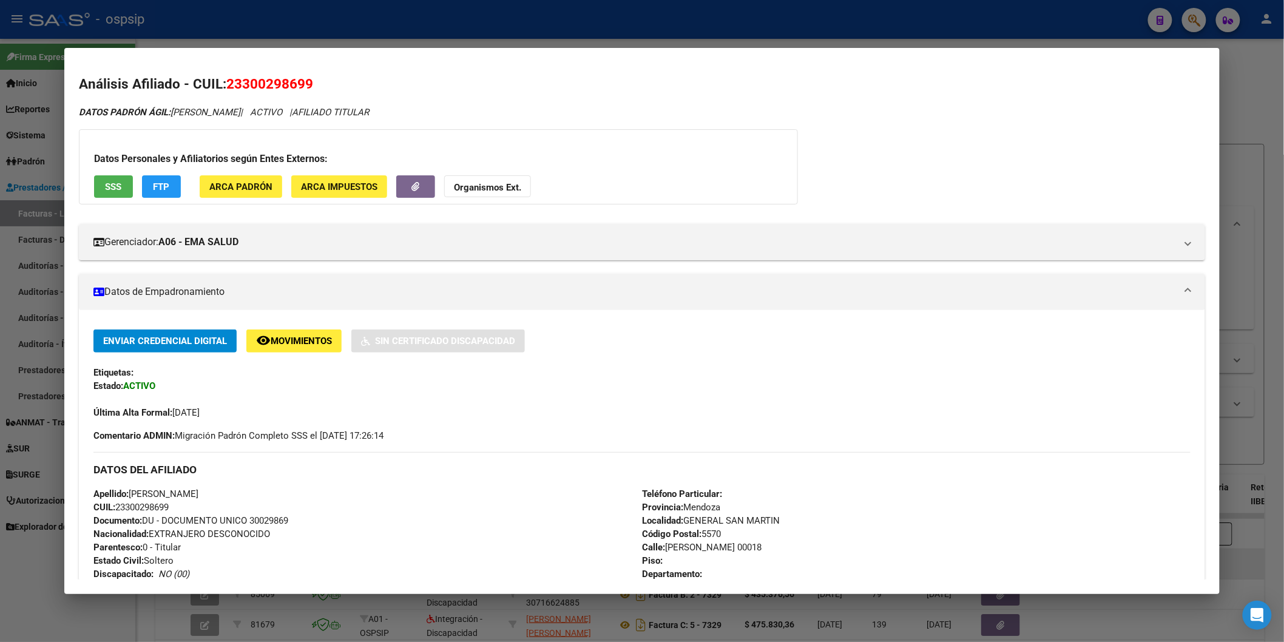
click at [502, 183] on strong "Organismos Ext." at bounding box center [487, 187] width 67 height 11
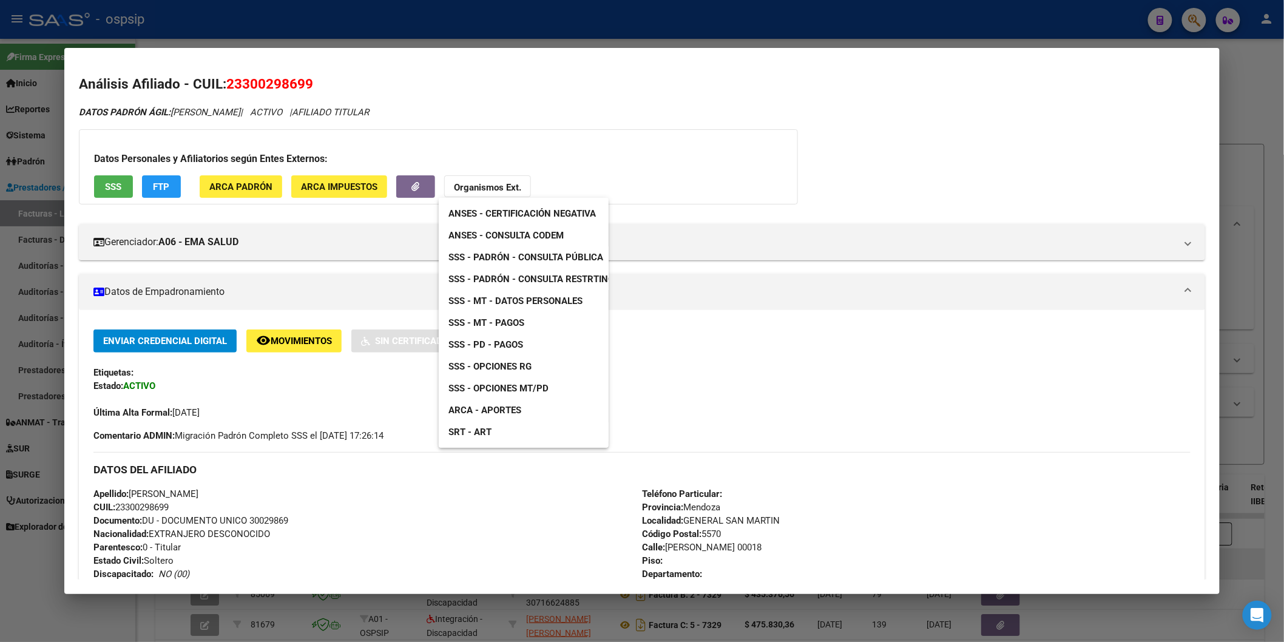
click at [530, 250] on link "SSS - Padrón - Consulta Pública" at bounding box center [526, 257] width 174 height 22
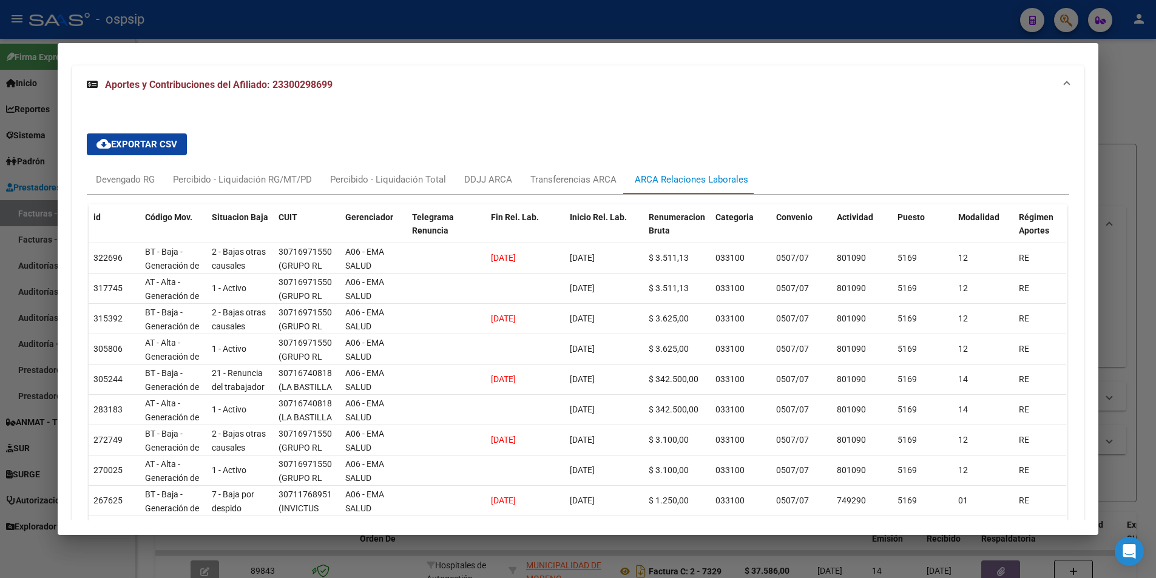
scroll to position [818, 0]
drag, startPoint x: 59, startPoint y: 52, endPoint x: 175, endPoint y: 149, distance: 150.8
click at [175, 149] on mat-dialog-container "Análisis Afiliado - CUIL: 23300298699 DATOS PADRÓN ÁGIL: [PERSON_NAME] | ACTIVO…" at bounding box center [578, 289] width 1041 height 492
click at [274, 139] on div "cloud_download Exportar CSV Devengado RG Percibido - Liquidación RG/MT/PD Perci…" at bounding box center [578, 359] width 983 height 467
drag, startPoint x: 59, startPoint y: 53, endPoint x: 222, endPoint y: 120, distance: 175.6
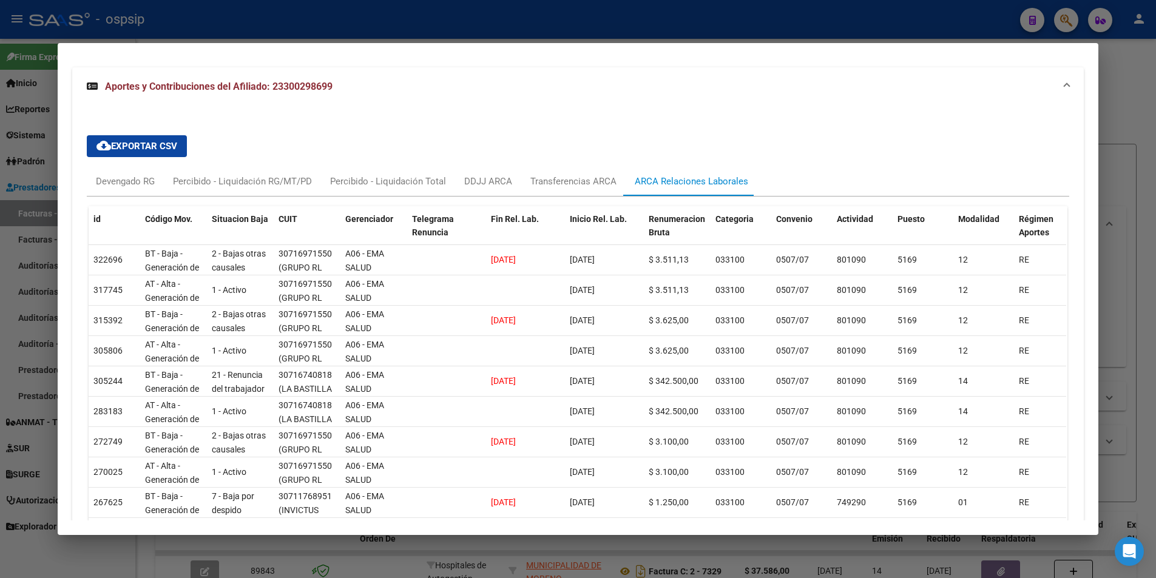
drag, startPoint x: 222, startPoint y: 120, endPoint x: 311, endPoint y: 167, distance: 101.5
click at [311, 167] on div "cloud_download Exportar CSV Devengado RG Percibido - Liquidación RG/MT/PD Perci…" at bounding box center [578, 359] width 1012 height 506
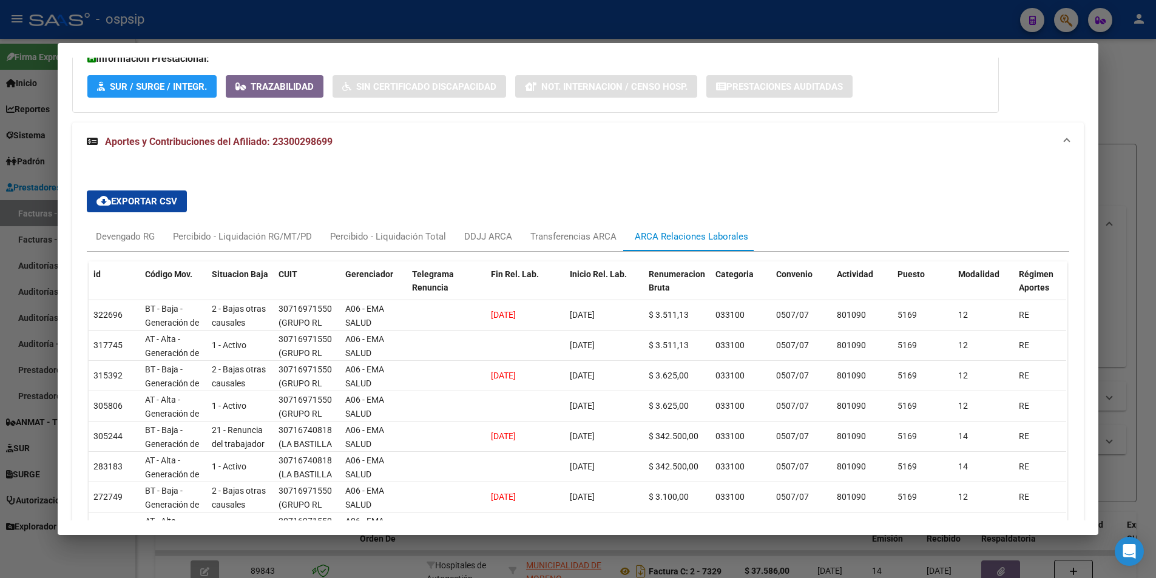
drag, startPoint x: 51, startPoint y: 59, endPoint x: 179, endPoint y: 95, distance: 133.0
click at [179, 95] on div "30029869 Buscar (apellido, dni, cuil, nro traspaso, cuit, obra social) search ¿…" at bounding box center [578, 289] width 1156 height 578
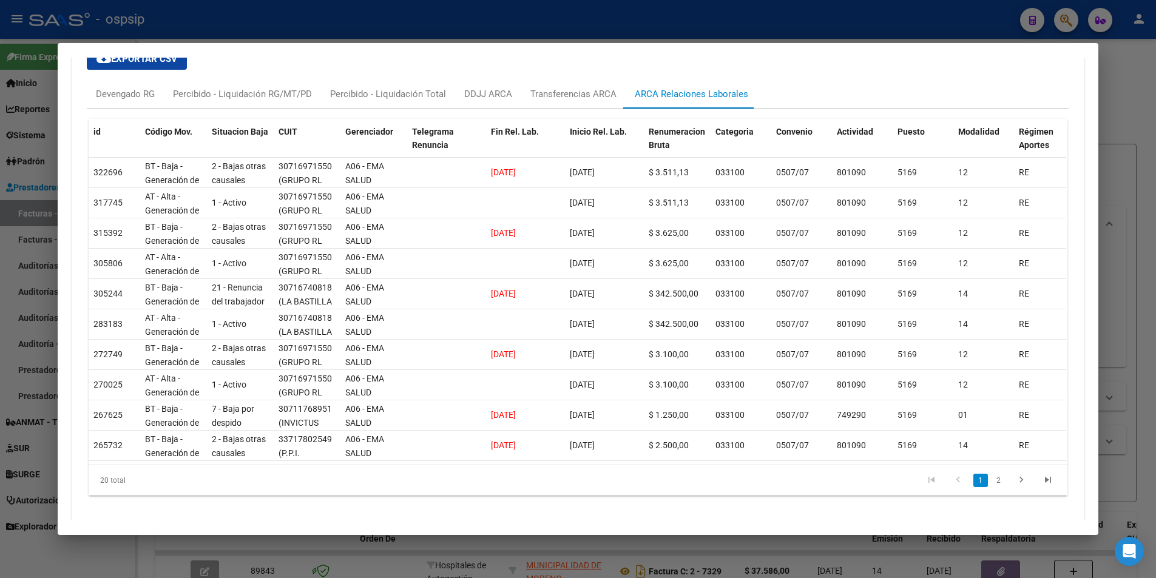
scroll to position [884, 0]
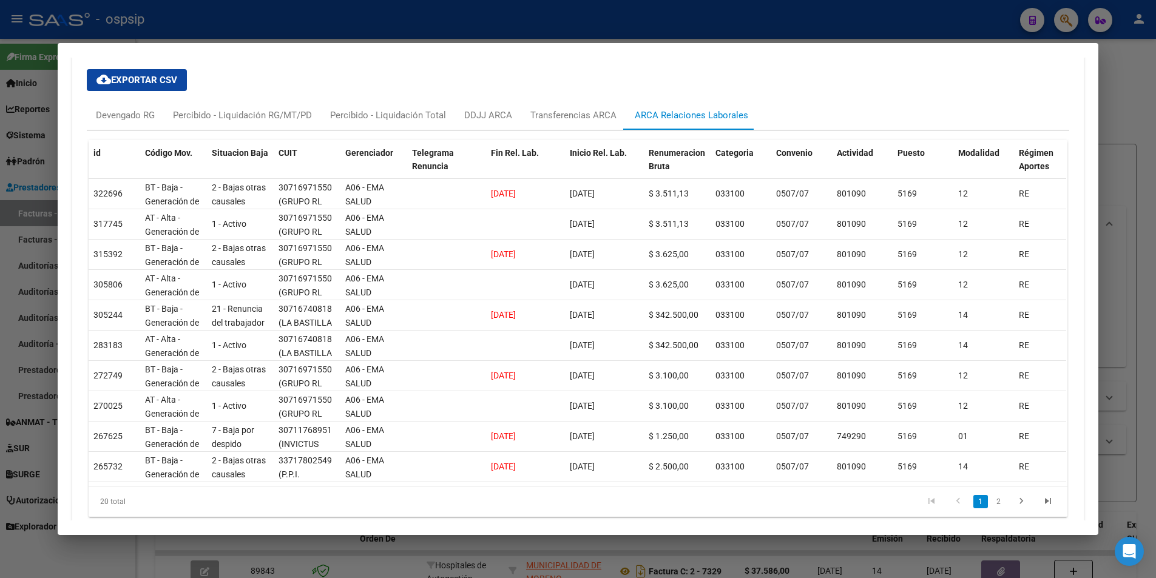
click at [358, 64] on div "cloud_download Exportar CSV Devengado RG Percibido - Liquidación RG/MT/PD Perci…" at bounding box center [578, 292] width 983 height 467
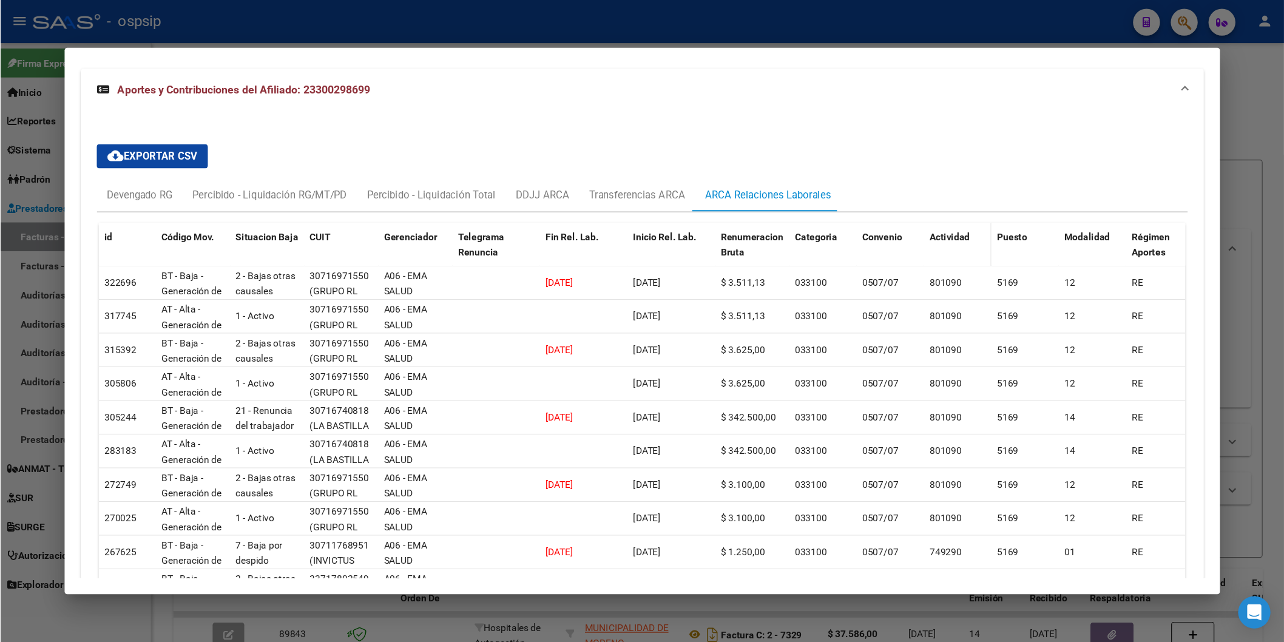
scroll to position [822, 0]
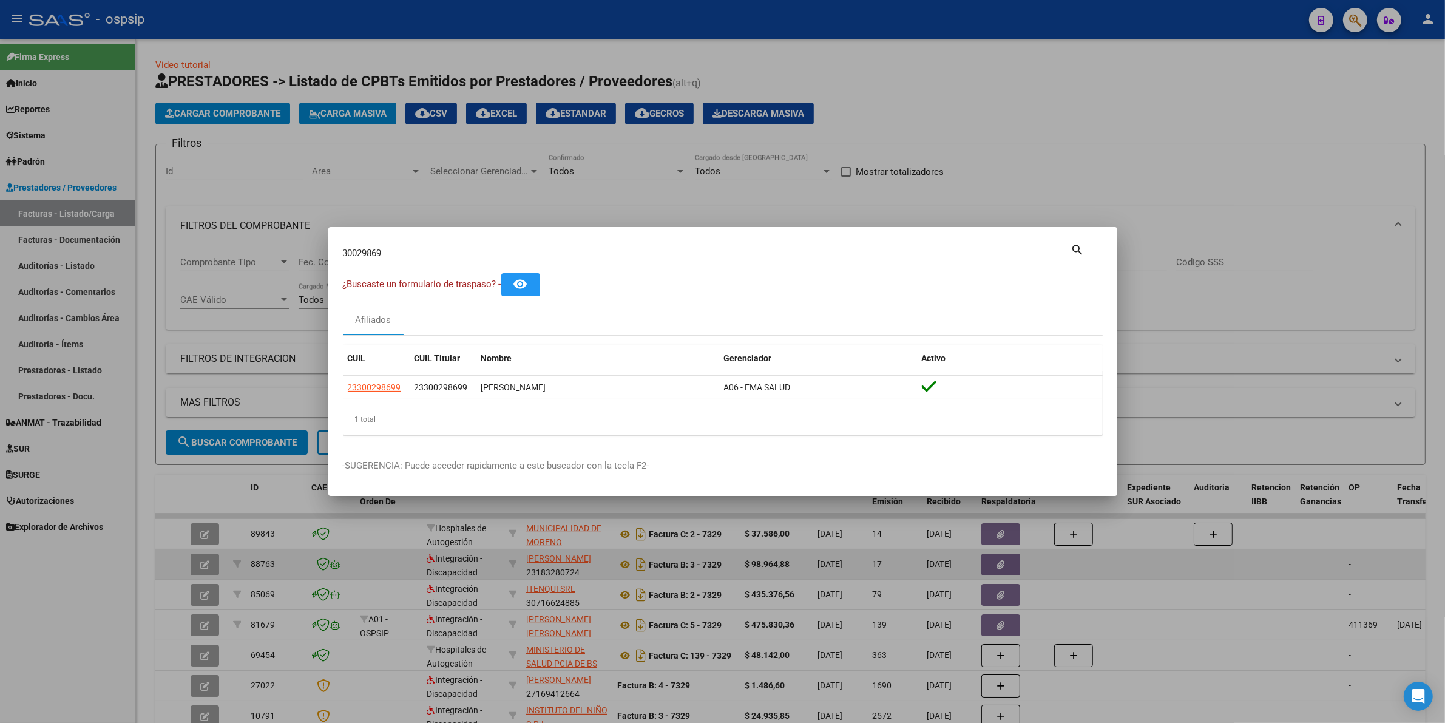
click at [415, 258] on input "30029869" at bounding box center [707, 253] width 728 height 11
paste input "44405687"
type input "44405687"
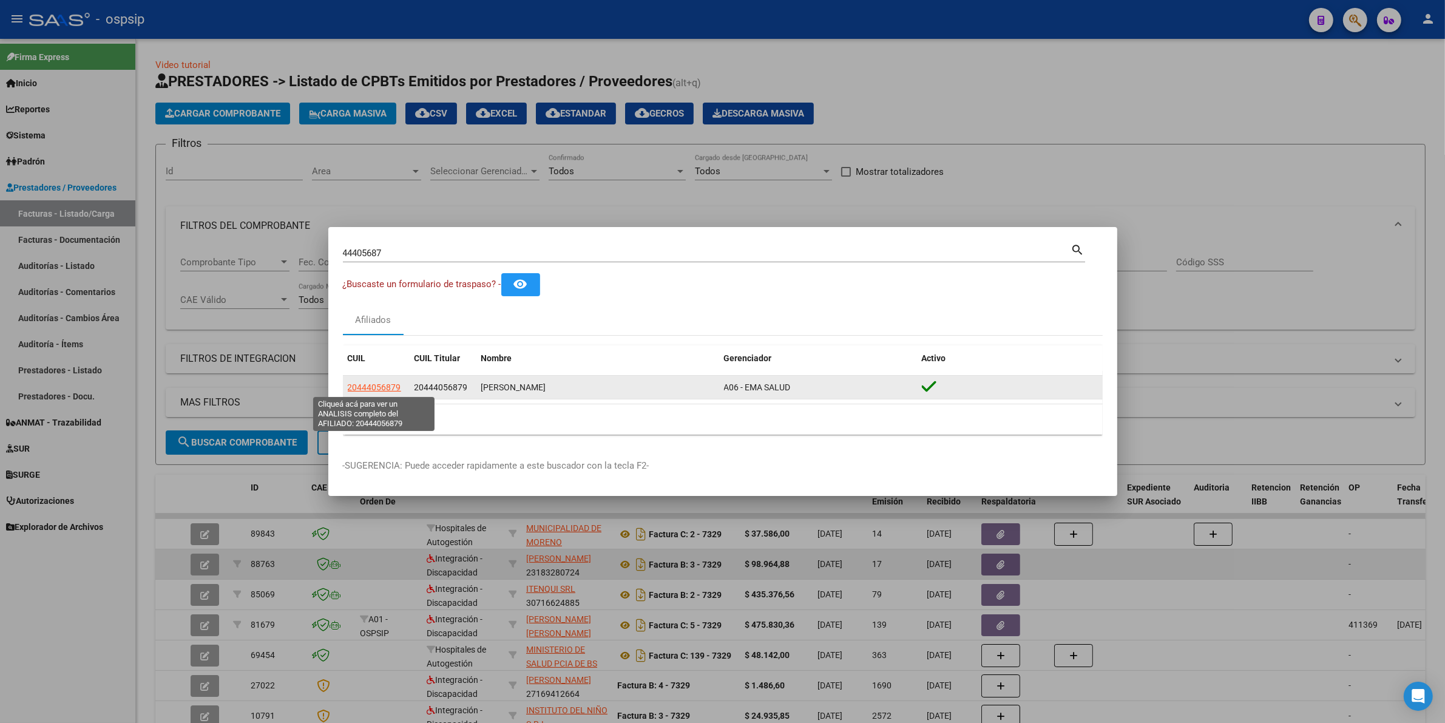
click at [381, 385] on span "20444056879" at bounding box center [374, 387] width 53 height 10
type textarea "20444056879"
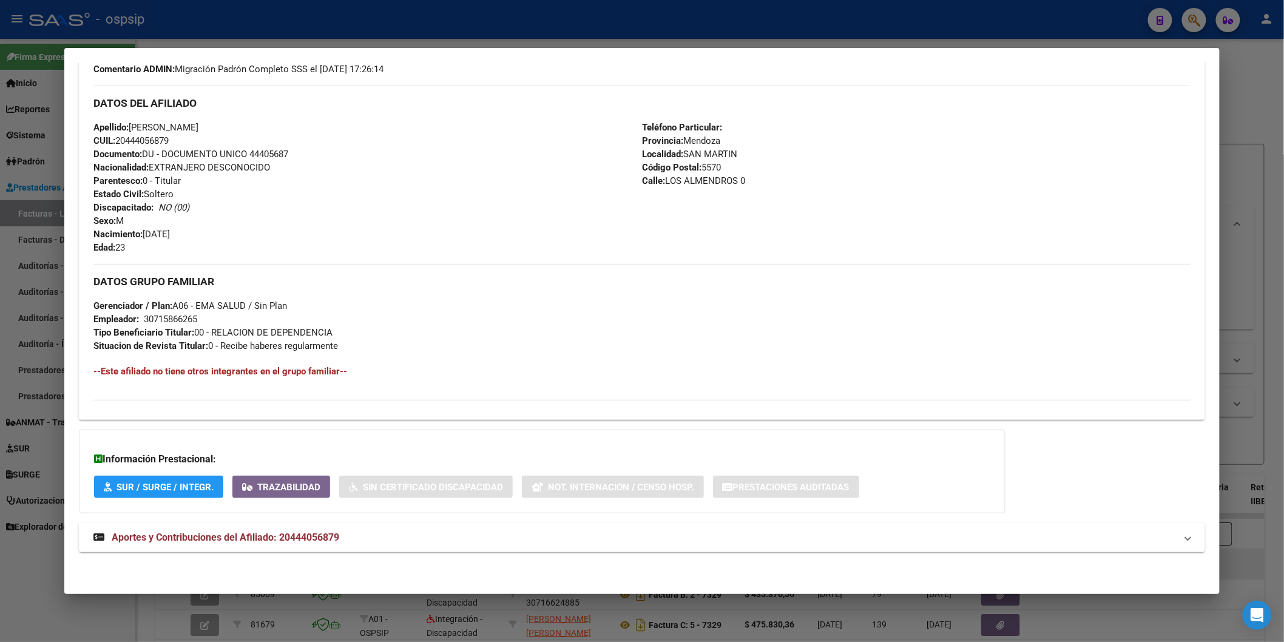
scroll to position [29, 0]
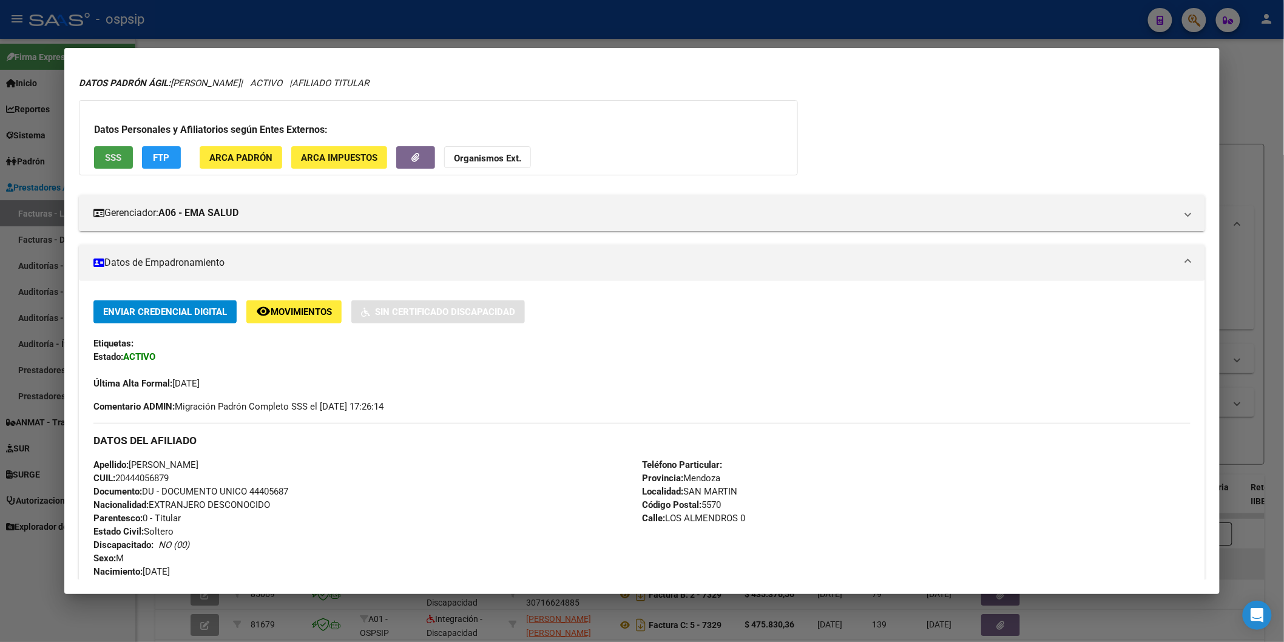
click at [113, 152] on span "SSS" at bounding box center [113, 157] width 16 height 11
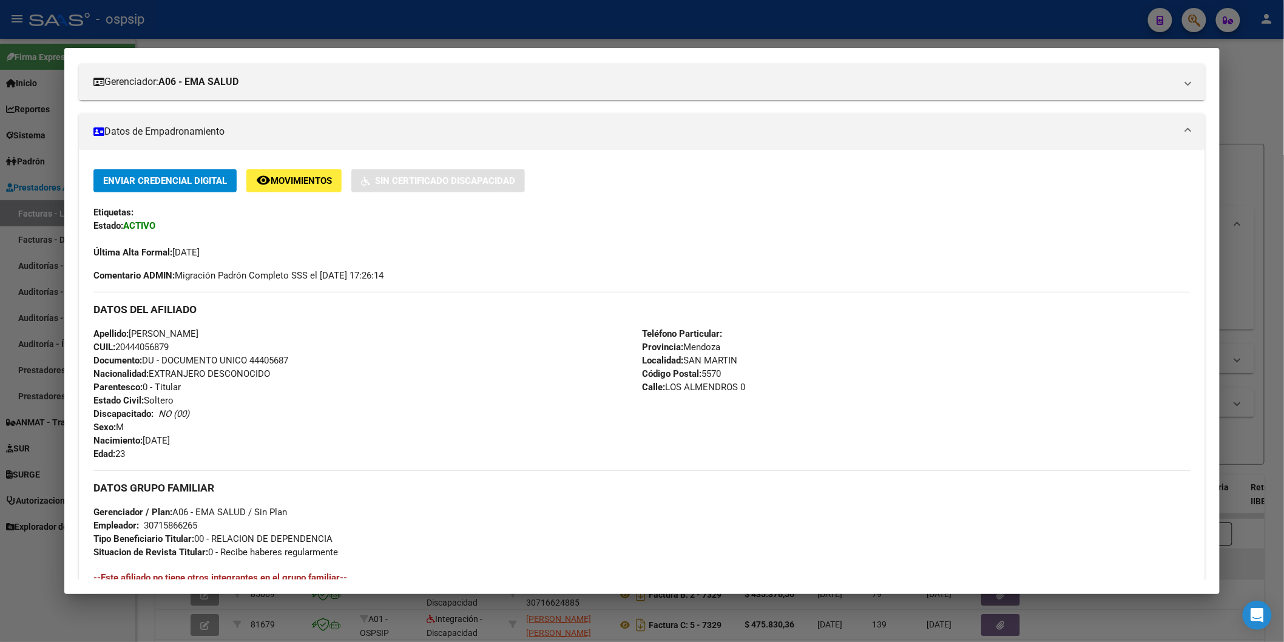
scroll to position [367, 0]
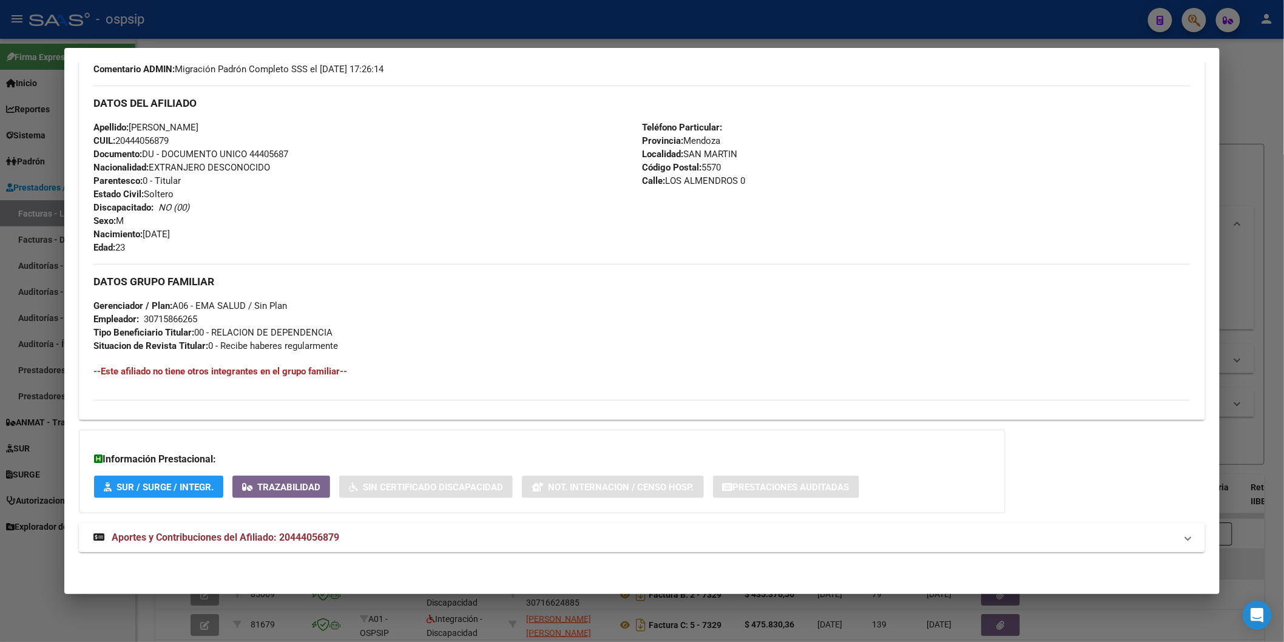
click at [232, 540] on span "Aportes y Contribuciones del Afiliado: 20444056879" at bounding box center [226, 538] width 228 height 12
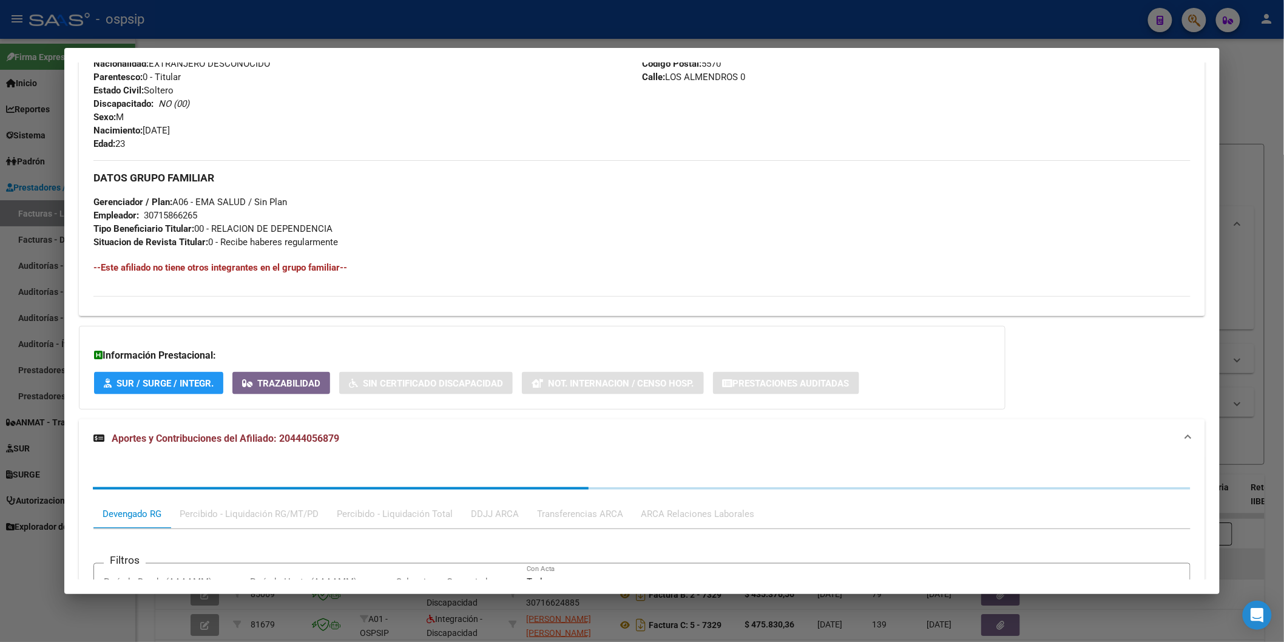
scroll to position [670, 0]
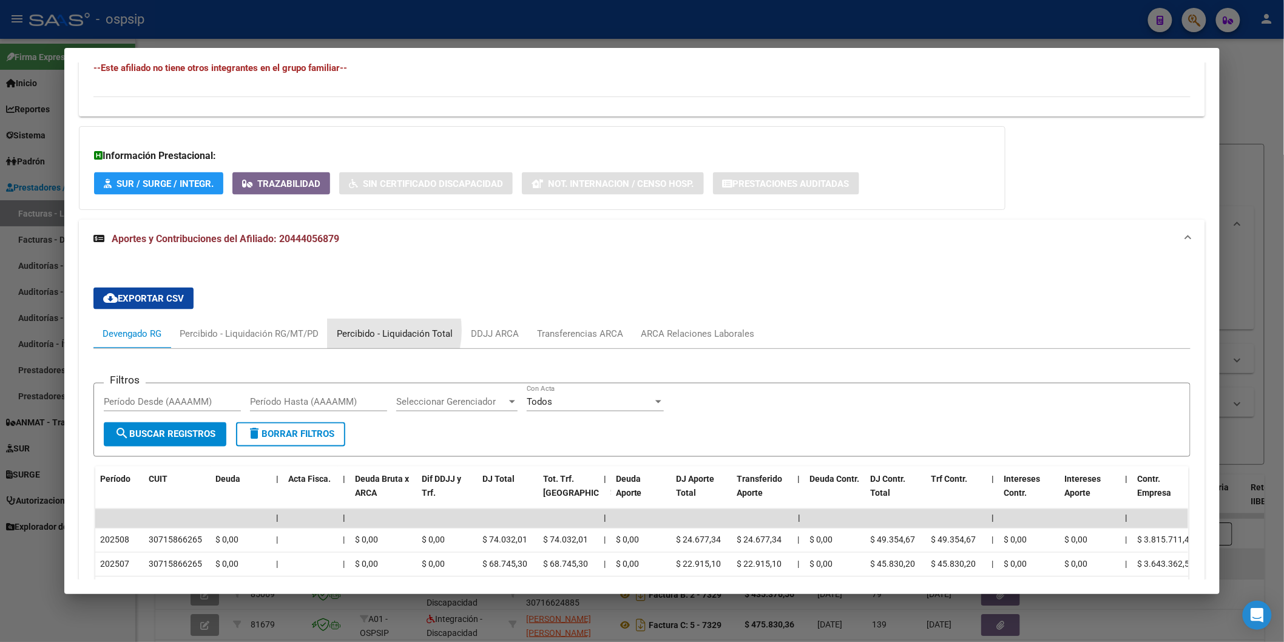
click at [366, 331] on div "Percibido - Liquidación Total" at bounding box center [395, 333] width 116 height 13
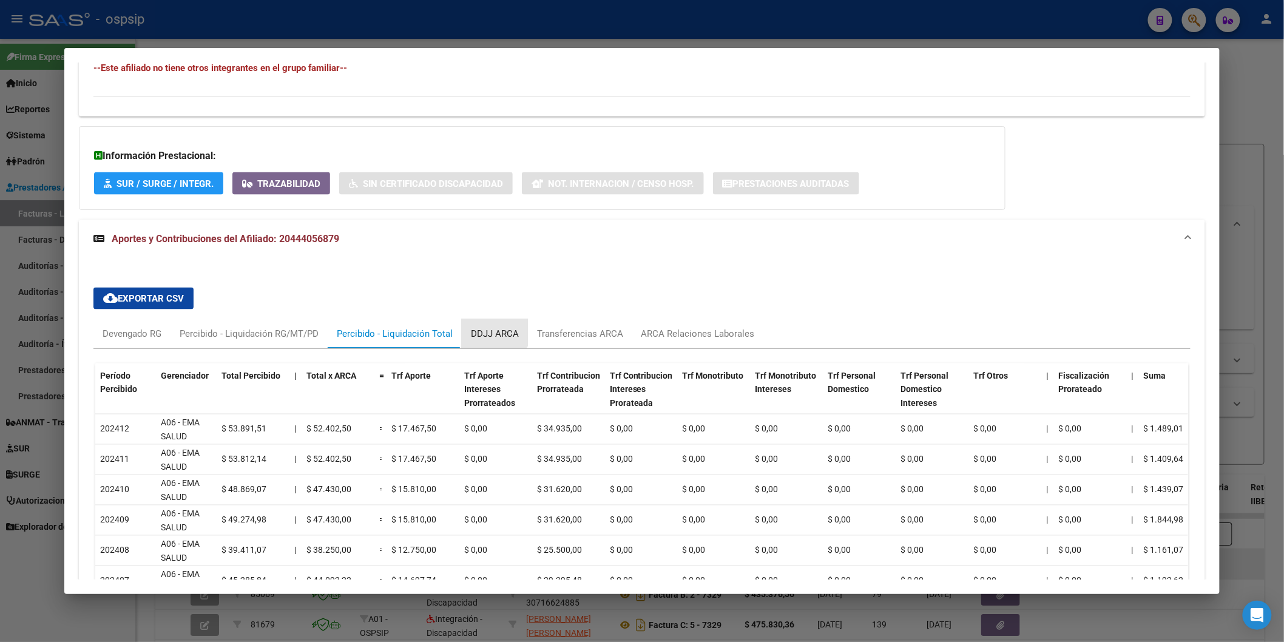
click at [475, 322] on div "DDJJ ARCA" at bounding box center [495, 333] width 66 height 29
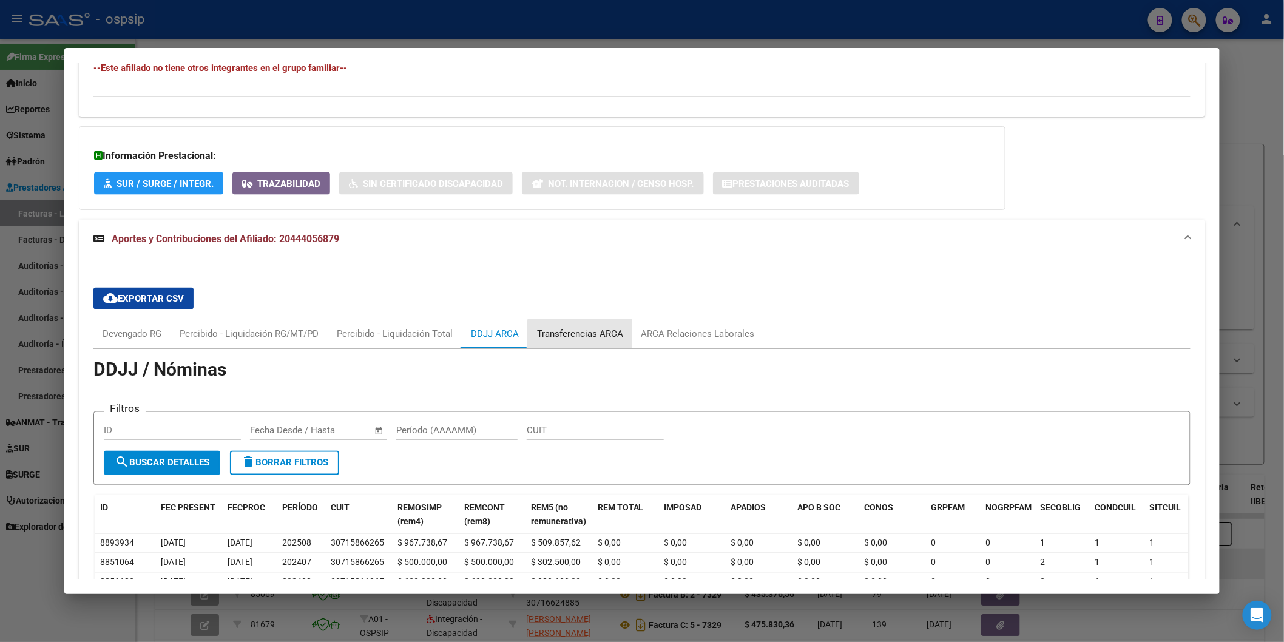
click at [580, 336] on div "Transferencias ARCA" at bounding box center [580, 333] width 86 height 13
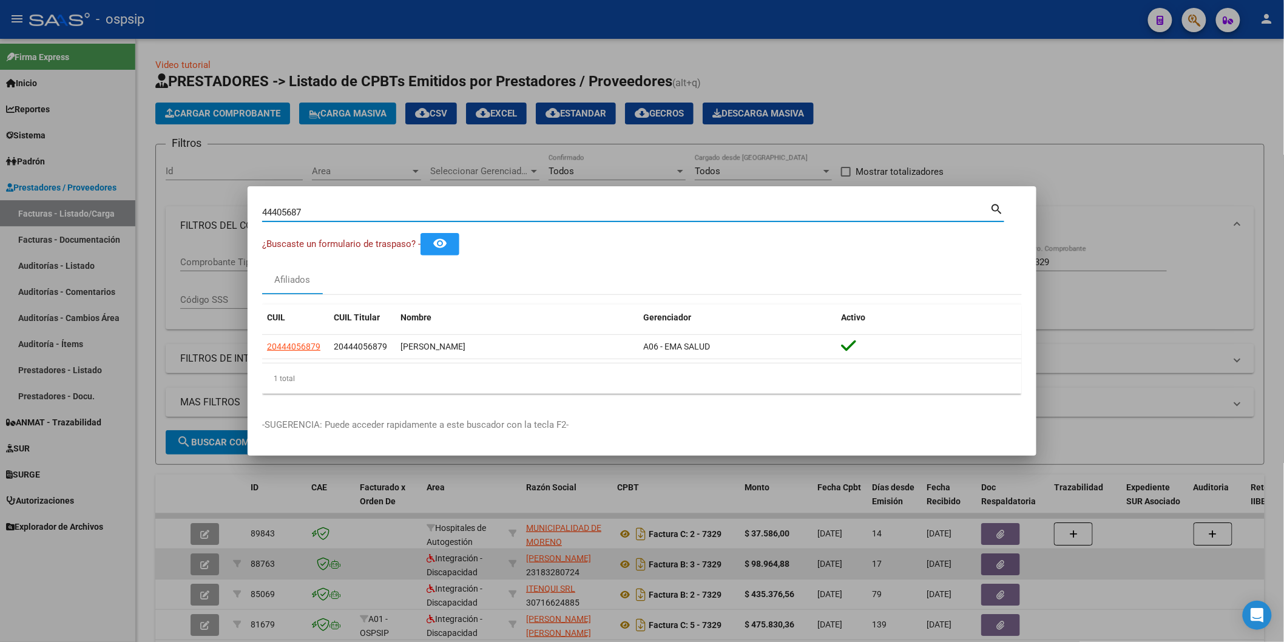
click at [365, 211] on input "44405687" at bounding box center [626, 212] width 728 height 11
paste input "25887229"
type input "25887229"
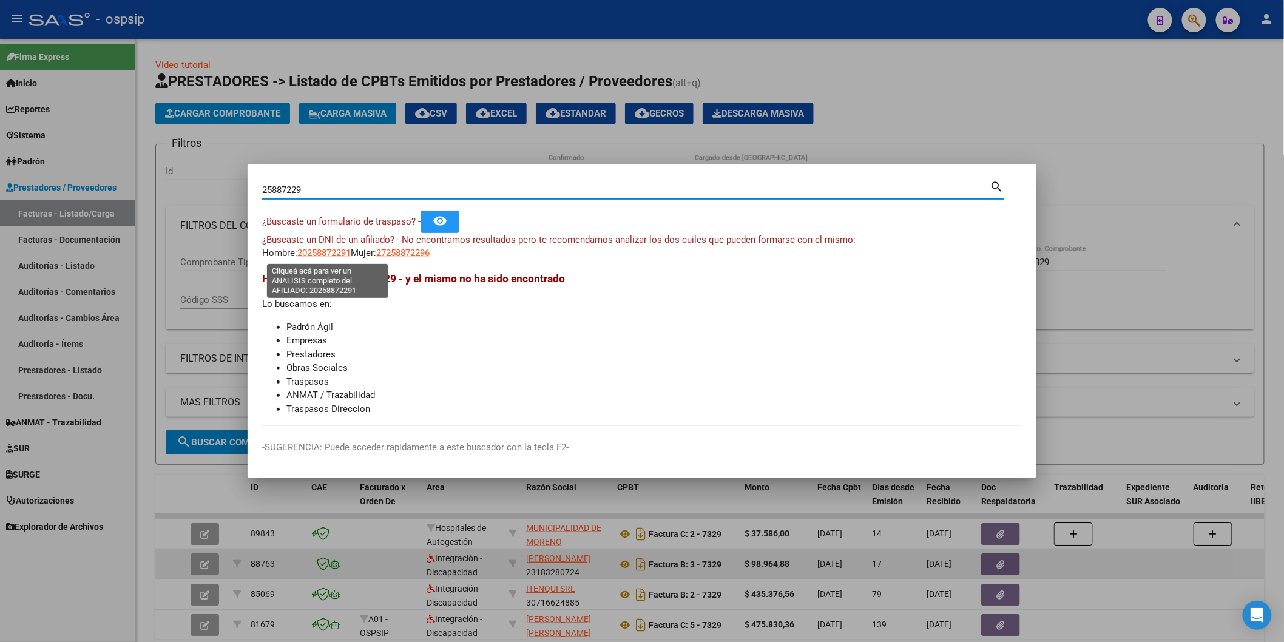
click at [330, 252] on span "20258872291" at bounding box center [323, 253] width 53 height 11
type textarea "20258872291"
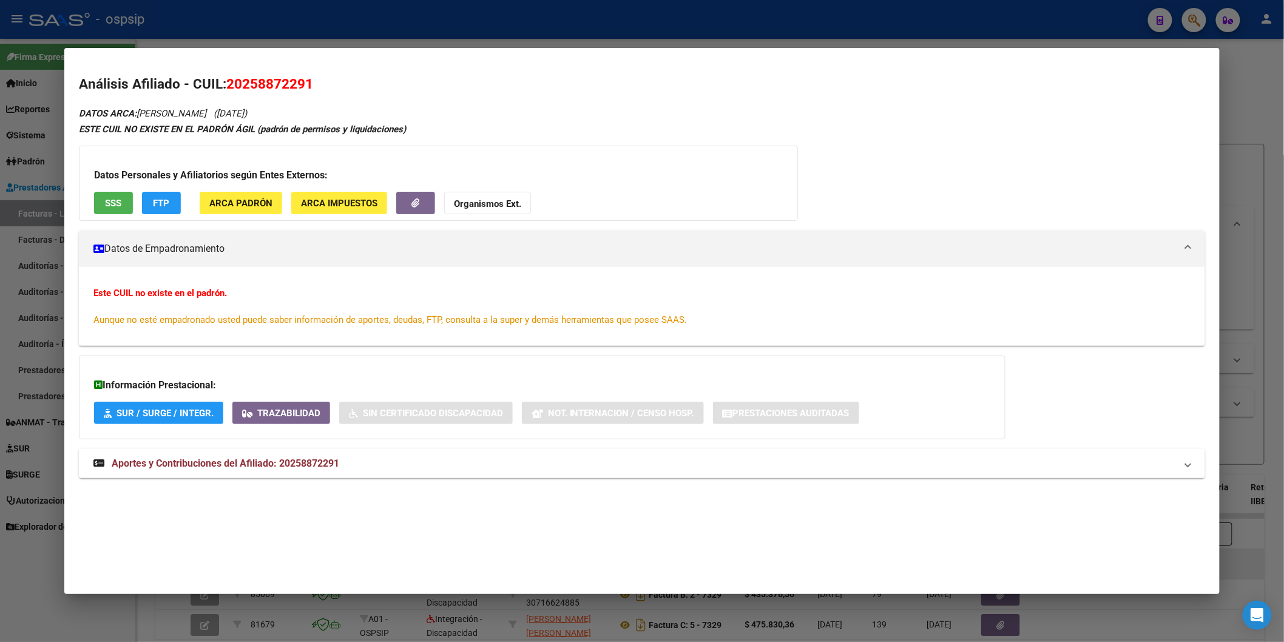
click at [104, 192] on button "SSS" at bounding box center [113, 203] width 39 height 22
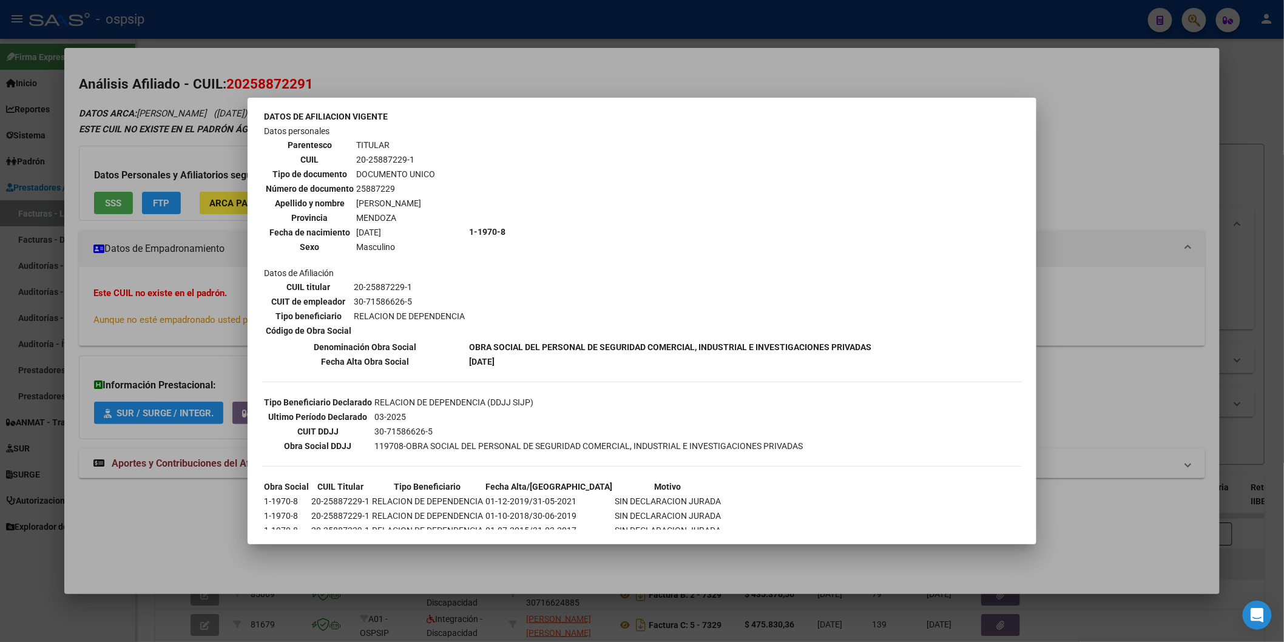
scroll to position [95, 0]
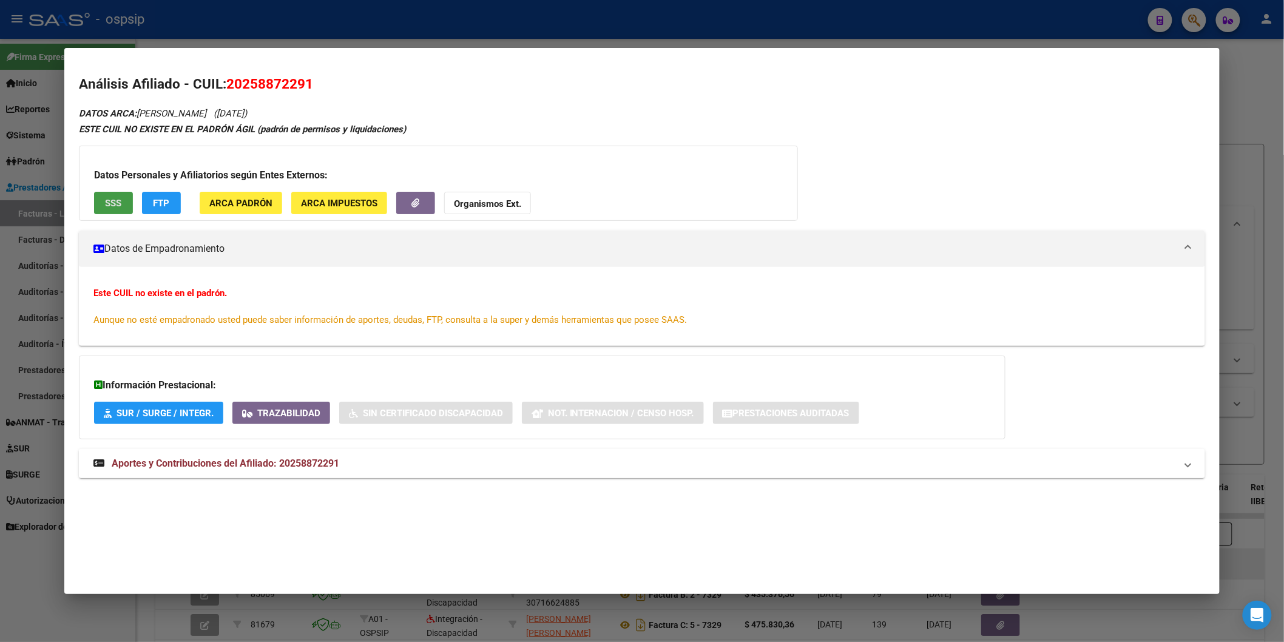
click at [227, 462] on span "Aportes y Contribuciones del Afiliado: 20258872291" at bounding box center [226, 464] width 228 height 12
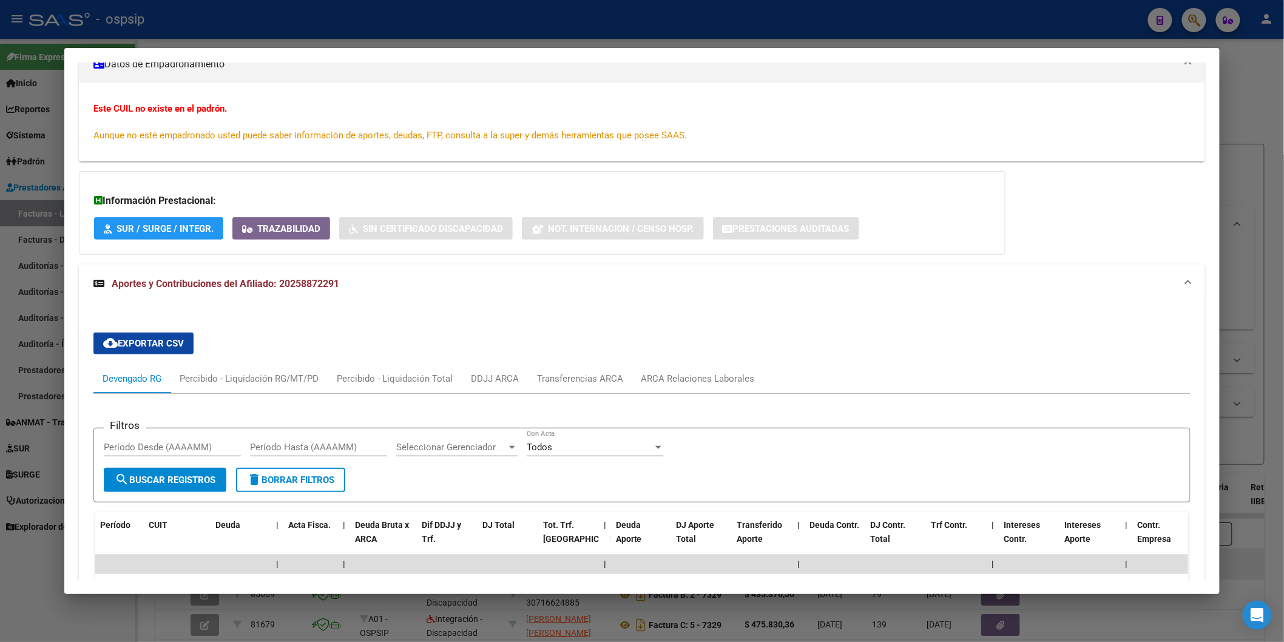
scroll to position [269, 0]
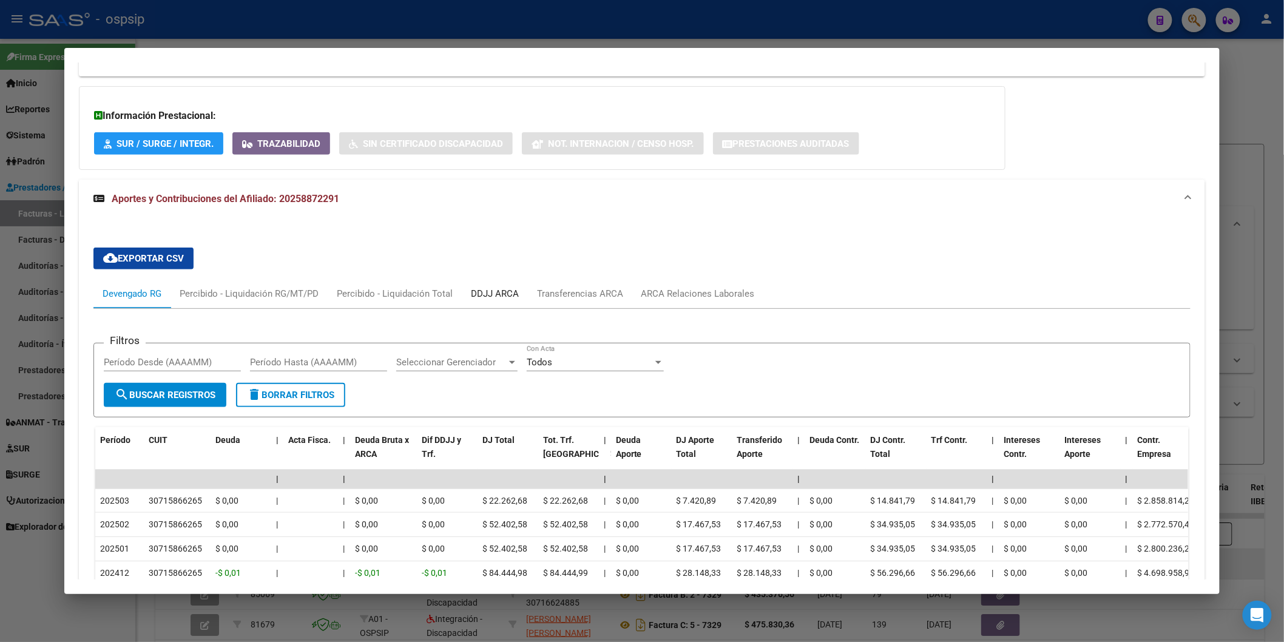
click at [490, 293] on div "DDJJ ARCA" at bounding box center [495, 293] width 48 height 13
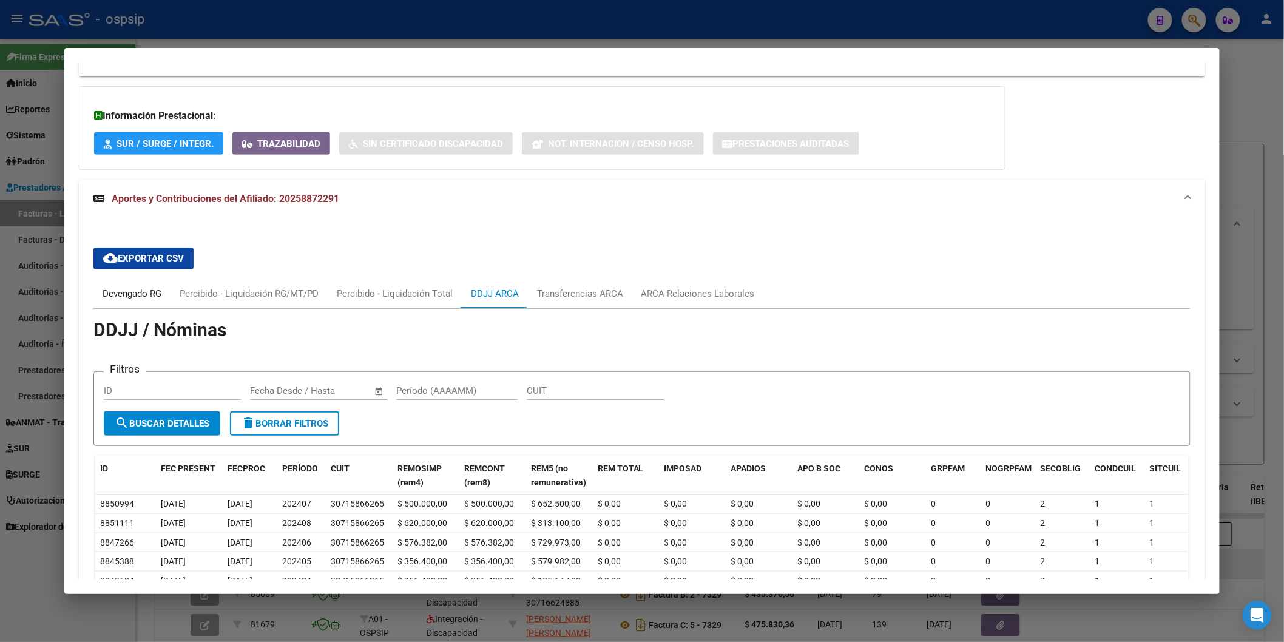
click at [112, 292] on div "Devengado RG" at bounding box center [132, 293] width 59 height 13
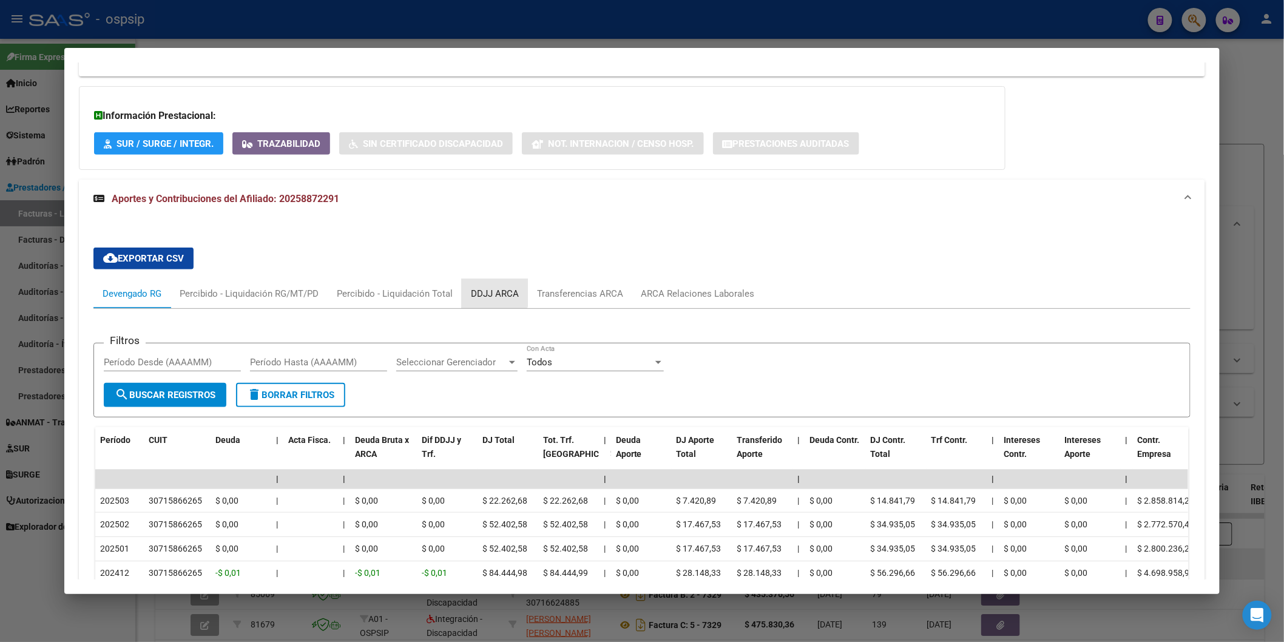
click at [481, 288] on div "DDJJ ARCA" at bounding box center [495, 293] width 48 height 13
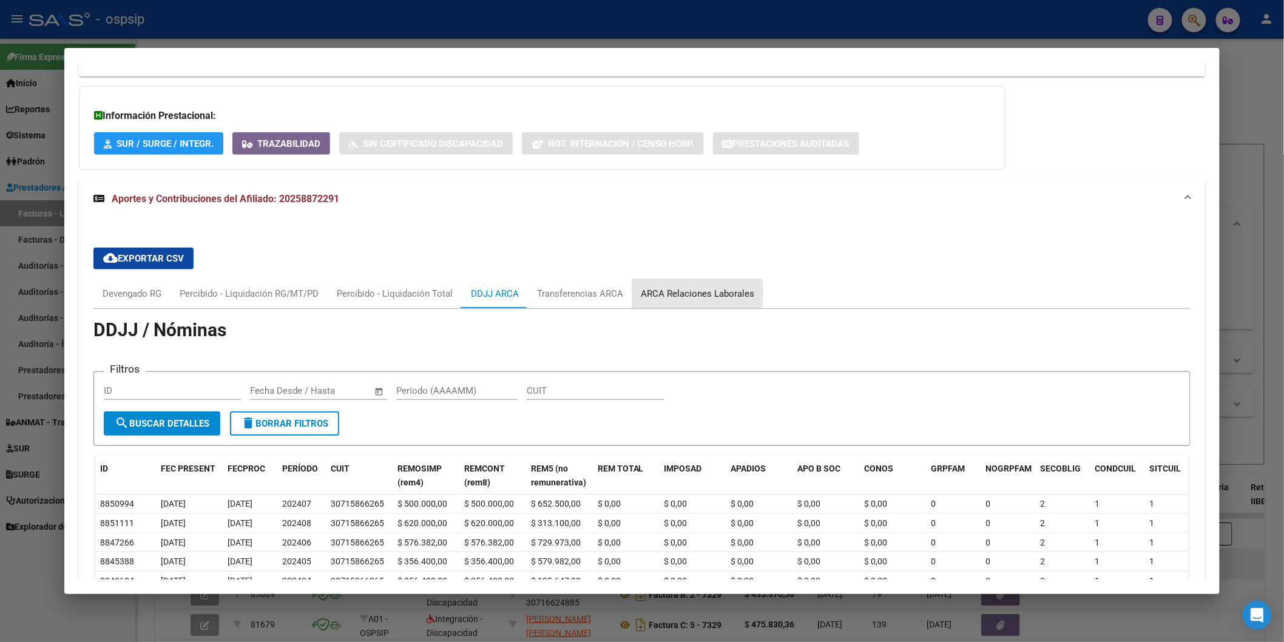
click at [646, 294] on div "ARCA Relaciones Laborales" at bounding box center [698, 293] width 113 height 13
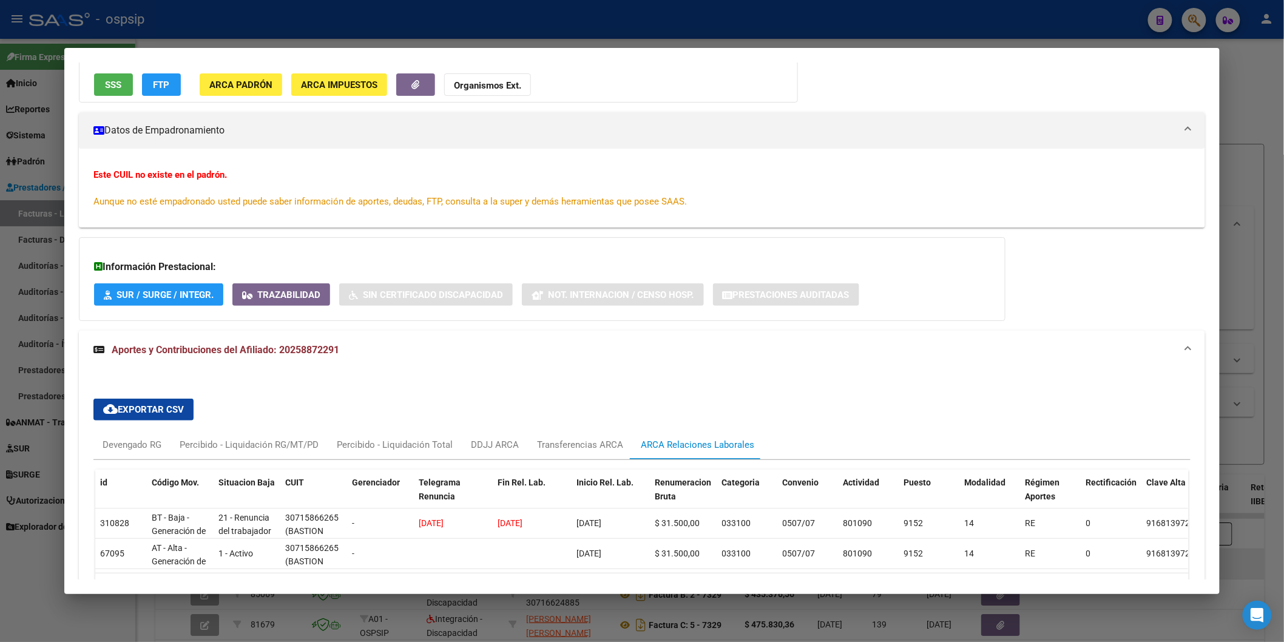
scroll to position [209, 0]
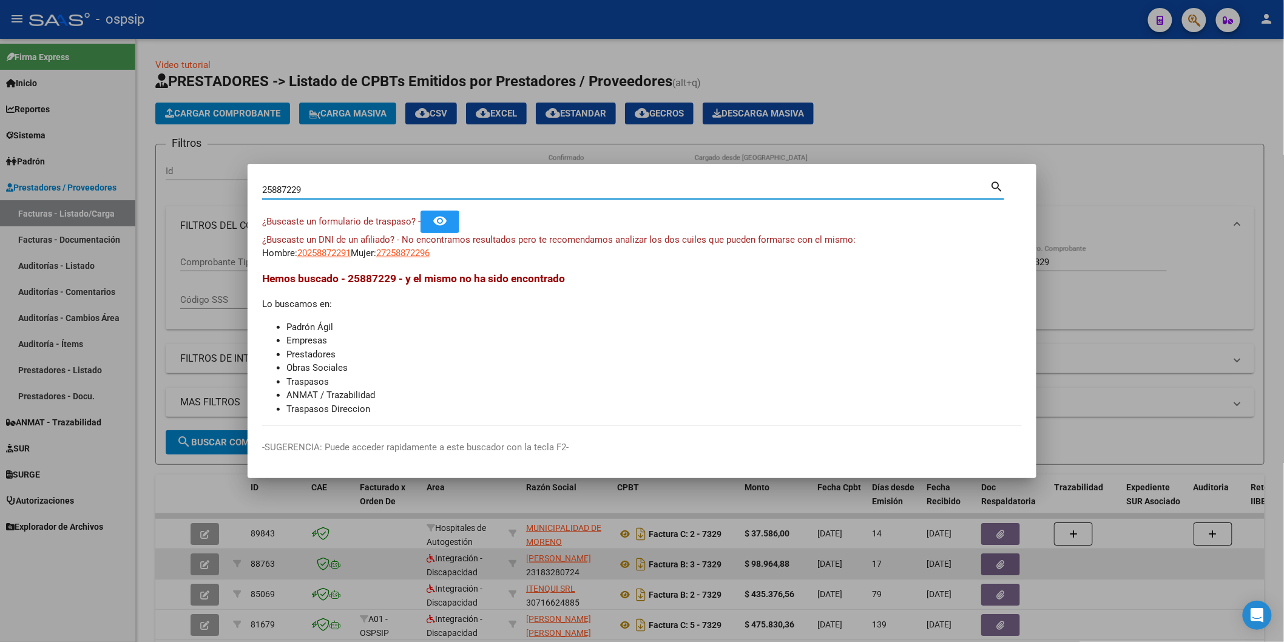
click at [353, 185] on input "25887229" at bounding box center [626, 190] width 728 height 11
paste input "20258872291"
type input "20258872291"
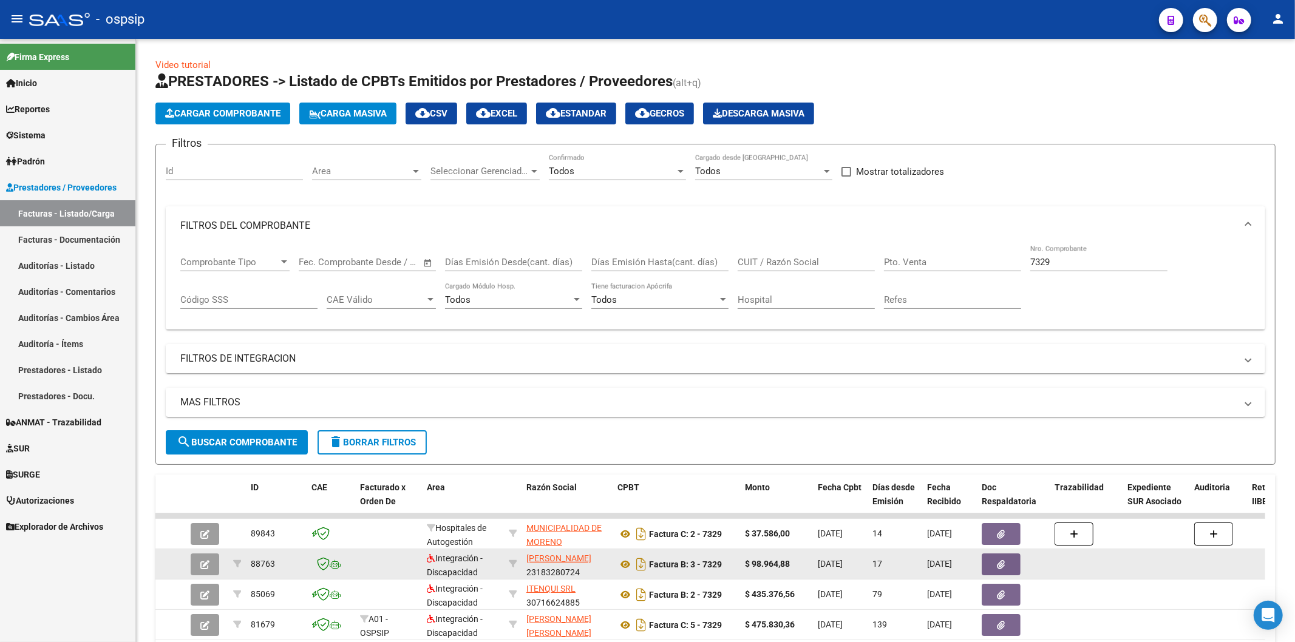
click at [1190, 12] on div at bounding box center [1200, 19] width 34 height 25
click at [1197, 15] on button "button" at bounding box center [1205, 20] width 24 height 24
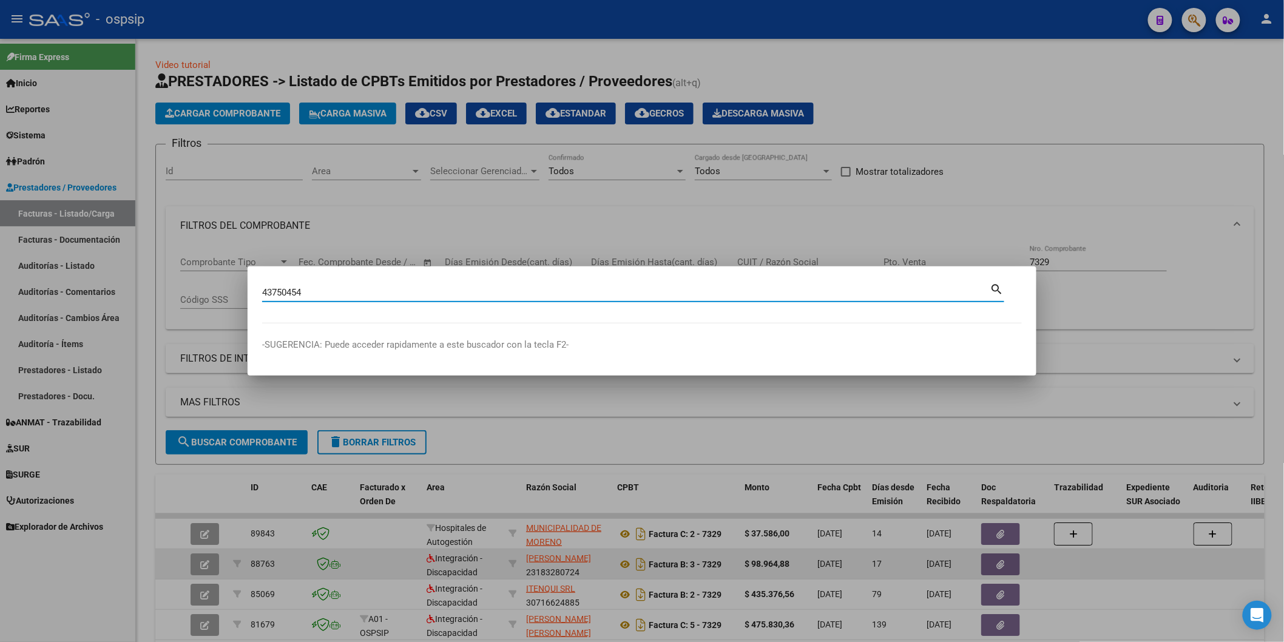
type input "43750454"
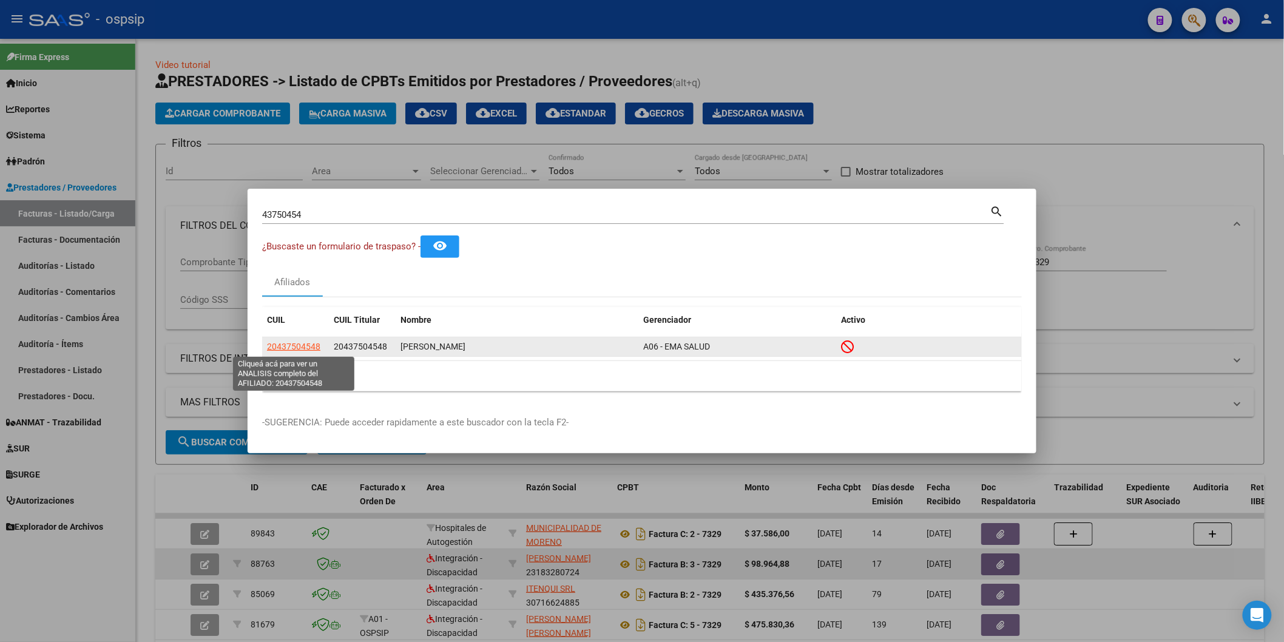
click at [296, 348] on span "20437504548" at bounding box center [293, 347] width 53 height 10
type textarea "20437504548"
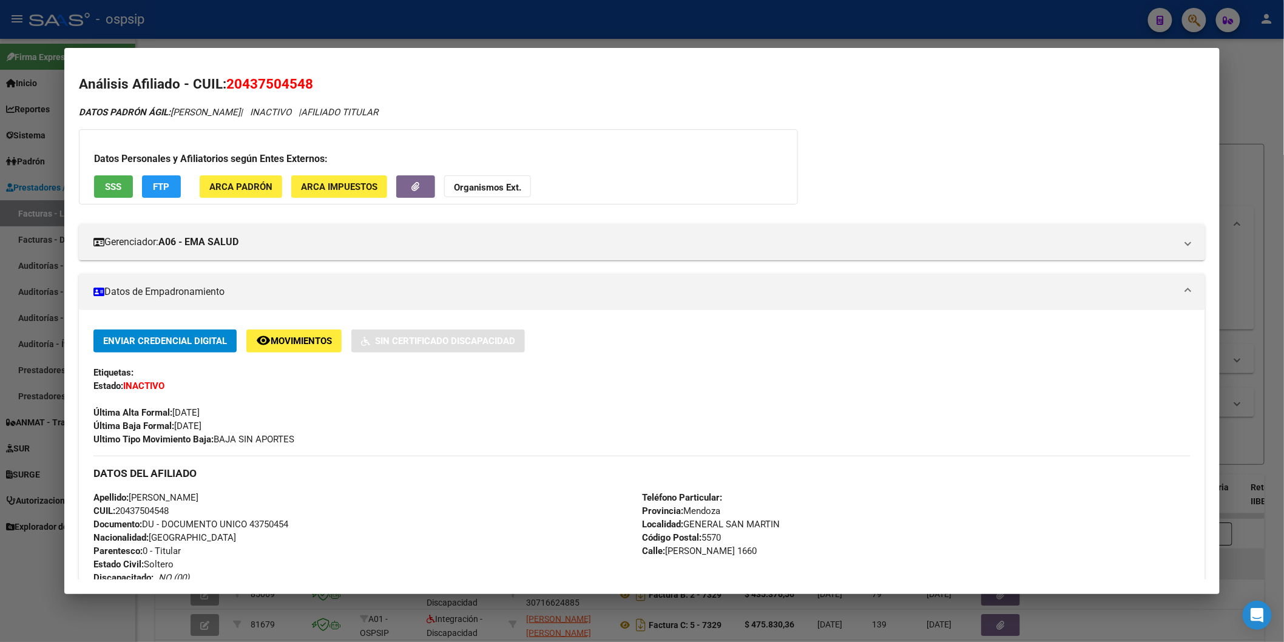
click at [114, 194] on button "SSS" at bounding box center [113, 186] width 39 height 22
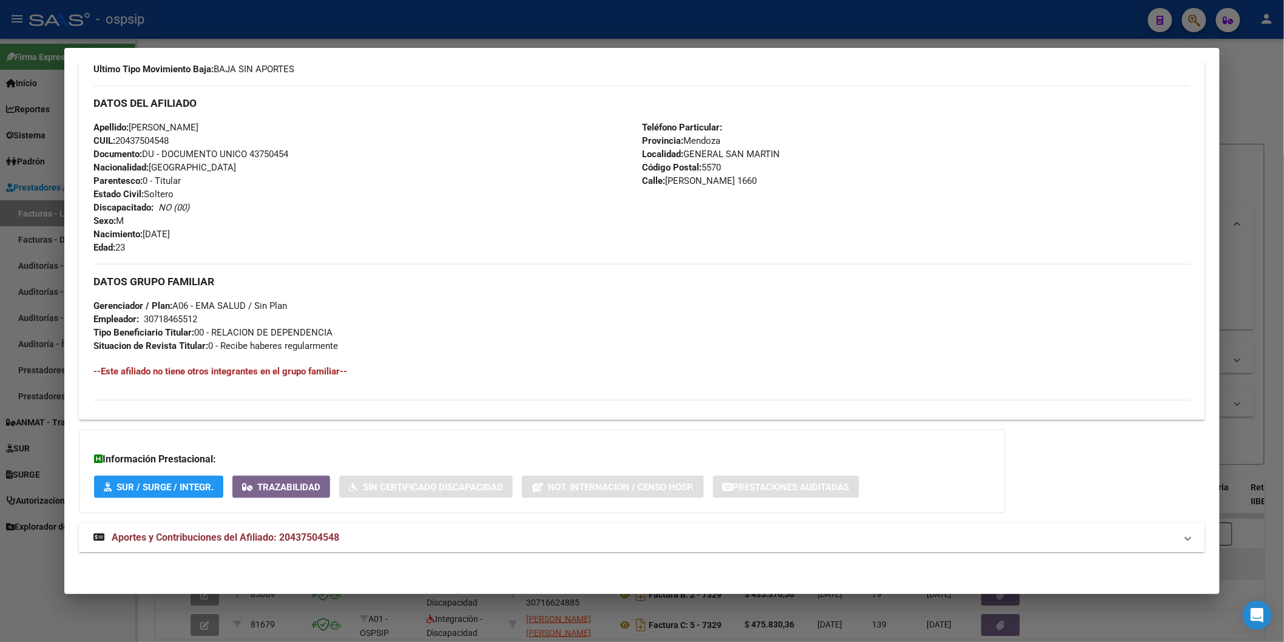
click at [168, 523] on mat-expansion-panel-header "Aportes y Contribuciones del Afiliado: 20437504548" at bounding box center [642, 537] width 1126 height 29
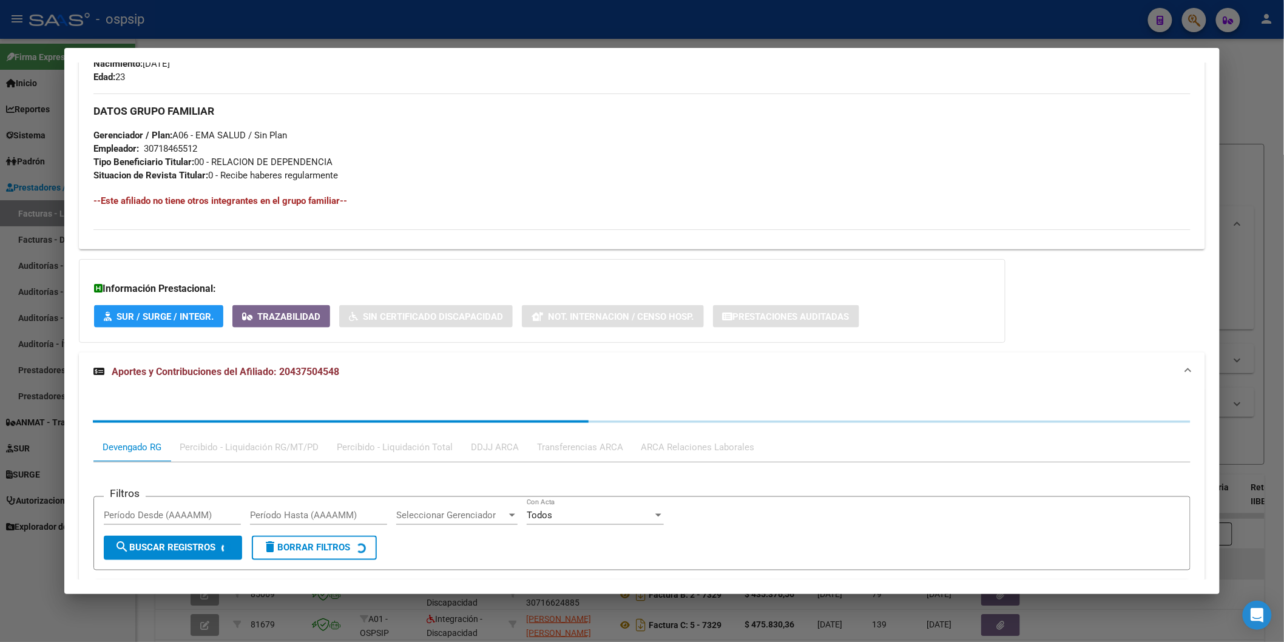
scroll to position [674, 0]
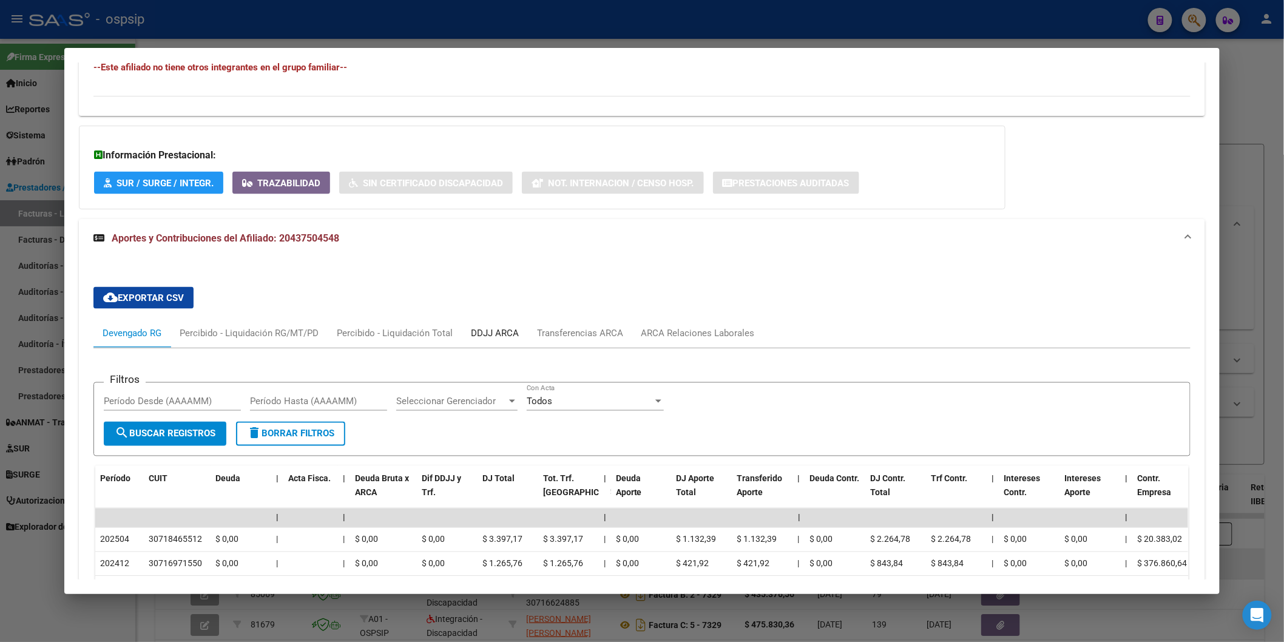
click at [483, 330] on div "DDJJ ARCA" at bounding box center [495, 333] width 48 height 13
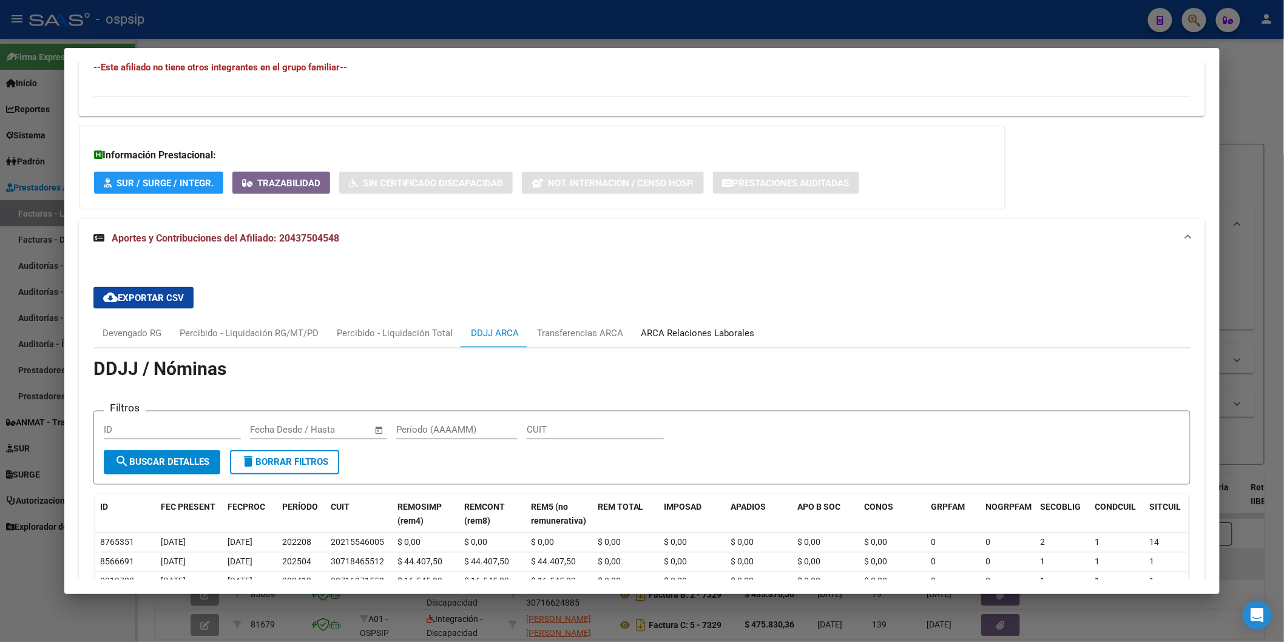
click at [653, 328] on div "ARCA Relaciones Laborales" at bounding box center [698, 333] width 113 height 13
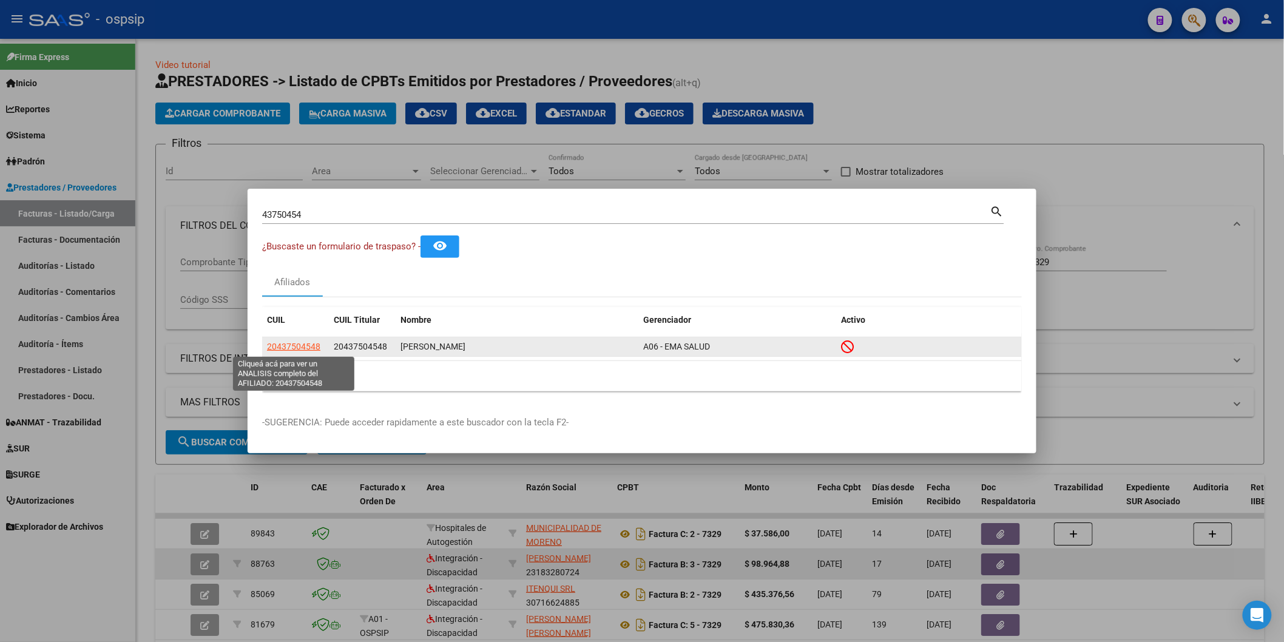
click at [293, 349] on span "20437504548" at bounding box center [293, 347] width 53 height 10
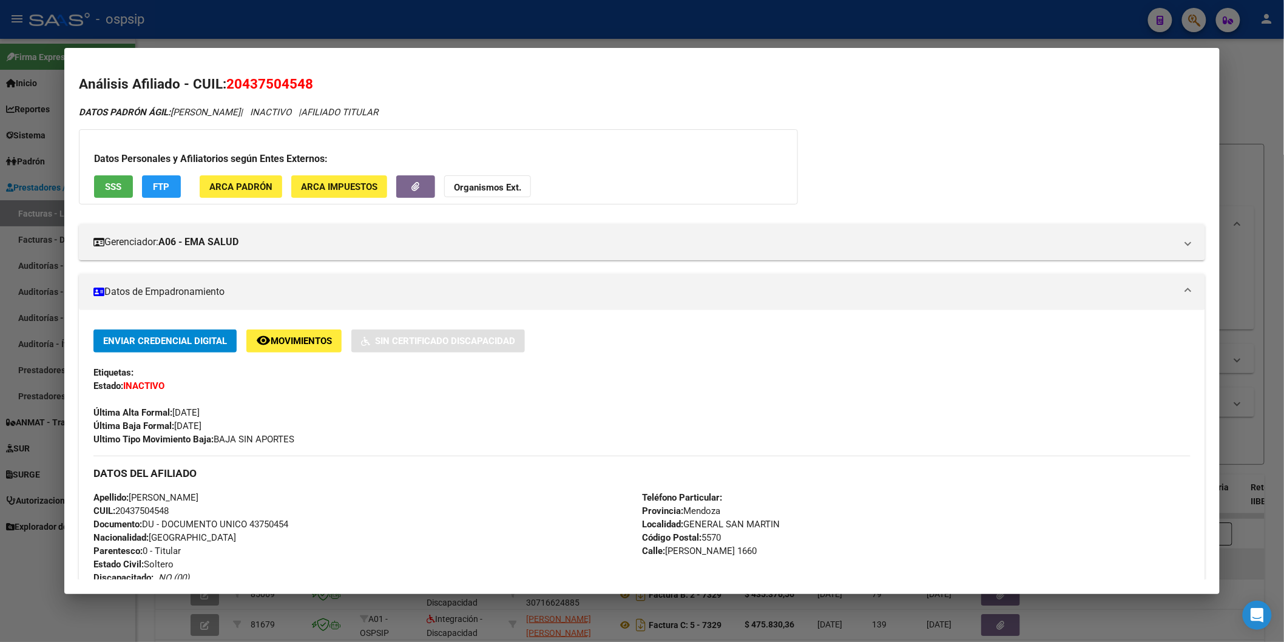
click at [116, 186] on span "SSS" at bounding box center [113, 186] width 16 height 11
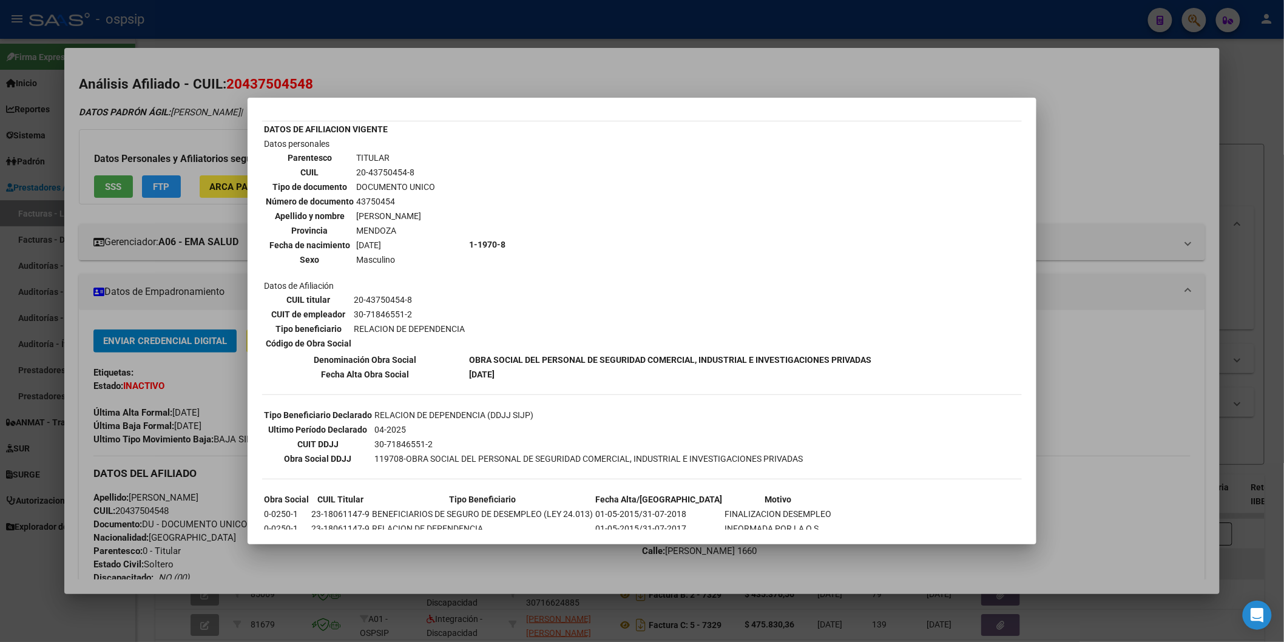
scroll to position [67, 0]
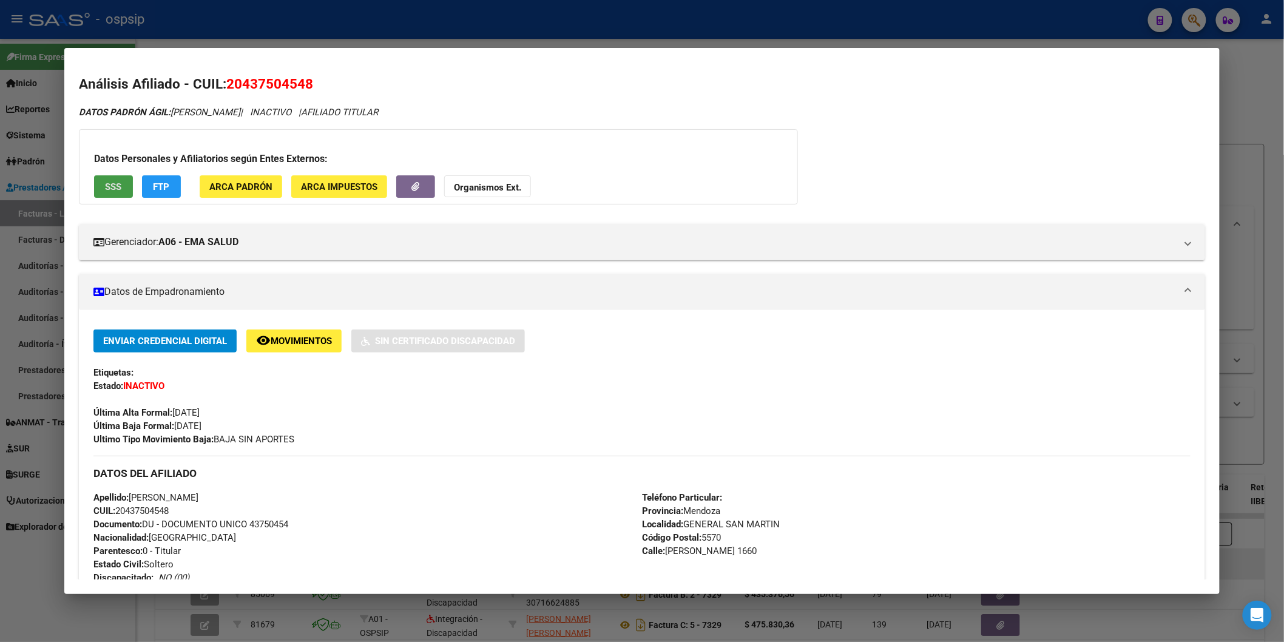
click at [510, 183] on strong "Organismos Ext." at bounding box center [487, 187] width 67 height 11
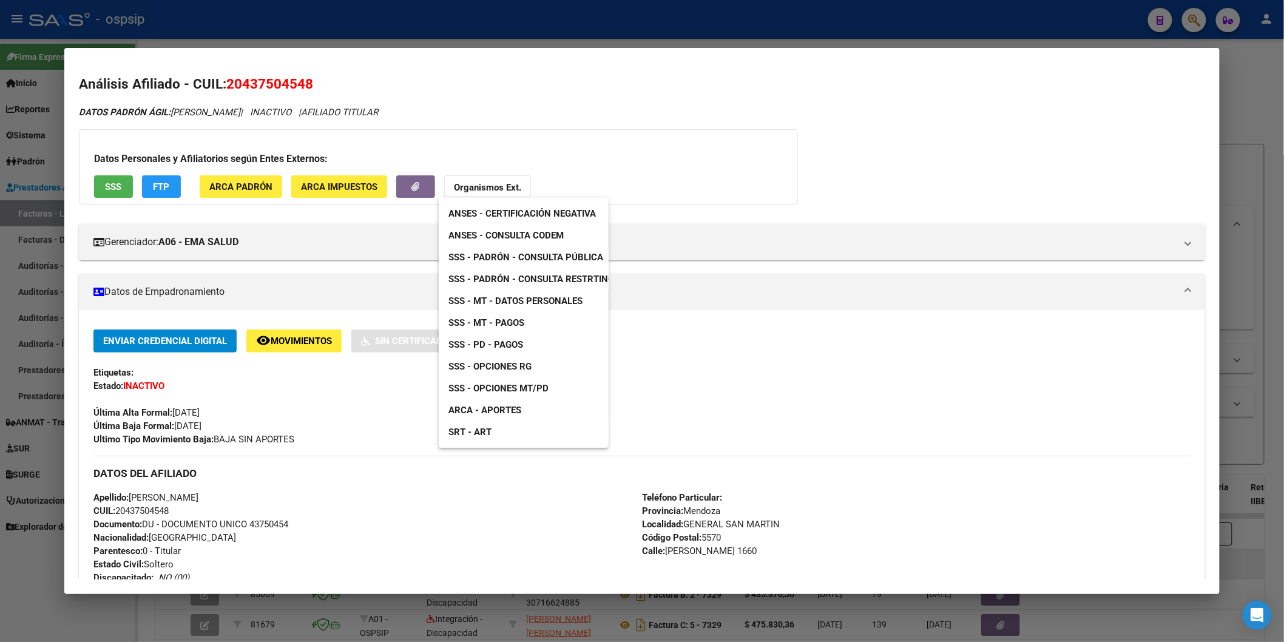
click at [572, 228] on link "ANSES - Consulta CODEM" at bounding box center [506, 236] width 135 height 22
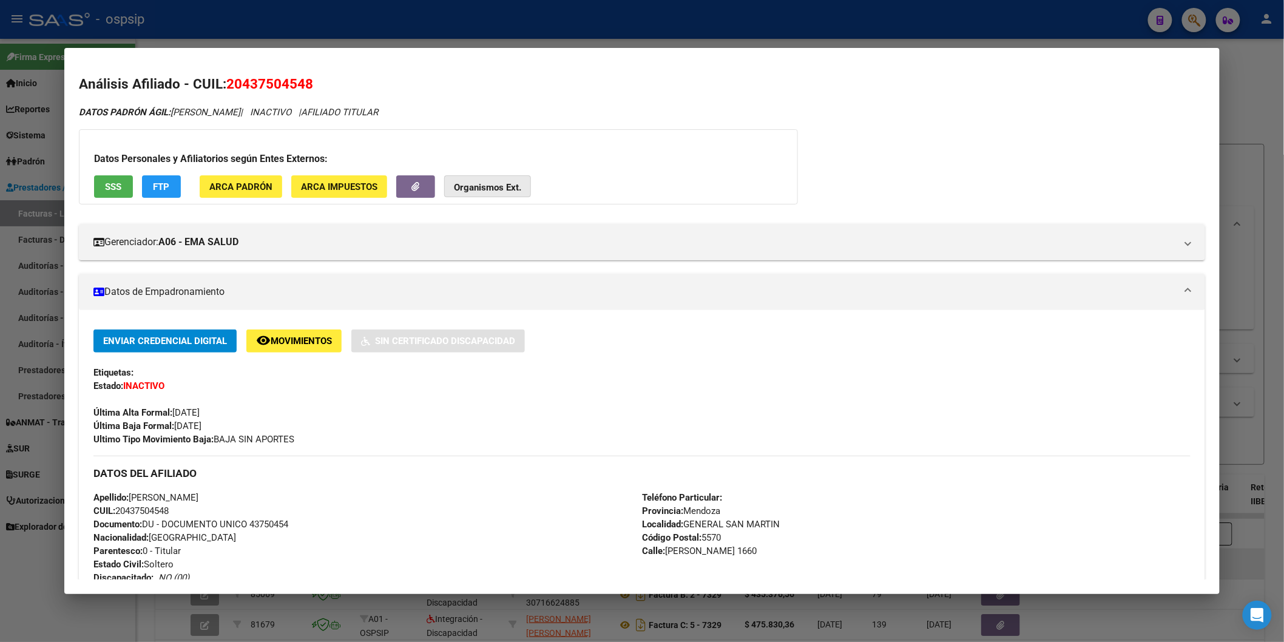
click at [486, 186] on strong "Organismos Ext." at bounding box center [487, 187] width 67 height 11
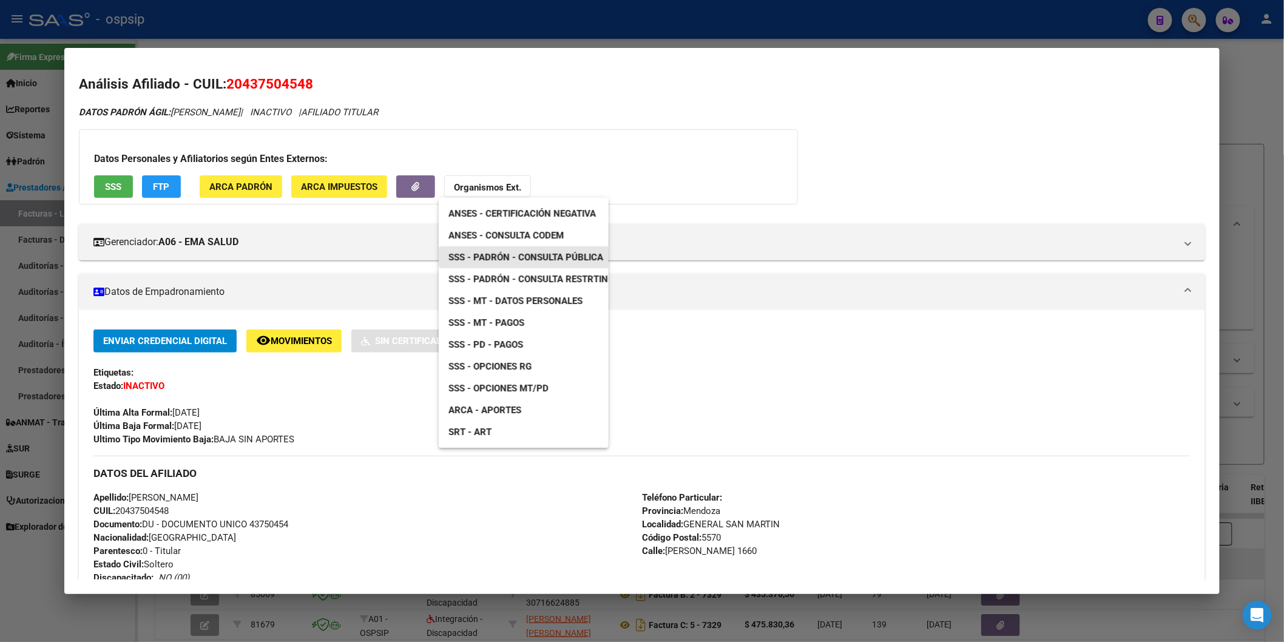
click at [563, 252] on span "SSS - Padrón - Consulta Pública" at bounding box center [526, 257] width 155 height 11
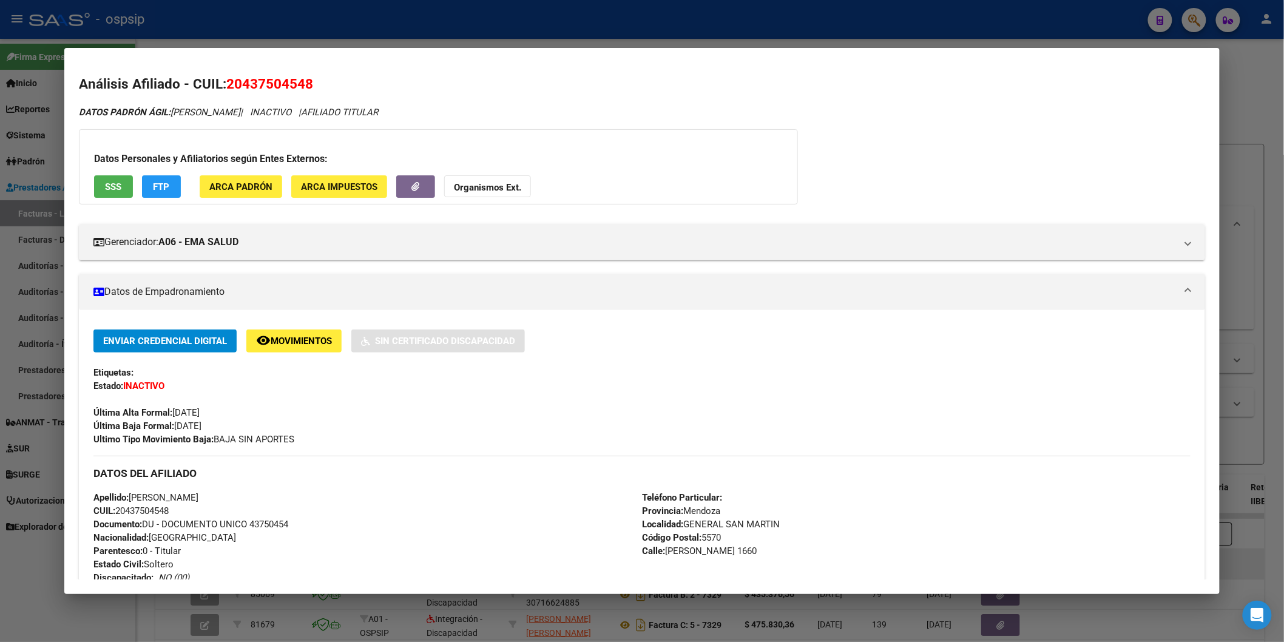
scroll to position [371, 0]
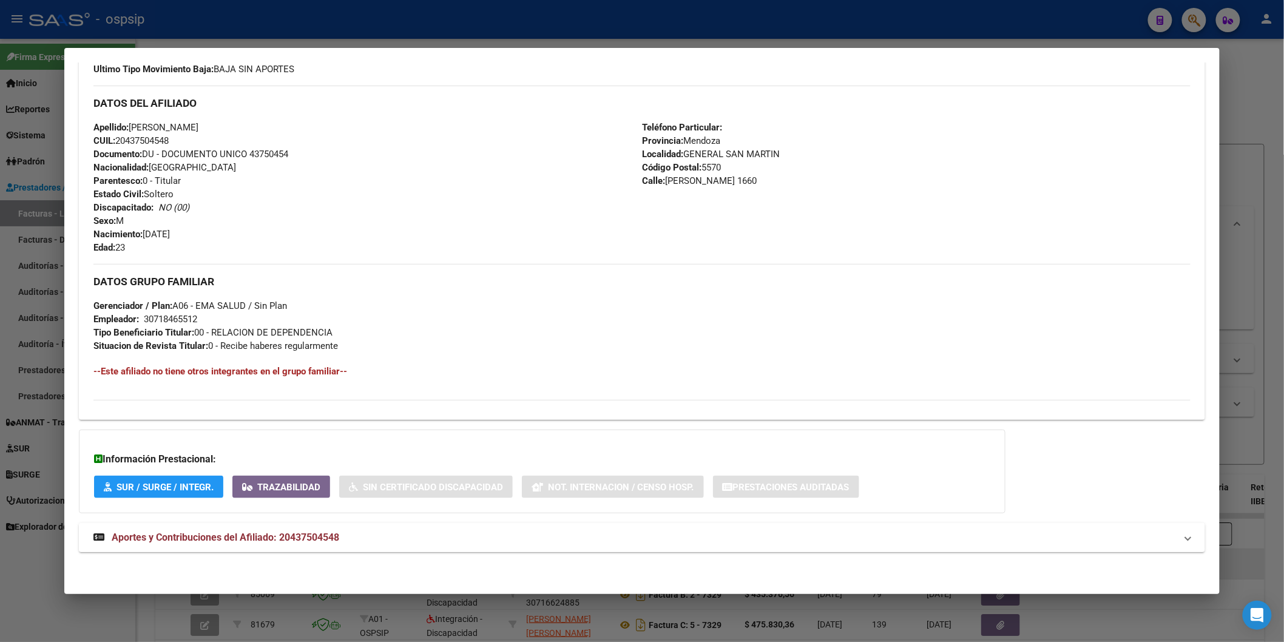
click at [185, 541] on span "Aportes y Contribuciones del Afiliado: 20437504548" at bounding box center [226, 538] width 228 height 12
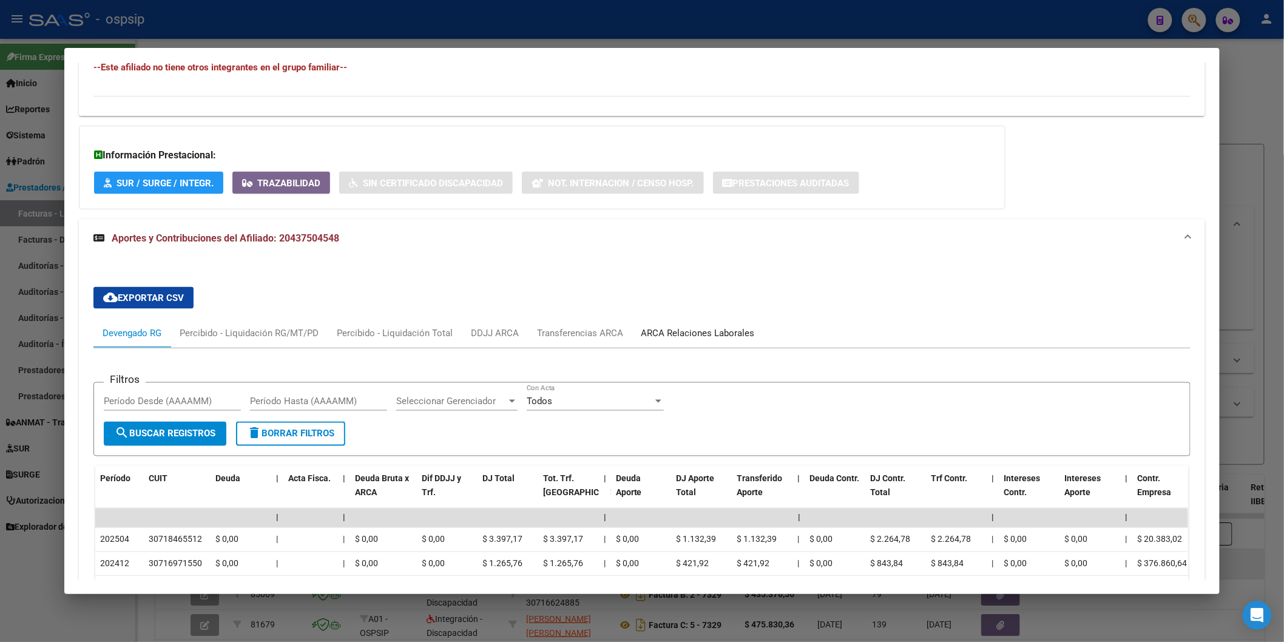
click at [671, 329] on div "ARCA Relaciones Laborales" at bounding box center [698, 333] width 113 height 13
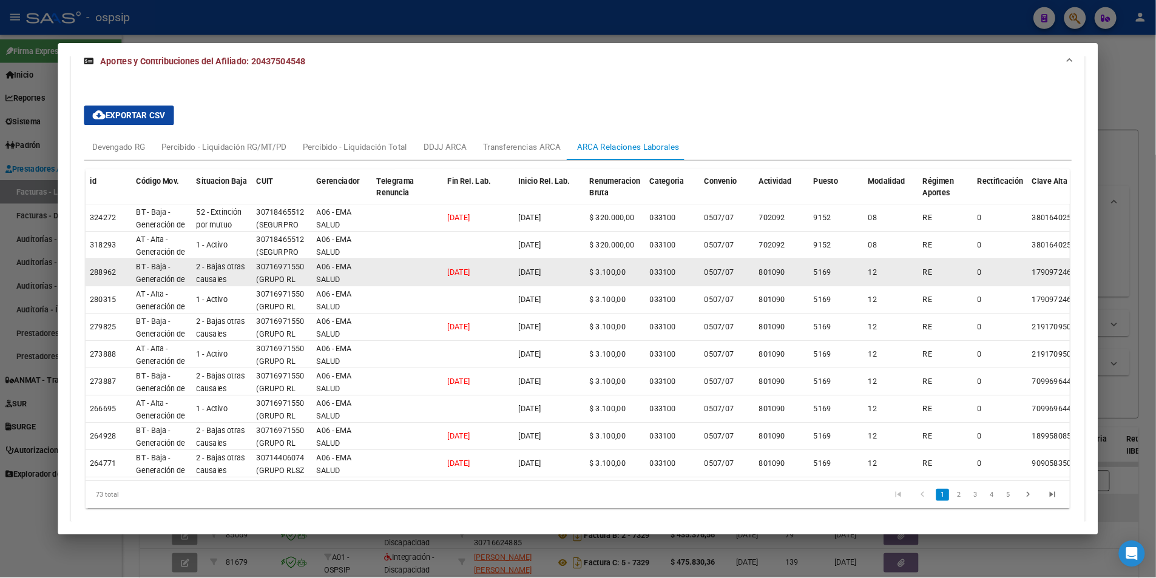
scroll to position [829, 0]
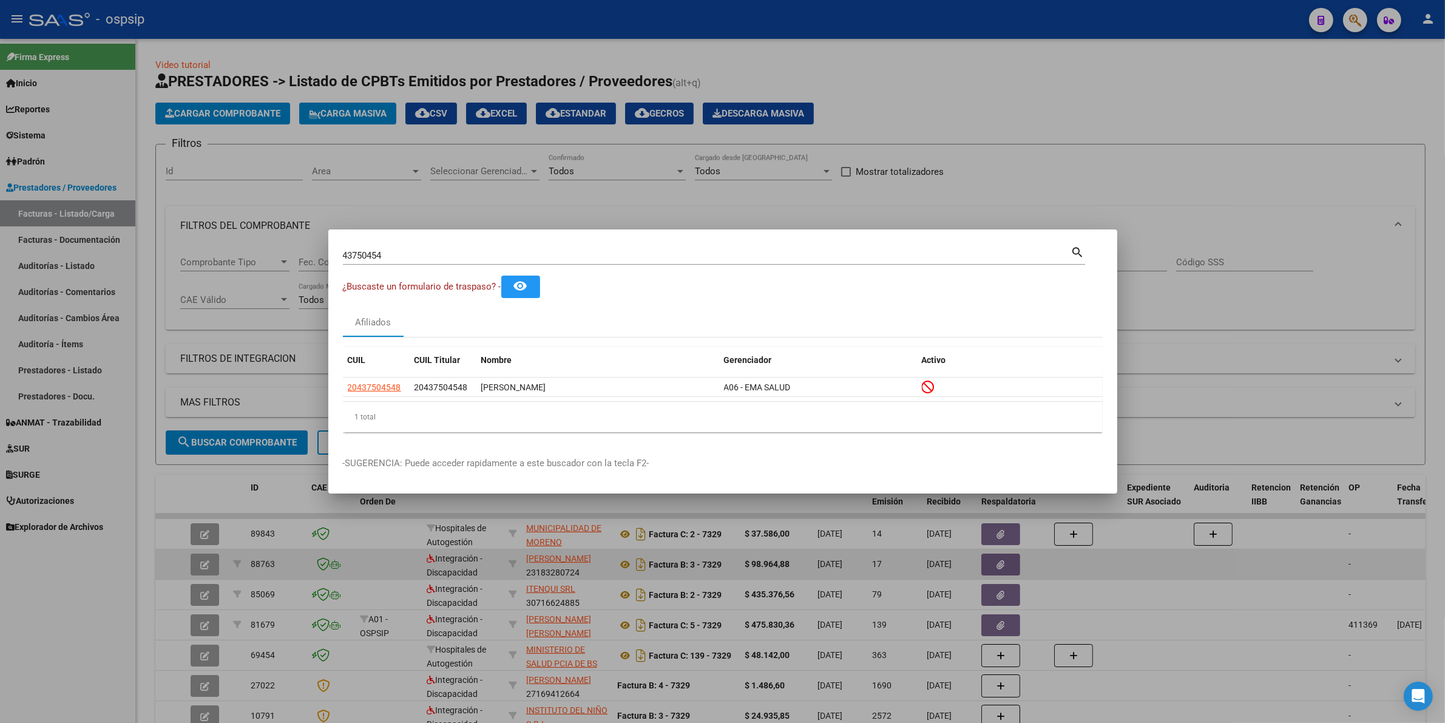
click at [410, 255] on input "43750454" at bounding box center [707, 255] width 728 height 11
paste input "44059867"
type input "44059867"
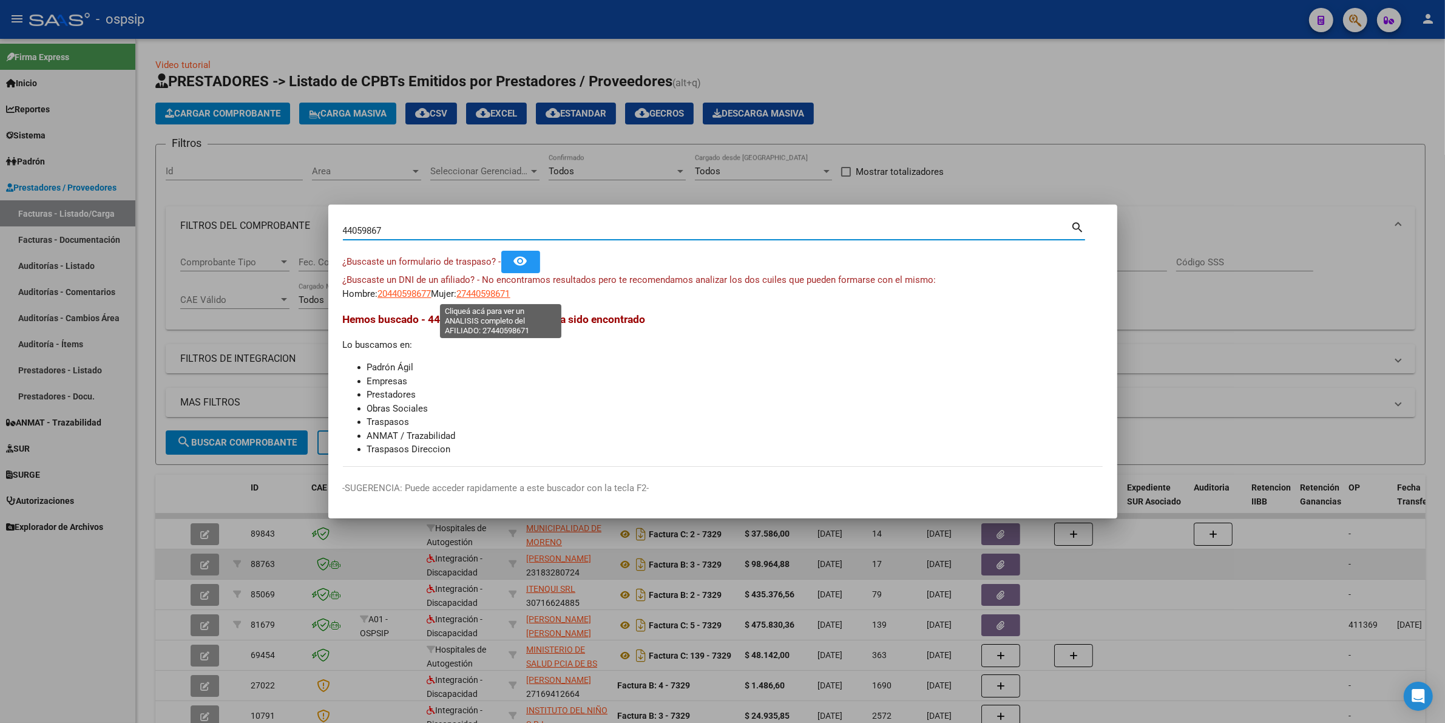
click at [479, 291] on span "27440598671" at bounding box center [483, 293] width 53 height 11
type textarea "27440598671"
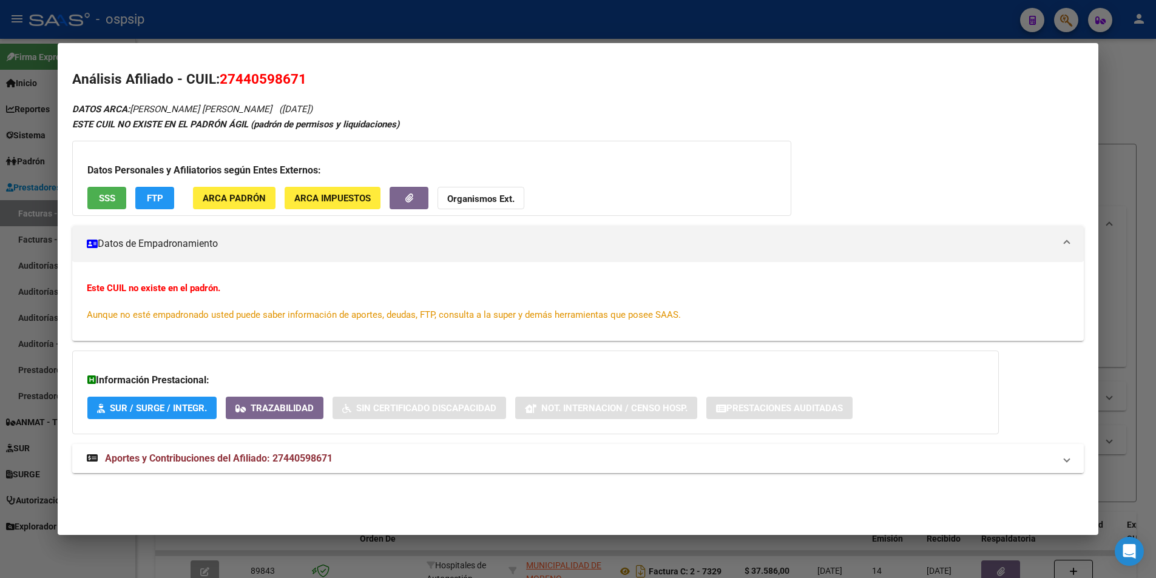
click at [276, 451] on mat-expansion-panel-header "Aportes y Contribuciones del Afiliado: 27440598671" at bounding box center [578, 458] width 1012 height 29
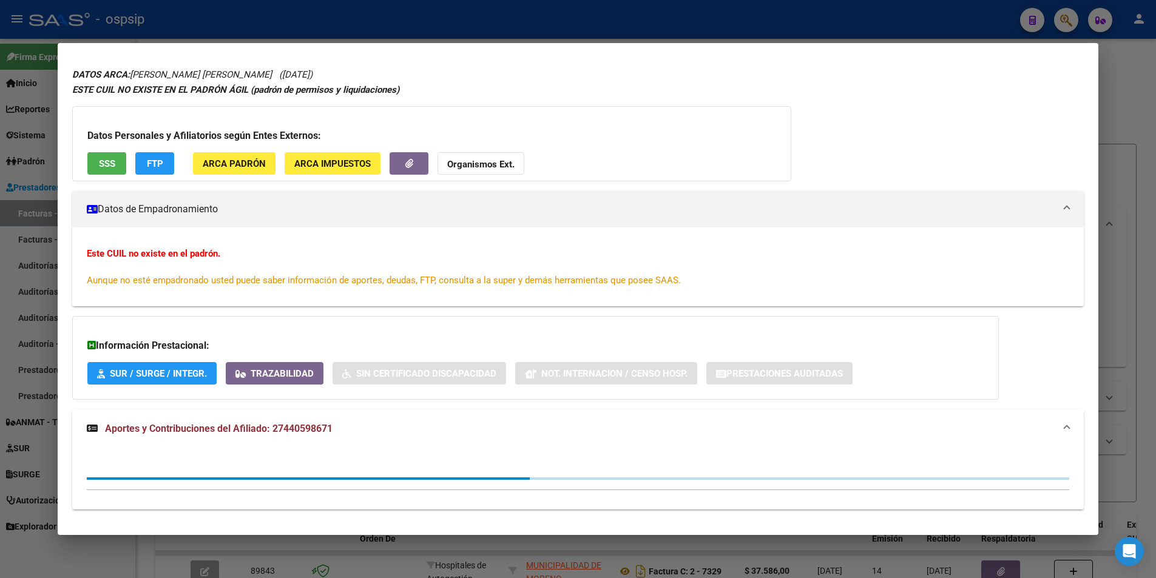
scroll to position [51, 0]
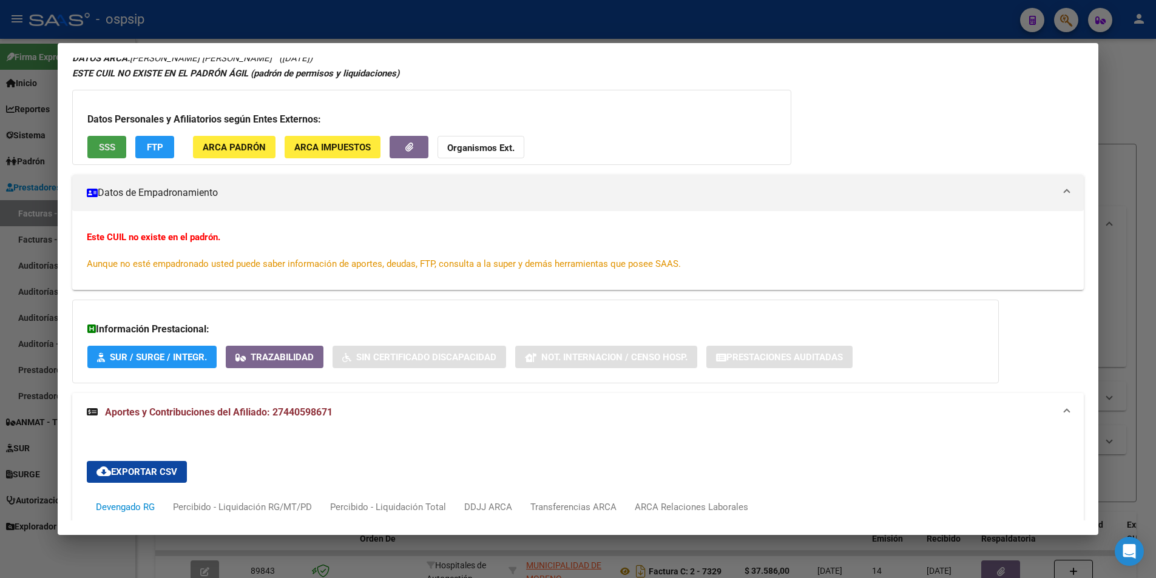
click at [111, 143] on span "SSS" at bounding box center [107, 147] width 16 height 11
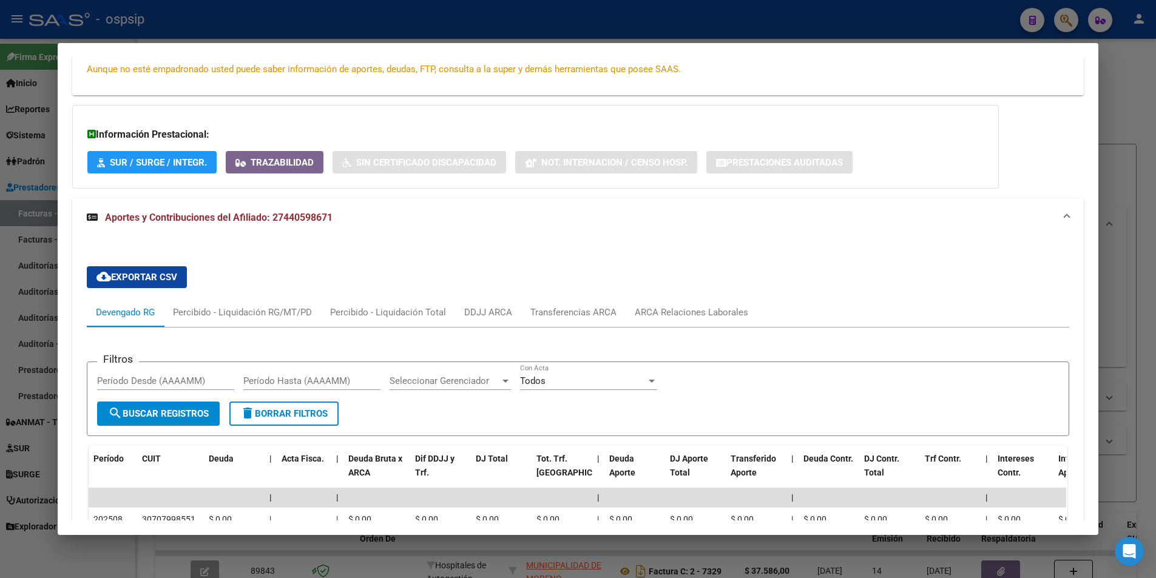
scroll to position [415, 0]
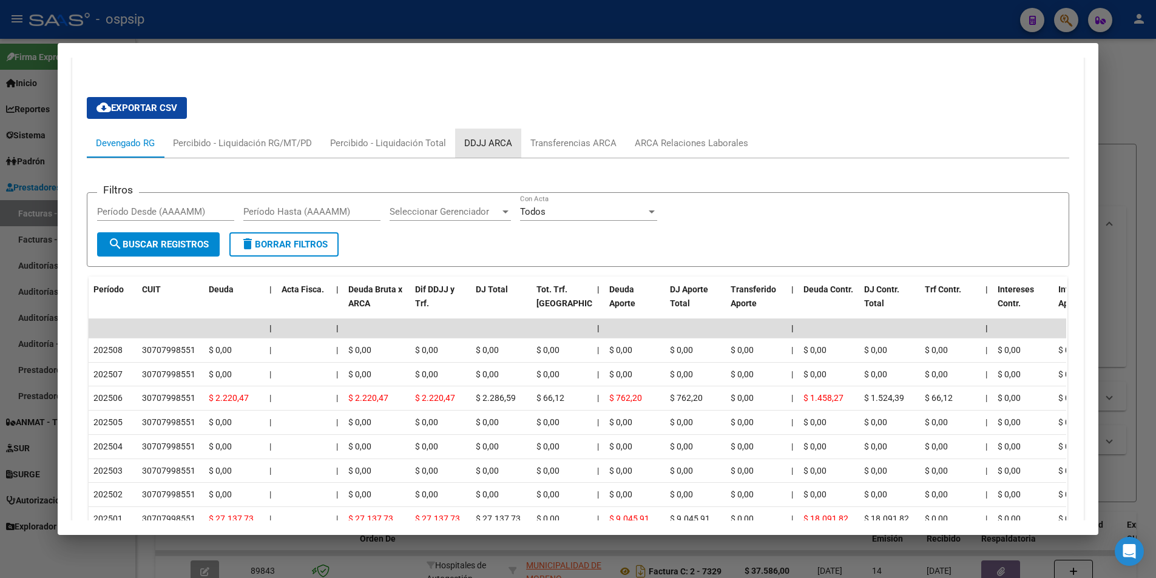
click at [489, 142] on div "DDJJ ARCA" at bounding box center [488, 143] width 48 height 13
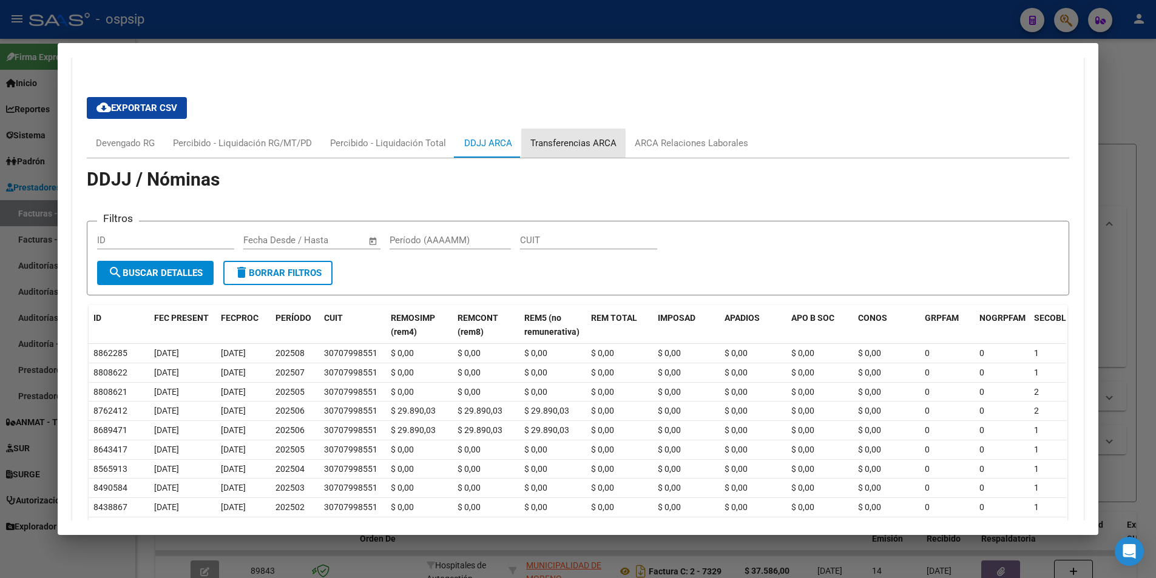
click at [544, 144] on div "Transferencias ARCA" at bounding box center [573, 143] width 86 height 13
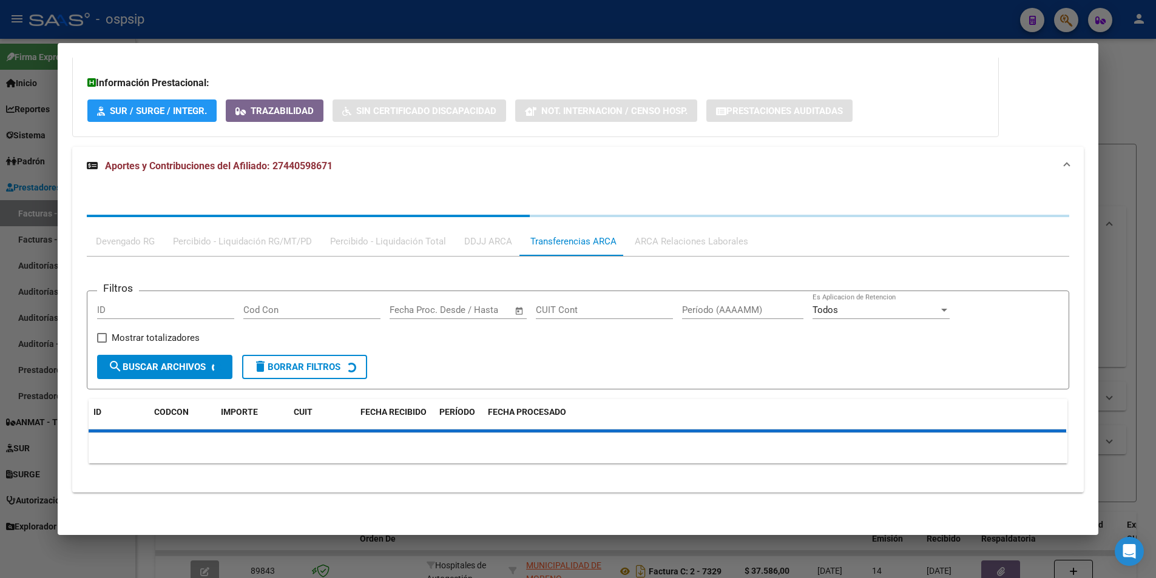
scroll to position [381, 0]
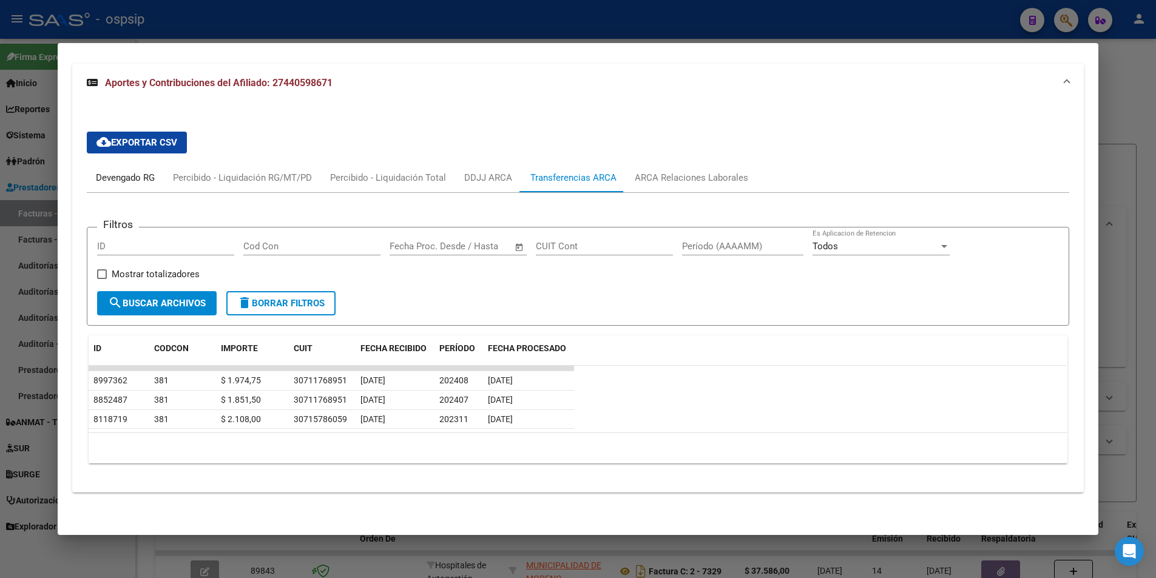
click at [128, 168] on div "Devengado RG" at bounding box center [125, 177] width 77 height 29
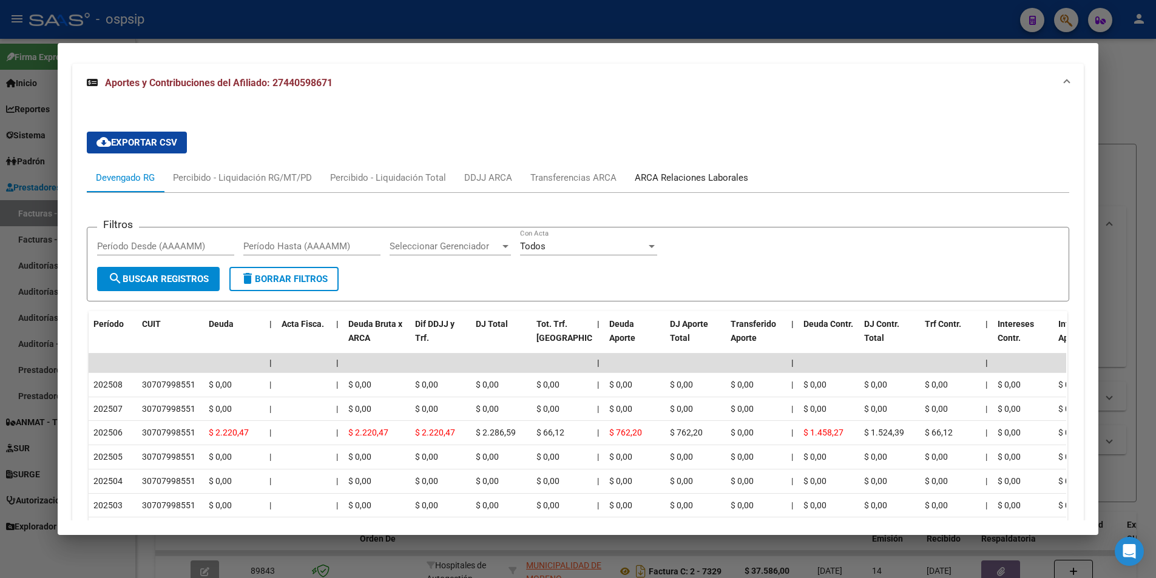
click at [665, 168] on div "ARCA Relaciones Laborales" at bounding box center [692, 177] width 132 height 29
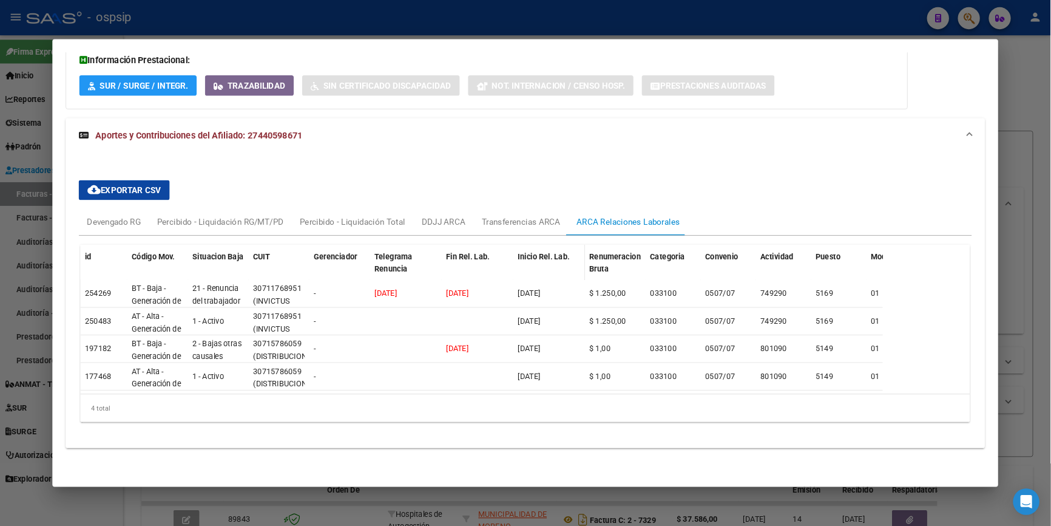
scroll to position [323, 0]
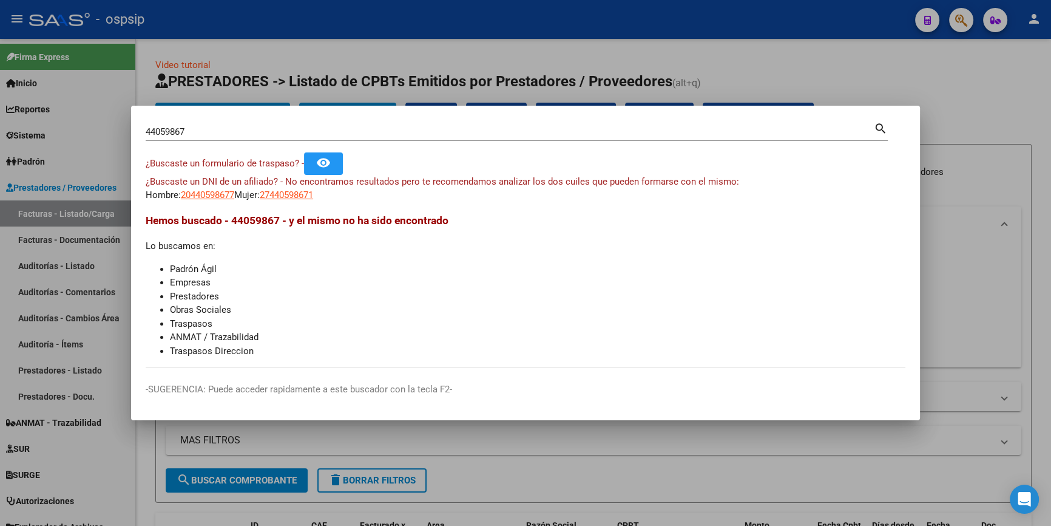
click at [285, 186] on span "¿Buscaste un DNI de un afiliado? - No encontramos resultados pero te recomendam…" at bounding box center [443, 181] width 594 height 11
click at [285, 191] on span "27440598671" at bounding box center [286, 194] width 53 height 11
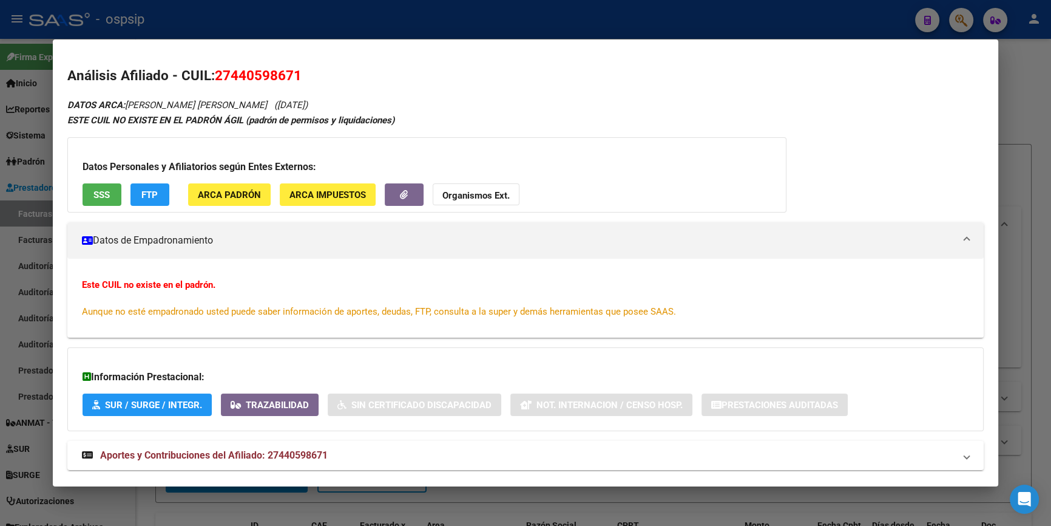
click at [449, 204] on button "Organismos Ext." at bounding box center [476, 194] width 87 height 22
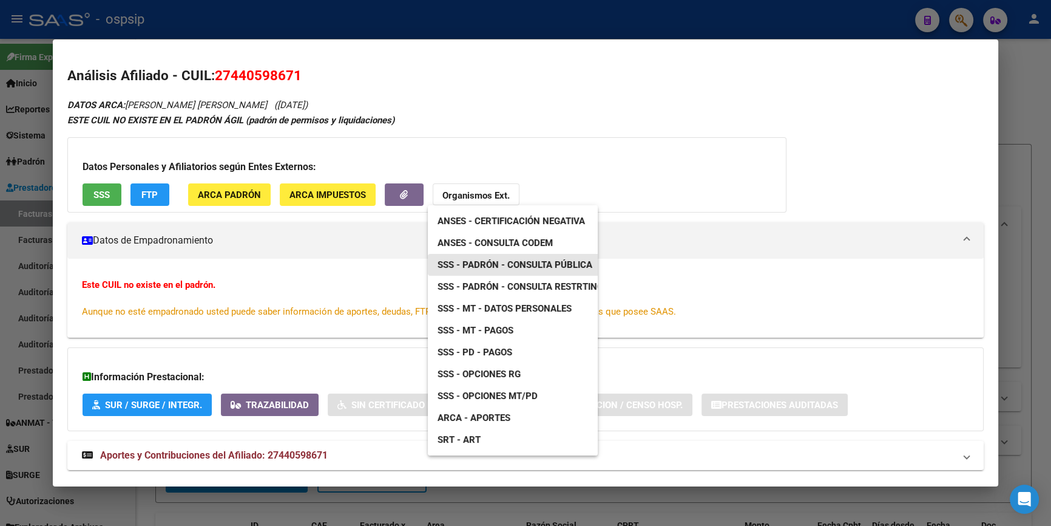
click at [515, 260] on span "SSS - Padrón - Consulta Pública" at bounding box center [515, 264] width 155 height 11
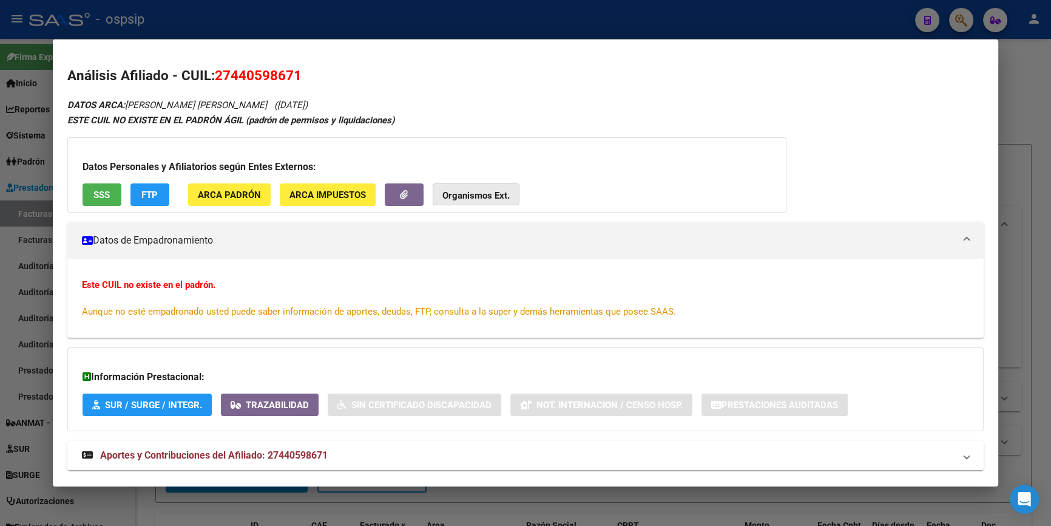
click at [445, 192] on strong "Organismos Ext." at bounding box center [475, 195] width 67 height 11
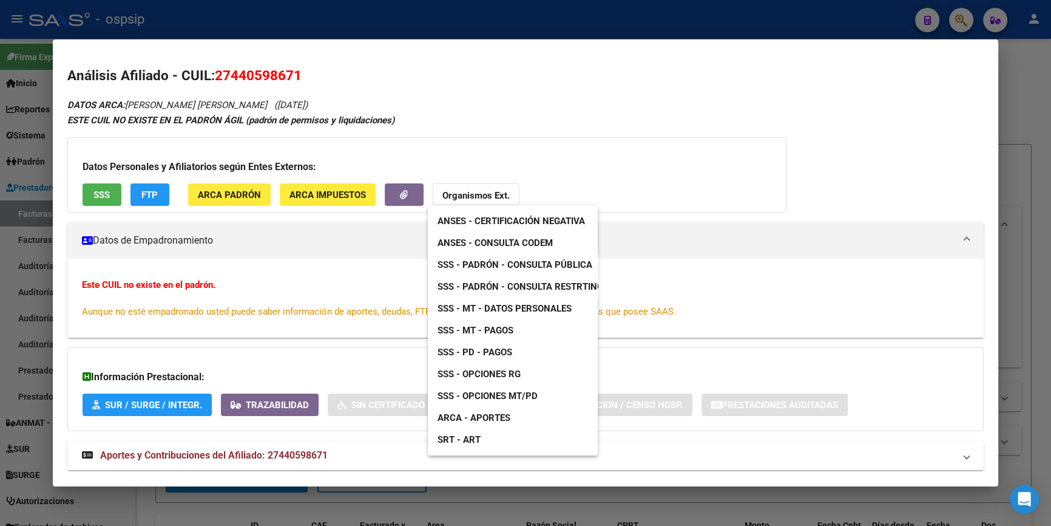
click at [522, 234] on link "ANSES - Consulta CODEM" at bounding box center [495, 243] width 135 height 22
